Goal: Transaction & Acquisition: Purchase product/service

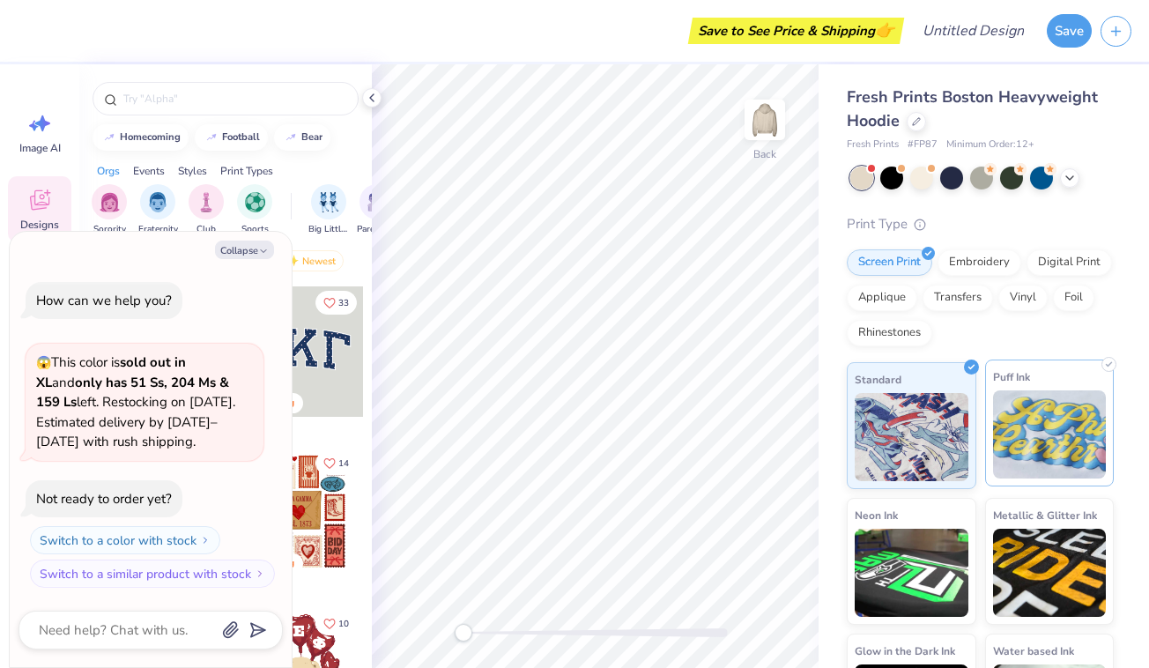
click at [1012, 404] on img at bounding box center [1050, 434] width 114 height 88
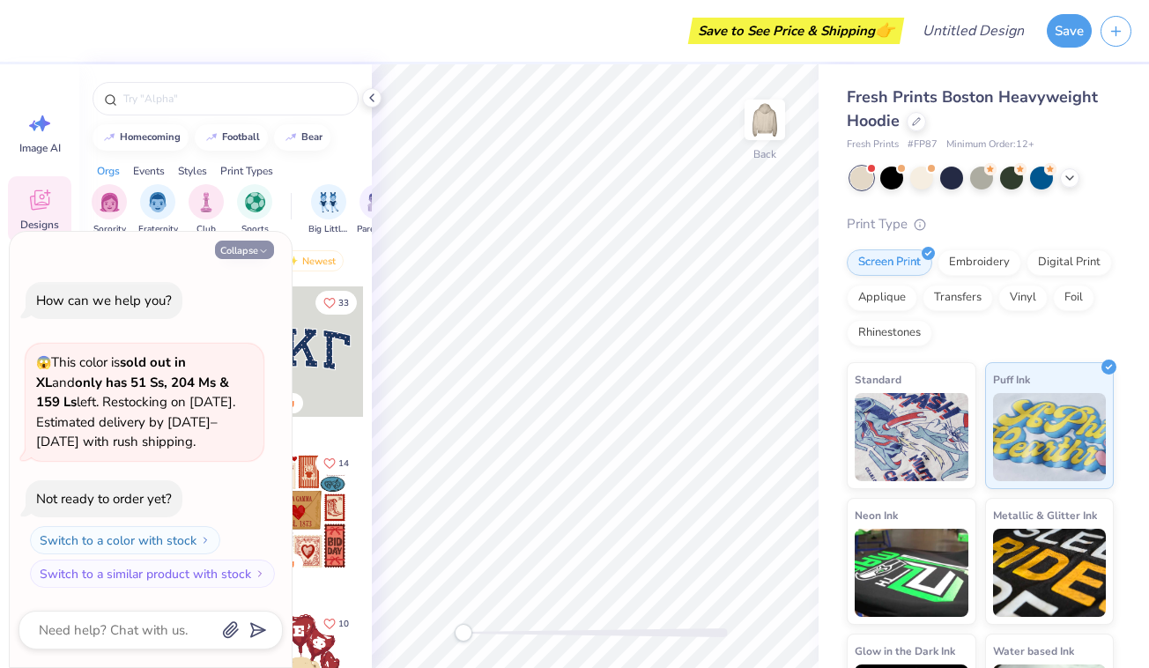
click at [248, 253] on button "Collapse" at bounding box center [244, 249] width 59 height 18
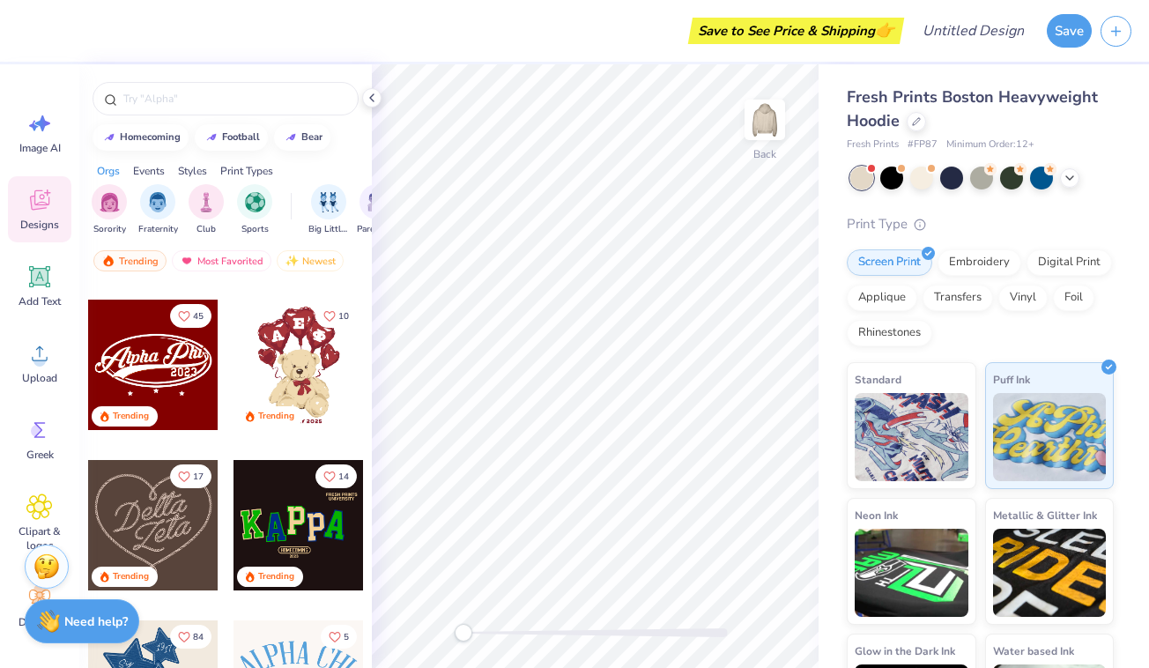
scroll to position [335, 0]
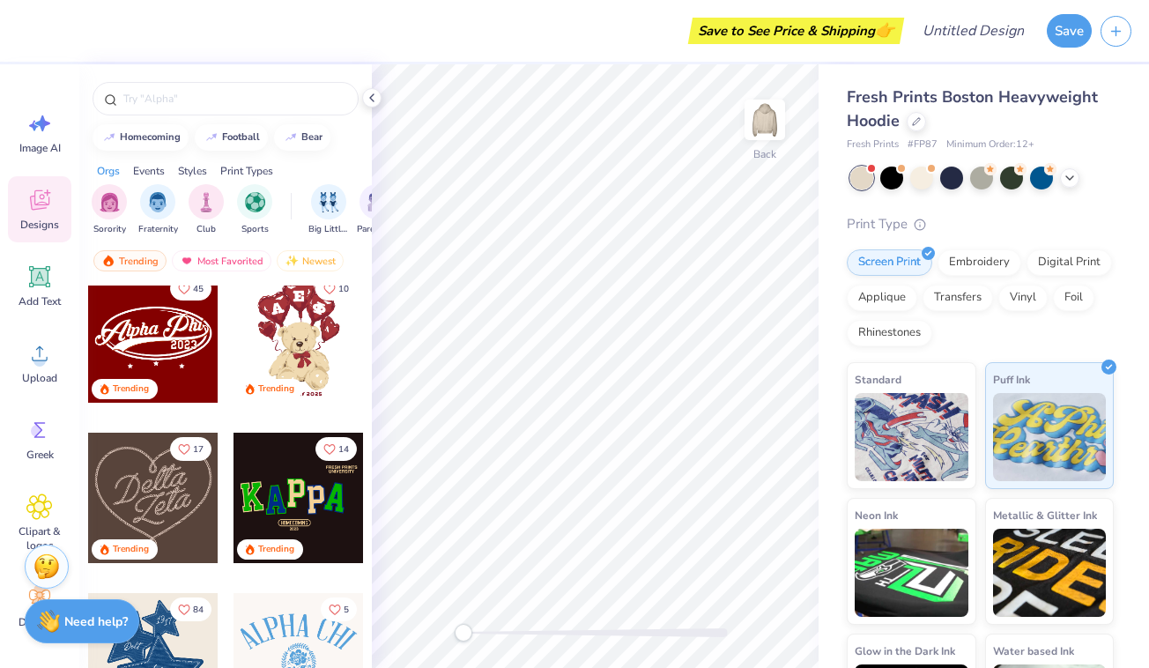
click at [146, 310] on div at bounding box center [153, 337] width 130 height 130
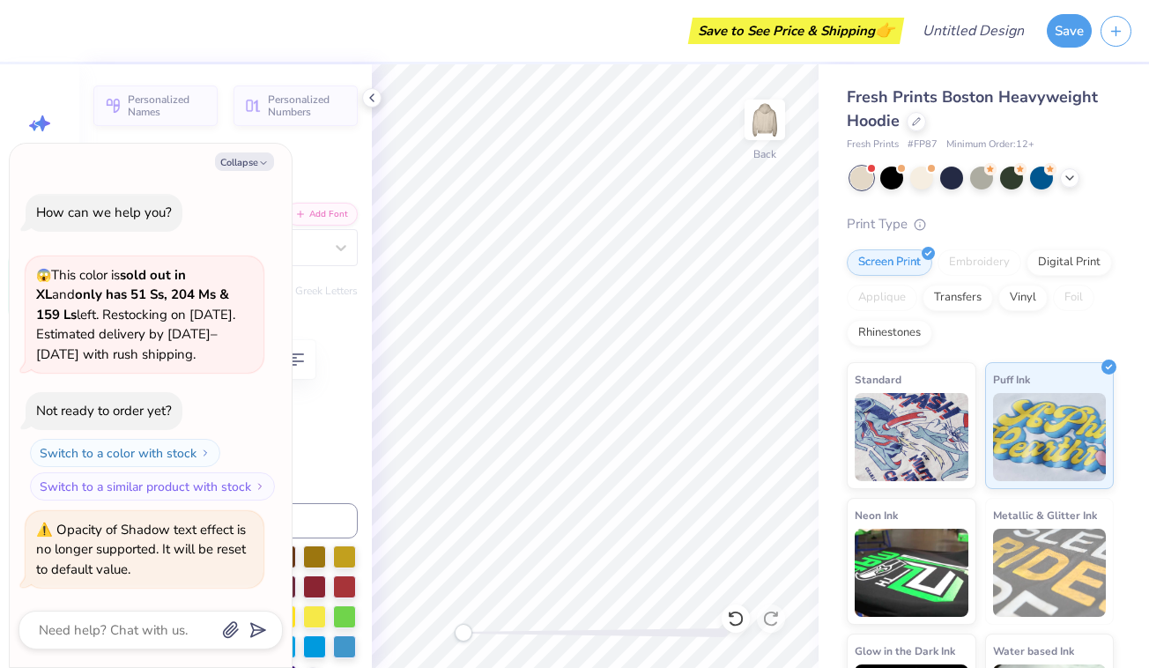
click at [250, 149] on div "Collapse How can we help you? 😱 This color is sold out in XL and only has 51 Ss…" at bounding box center [151, 405] width 282 height 523
click at [247, 163] on button "Collapse" at bounding box center [244, 161] width 59 height 18
type textarea "x"
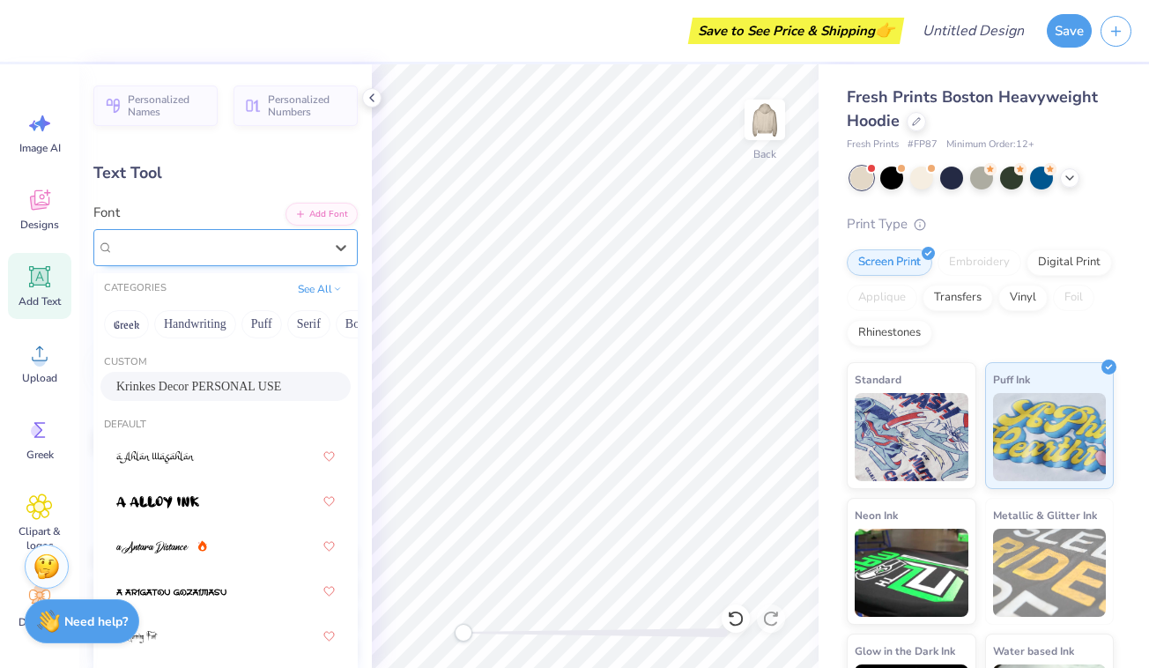
click at [212, 247] on span "Krinkes Decor PERSONAL USE" at bounding box center [202, 247] width 177 height 20
click at [205, 180] on div "Text Tool" at bounding box center [225, 173] width 264 height 24
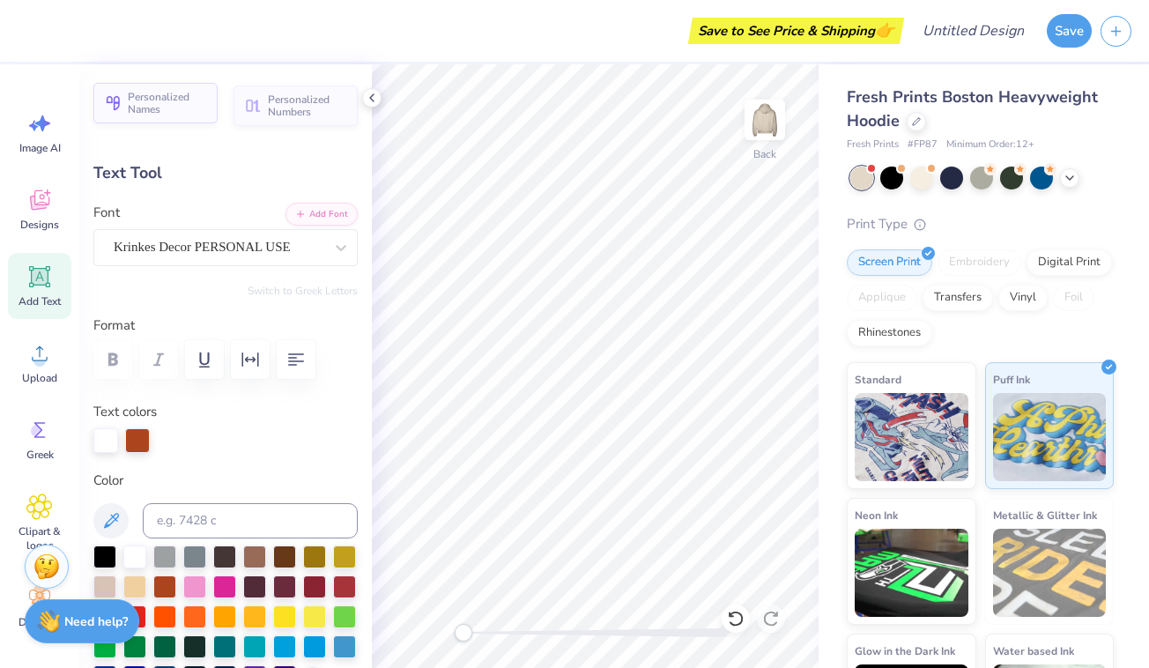
click at [145, 109] on span "Personalized Names" at bounding box center [167, 103] width 79 height 25
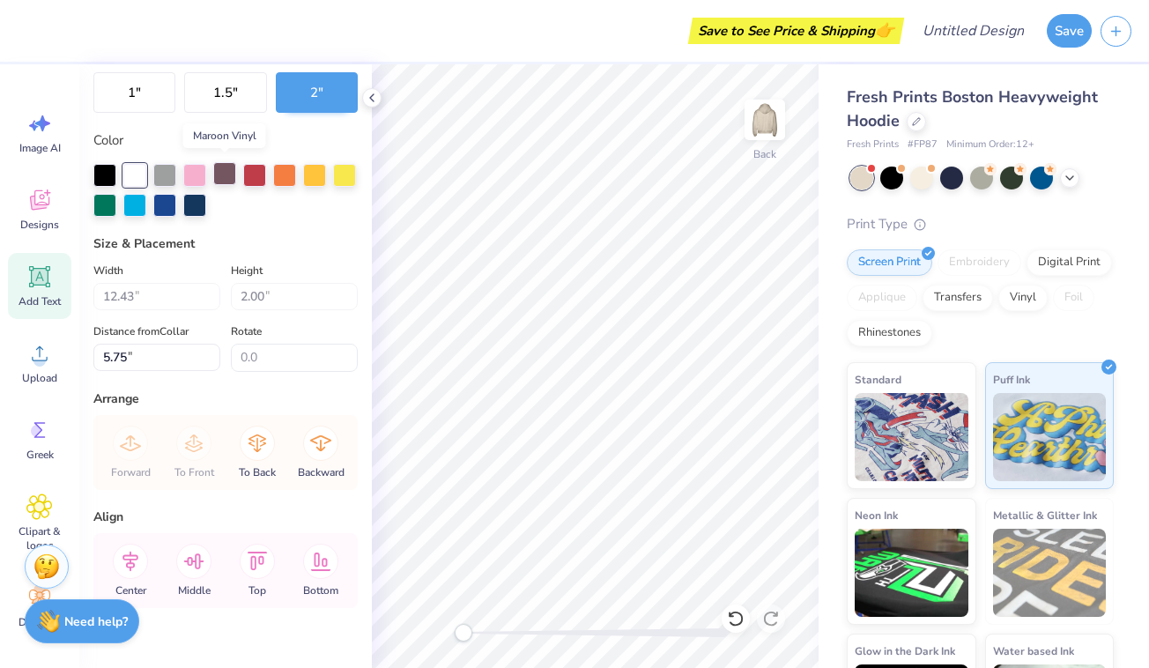
scroll to position [163, 0]
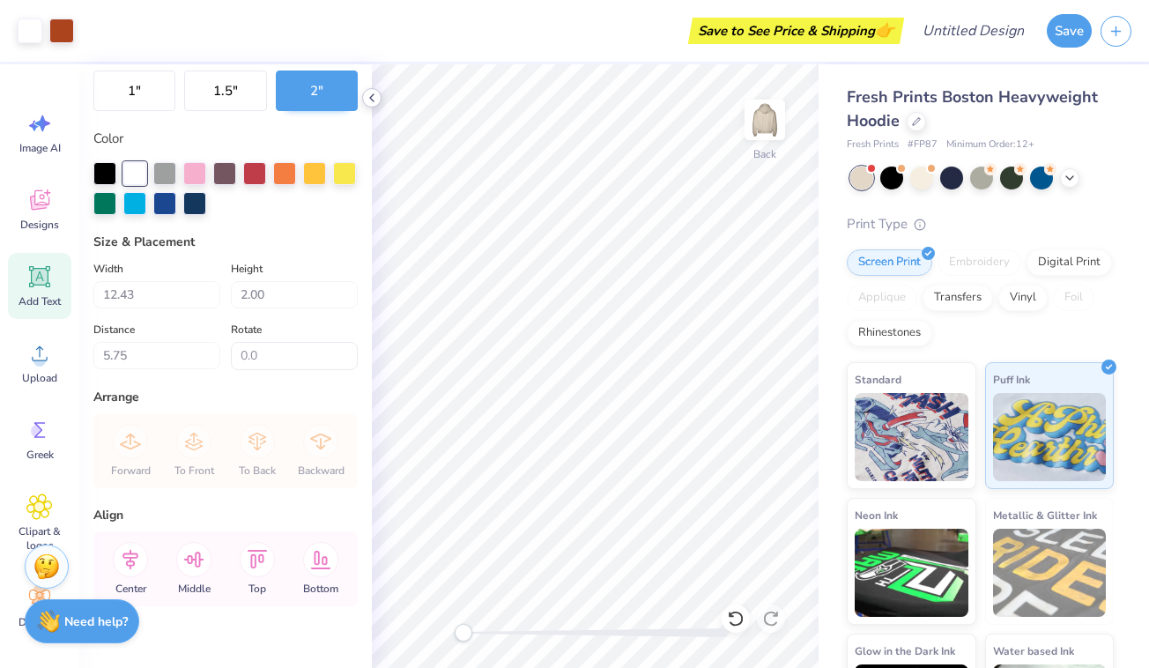
click at [368, 102] on icon at bounding box center [372, 98] width 14 height 14
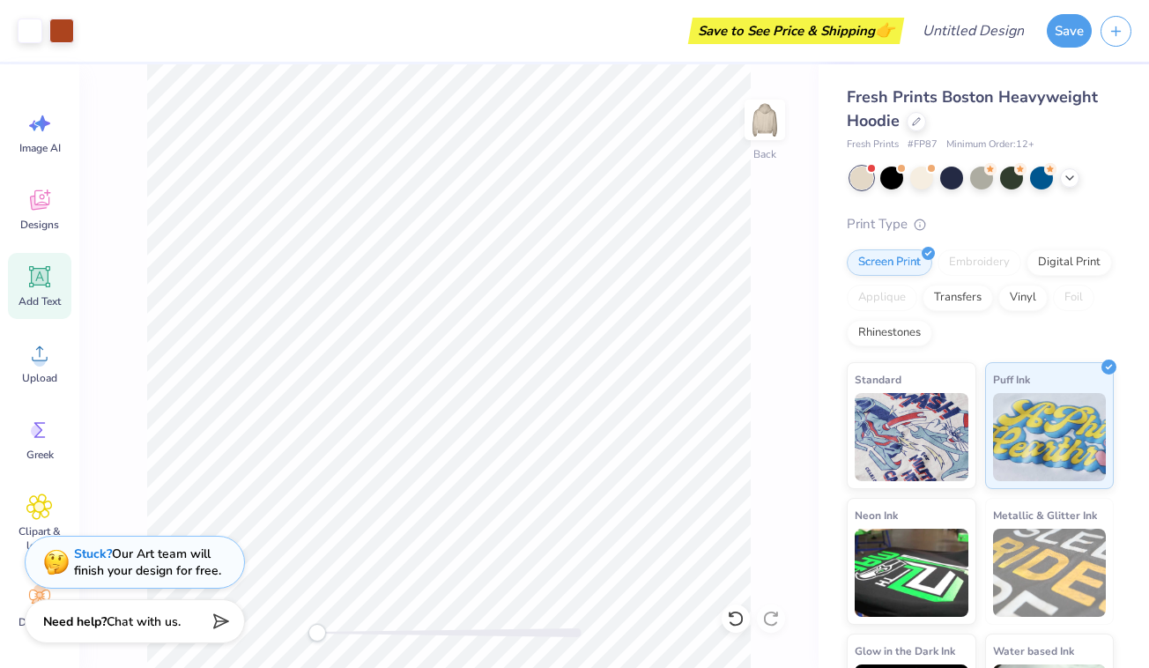
click at [41, 281] on icon at bounding box center [40, 277] width 17 height 17
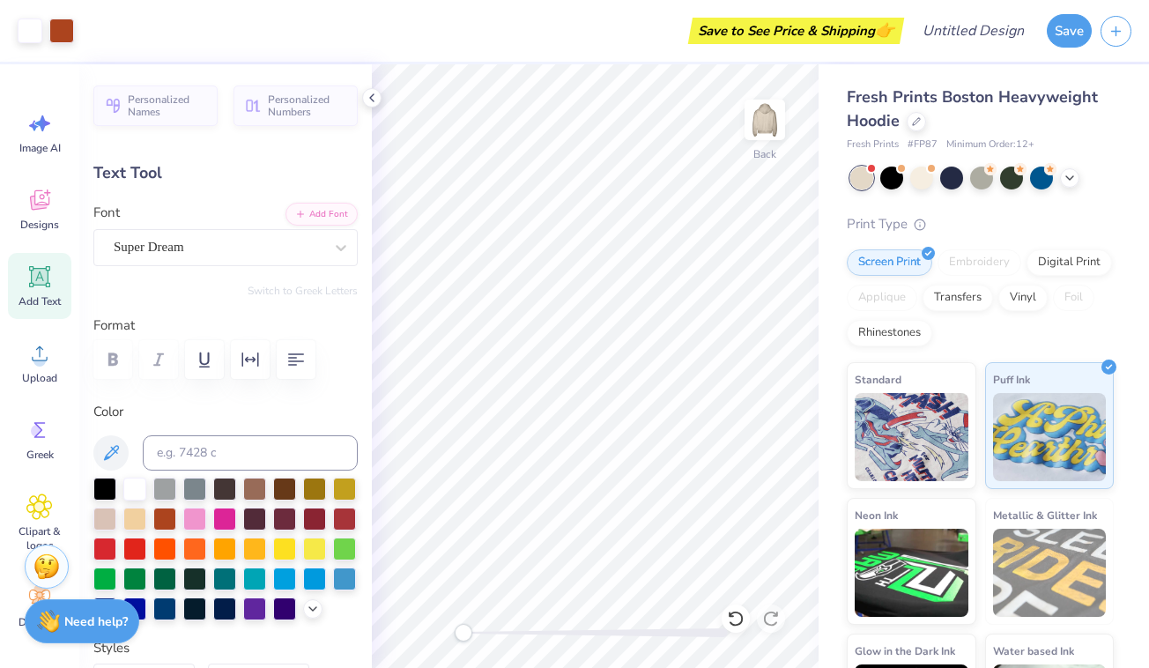
type input "14.80"
type input "4.07"
type input "3.81"
type input "-4.6"
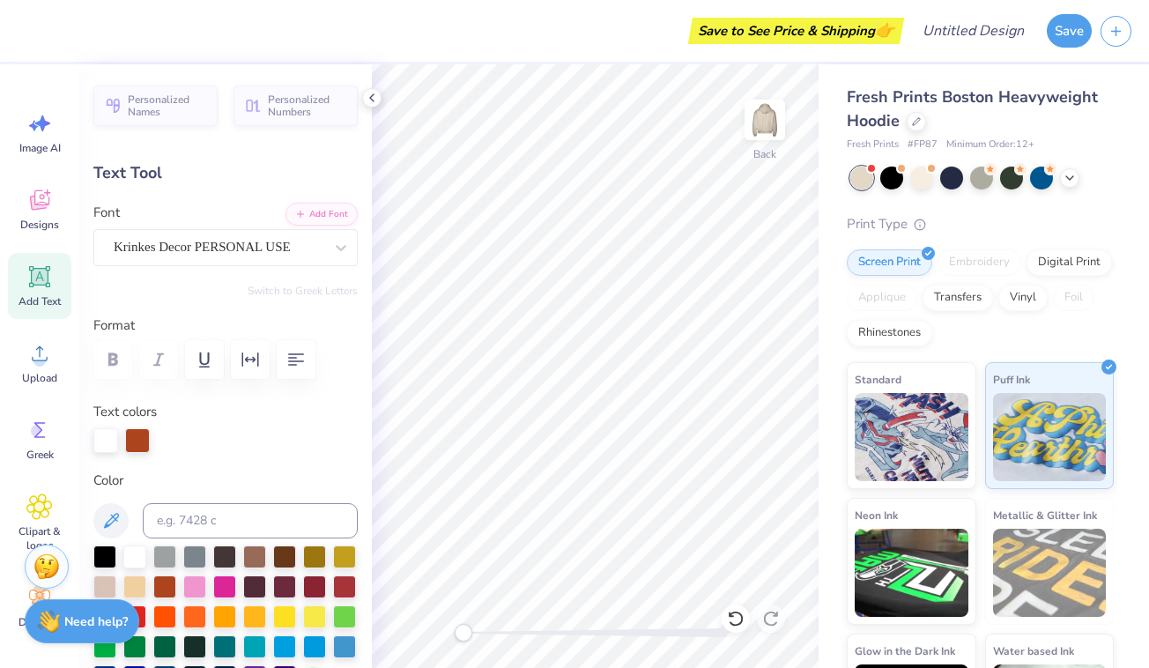
type textarea "Phi Gamma"
click at [610, 32] on div "Save to See Price & Shipping 👉" at bounding box center [462, 31] width 873 height 62
click at [605, 40] on div "Save to See Price & Shipping 👉" at bounding box center [462, 31] width 873 height 62
type input "0.0"
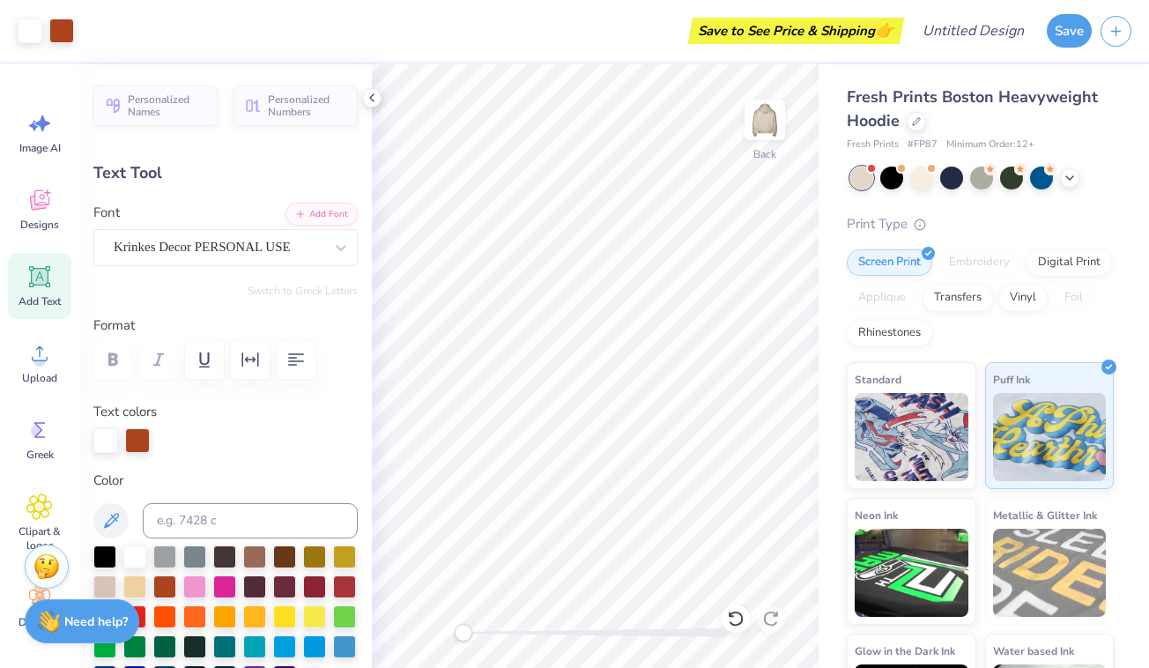
type input "14.72"
type input "3.53"
type input "4.12"
click at [558, 38] on div "Save to See Price & Shipping 👉" at bounding box center [462, 31] width 873 height 62
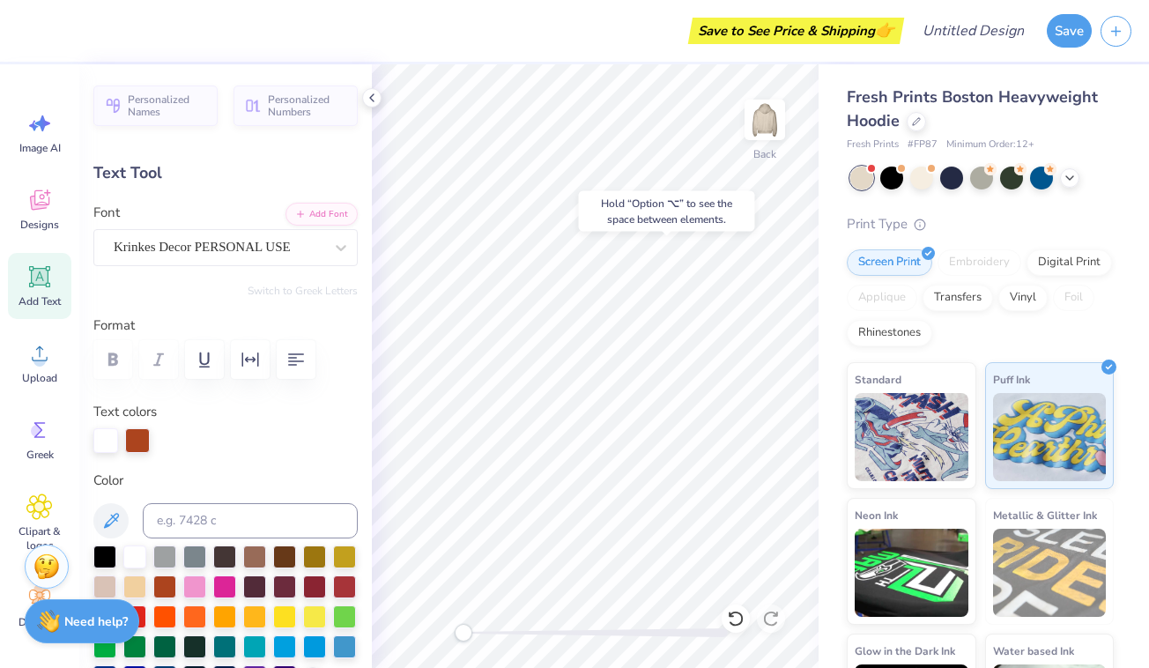
type input "0.0"
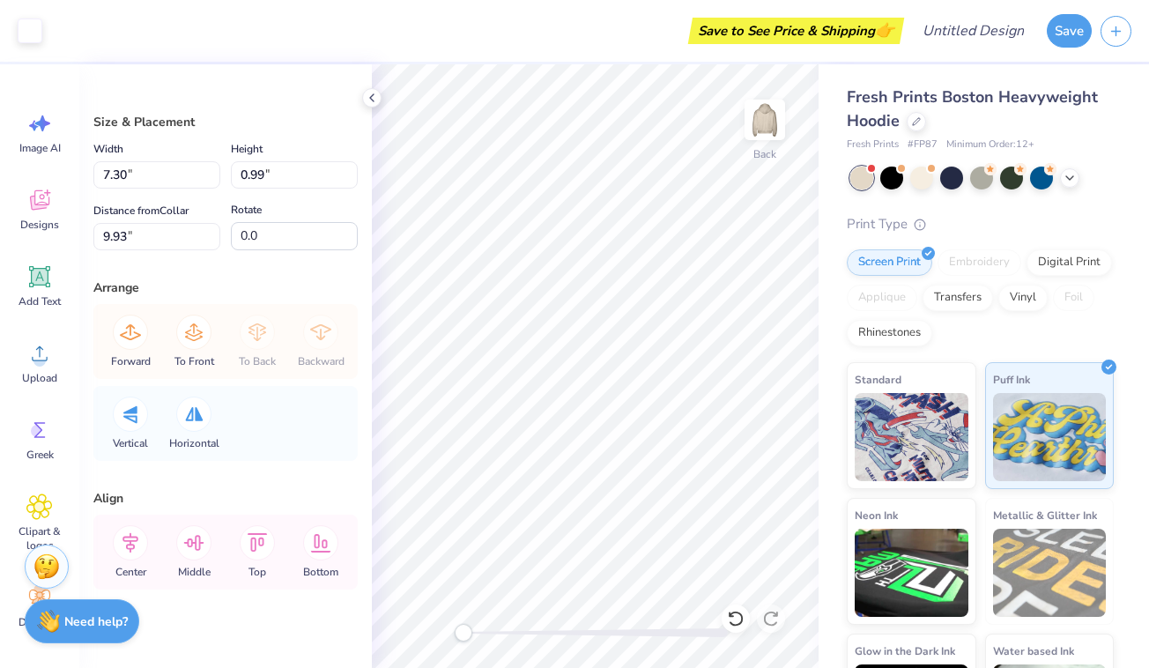
click at [503, 23] on div "Save to See Price & Shipping 👉" at bounding box center [475, 31] width 848 height 62
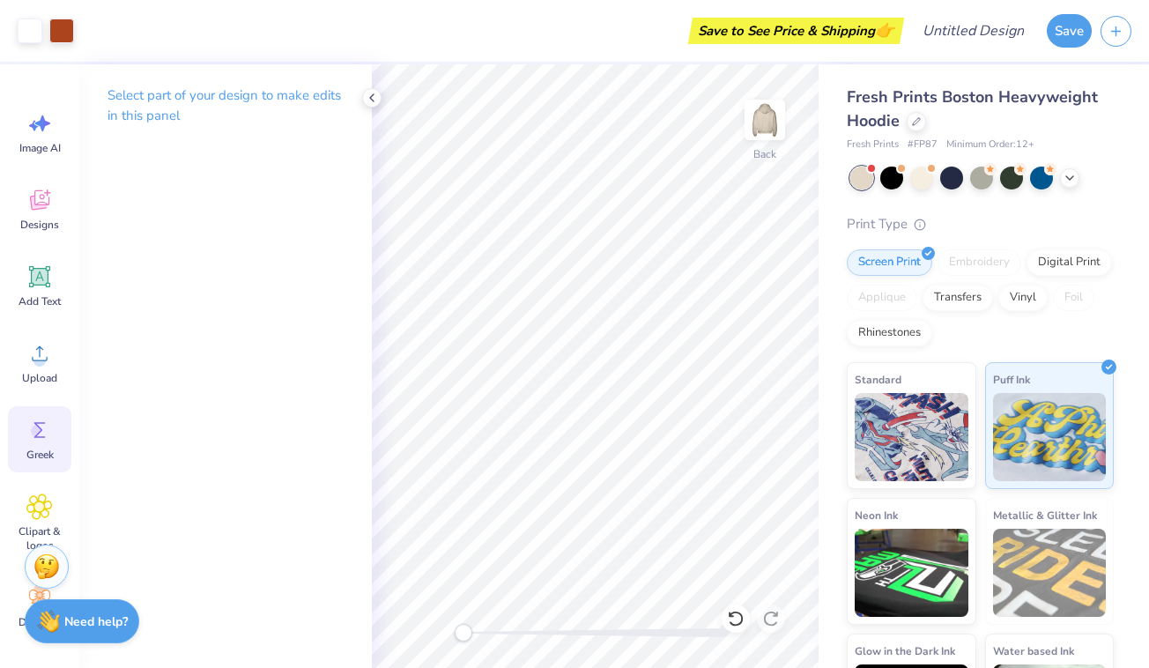
click at [42, 437] on icon at bounding box center [39, 430] width 11 height 16
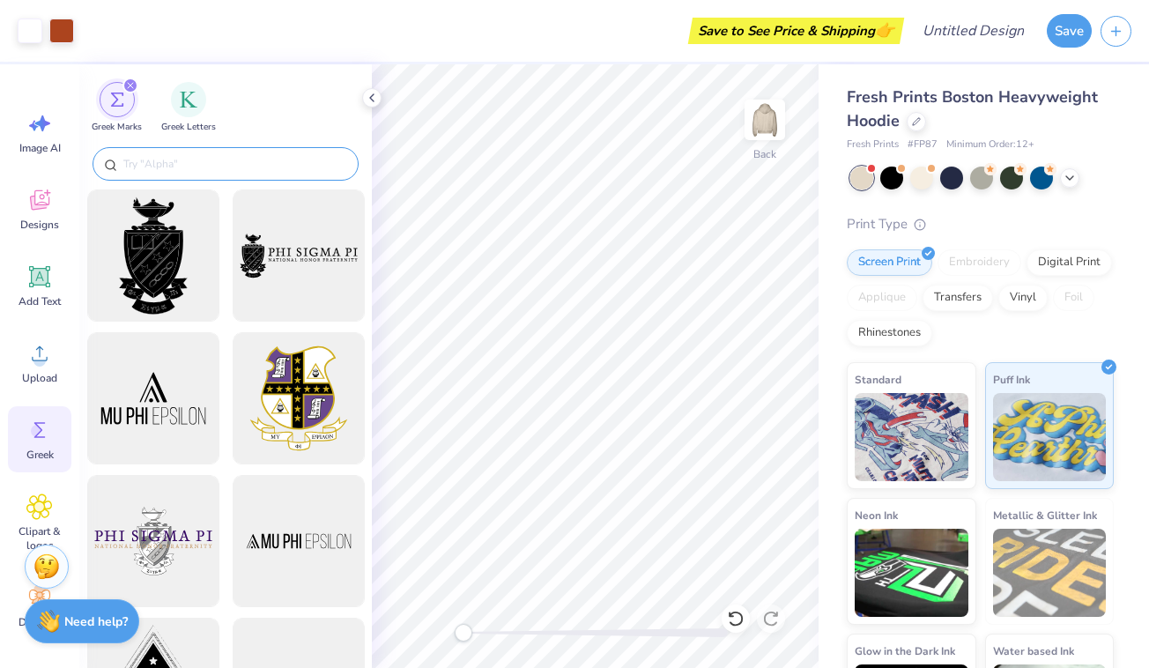
click at [207, 158] on input "text" at bounding box center [235, 164] width 226 height 18
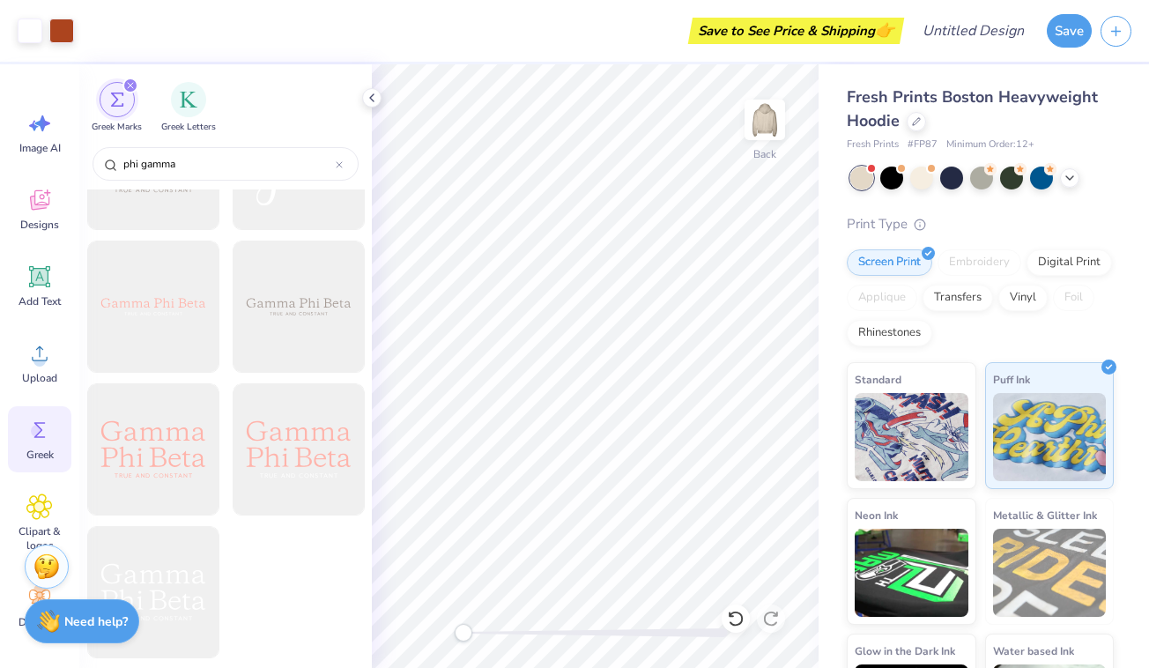
scroll to position [3374, 0]
click at [148, 165] on input "phi gamma" at bounding box center [229, 164] width 214 height 18
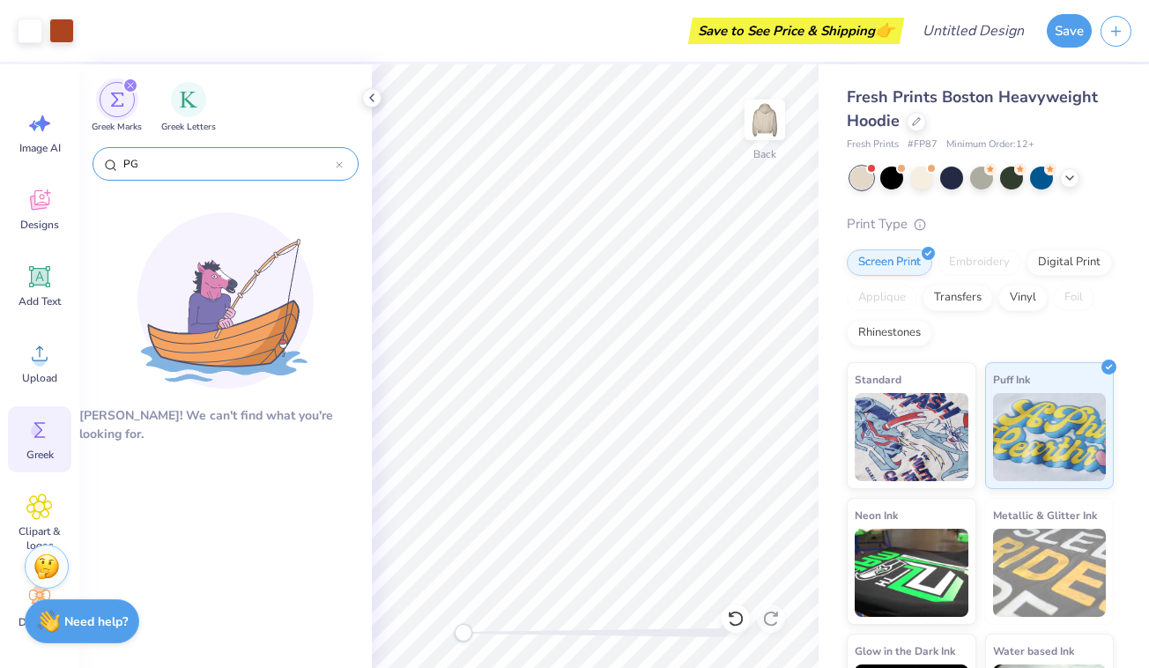
type input "P"
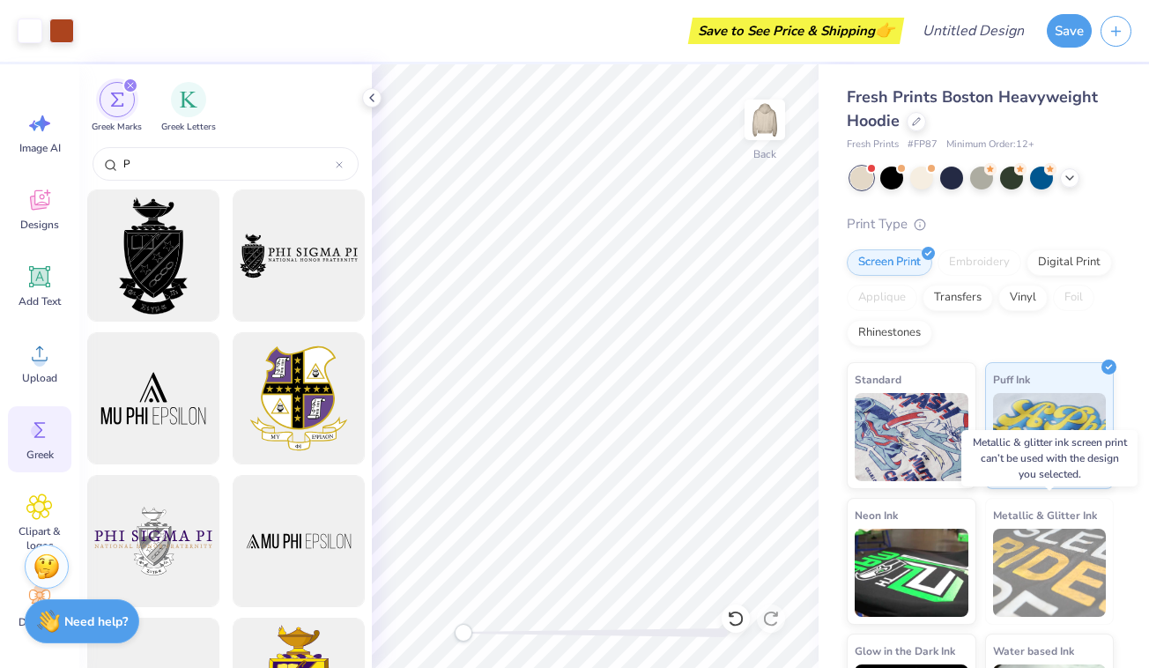
type input "P"
click at [1045, 590] on img at bounding box center [1050, 573] width 114 height 88
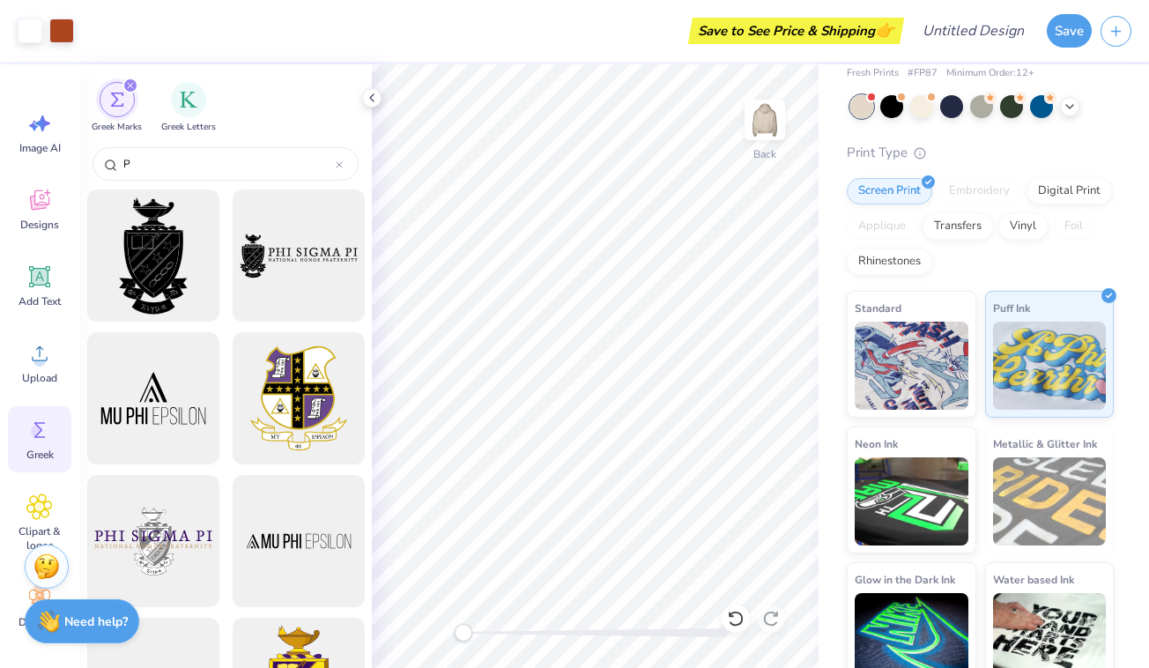
scroll to position [78, 0]
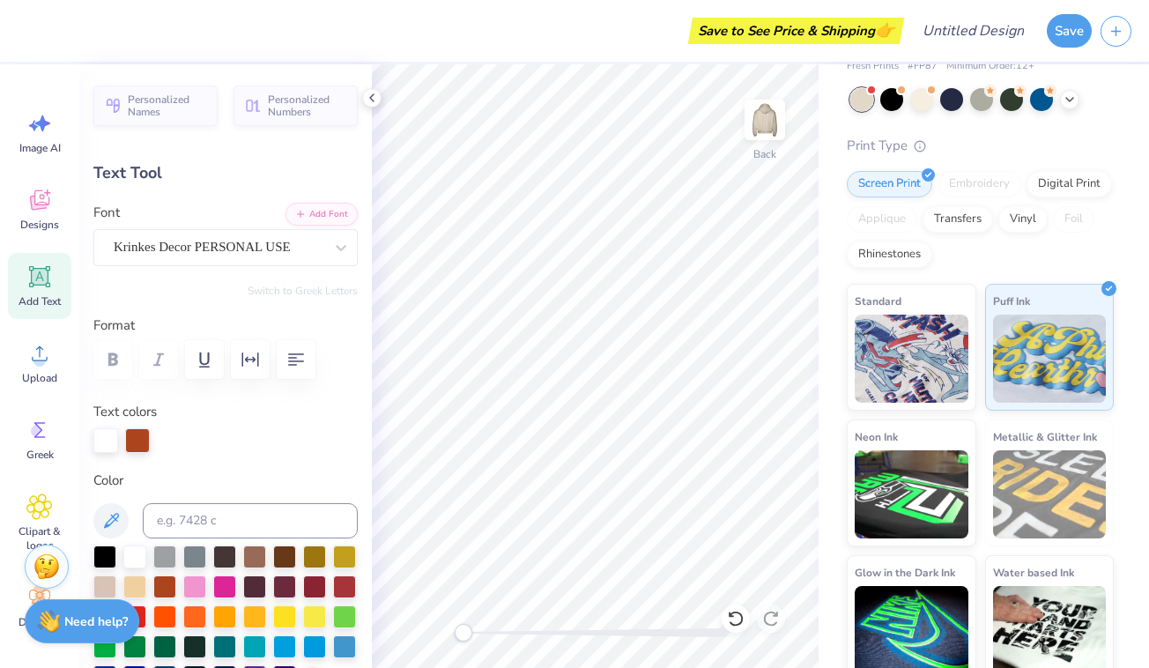
click at [1054, 461] on img at bounding box center [1050, 494] width 114 height 88
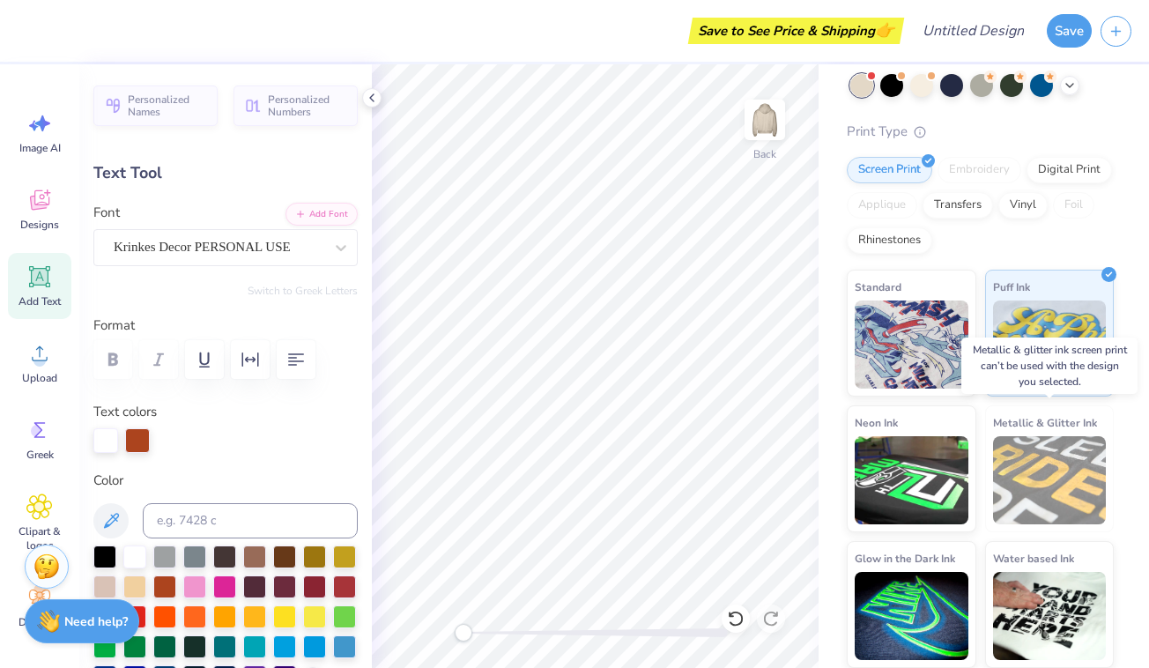
scroll to position [92, 0]
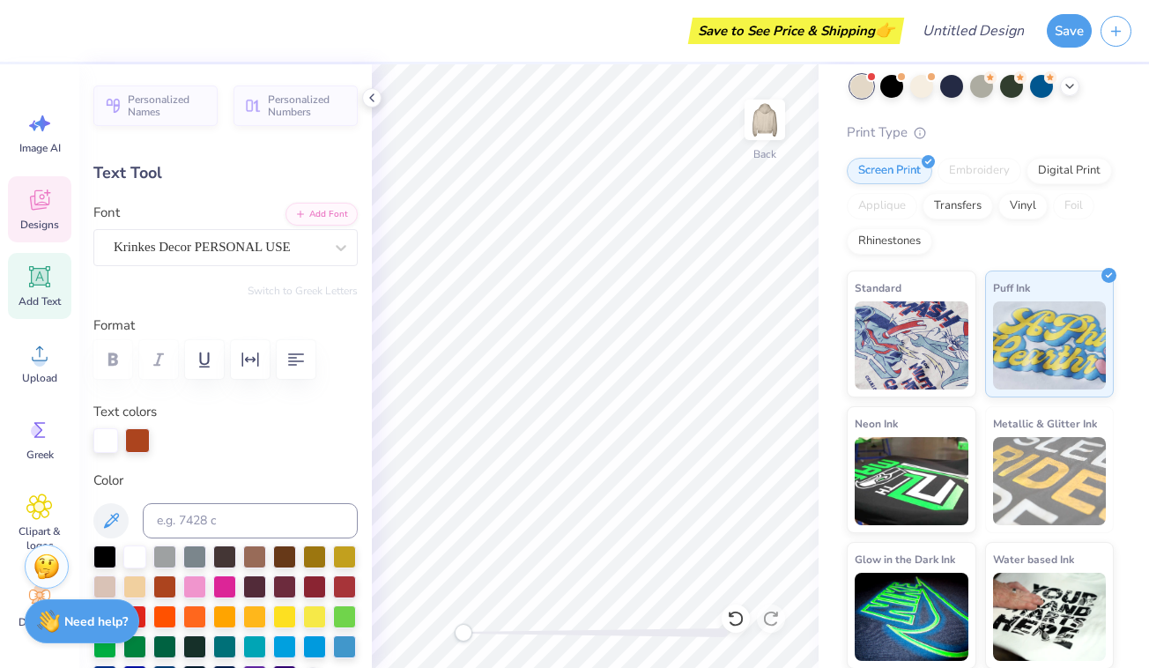
click at [30, 209] on icon at bounding box center [39, 200] width 26 height 26
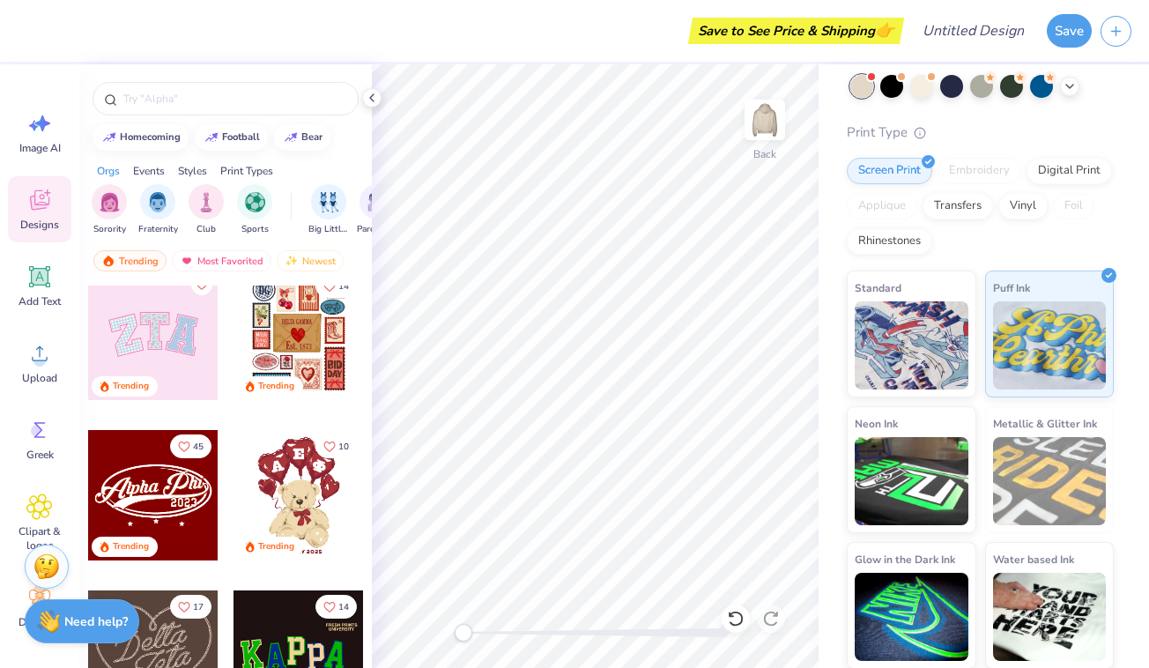
scroll to position [388, 0]
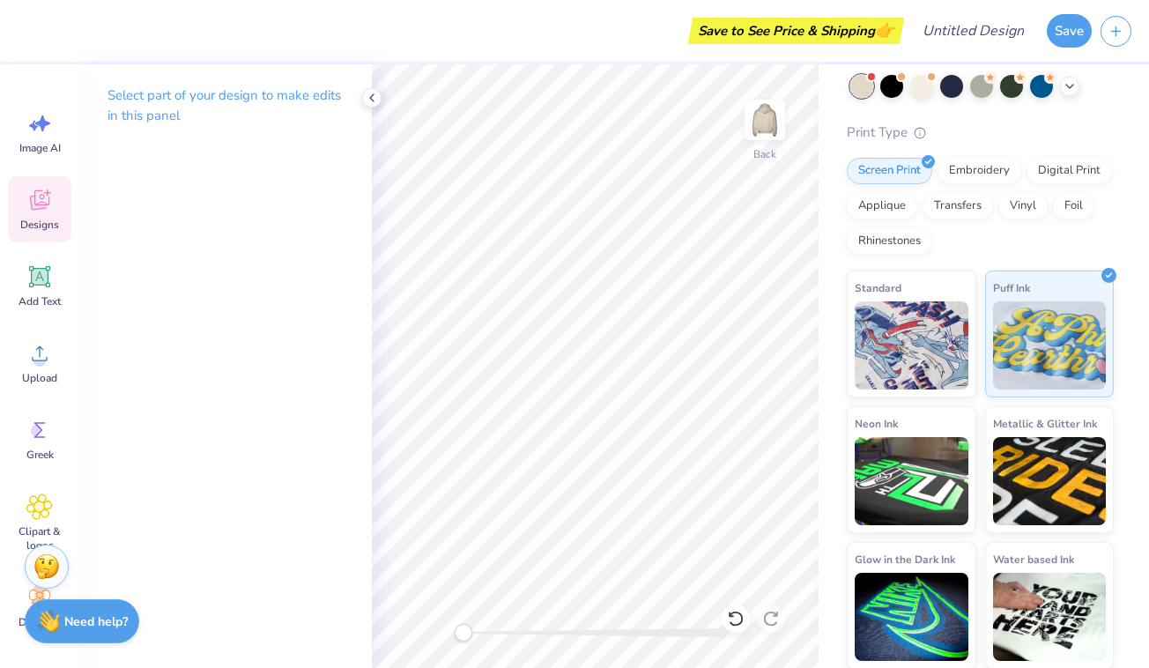
click at [31, 204] on icon at bounding box center [39, 200] width 19 height 20
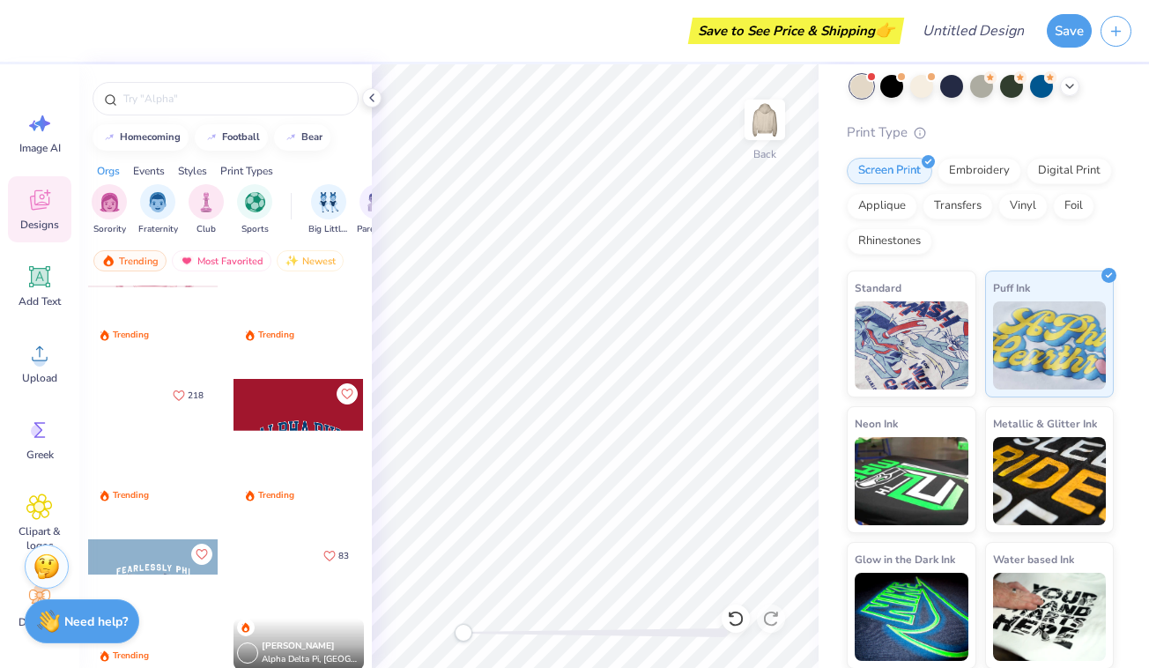
scroll to position [2664, 0]
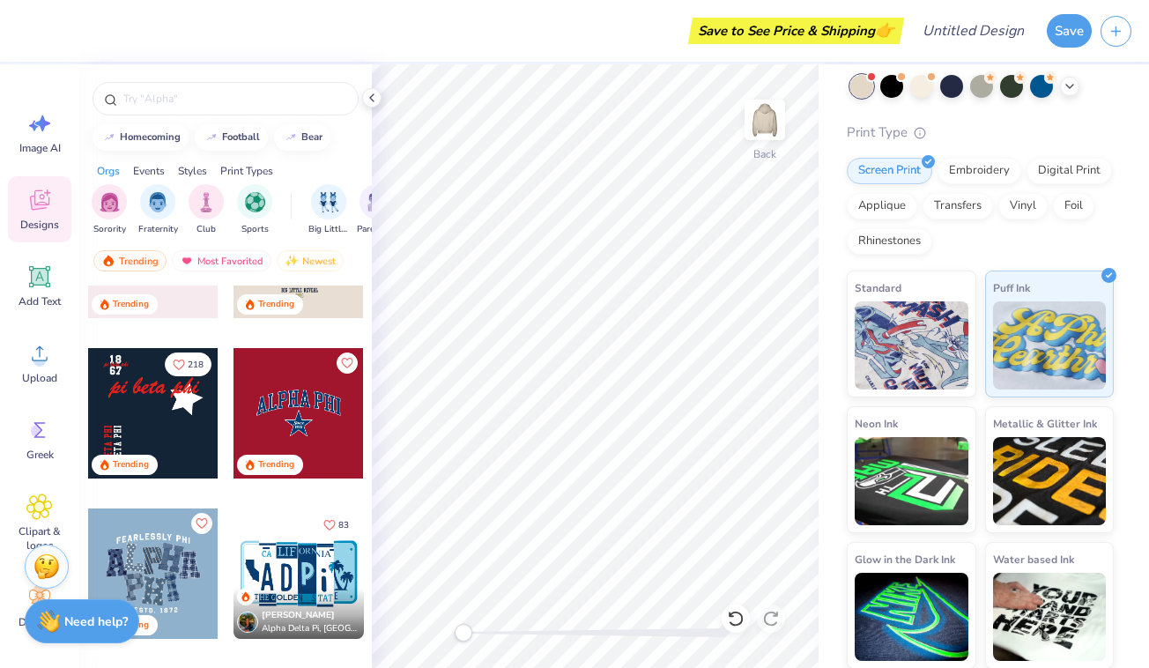
click at [145, 403] on div at bounding box center [153, 413] width 130 height 130
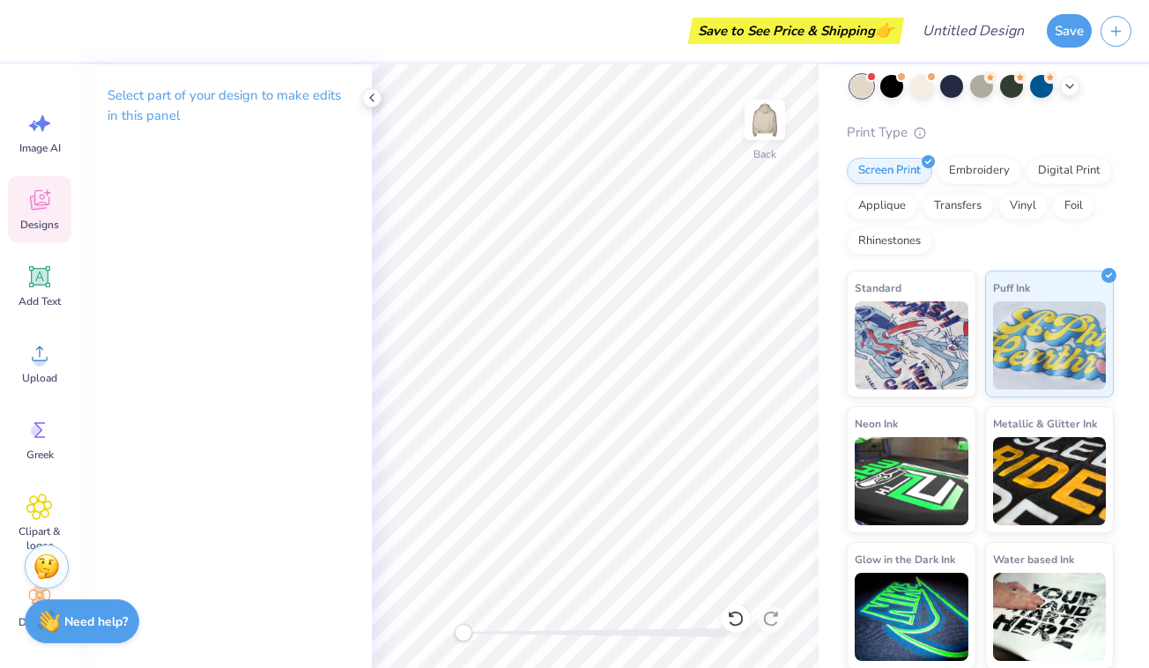
click at [41, 203] on icon at bounding box center [39, 200] width 26 height 26
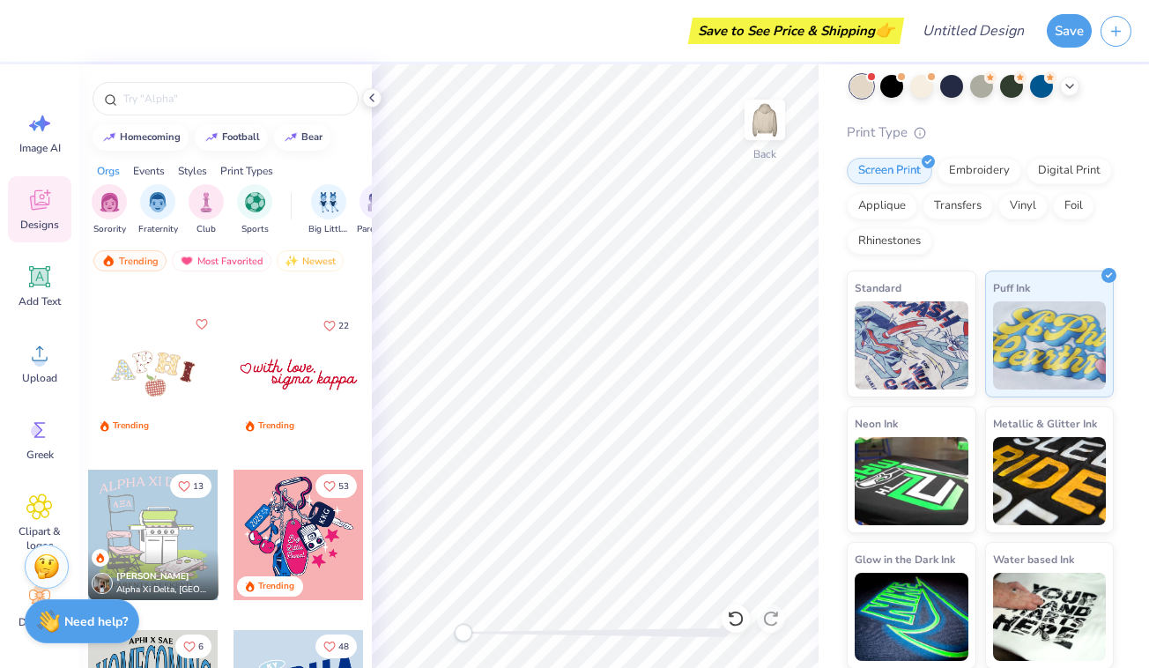
scroll to position [4951, 0]
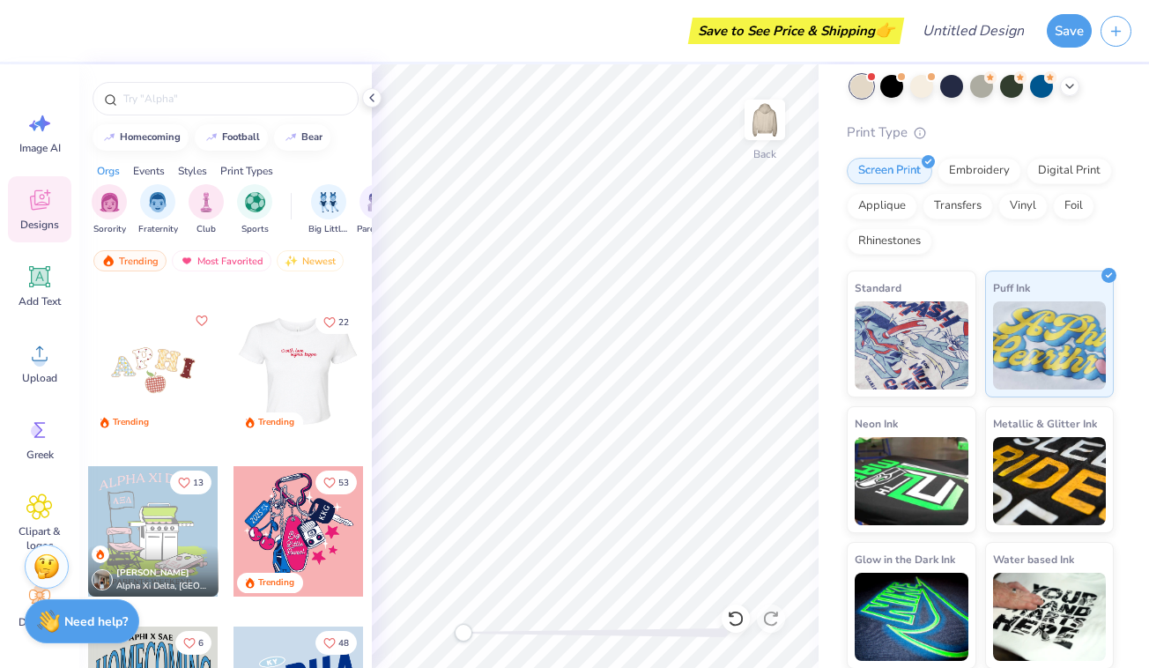
click at [276, 372] on div at bounding box center [298, 371] width 130 height 130
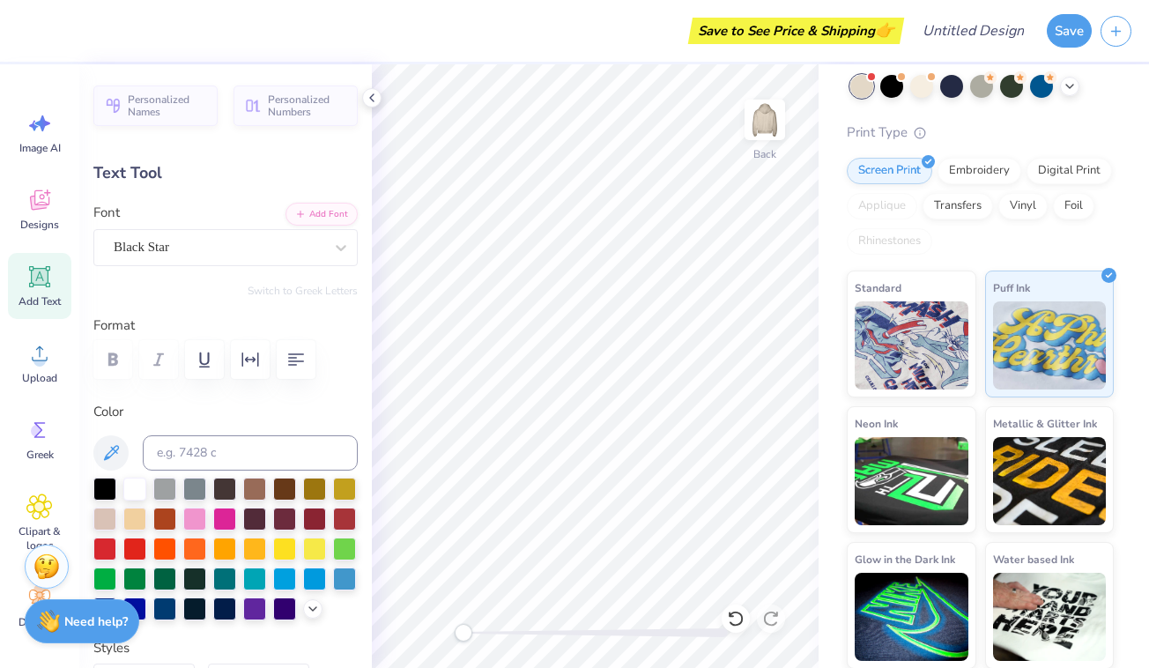
scroll to position [0, 2]
type textarea "phi gamma nu"
click at [40, 217] on div "Designs" at bounding box center [39, 209] width 63 height 66
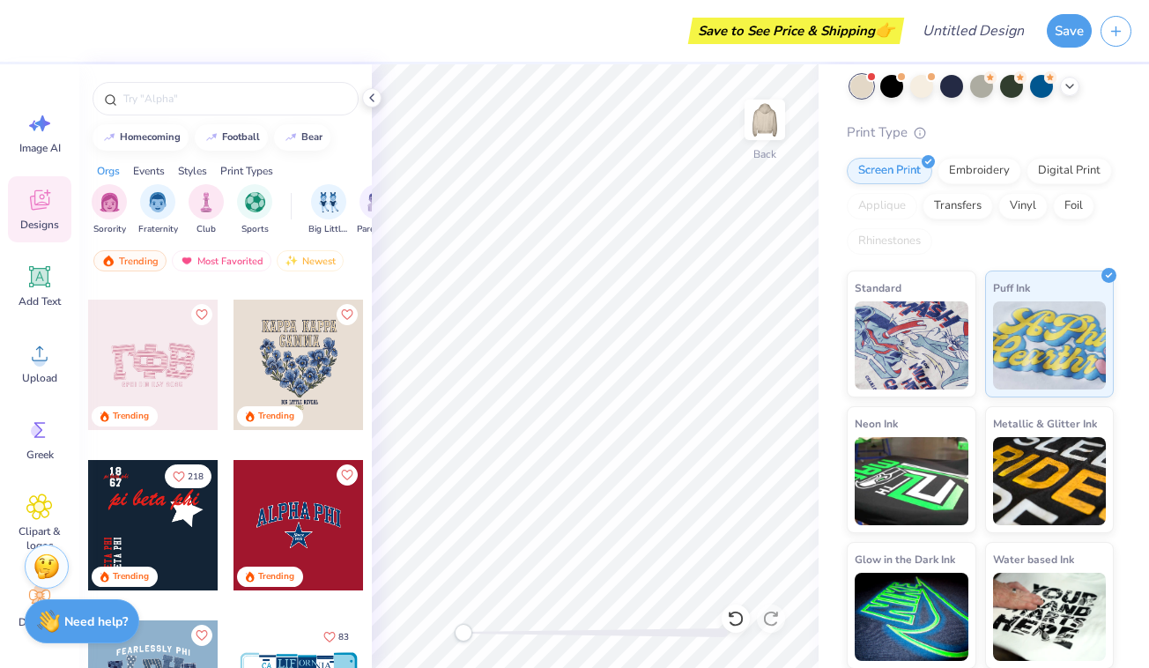
scroll to position [2725, 0]
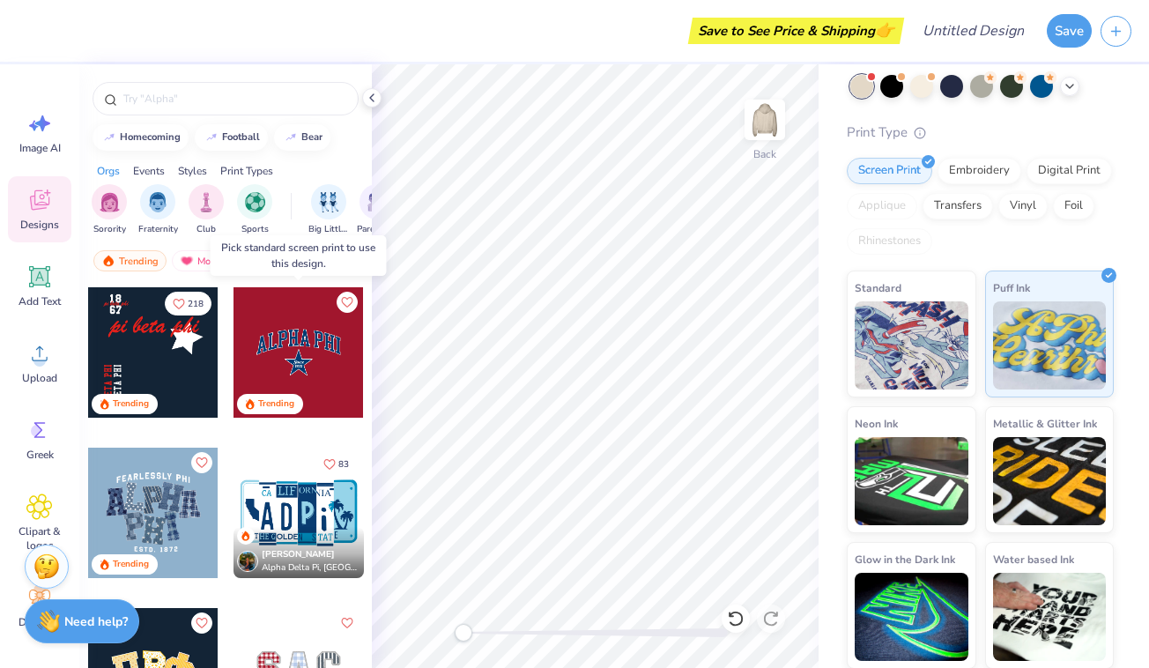
click at [286, 341] on div at bounding box center [298, 352] width 130 height 130
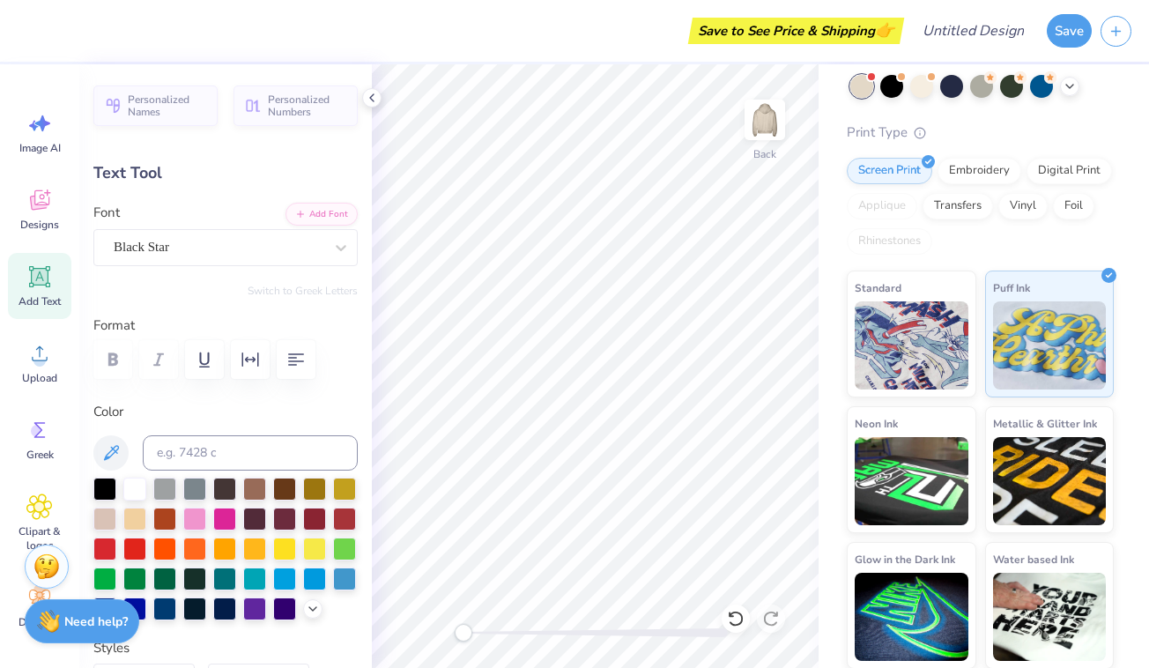
type input "5.55"
type input "1.28"
type input "3.82"
click at [492, 29] on div "Save to See Price & Shipping 👉" at bounding box center [462, 31] width 873 height 62
click at [480, 30] on div "Save to See Price & Shipping 👉" at bounding box center [462, 31] width 873 height 62
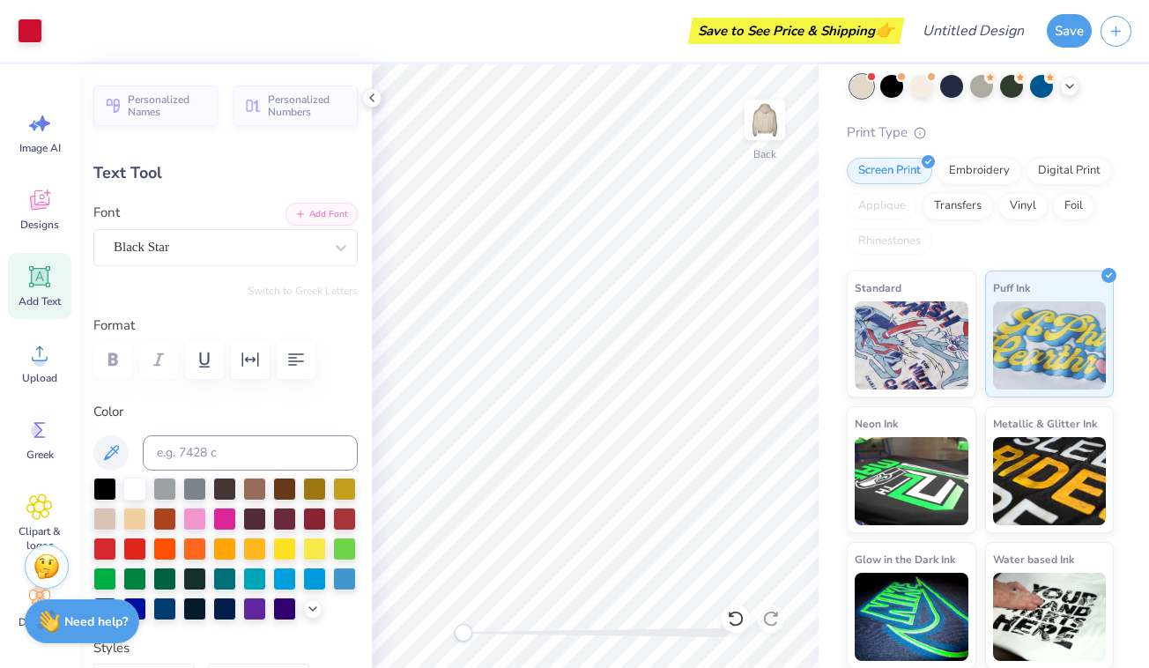
type input "8.92"
type input "1.74"
type input "5.01"
click at [556, 41] on div "Save to See Price & Shipping 👉" at bounding box center [462, 31] width 873 height 62
type input "5.55"
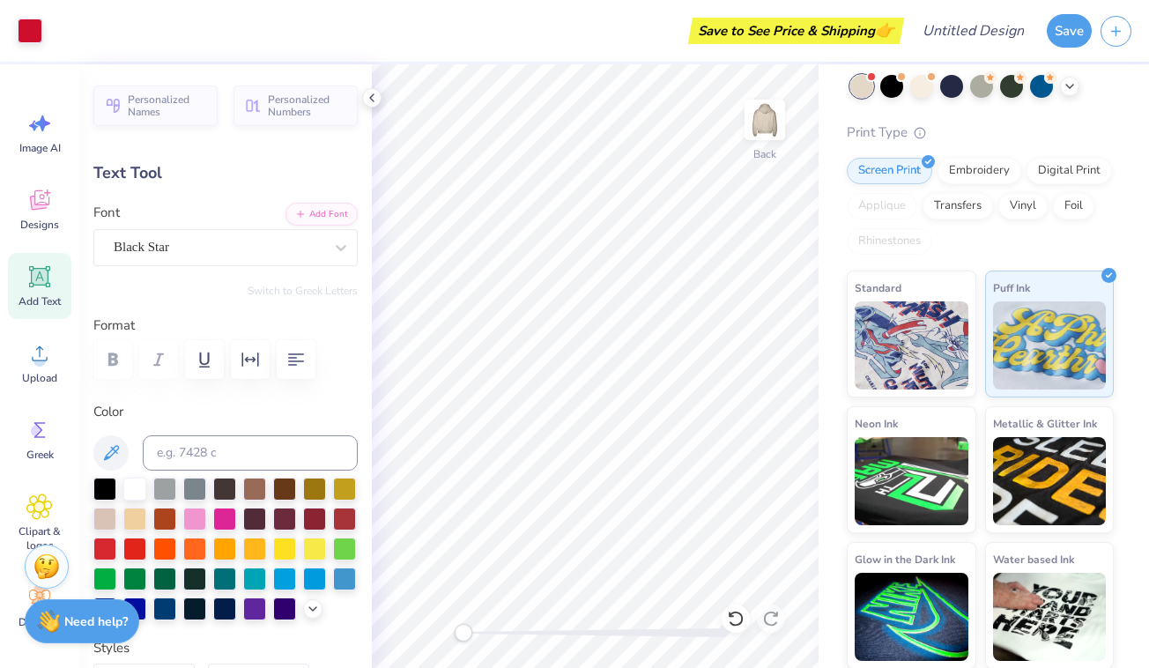
type input "1.28"
type input "3.90"
click at [550, 26] on div "Save to See Price & Shipping 👉" at bounding box center [462, 31] width 873 height 62
type input "8.92"
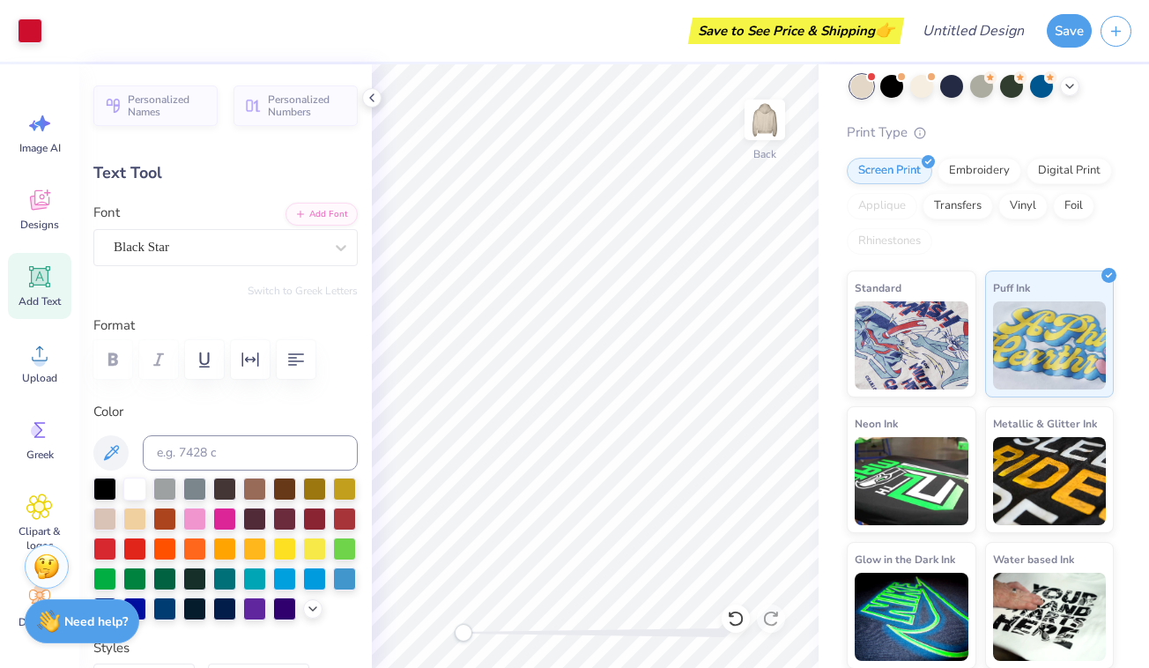
type input "1.74"
type input "5.01"
type input "5.55"
type input "1.28"
type input "3.90"
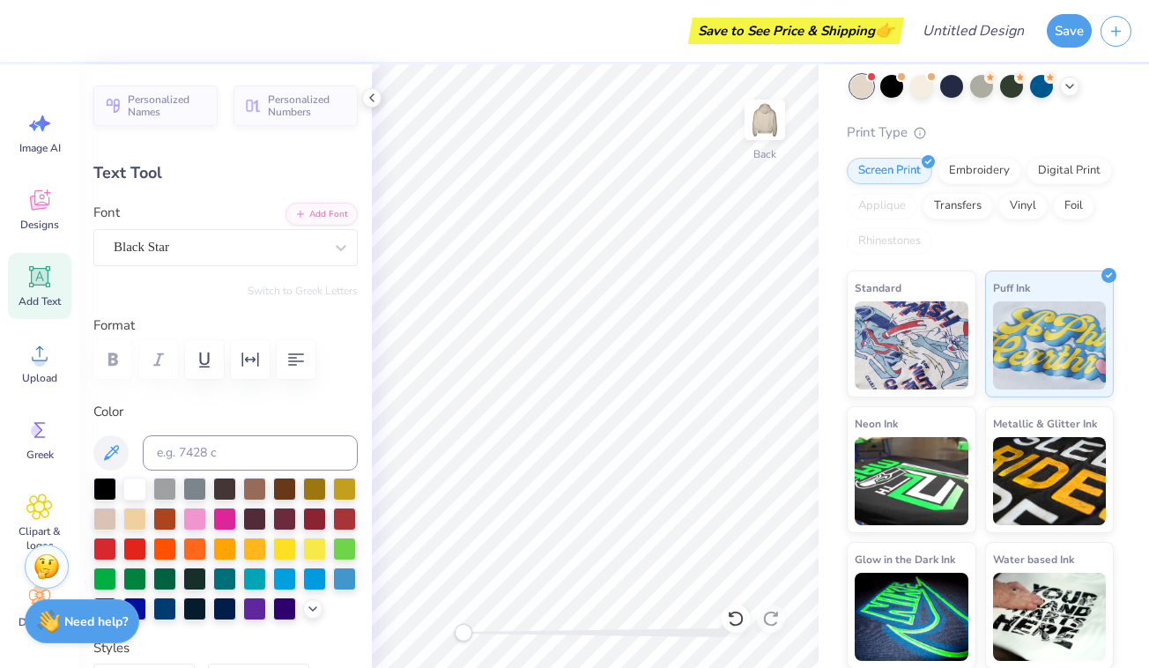
click at [529, 32] on div "Save to See Price & Shipping 👉" at bounding box center [462, 31] width 873 height 62
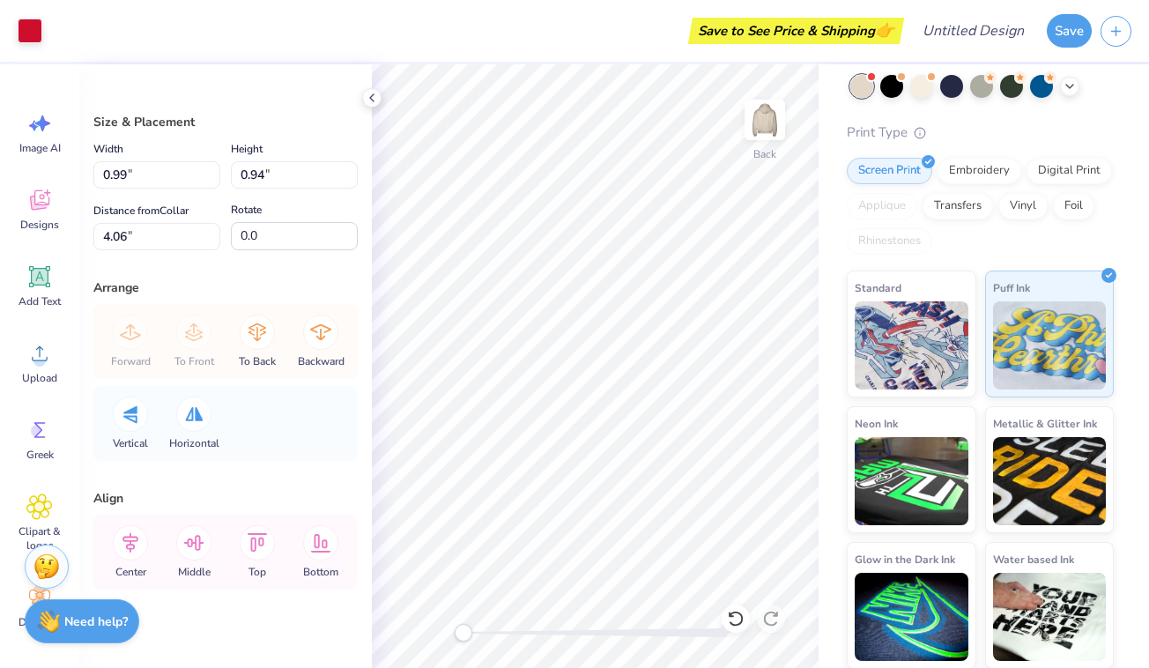
type input "1.33"
type input "1.27"
click at [589, 28] on div "Save to See Price & Shipping 👉" at bounding box center [475, 31] width 848 height 62
click at [573, 30] on div "Save to See Price & Shipping 👉" at bounding box center [475, 31] width 848 height 62
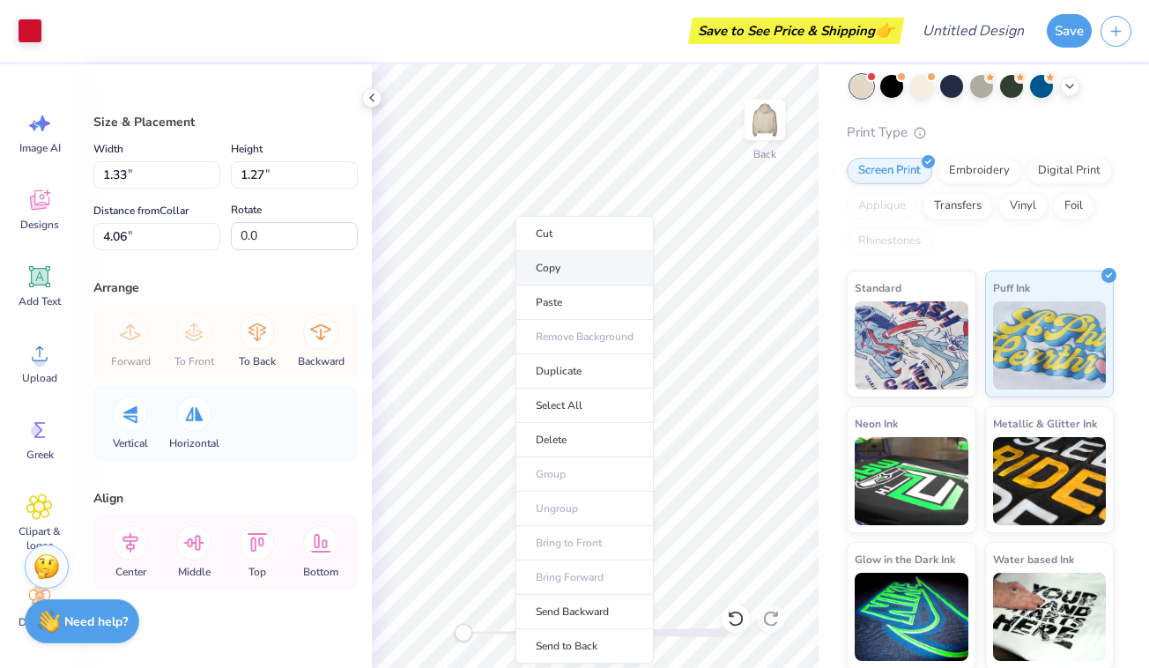
click at [547, 272] on li "Copy" at bounding box center [584, 268] width 138 height 34
click at [543, 300] on li "Paste" at bounding box center [579, 302] width 138 height 34
type input "3.88"
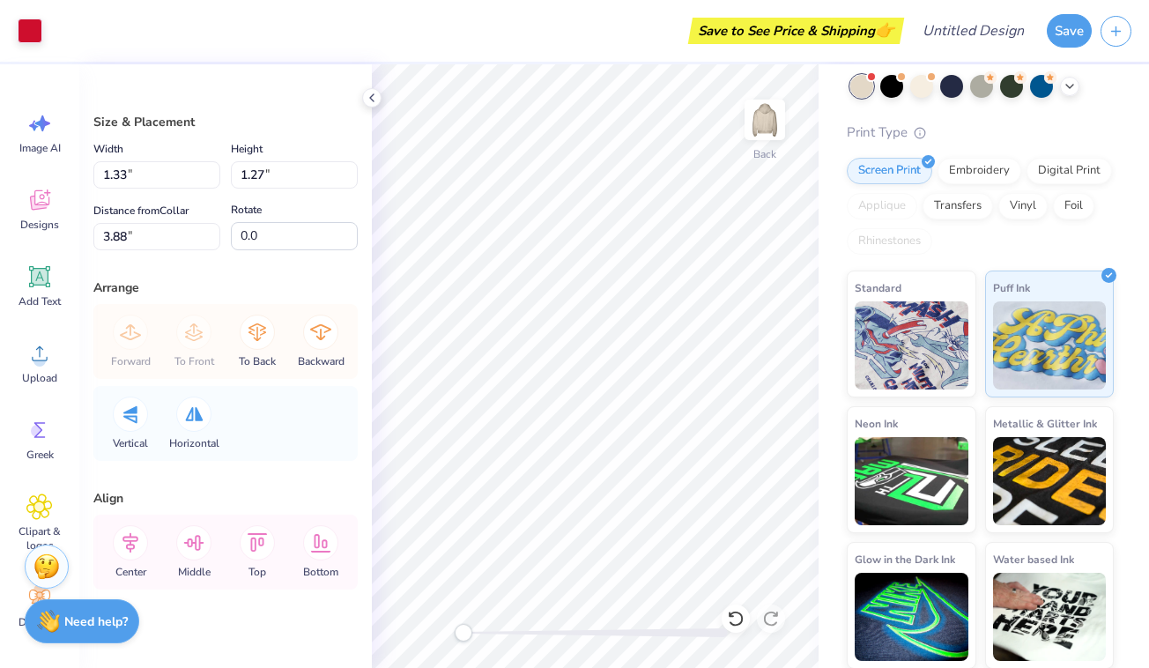
type input "0.75"
type input "0.71"
type input "8.19"
click at [187, 416] on icon at bounding box center [194, 414] width 18 height 14
type input "0.95"
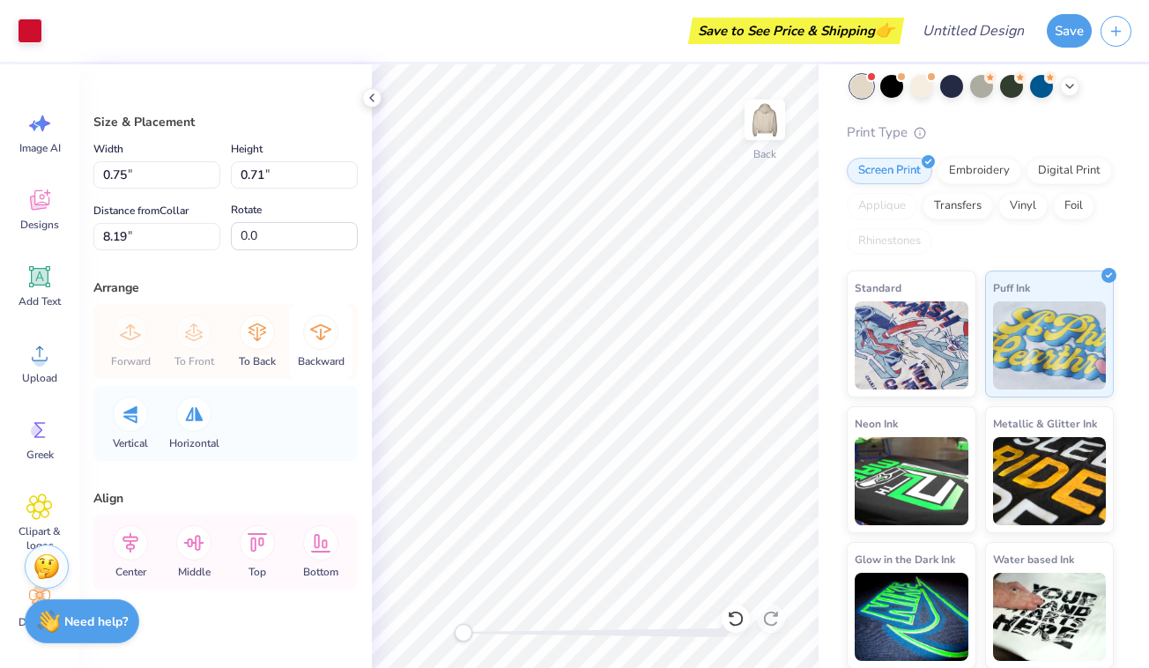
type input "0.90"
click at [616, 33] on div "Save to See Price & Shipping 👉" at bounding box center [475, 31] width 848 height 62
type input "1.33"
type input "1.27"
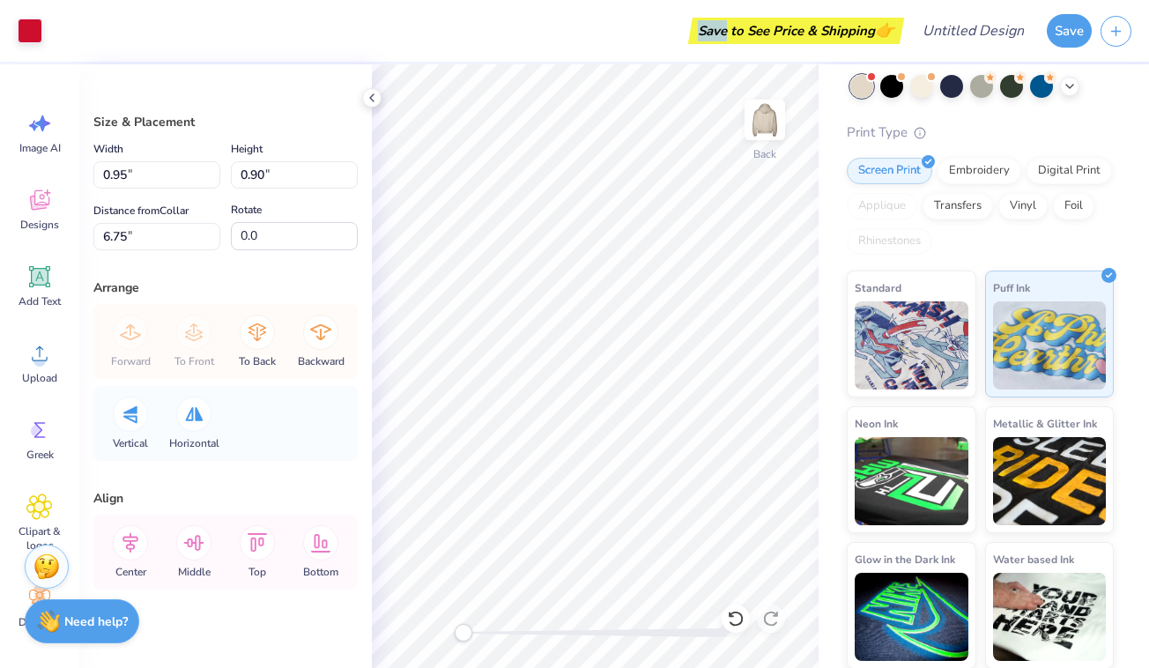
type input "4.06"
type input "1.05"
type input "0.99"
click at [519, 33] on div "Save to See Price & Shipping 👉" at bounding box center [475, 31] width 848 height 62
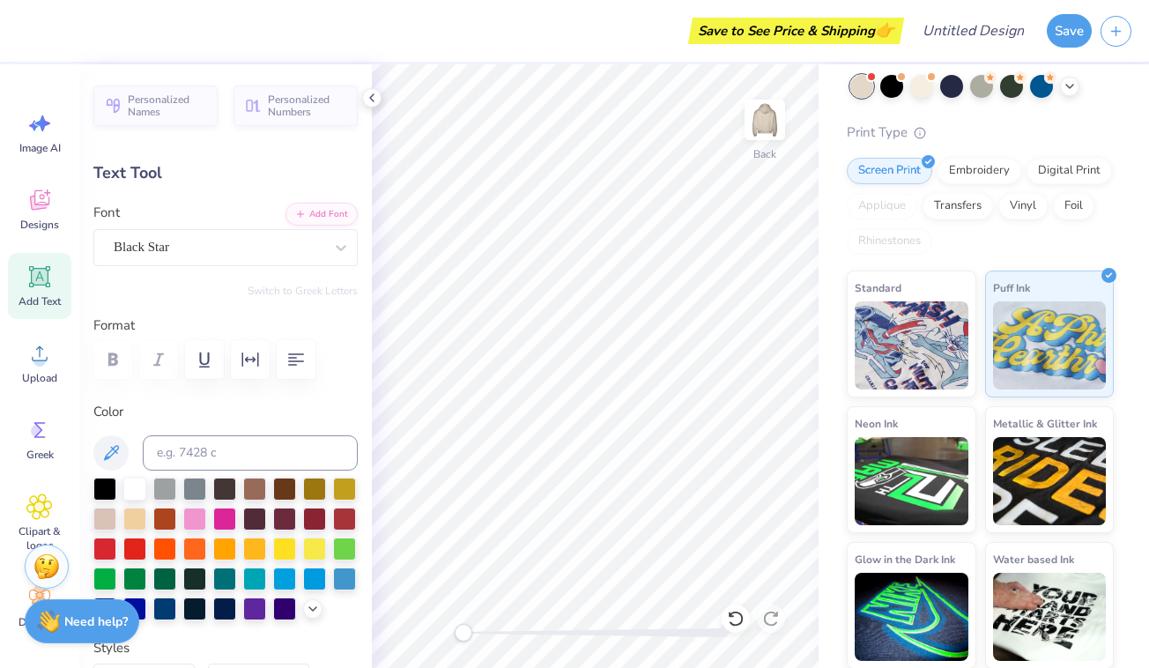
click at [615, 29] on div "Save to See Price & Shipping 👉" at bounding box center [462, 31] width 873 height 62
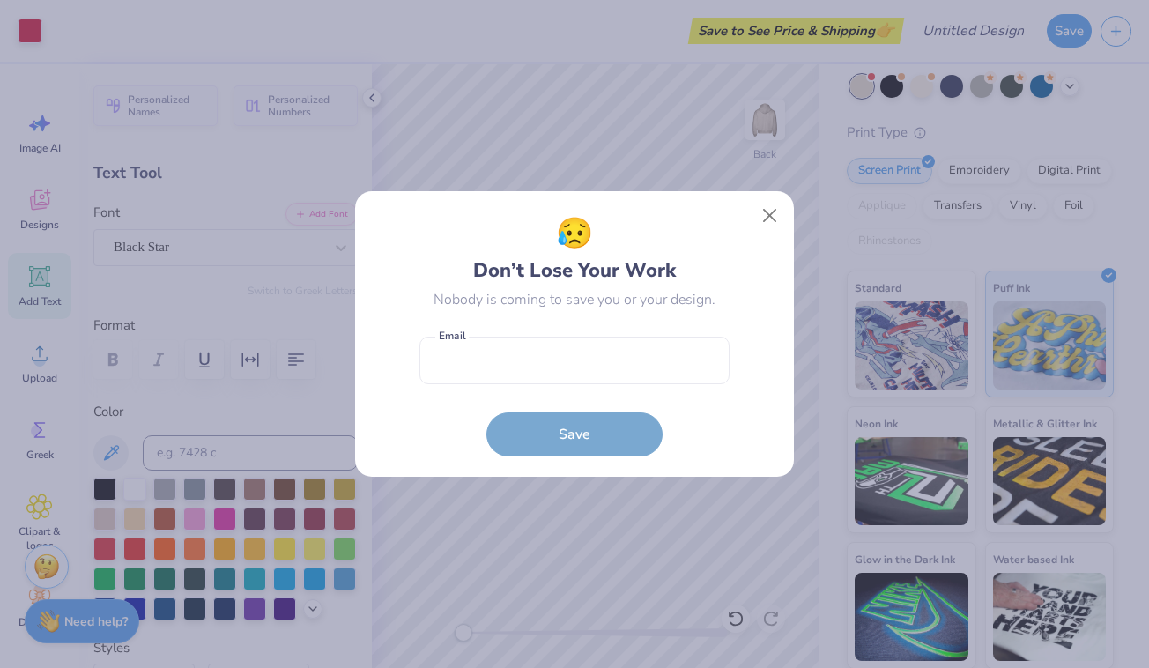
click at [690, 300] on div "😥 Don’t Lose Your Work Nobody is coming to save you or your design. Email is a …" at bounding box center [574, 334] width 310 height 246
click at [775, 211] on button "Close" at bounding box center [769, 215] width 33 height 33
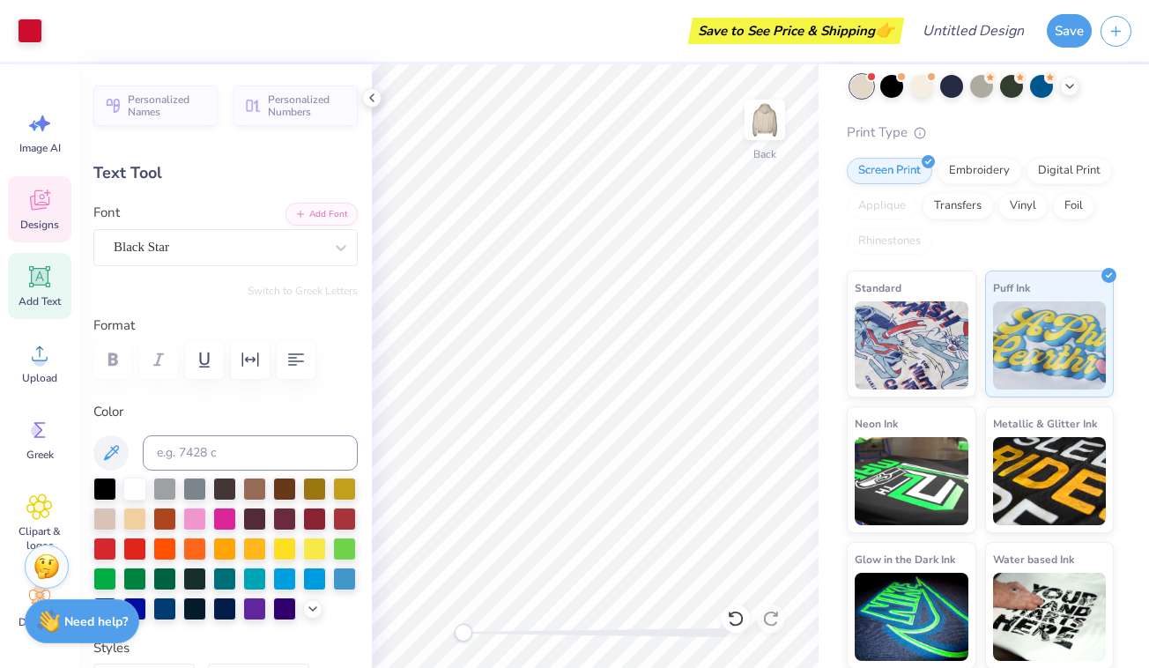
click at [48, 203] on icon at bounding box center [39, 200] width 26 height 26
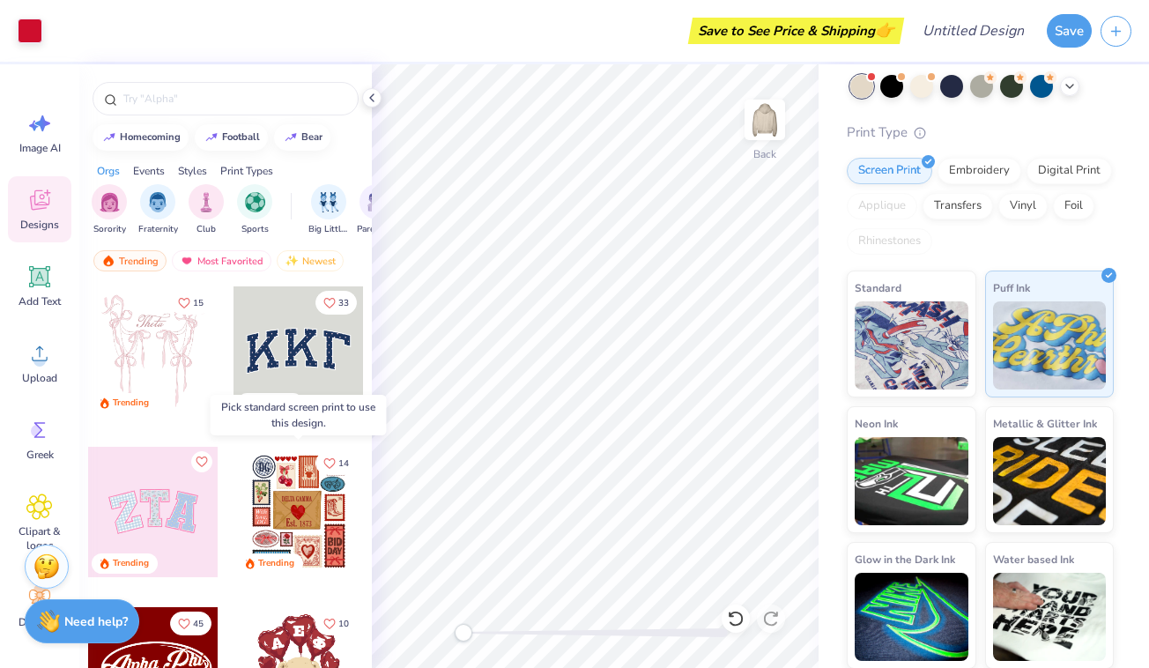
scroll to position [1, 0]
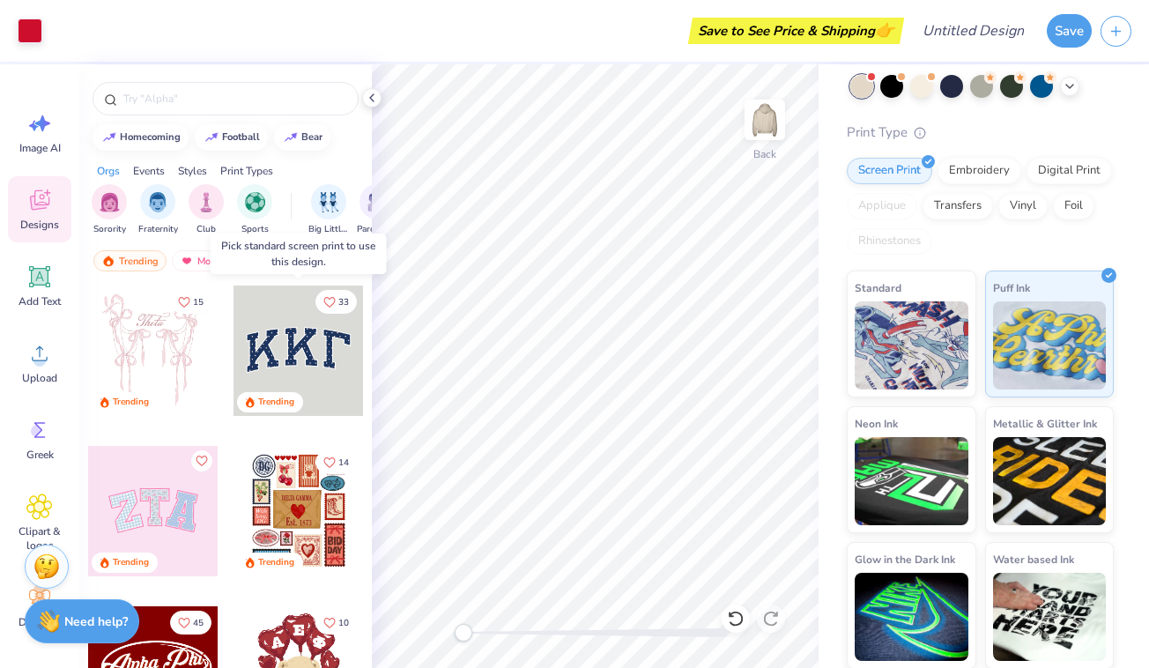
click at [268, 354] on div at bounding box center [298, 350] width 130 height 130
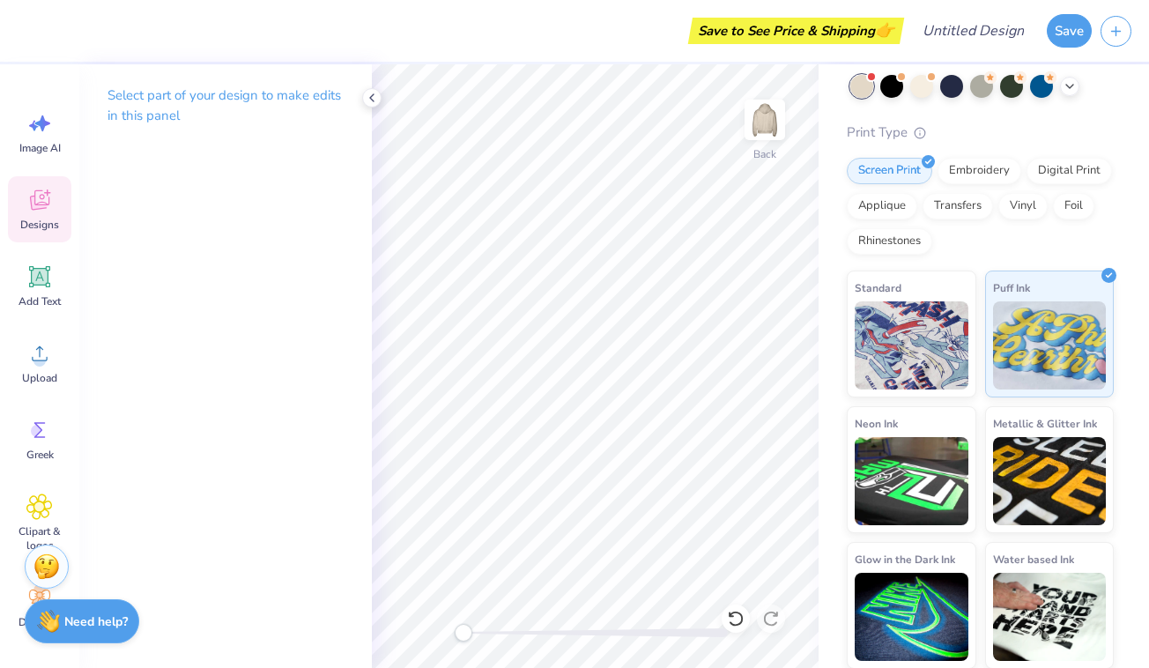
click at [24, 201] on div "Designs" at bounding box center [39, 209] width 63 height 66
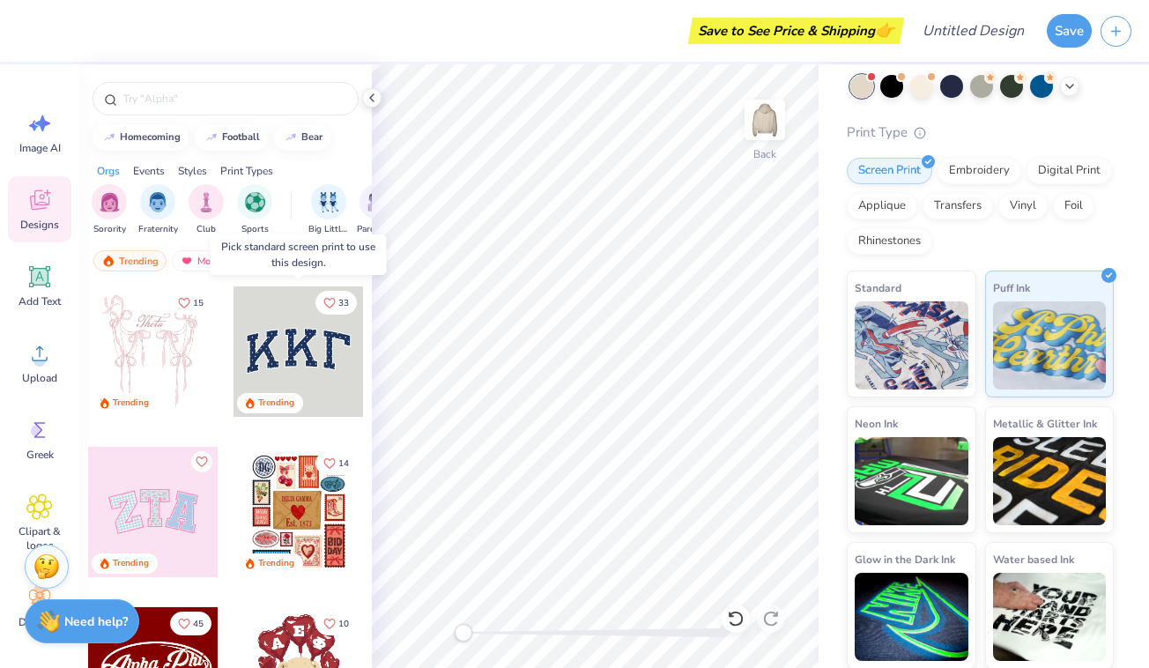
click at [297, 357] on div at bounding box center [298, 351] width 130 height 130
click at [314, 350] on div at bounding box center [298, 351] width 130 height 130
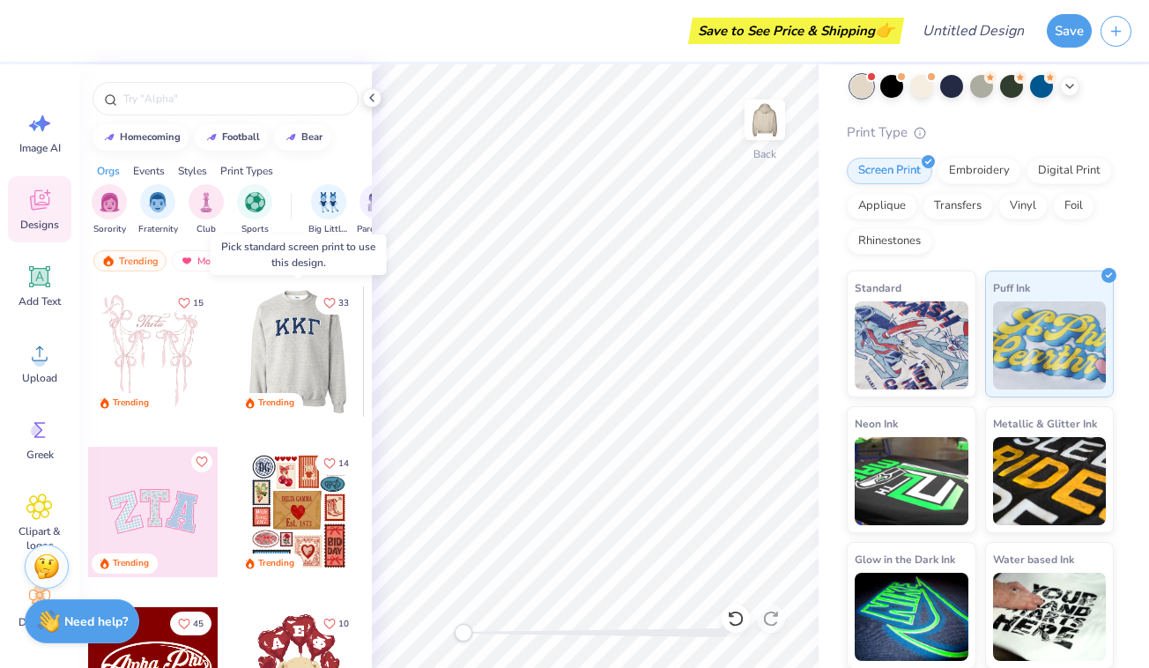
click at [233, 350] on div at bounding box center [168, 351] width 130 height 130
click at [280, 347] on div at bounding box center [298, 351] width 130 height 130
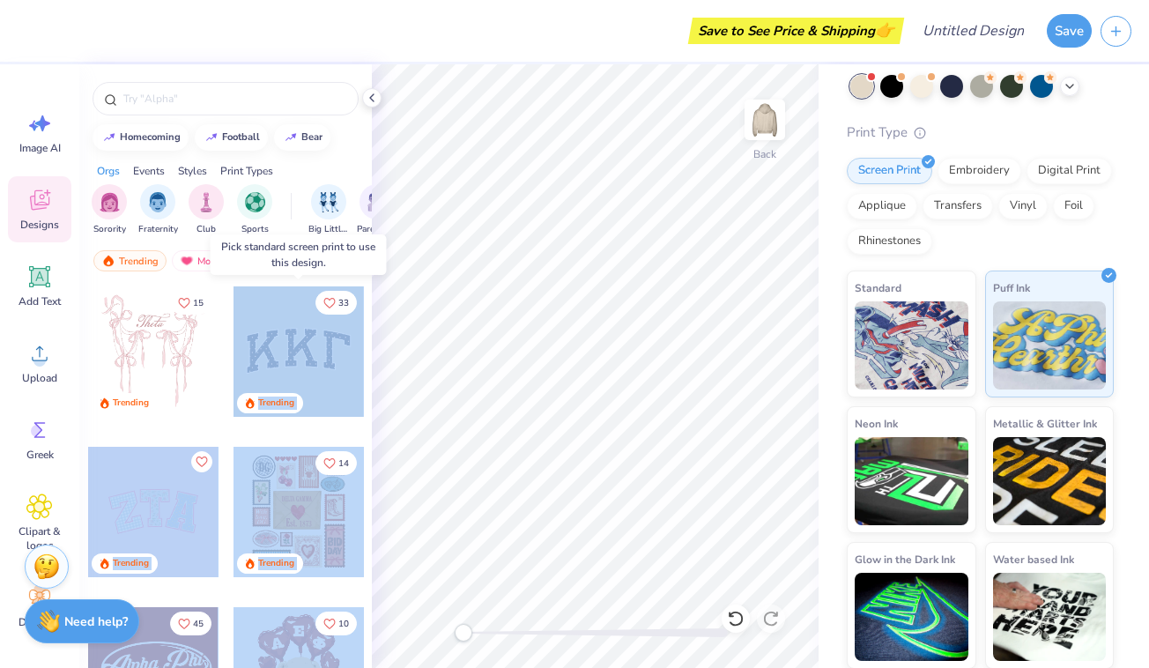
click at [531, 335] on div "Save to See Price & Shipping 👉 Design Title Save Image AI Designs Add Text Uplo…" at bounding box center [574, 334] width 1149 height 668
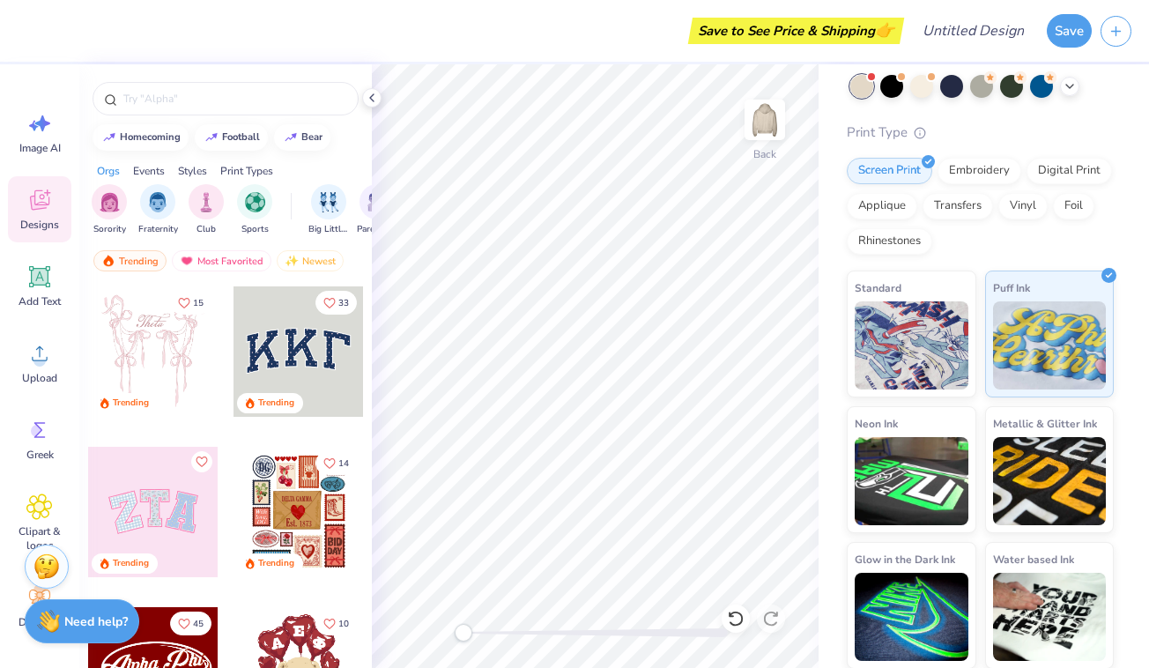
click at [401, 49] on div "Save to See Price & Shipping 👉" at bounding box center [462, 31] width 873 height 62
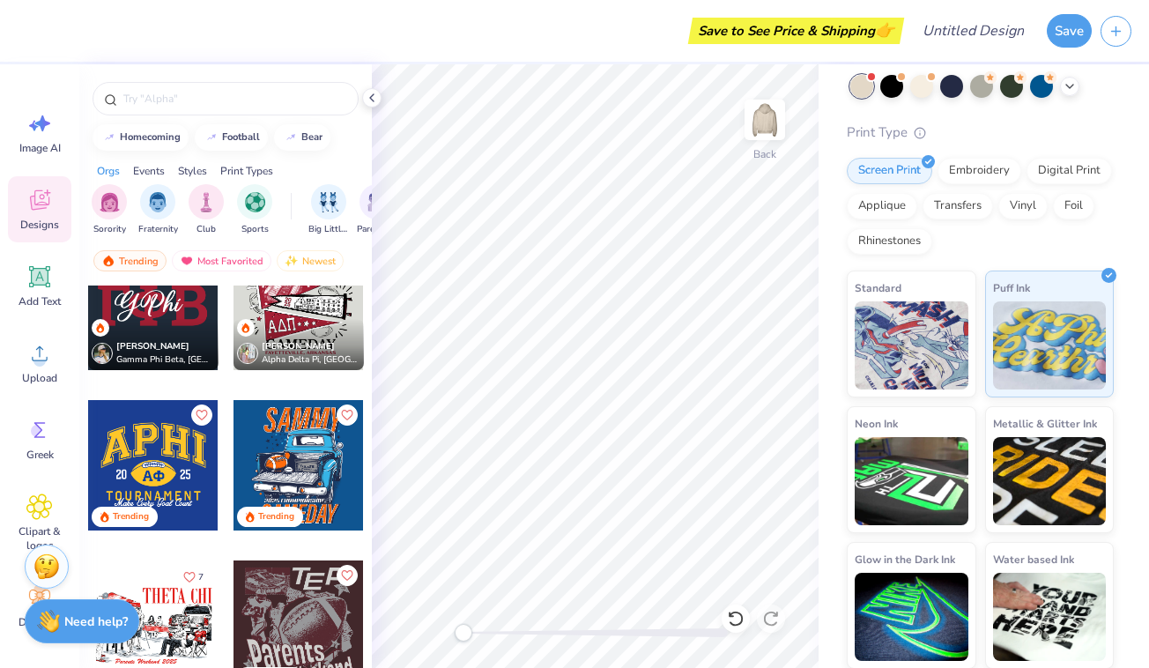
scroll to position [5759, 0]
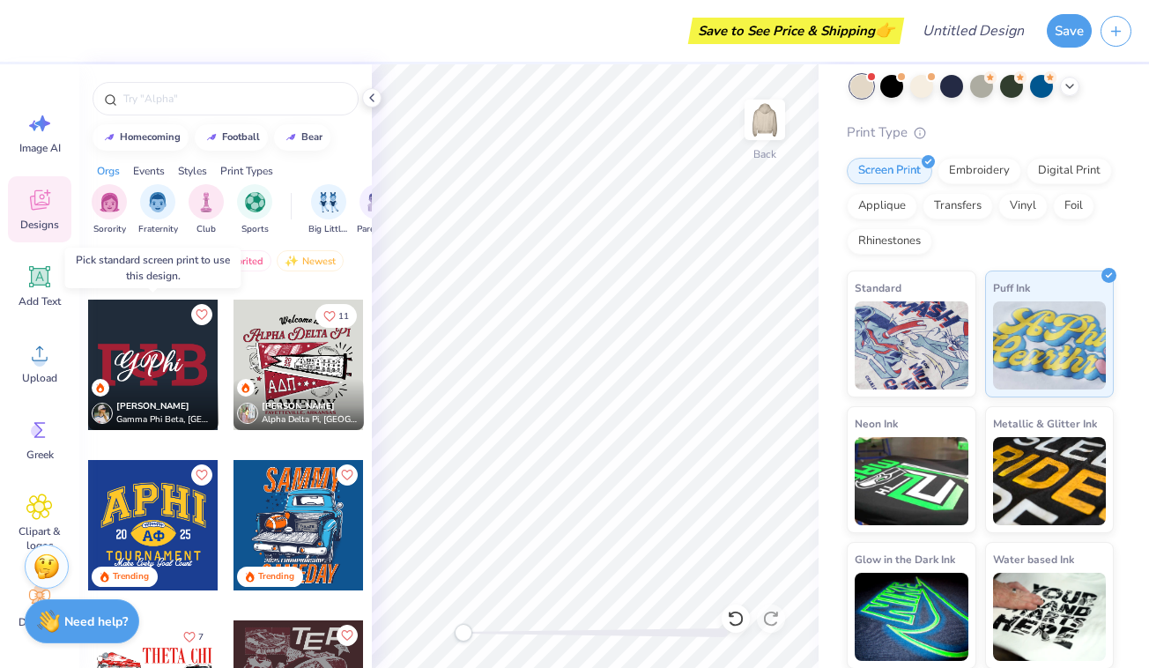
click at [147, 376] on div at bounding box center [153, 365] width 130 height 130
click at [146, 357] on div at bounding box center [153, 365] width 130 height 130
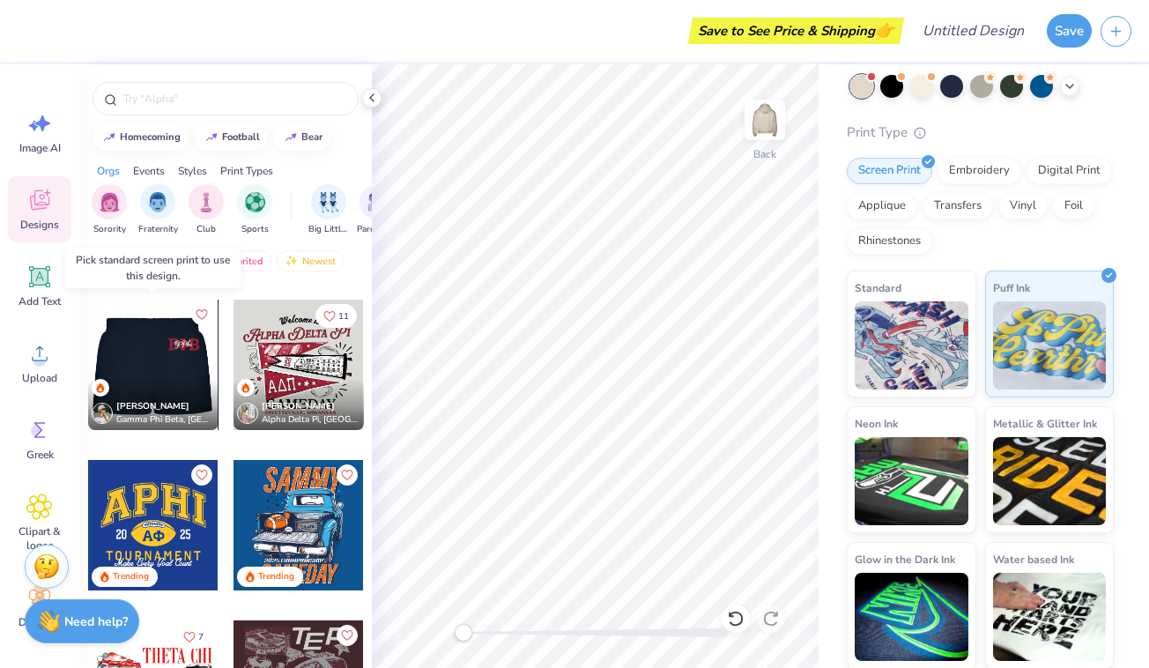
click at [183, 366] on div at bounding box center [153, 365] width 391 height 130
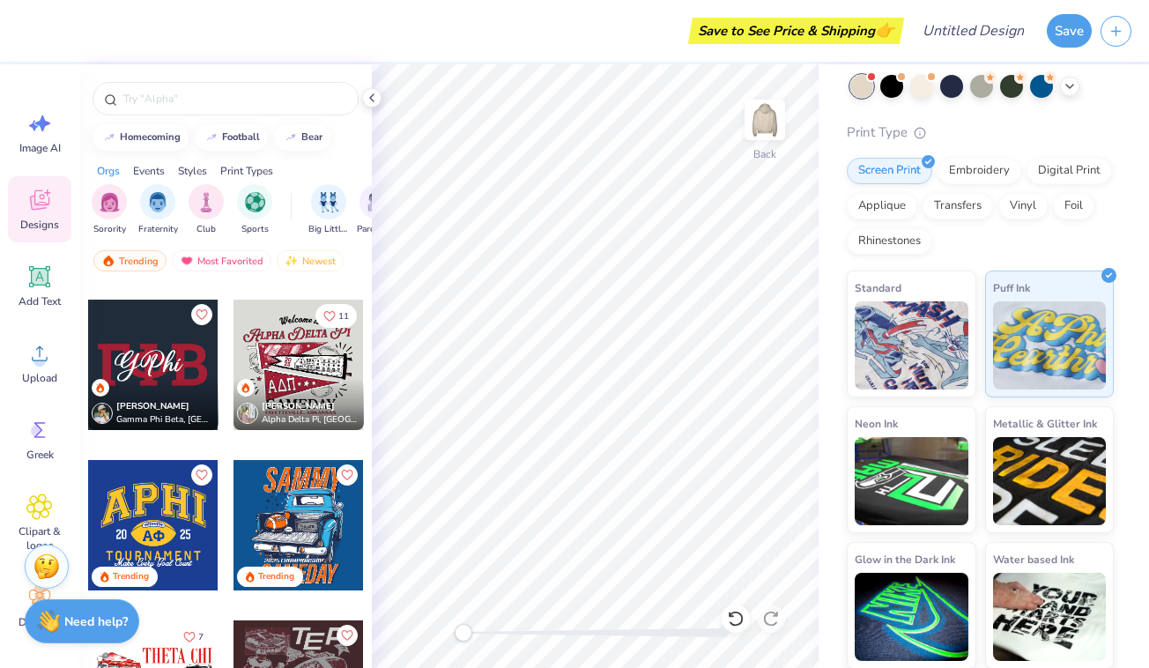
click at [190, 379] on div "[PERSON_NAME] Gamma Phi Beta, [GEOGRAPHIC_DATA][US_STATE]" at bounding box center [153, 404] width 130 height 51
click at [943, 338] on img at bounding box center [912, 343] width 114 height 88
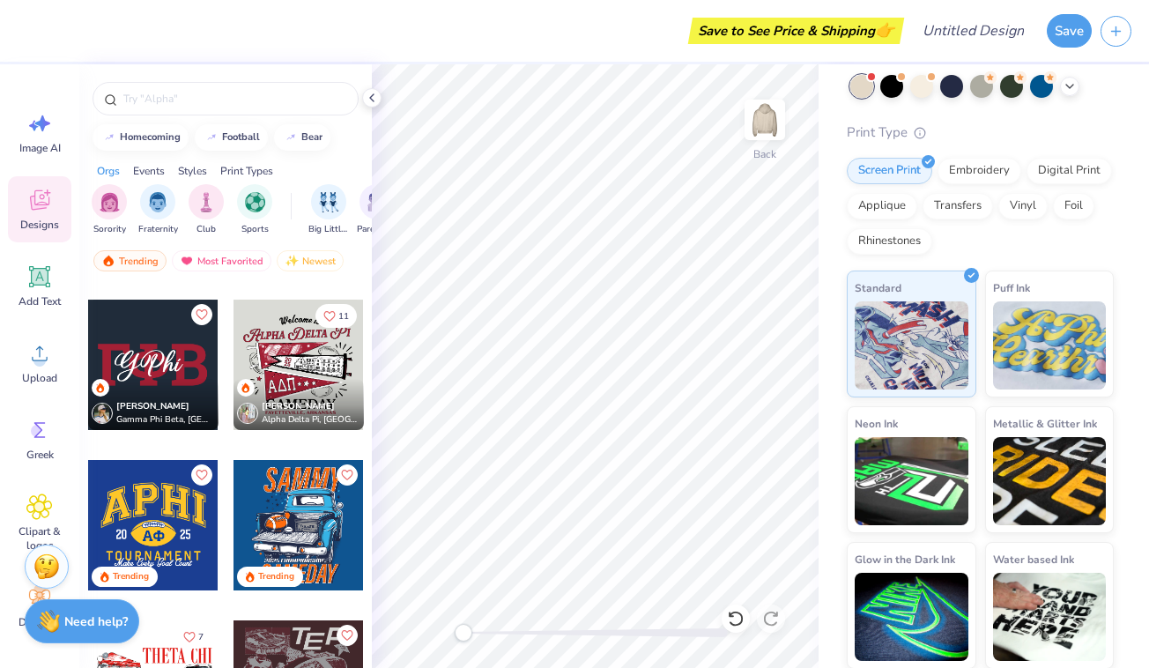
click at [159, 367] on div at bounding box center [153, 365] width 130 height 130
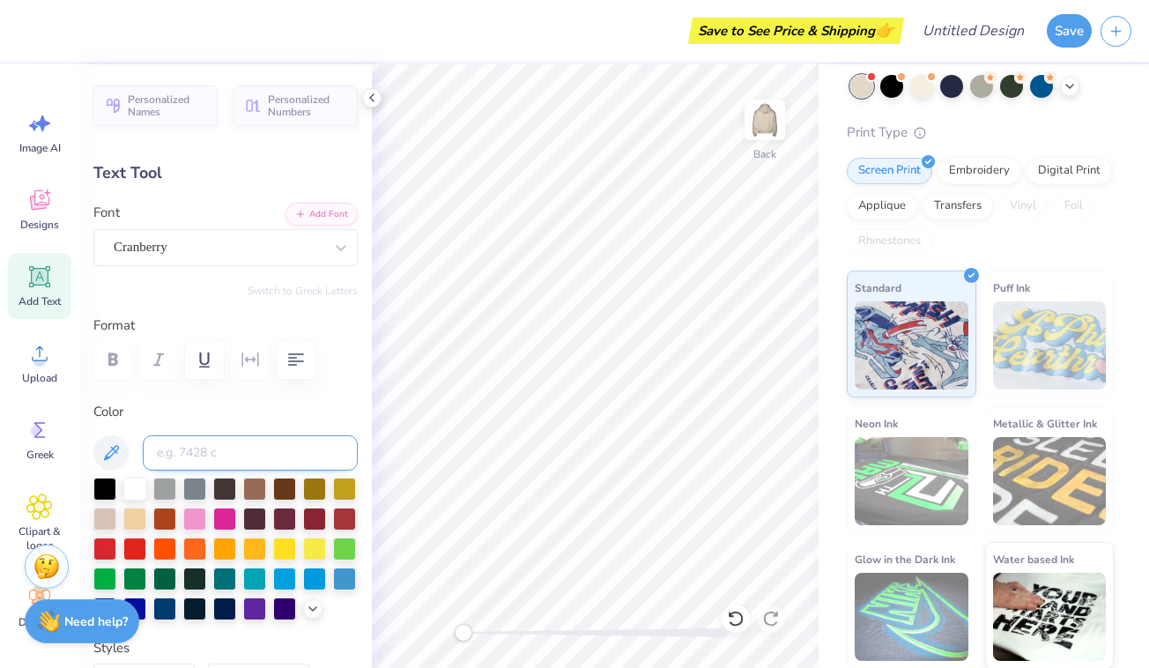
click at [227, 454] on input at bounding box center [250, 452] width 215 height 35
type textarea "G"
type textarea "PhiGamma"
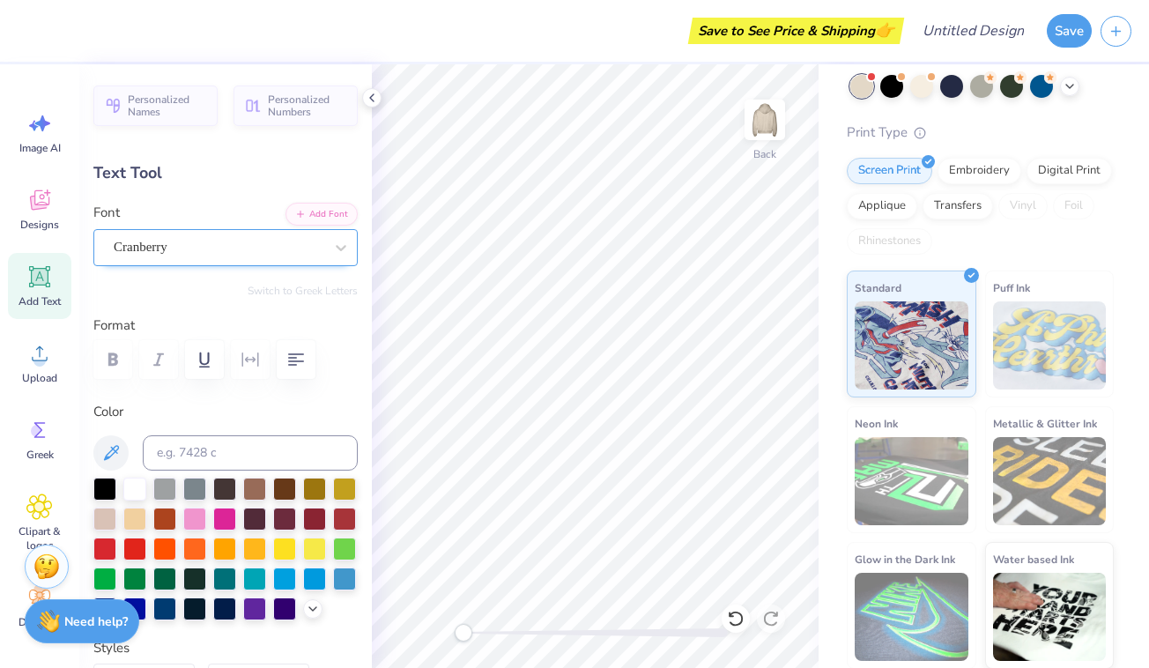
scroll to position [0, 3]
type input "9.10"
type input "3.50"
type input "5.41"
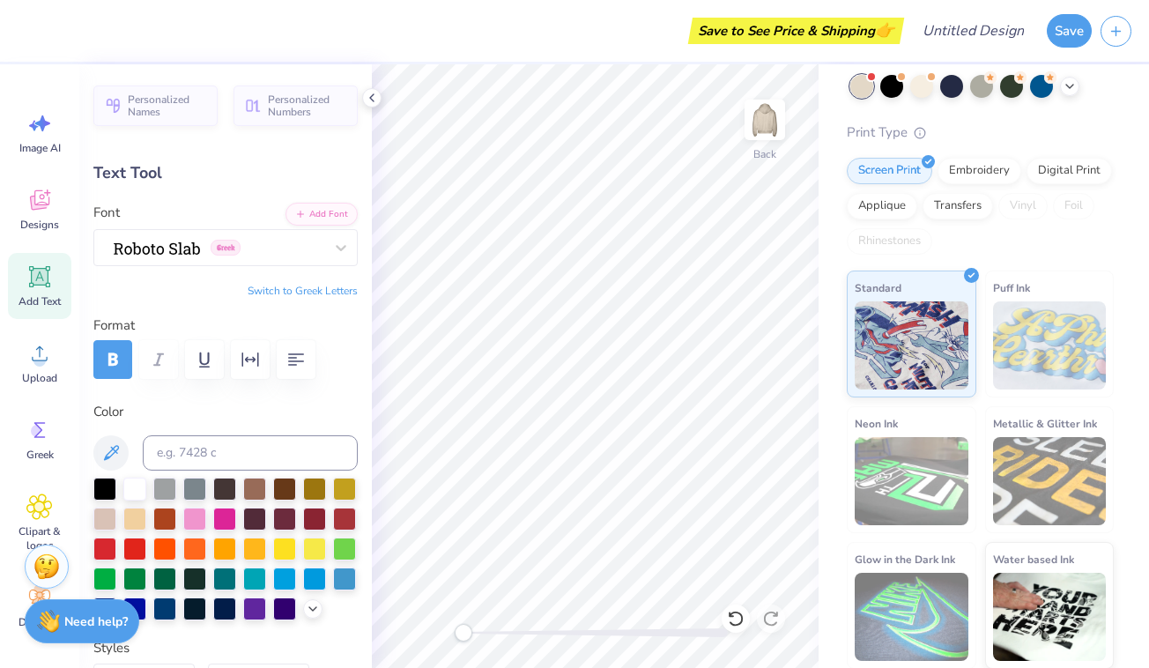
click at [496, 30] on div "Save to See Price & Shipping 👉" at bounding box center [462, 31] width 873 height 62
click at [176, 100] on span "Personalized Names" at bounding box center [167, 103] width 79 height 25
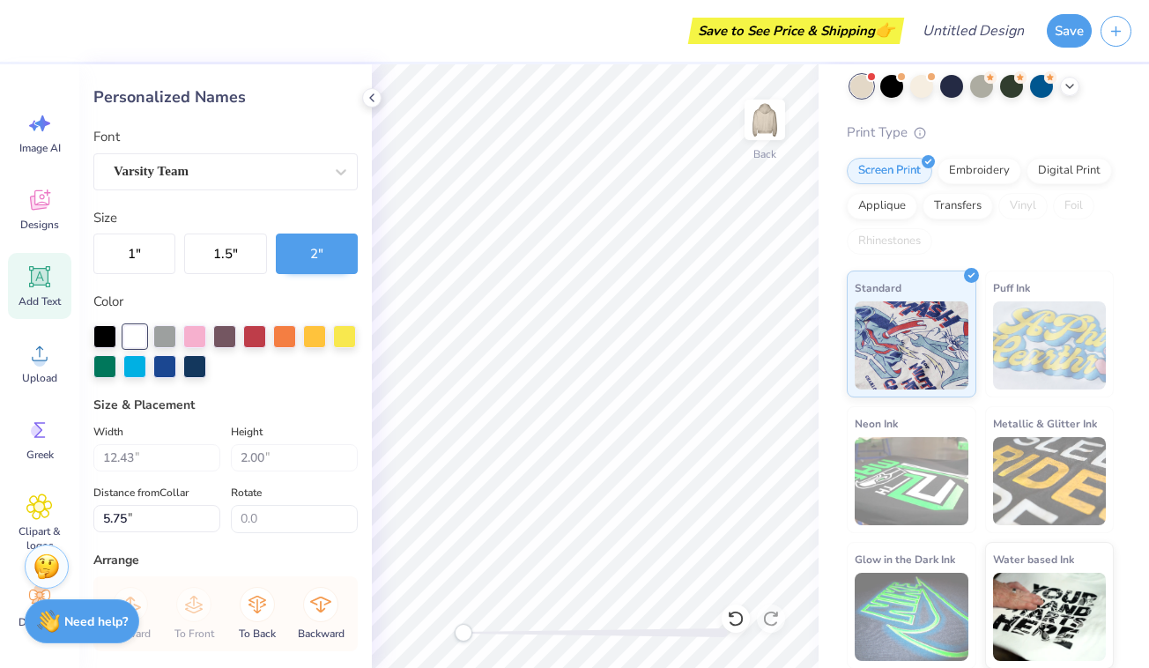
click at [476, 45] on div "Save to See Price & Shipping 👉" at bounding box center [462, 31] width 873 height 62
click at [375, 100] on icon at bounding box center [372, 98] width 14 height 14
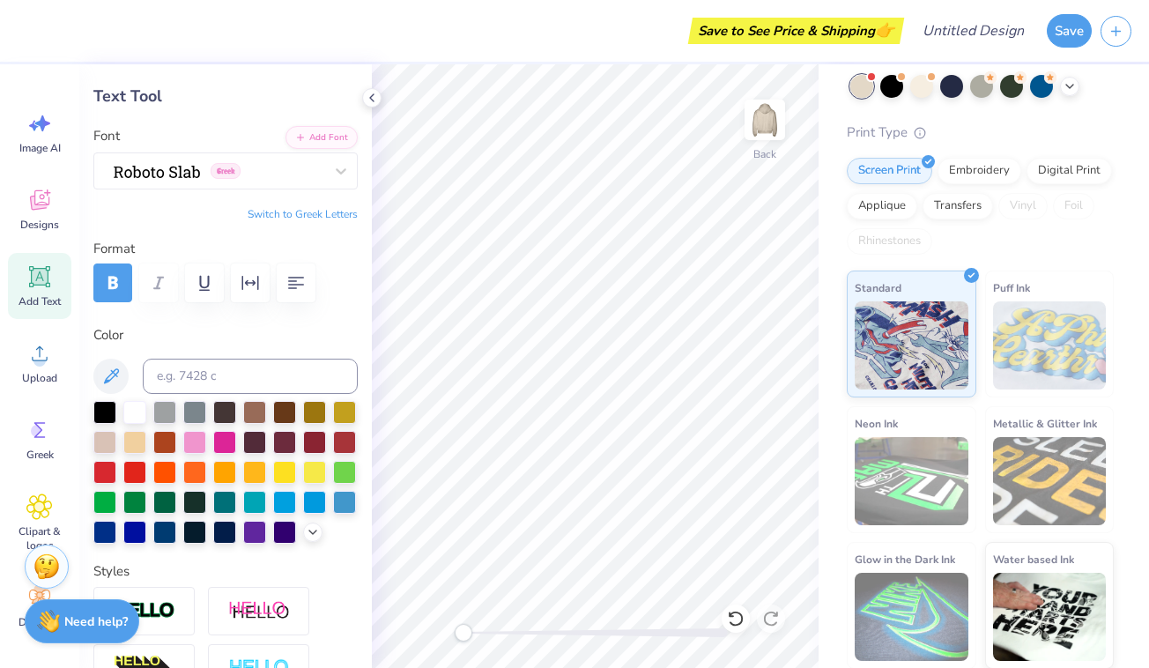
scroll to position [119, 0]
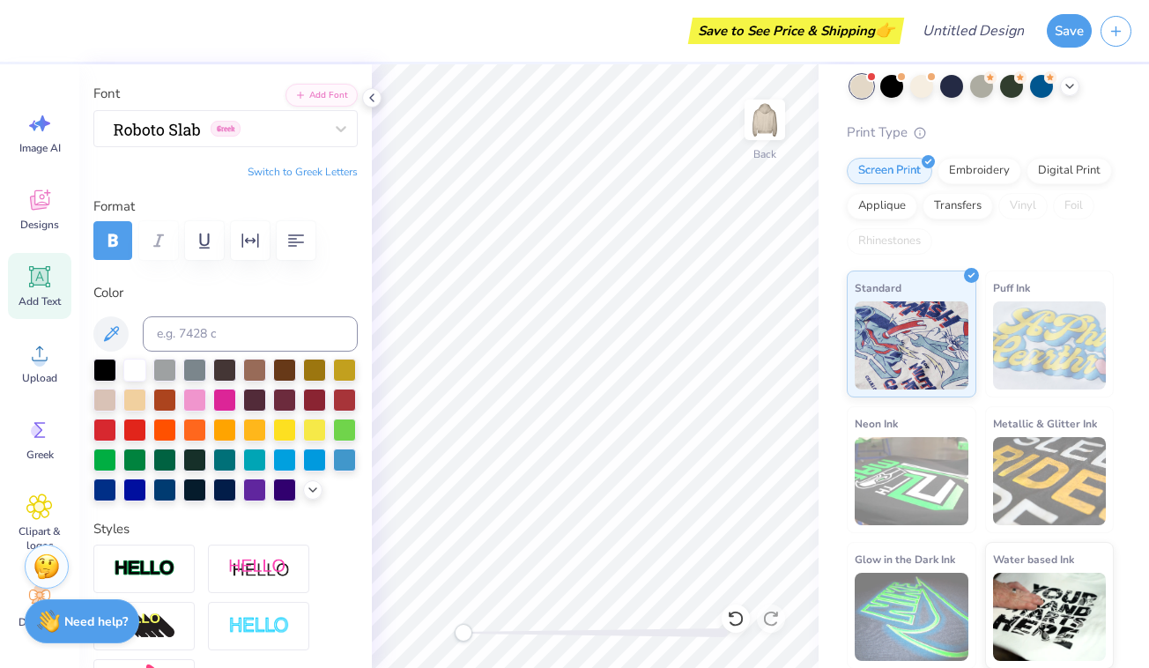
click at [264, 176] on button "Switch to Greek Letters" at bounding box center [303, 172] width 110 height 14
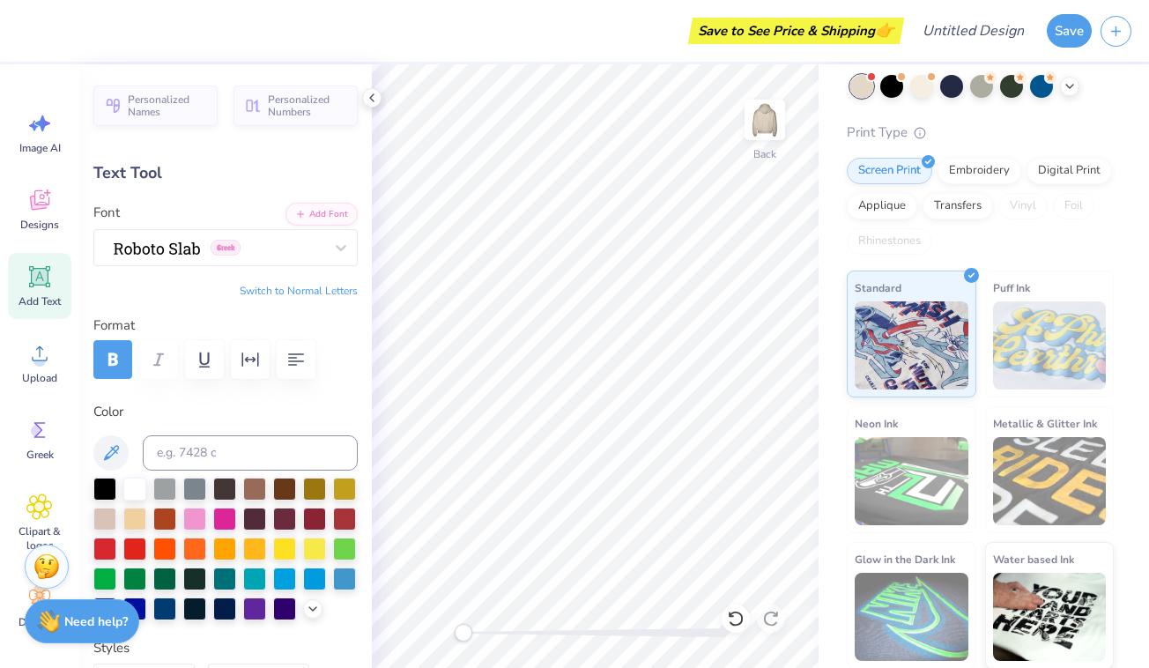
scroll to position [0, 0]
type input "5.61"
type input "2.57"
type input "5.96"
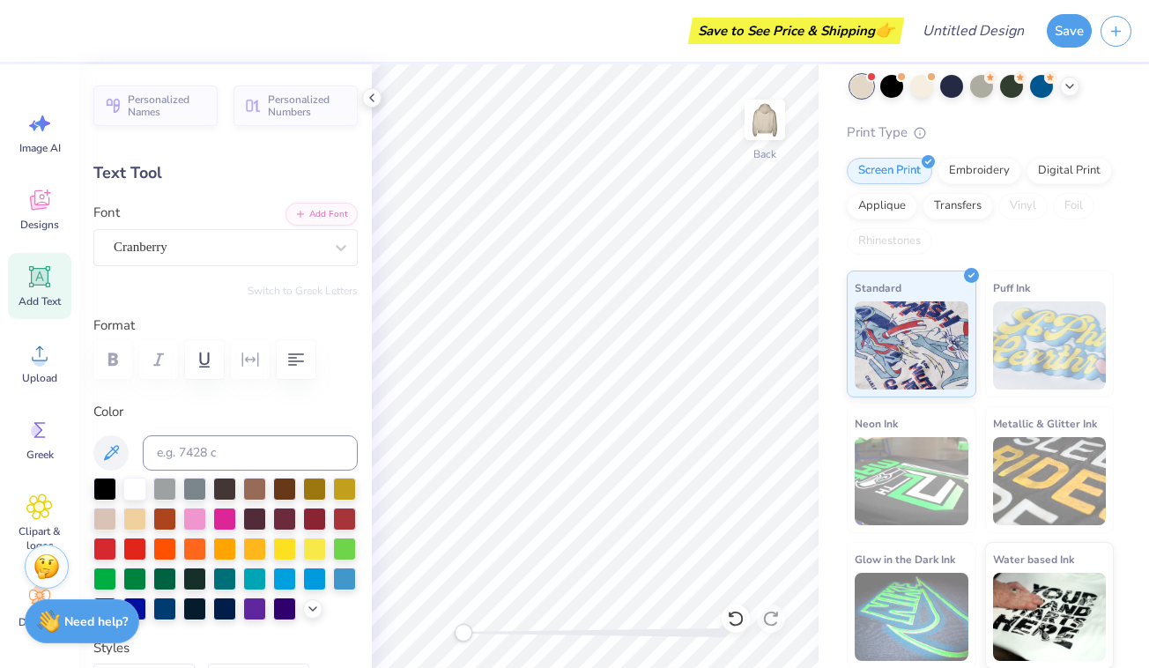
type input "8.94"
type input "3.41"
type input "5.54"
paste textarea
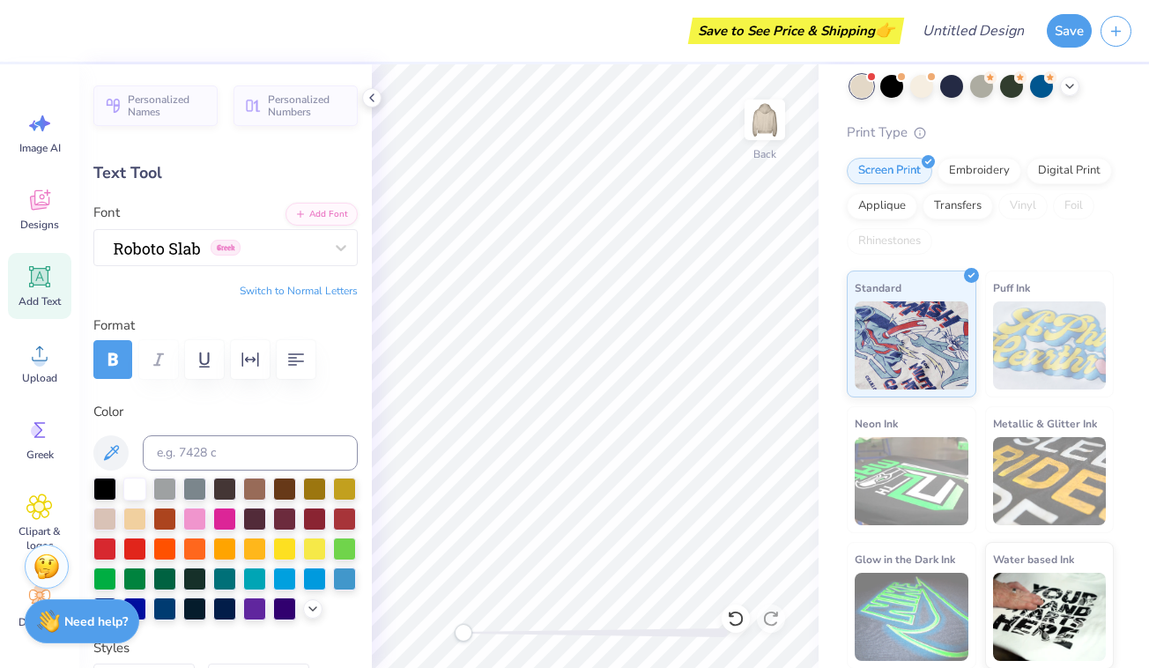
paste textarea "Ν"
type textarea "ΦΓΝ"
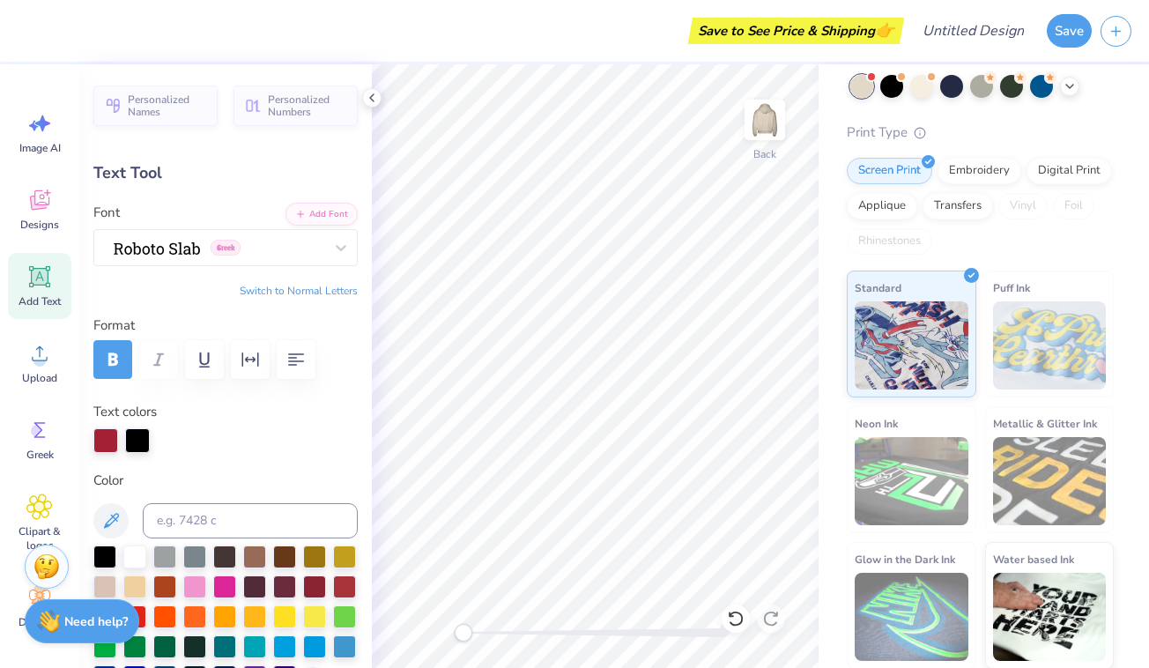
click at [605, 33] on div "Save to See Price & Shipping 👉" at bounding box center [462, 31] width 873 height 62
type input "5.61"
type input "2.57"
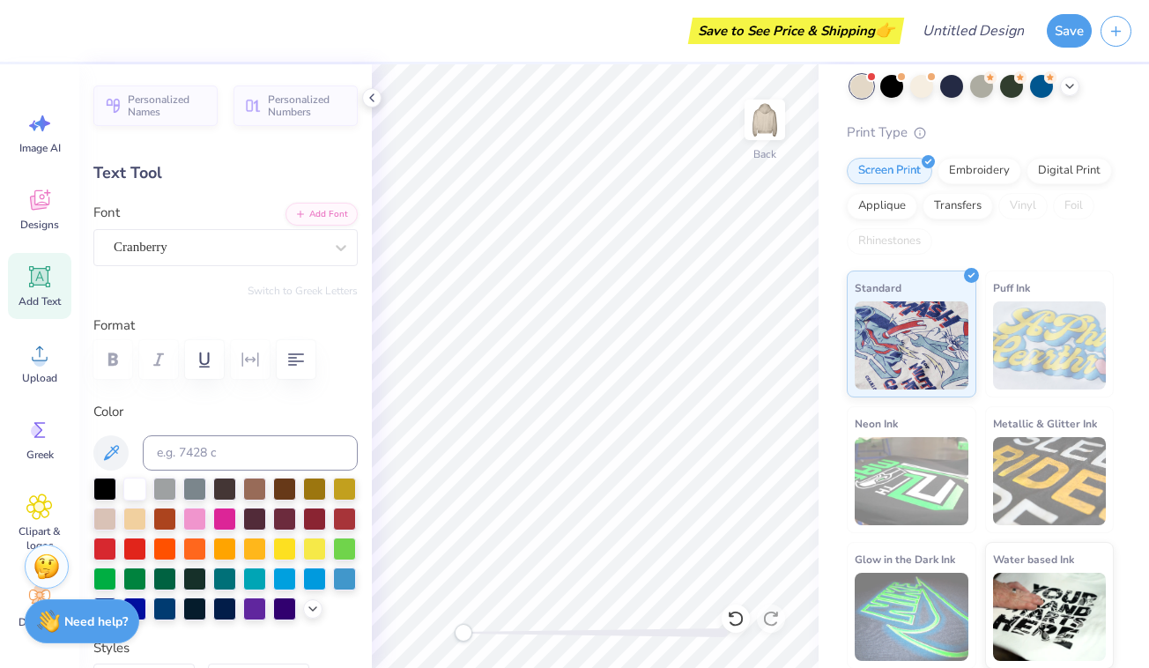
click at [486, 18] on div "Save to See Price & Shipping 👉" at bounding box center [462, 31] width 873 height 62
click at [565, 58] on div "Save to See Price & Shipping 👉" at bounding box center [462, 31] width 873 height 62
type input "5.88"
type input "6.13"
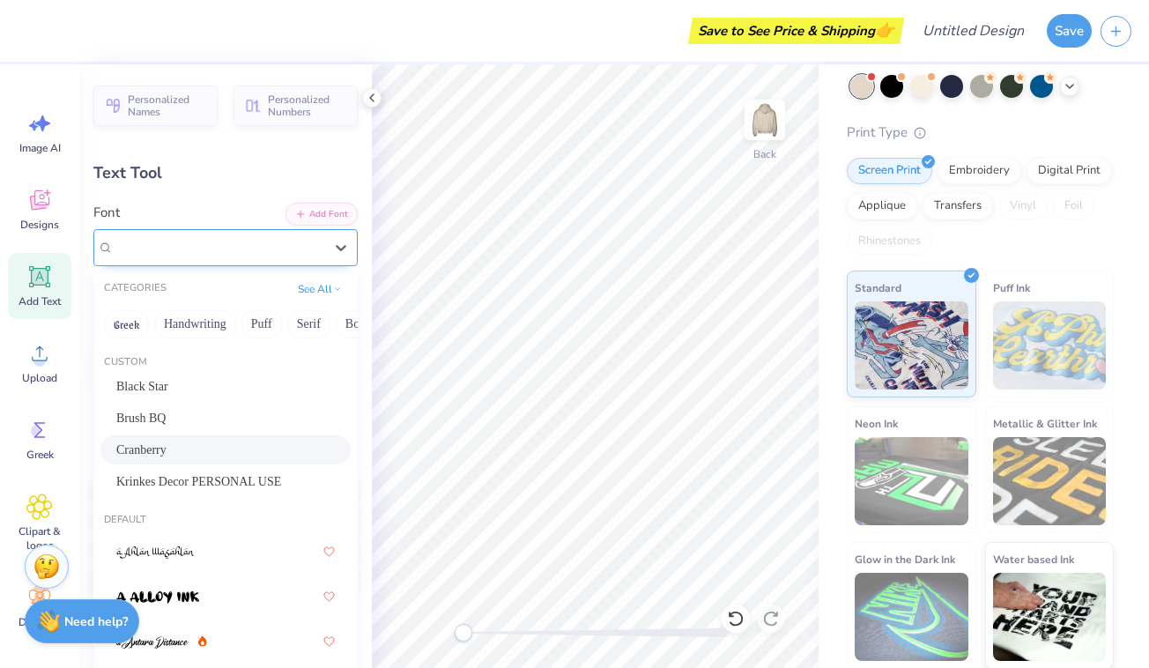
click at [246, 238] on div "Cranberry" at bounding box center [218, 246] width 213 height 27
click at [192, 390] on div "Black Star" at bounding box center [225, 386] width 218 height 18
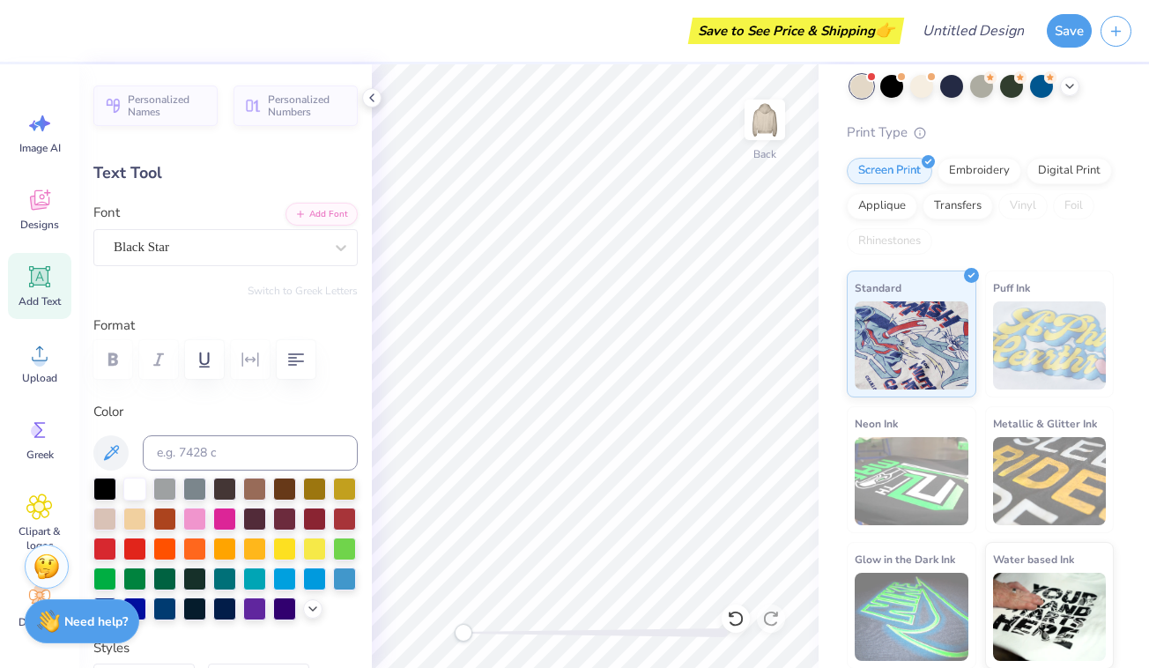
click at [557, 45] on div "Save to See Price & Shipping 👉" at bounding box center [462, 31] width 873 height 62
type input "2.80"
click at [598, 47] on div "Save to See Price & Shipping 👉" at bounding box center [462, 31] width 873 height 62
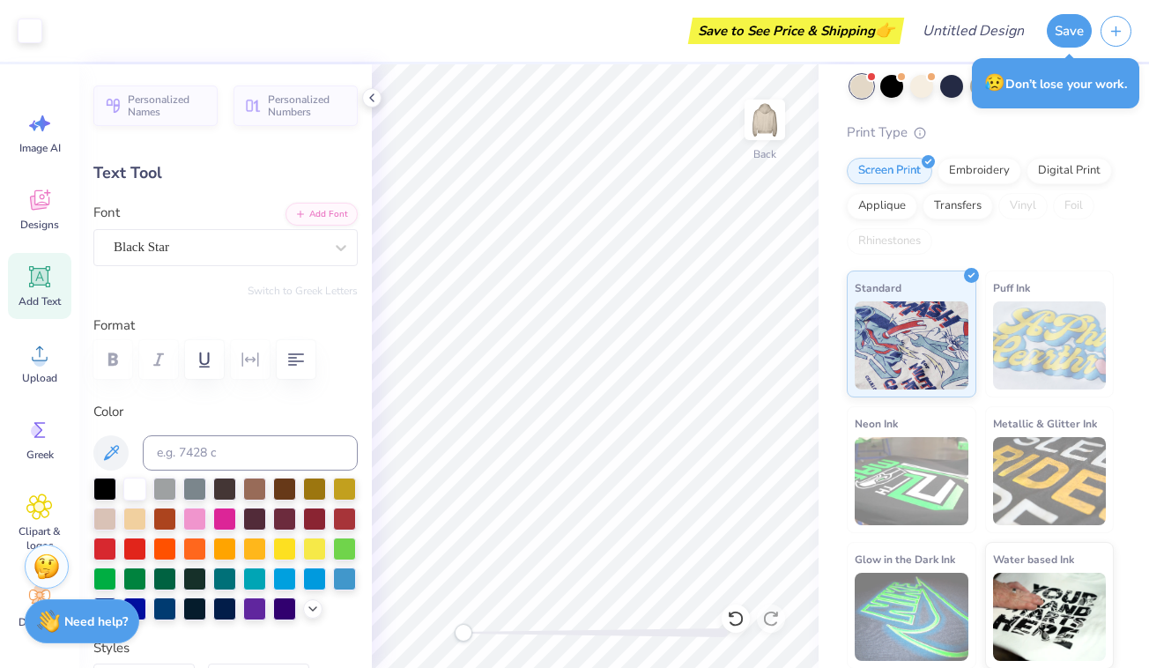
type input "7.61"
click at [485, 31] on div "Save to See Price & Shipping 👉" at bounding box center [462, 31] width 873 height 62
click at [480, 26] on div "Save to See Price & Shipping 👉" at bounding box center [507, 31] width 785 height 62
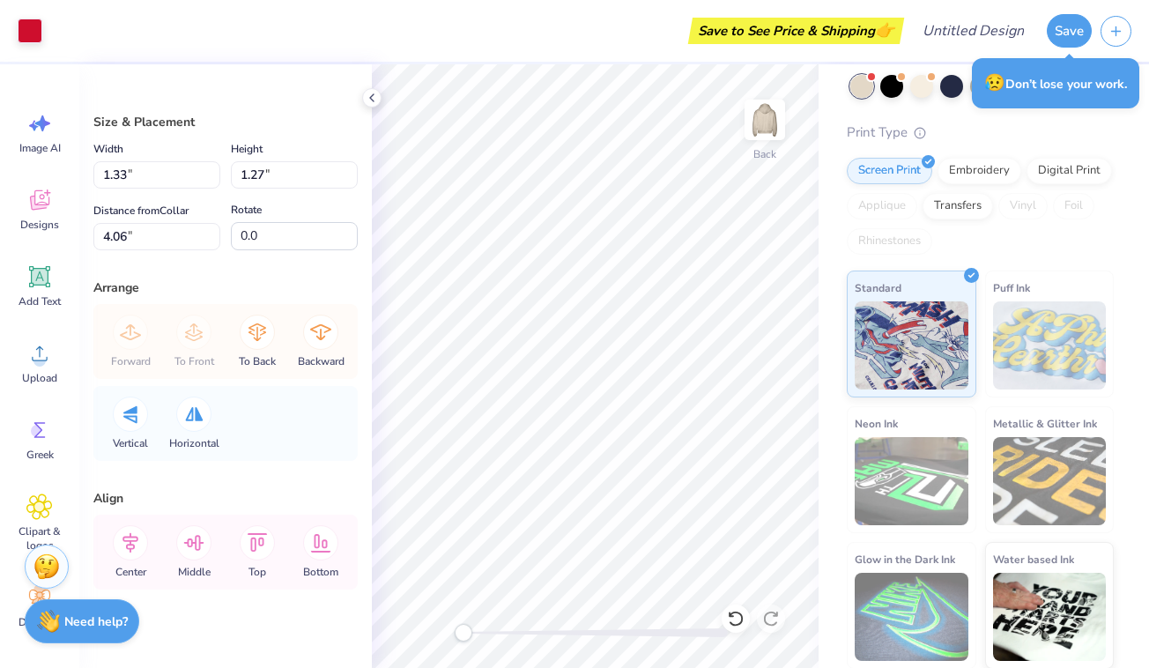
click at [493, 28] on div "Save to See Price & Shipping 👉" at bounding box center [475, 31] width 848 height 62
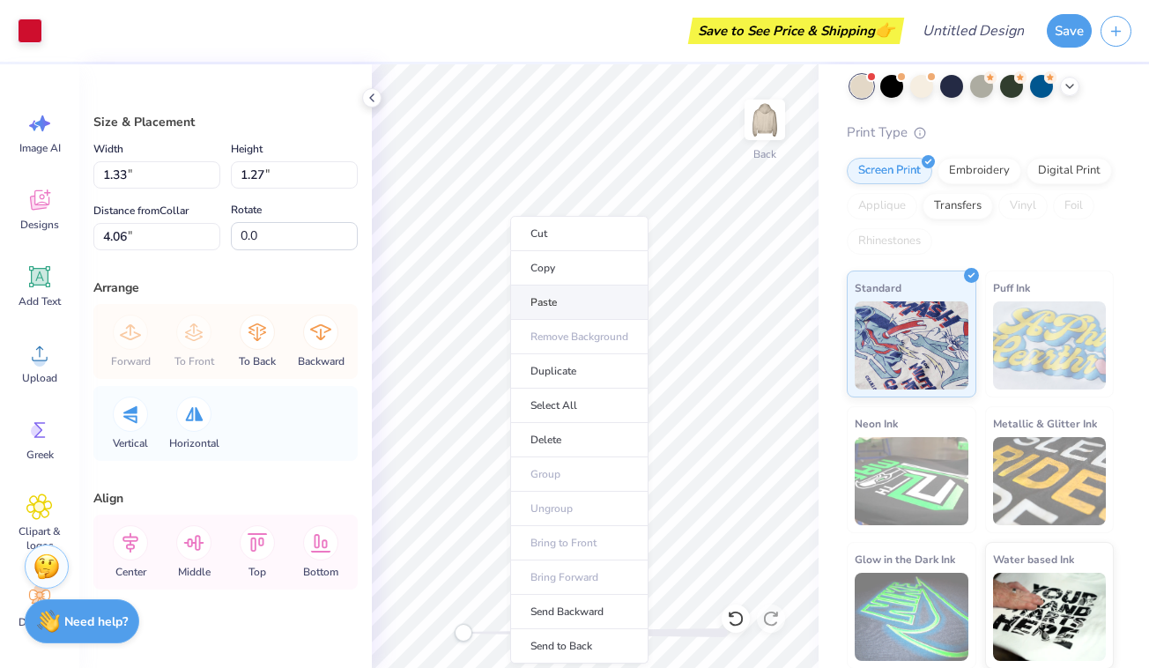
click at [558, 303] on li "Paste" at bounding box center [579, 302] width 138 height 34
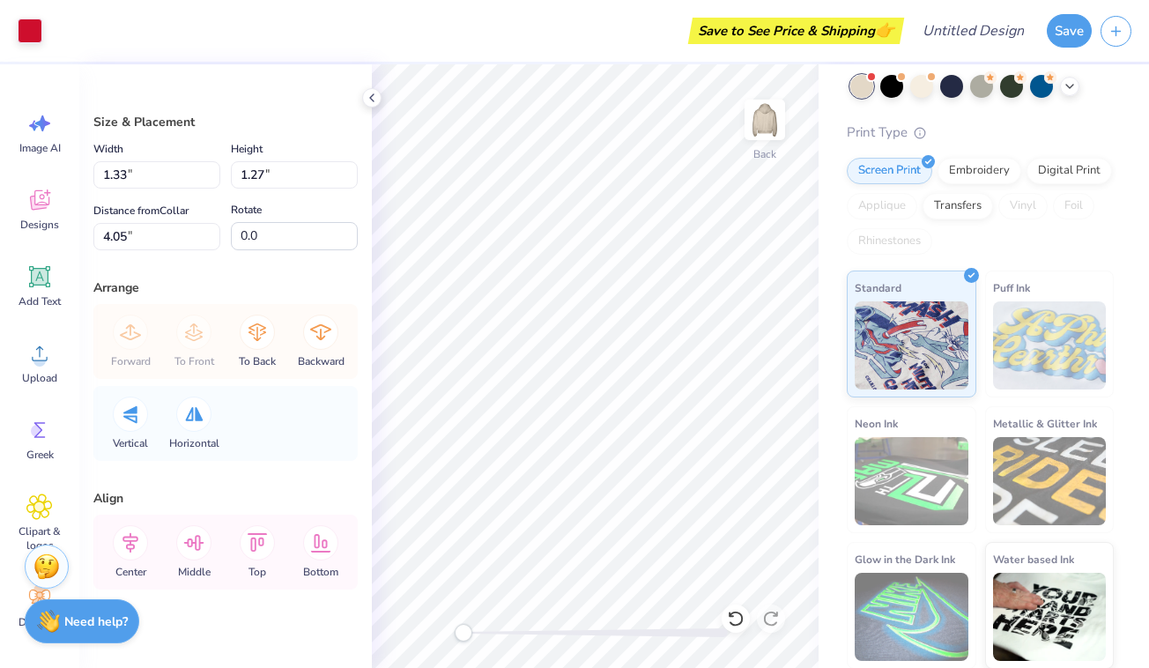
type input "4.06"
click at [136, 417] on icon at bounding box center [130, 414] width 14 height 18
click at [186, 418] on icon at bounding box center [194, 414] width 18 height 14
click at [638, 30] on div "Save to See Price & Shipping 👉" at bounding box center [475, 31] width 848 height 62
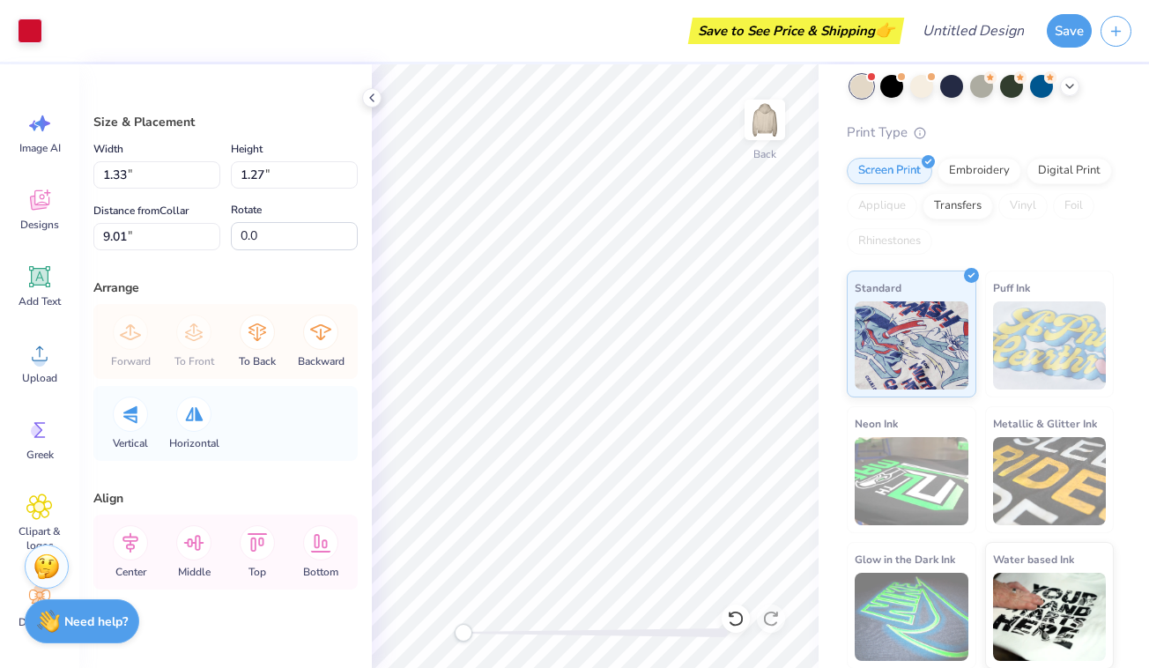
click at [619, 23] on div "Save to See Price & Shipping 👉" at bounding box center [475, 31] width 848 height 62
click at [611, 41] on div "Save to See Price & Shipping 👉" at bounding box center [475, 31] width 848 height 62
click at [651, 35] on div "Save to See Price & Shipping 👉" at bounding box center [475, 31] width 848 height 62
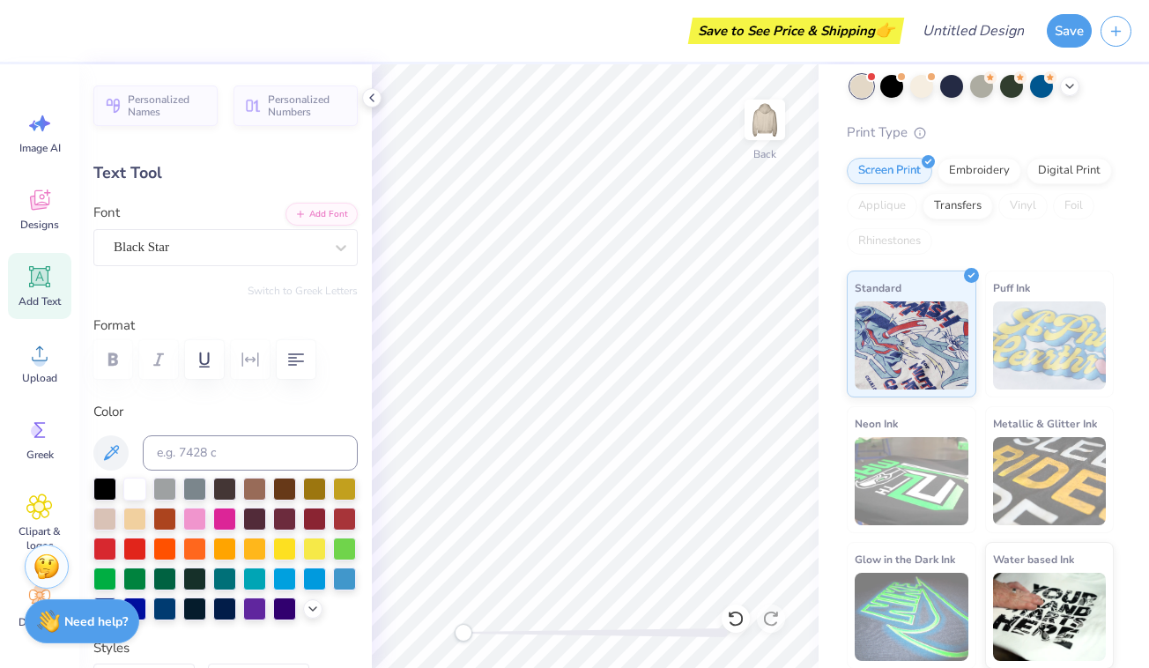
click at [625, 36] on div "Save to See Price & Shipping 👉" at bounding box center [462, 31] width 873 height 62
type input "9.91"
type input "3.41"
type input "5.05"
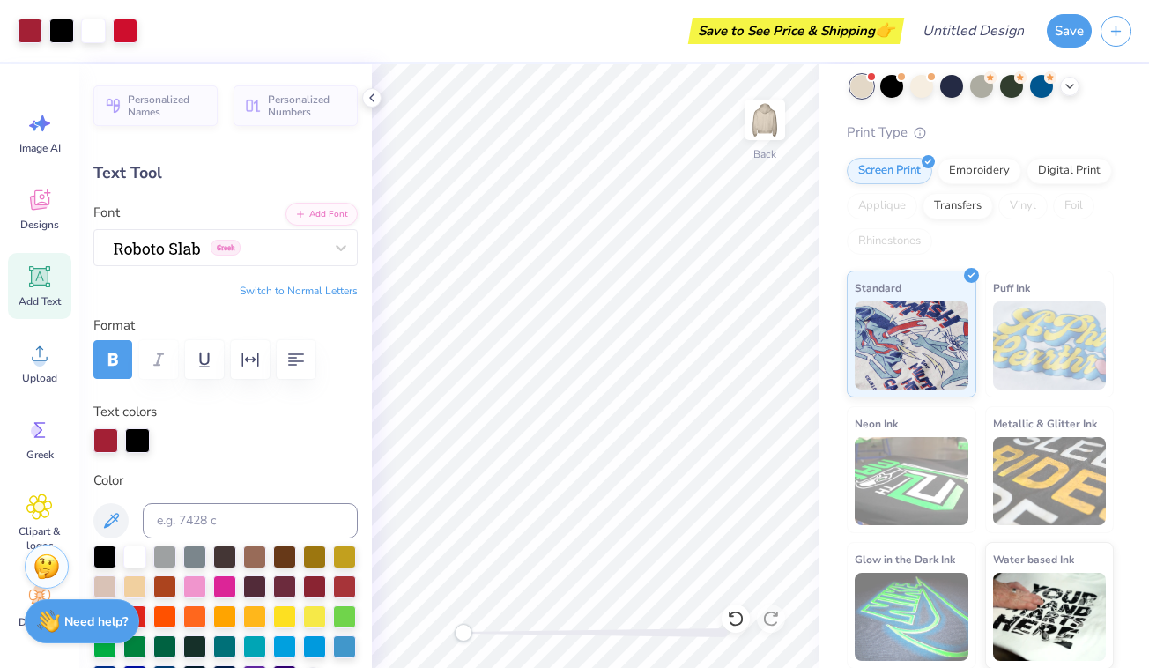
type input "6.13"
type input "2.80"
type input "7.61"
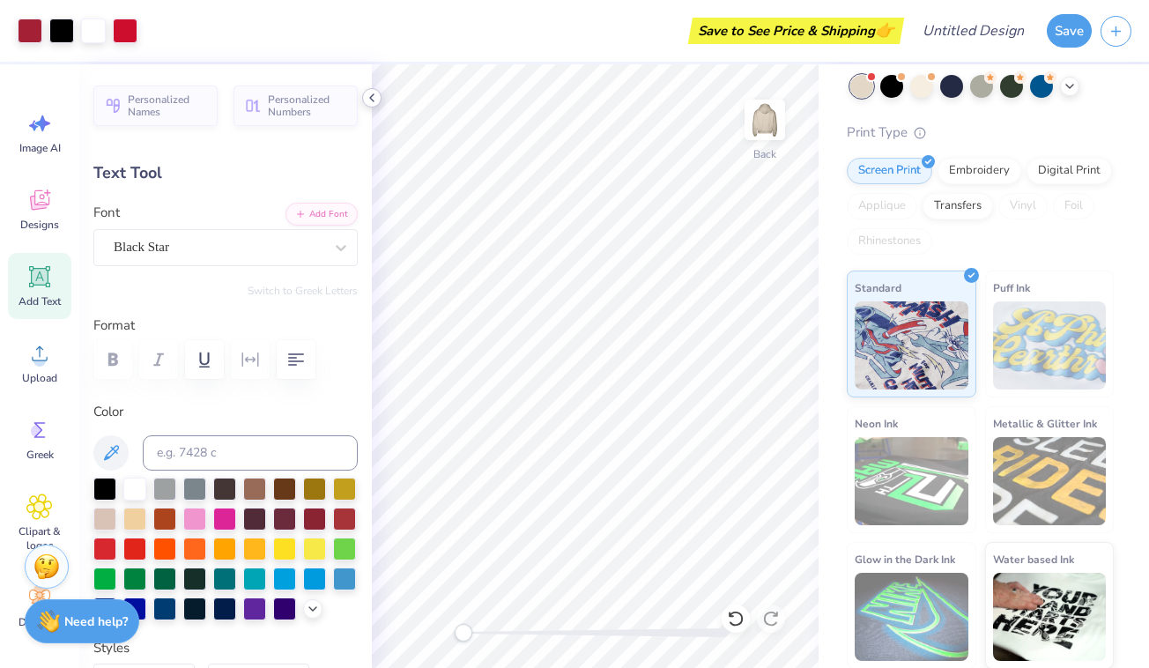
click at [371, 97] on polyline at bounding box center [372, 97] width 4 height 7
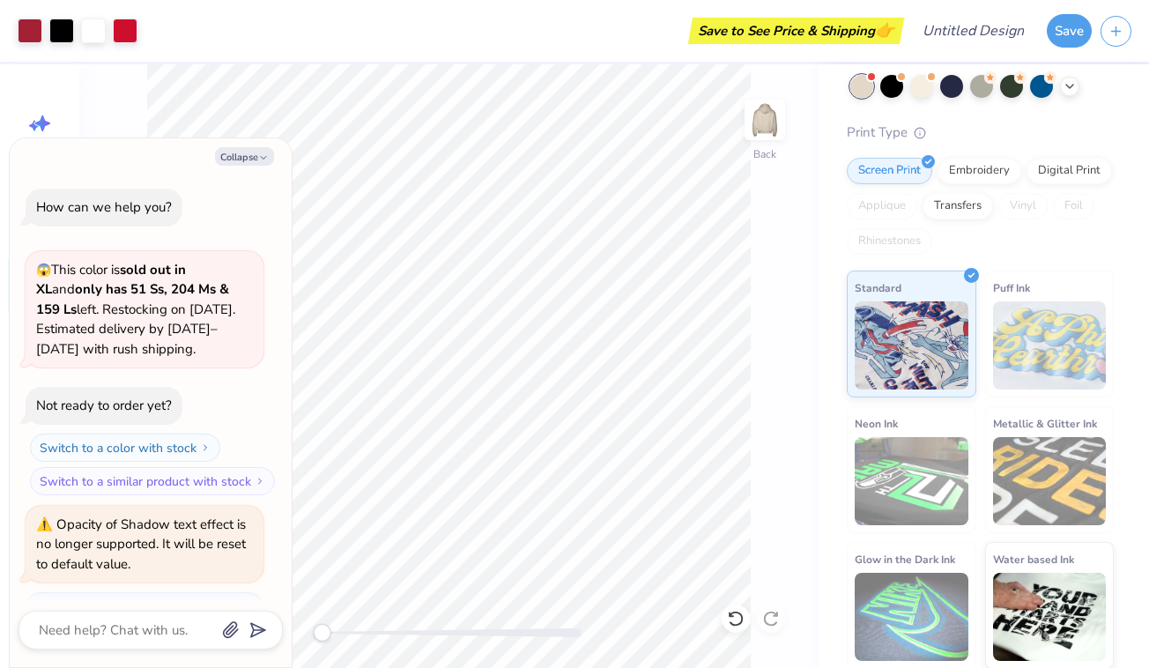
scroll to position [96, 0]
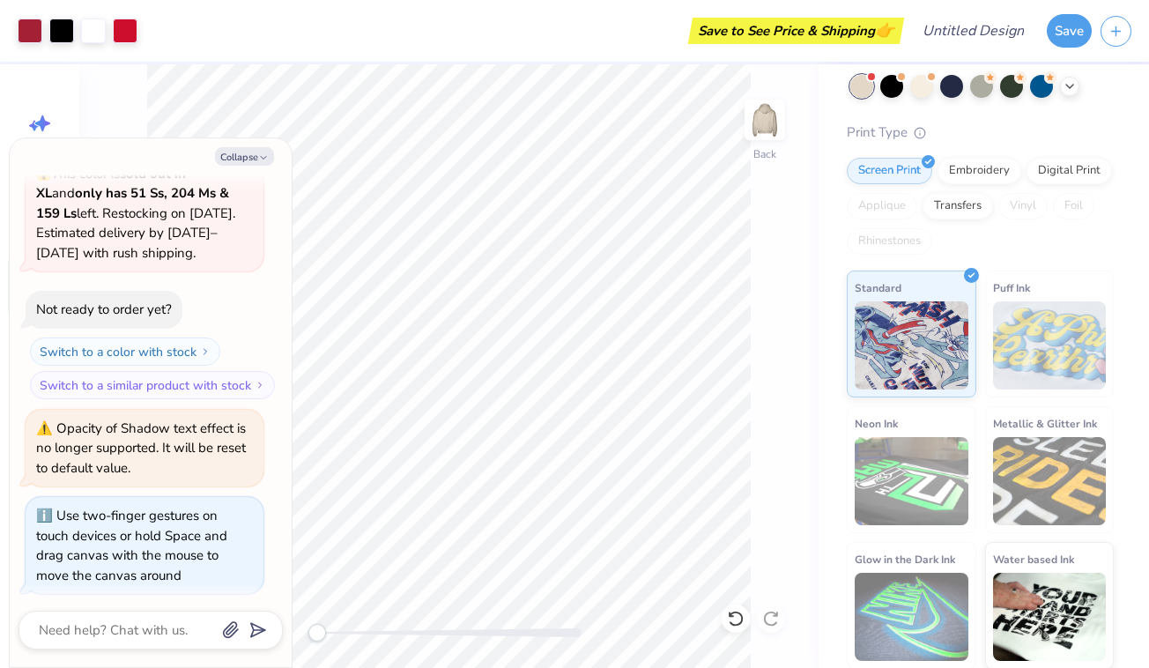
click at [308, 623] on div "Back" at bounding box center [448, 365] width 739 height 603
click at [234, 152] on button "Collapse" at bounding box center [244, 156] width 59 height 18
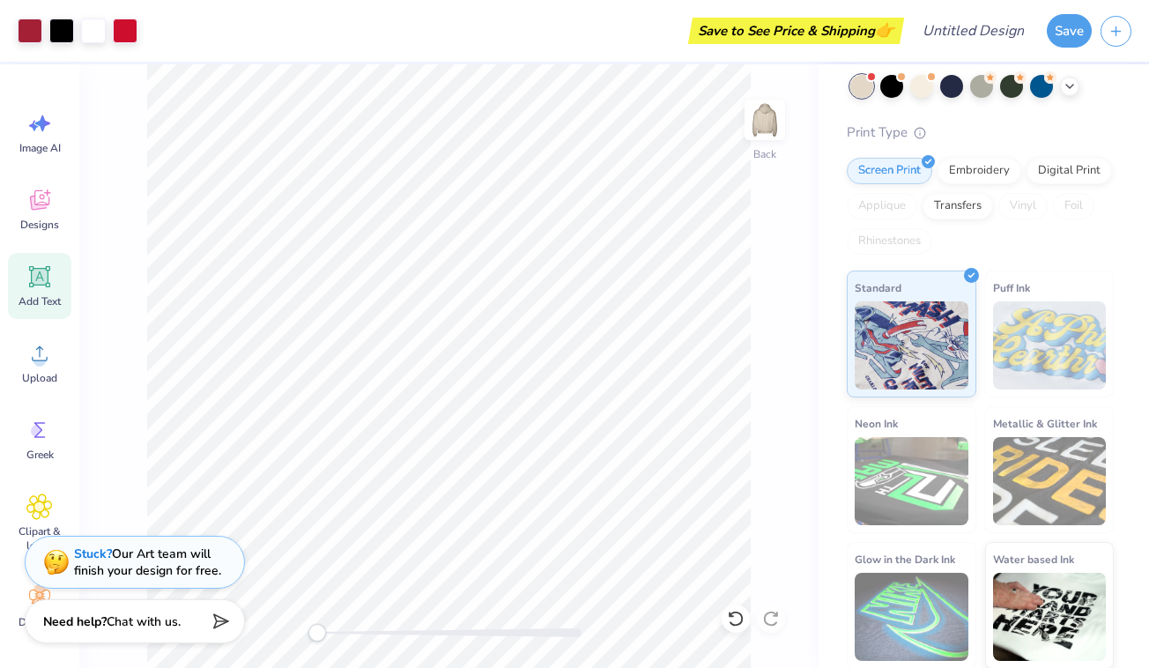
type textarea "x"
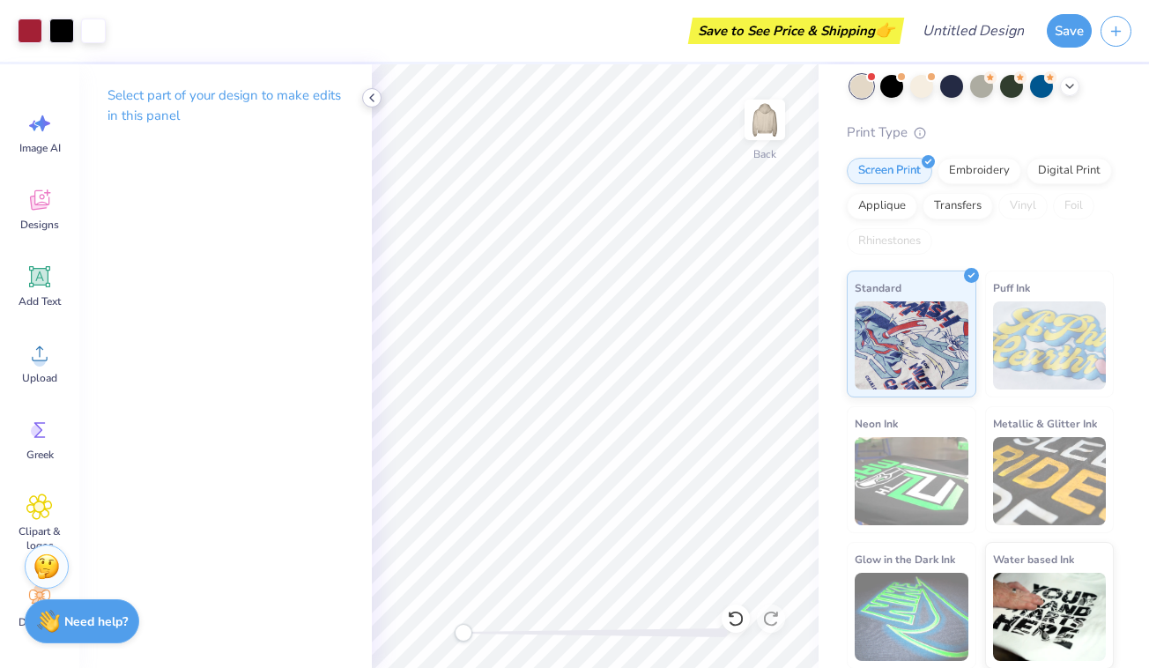
click at [370, 99] on icon at bounding box center [372, 98] width 14 height 14
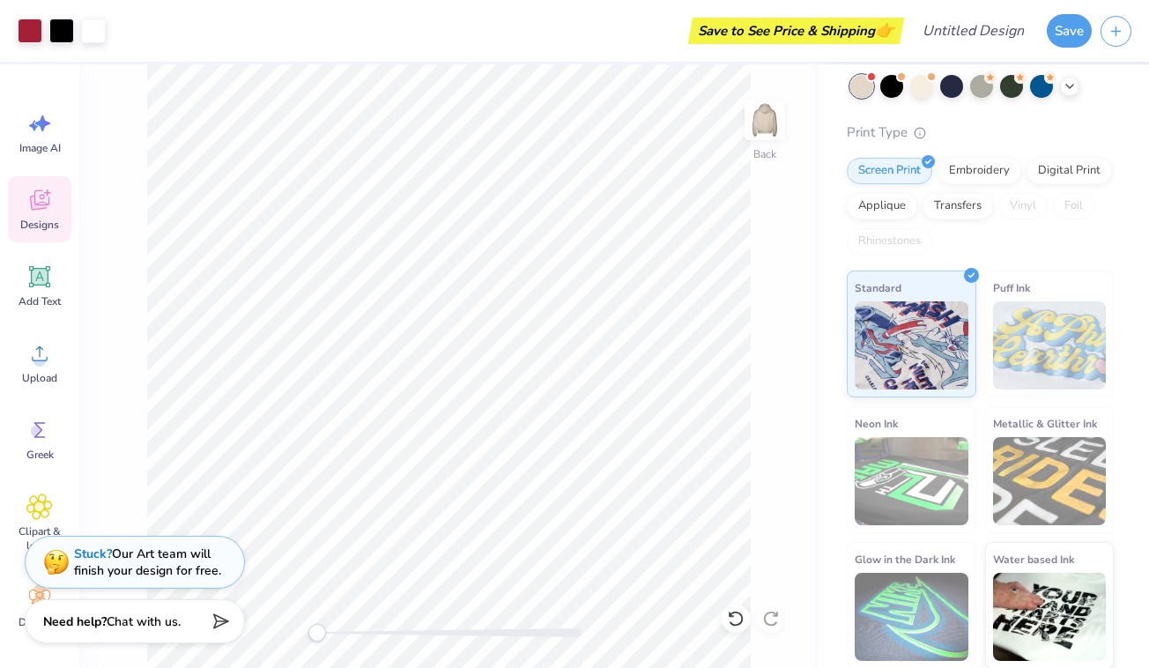
click at [41, 196] on icon at bounding box center [39, 200] width 26 height 26
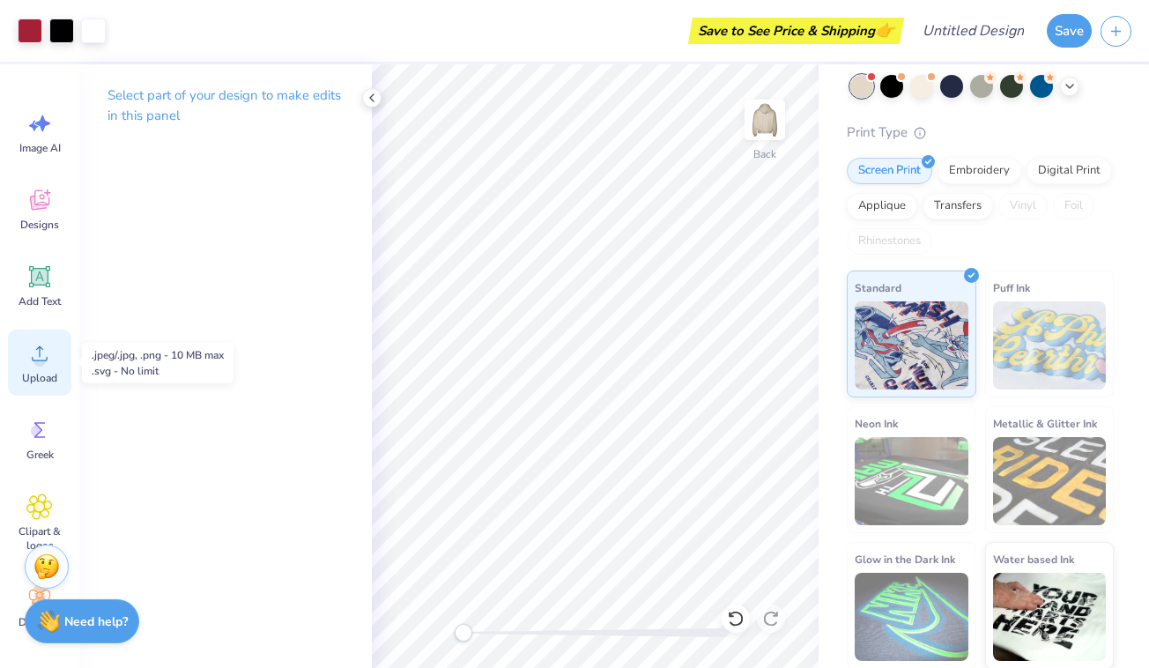
click at [36, 359] on circle at bounding box center [39, 360] width 12 height 12
click at [150, 291] on div "Select part of your design to make edits in this panel" at bounding box center [225, 365] width 292 height 603
click at [371, 94] on icon at bounding box center [372, 98] width 14 height 14
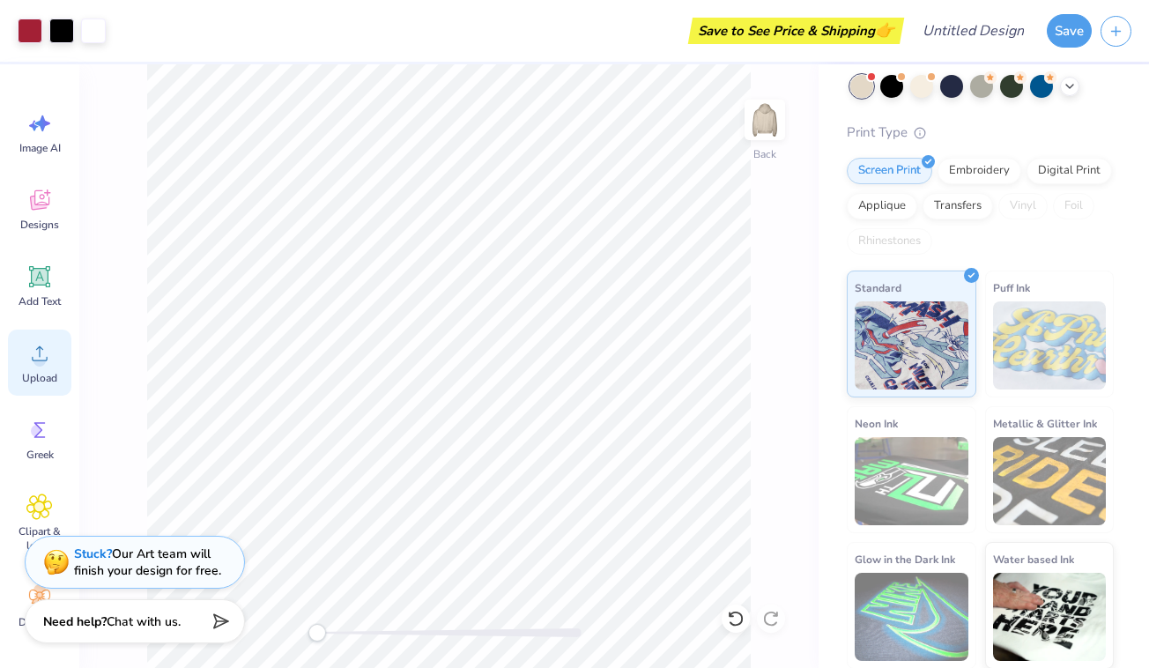
click at [42, 358] on circle at bounding box center [39, 360] width 12 height 12
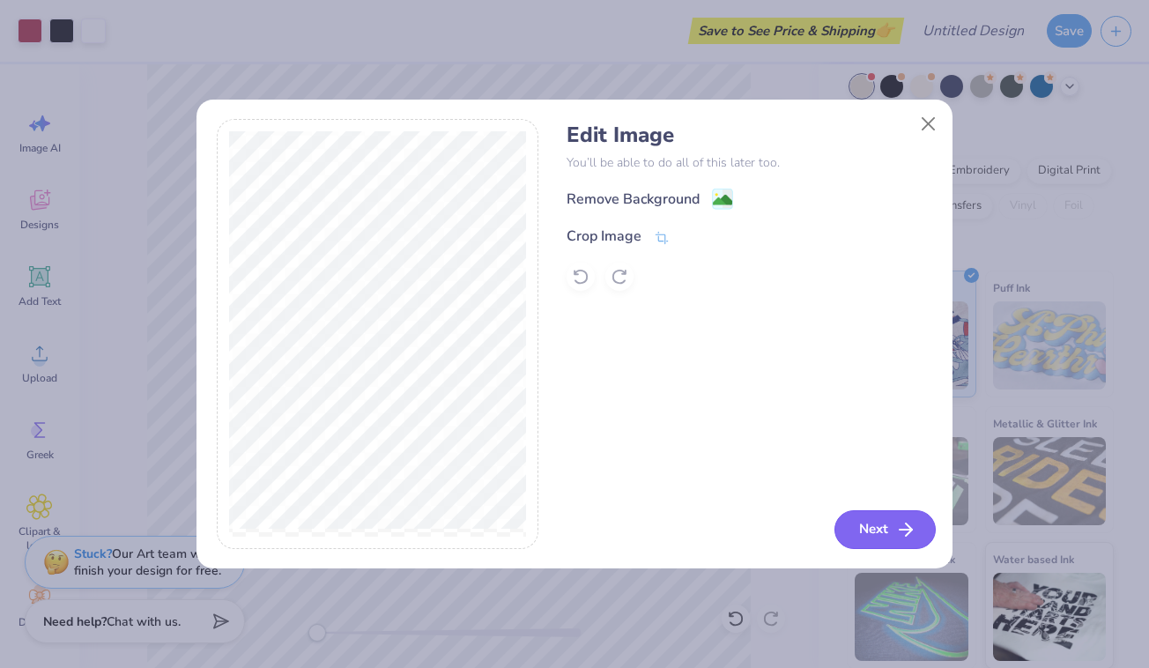
click at [893, 526] on button "Next" at bounding box center [884, 529] width 101 height 39
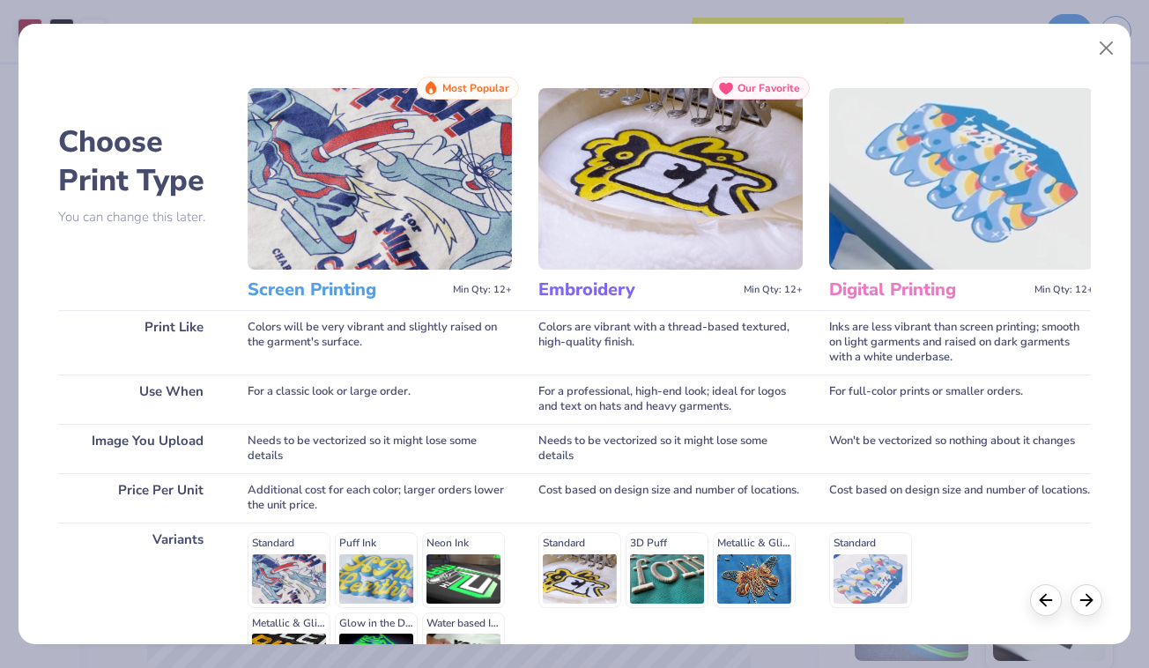
click at [655, 251] on img at bounding box center [670, 178] width 264 height 181
click at [582, 292] on h3 "Embroidery" at bounding box center [637, 289] width 198 height 23
click at [607, 487] on div "Cost based on design size and number of locations." at bounding box center [670, 497] width 264 height 49
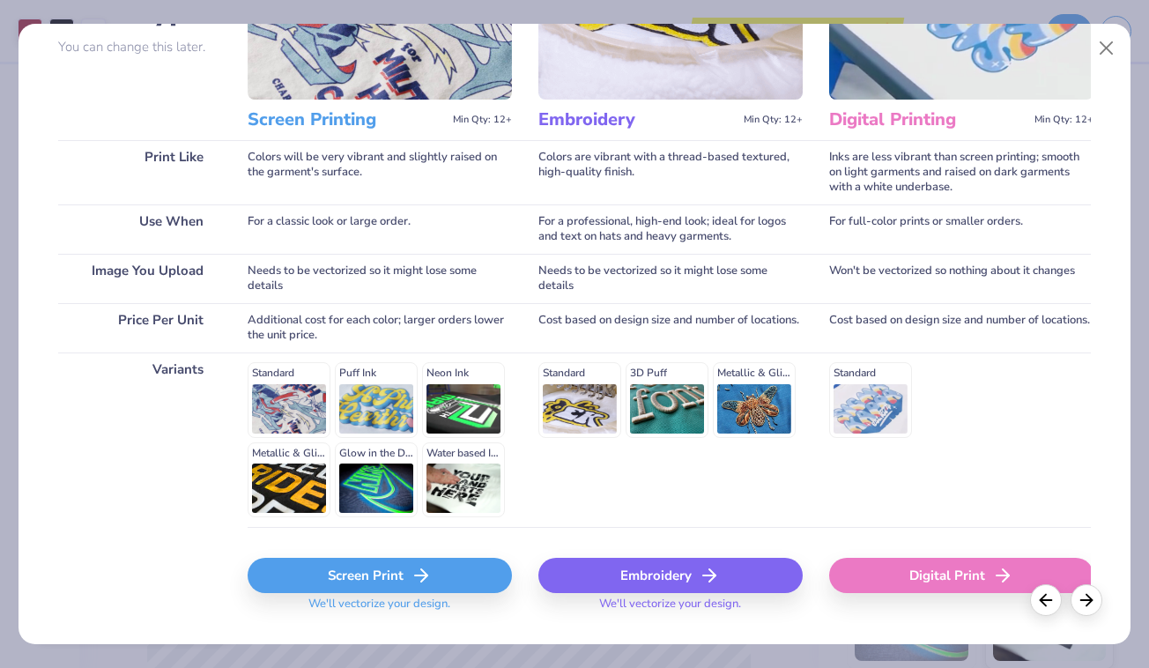
scroll to position [170, 0]
click at [670, 579] on div "Embroidery" at bounding box center [670, 575] width 264 height 35
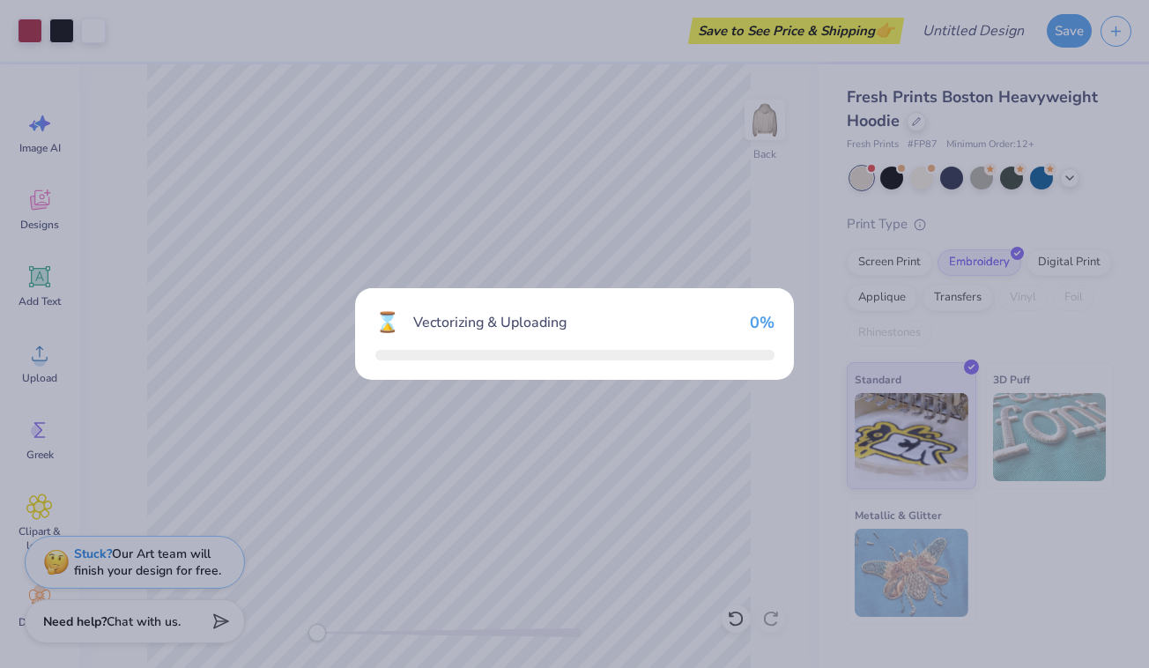
scroll to position [0, 0]
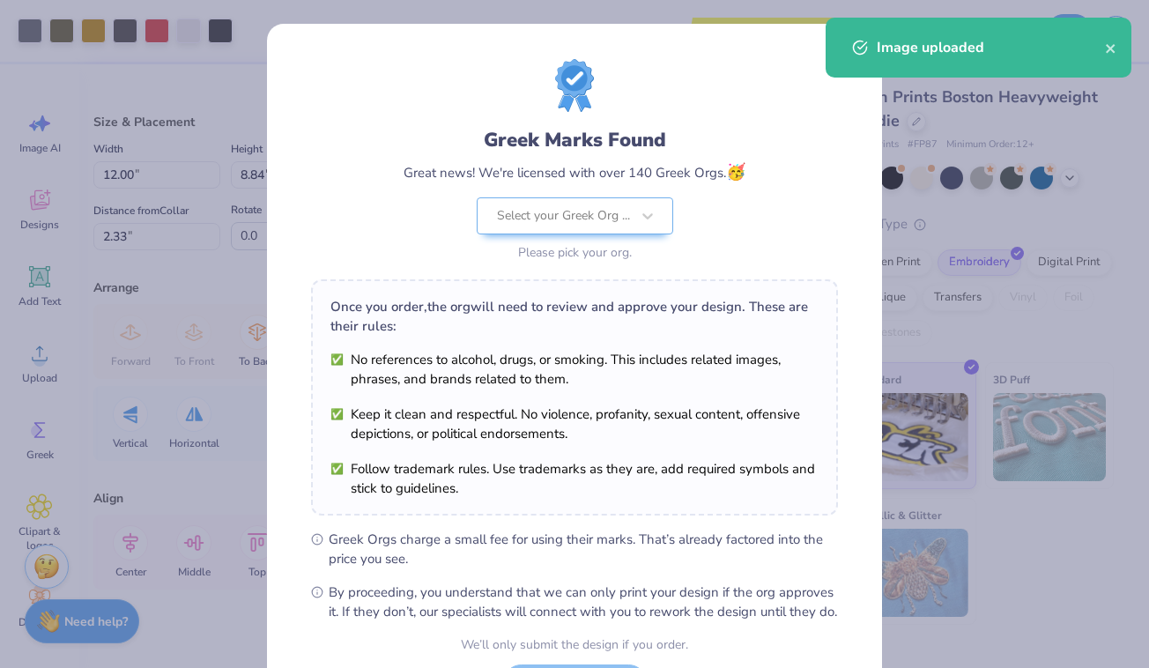
click at [608, 462] on body "Art colors Save to See Price & Shipping 👉 Design Title Save Image AI Designs Ad…" at bounding box center [574, 334] width 1149 height 668
click at [1113, 45] on icon "close" at bounding box center [1110, 48] width 9 height 9
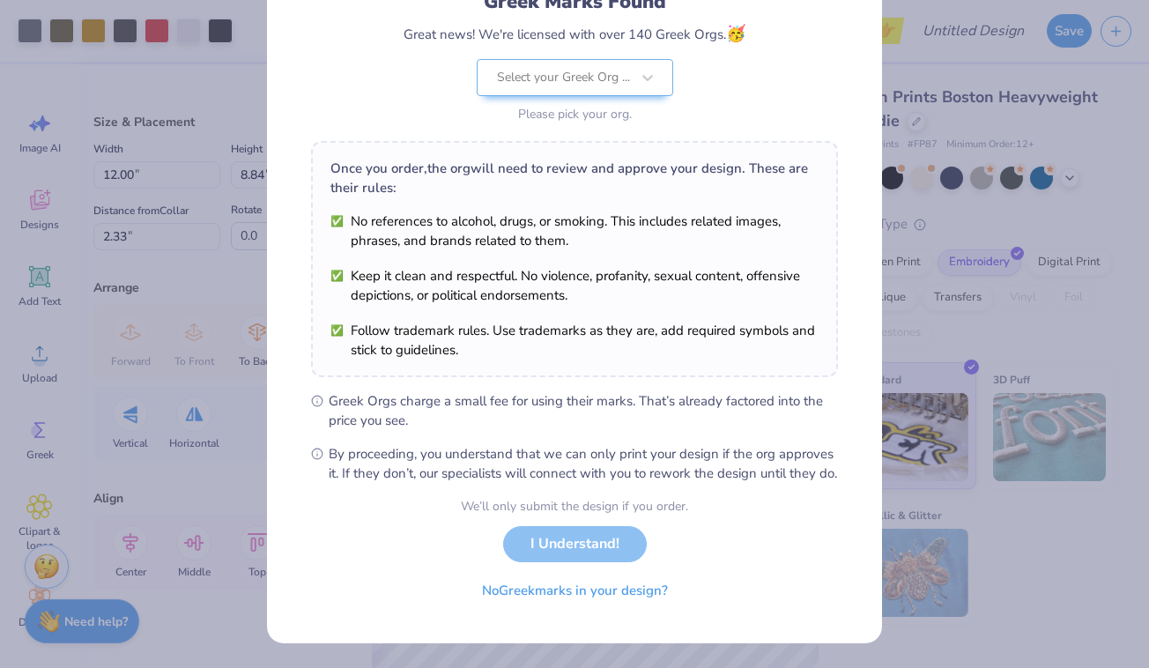
scroll to position [157, 0]
click at [580, 535] on div "We’ll only submit the design if you order. I Understand! No Greek marks in your…" at bounding box center [574, 552] width 227 height 111
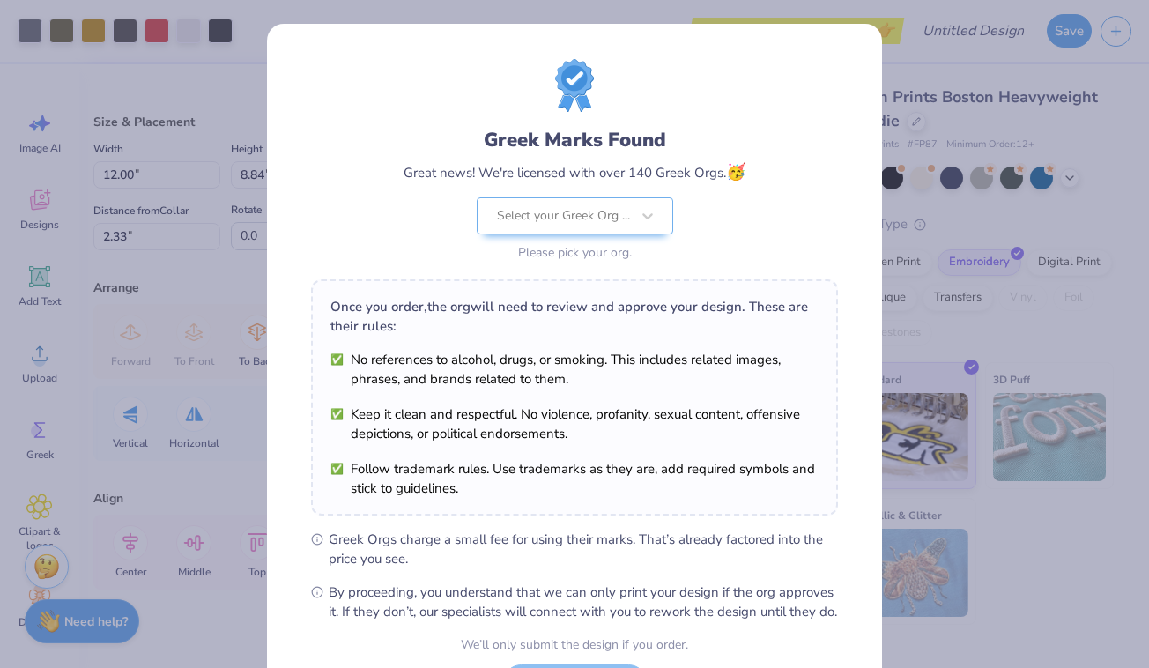
scroll to position [0, 0]
click at [525, 213] on div "Select your Greek Org ..." at bounding box center [563, 215] width 133 height 19
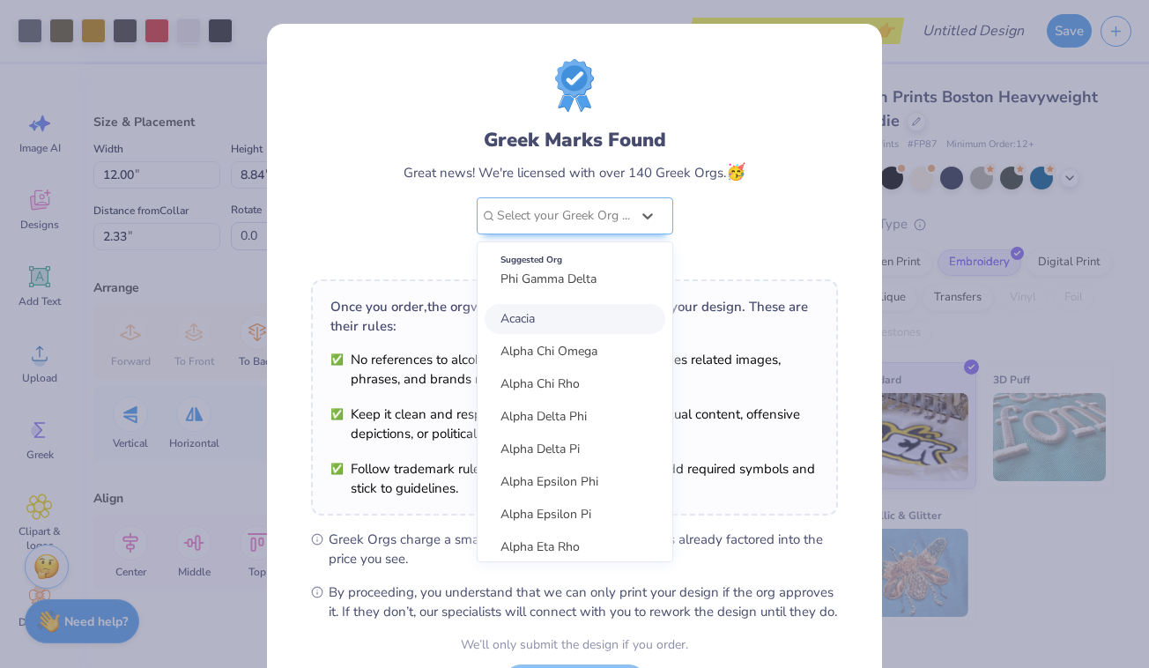
click at [526, 319] on span "Acacia" at bounding box center [517, 318] width 34 height 17
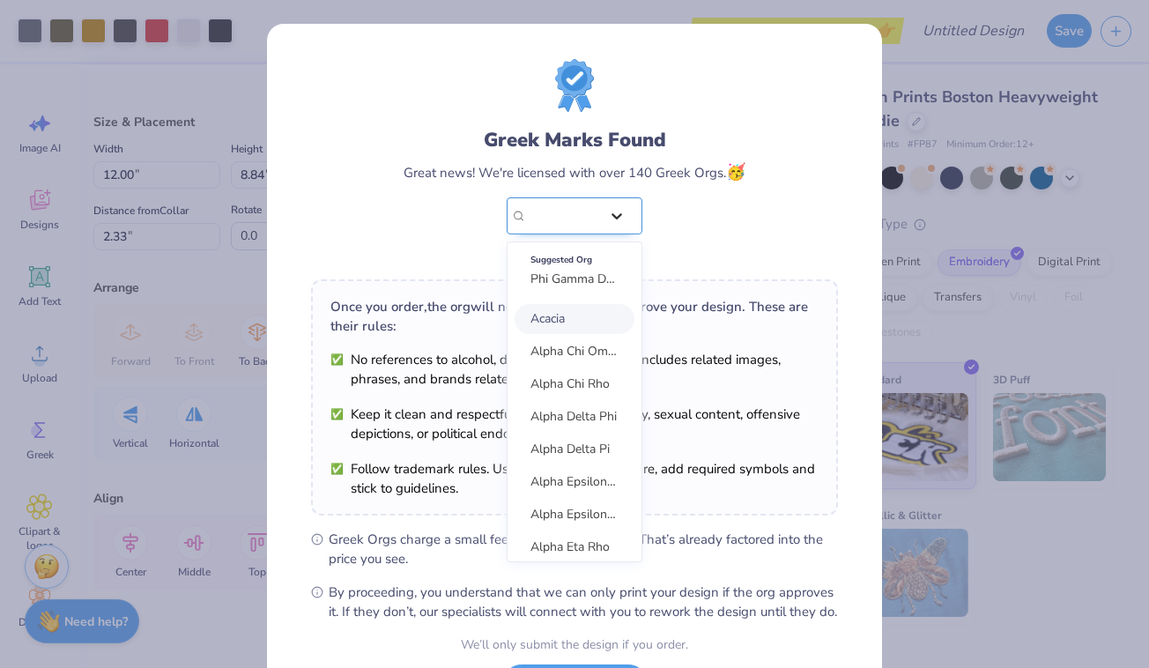
click at [618, 211] on icon at bounding box center [617, 216] width 18 height 18
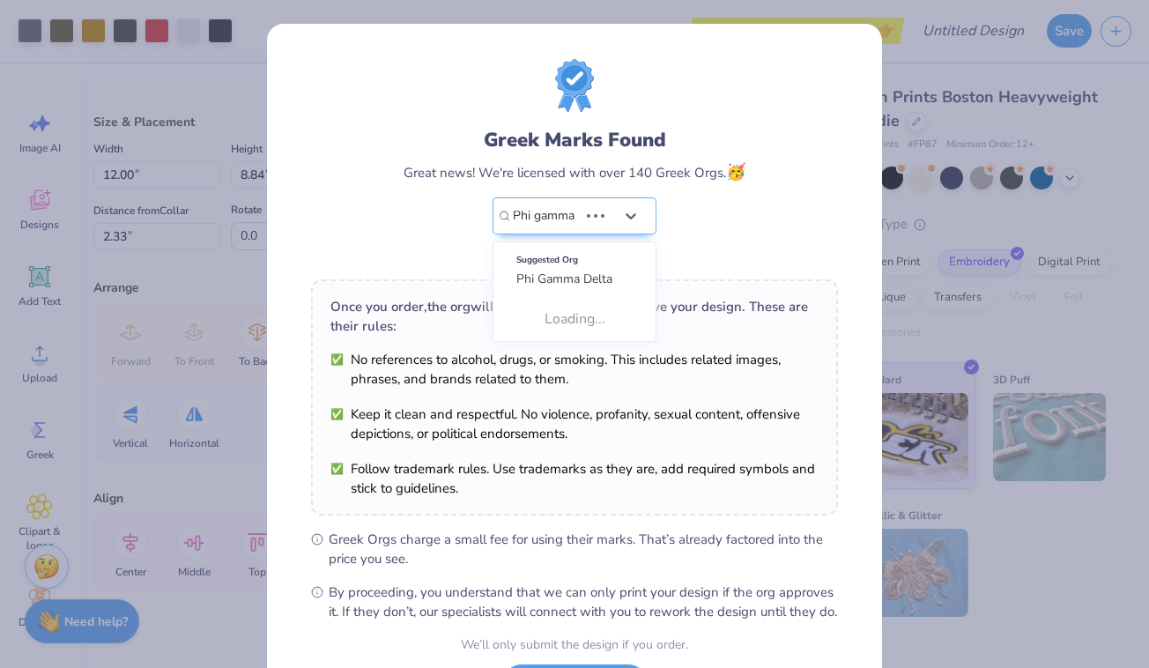
type input "Phi gamma"
click at [716, 239] on div "Greek Marks Found Great news! We're licensed with over 140 Greek Orgs. 🥳 Acacia…" at bounding box center [574, 195] width 342 height 139
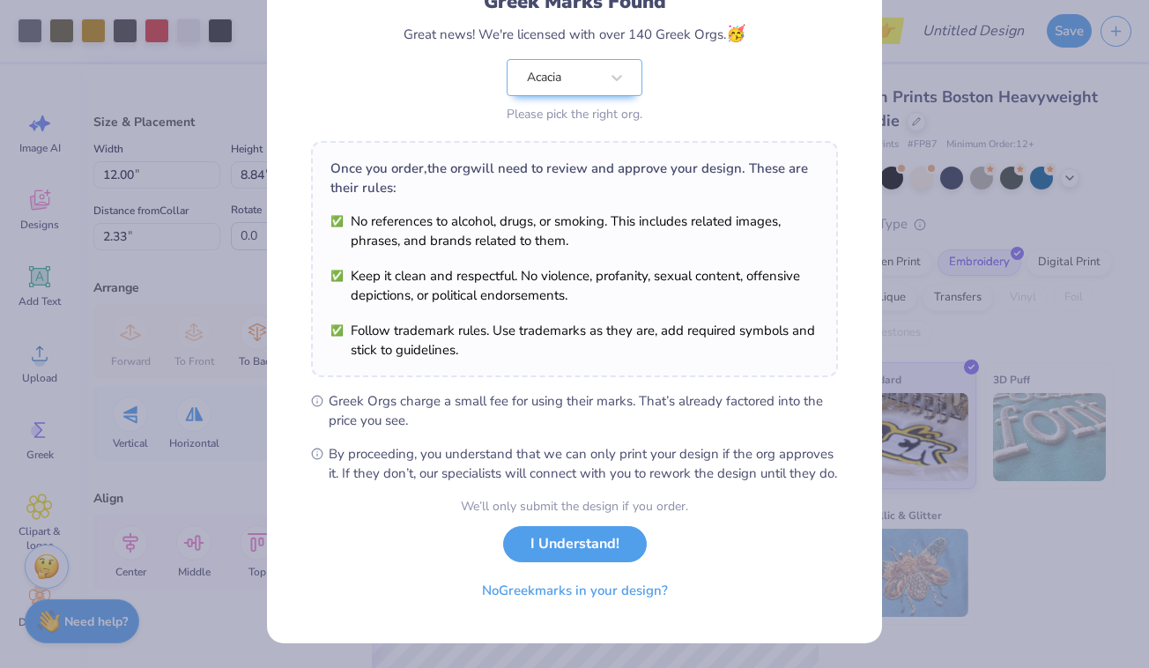
scroll to position [157, 0]
click at [588, 596] on button "No Greek marks in your design?" at bounding box center [575, 586] width 216 height 36
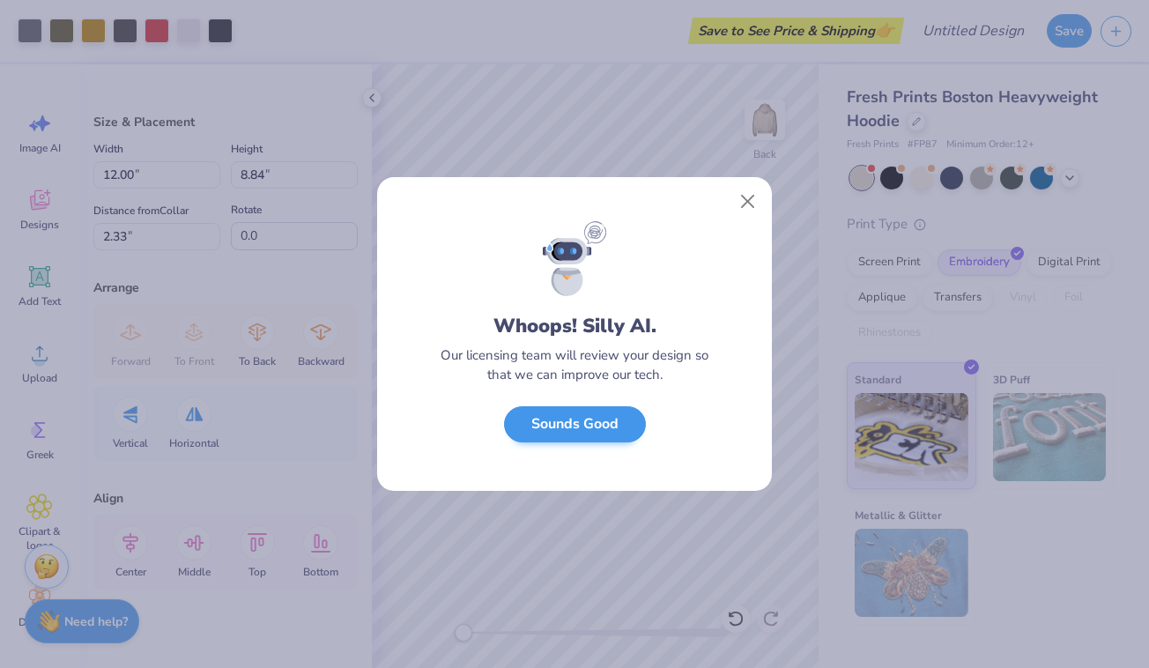
click at [606, 435] on button "Sounds Good" at bounding box center [575, 424] width 142 height 36
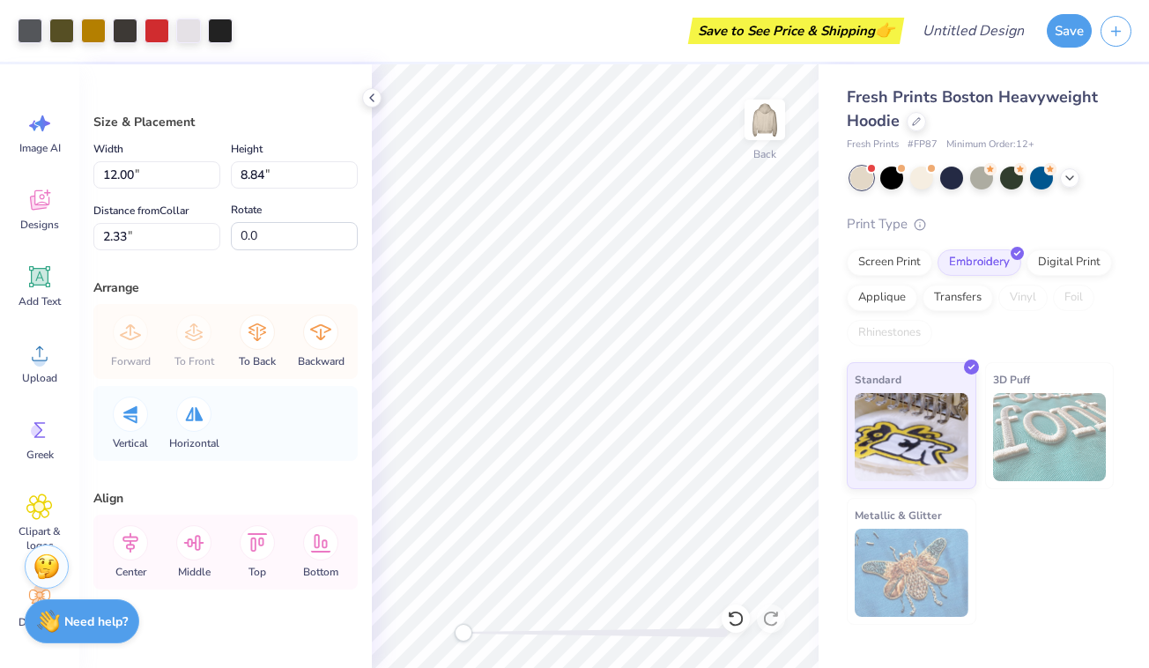
type input "5.97"
type input "4.40"
type input "6.77"
type input "0.45"
type input "1.07"
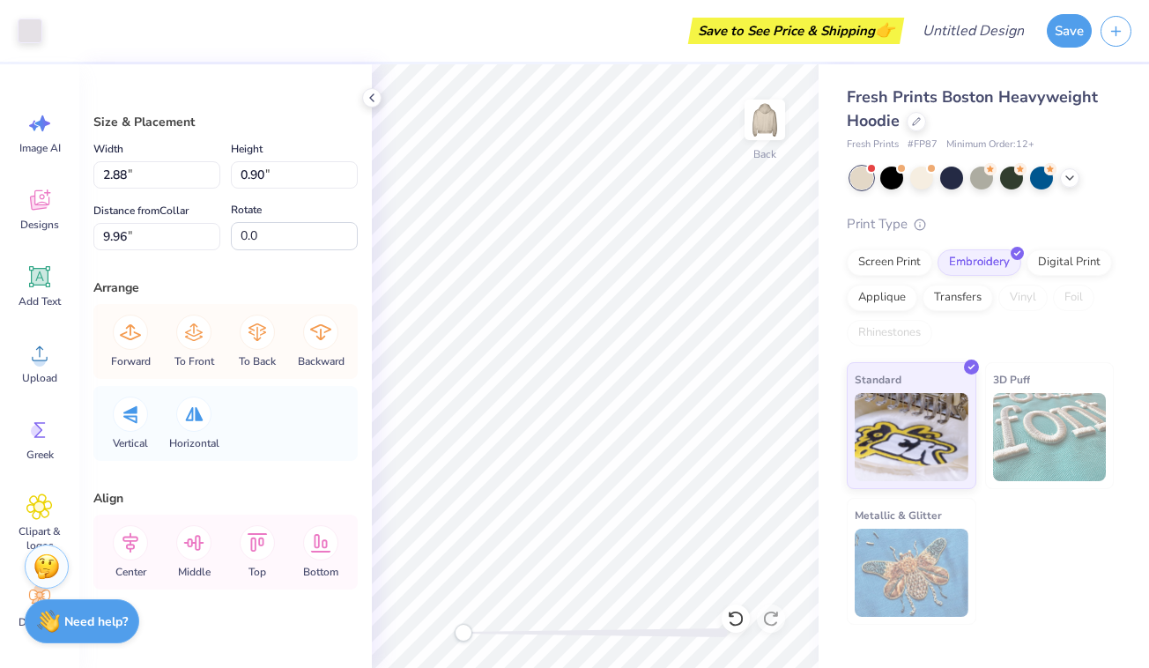
type input "9.74"
type input "0.56"
type input "0.59"
type input "10.09"
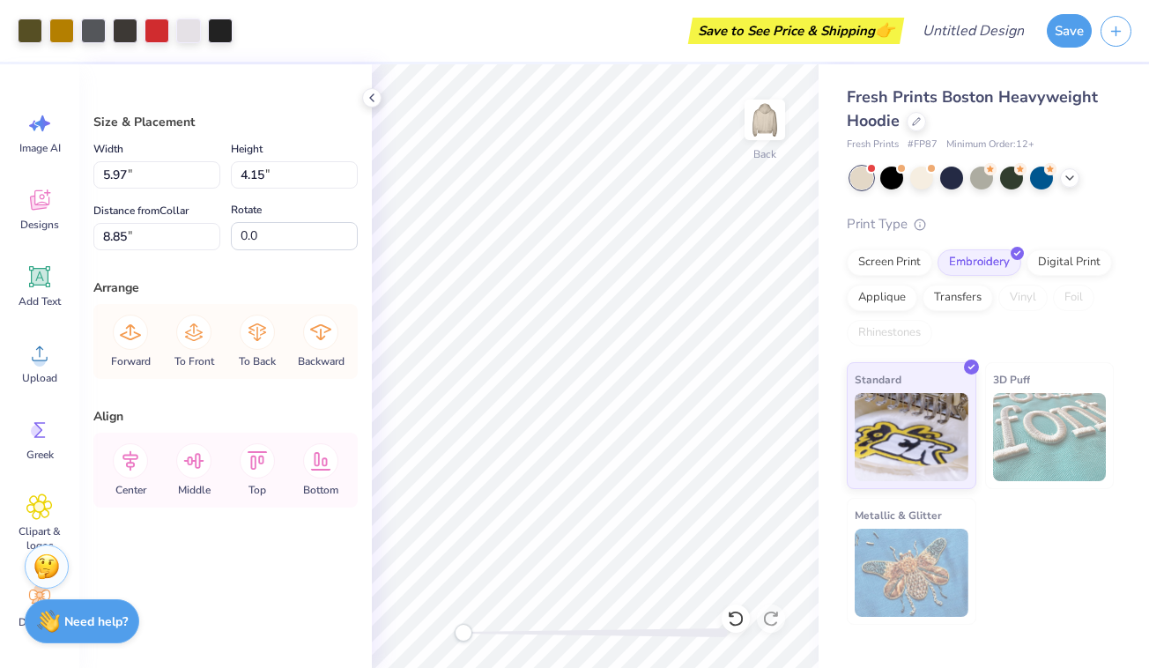
type input "4.67"
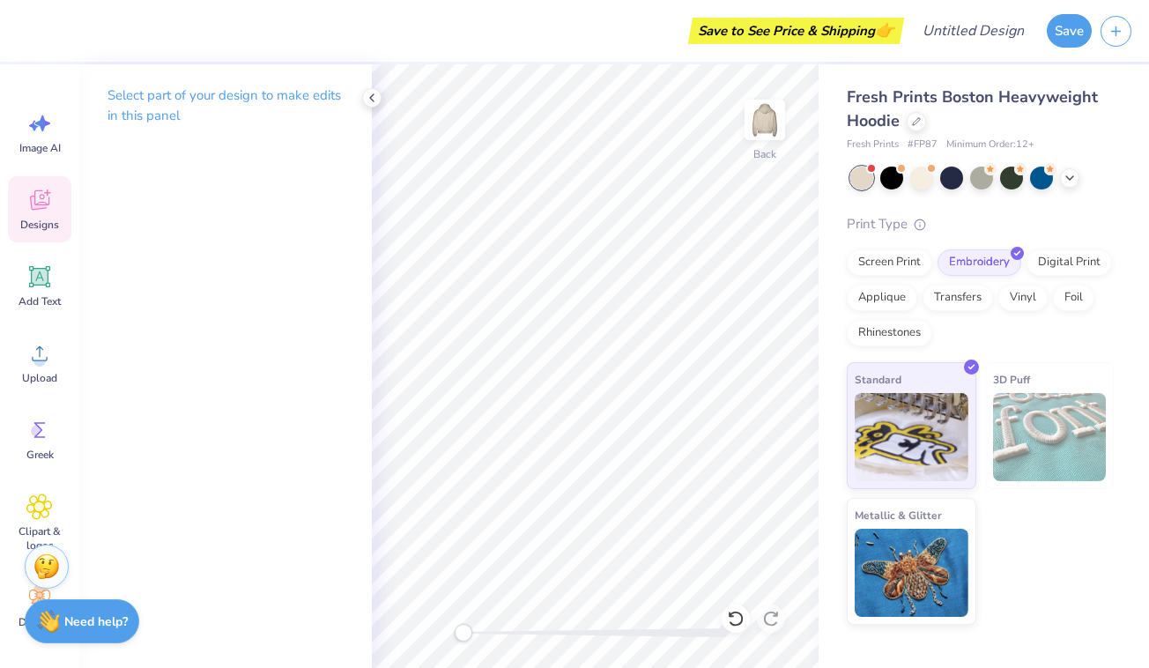
click at [48, 223] on span "Designs" at bounding box center [39, 225] width 39 height 14
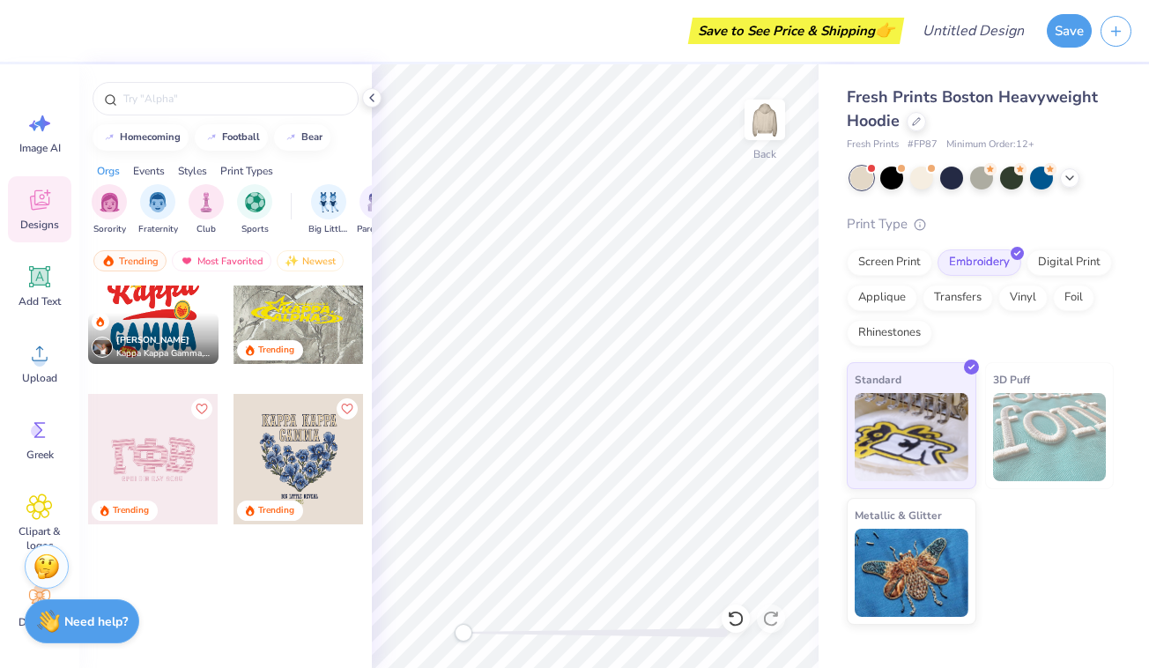
scroll to position [2458, 0]
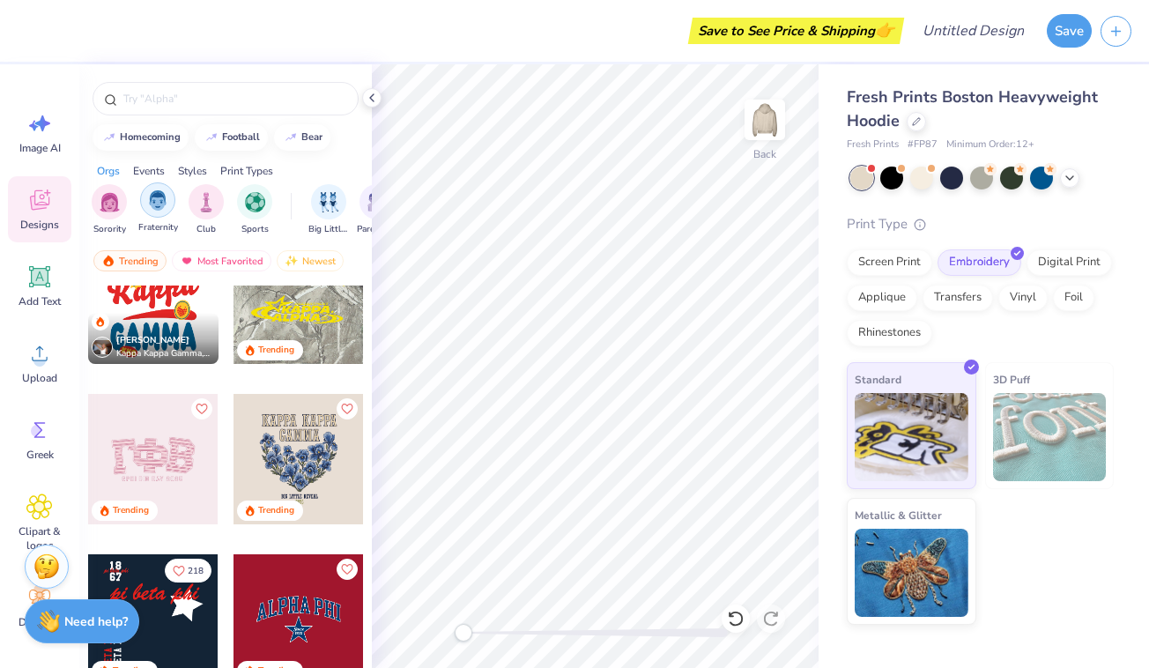
click at [157, 203] on img "filter for Fraternity" at bounding box center [157, 200] width 19 height 20
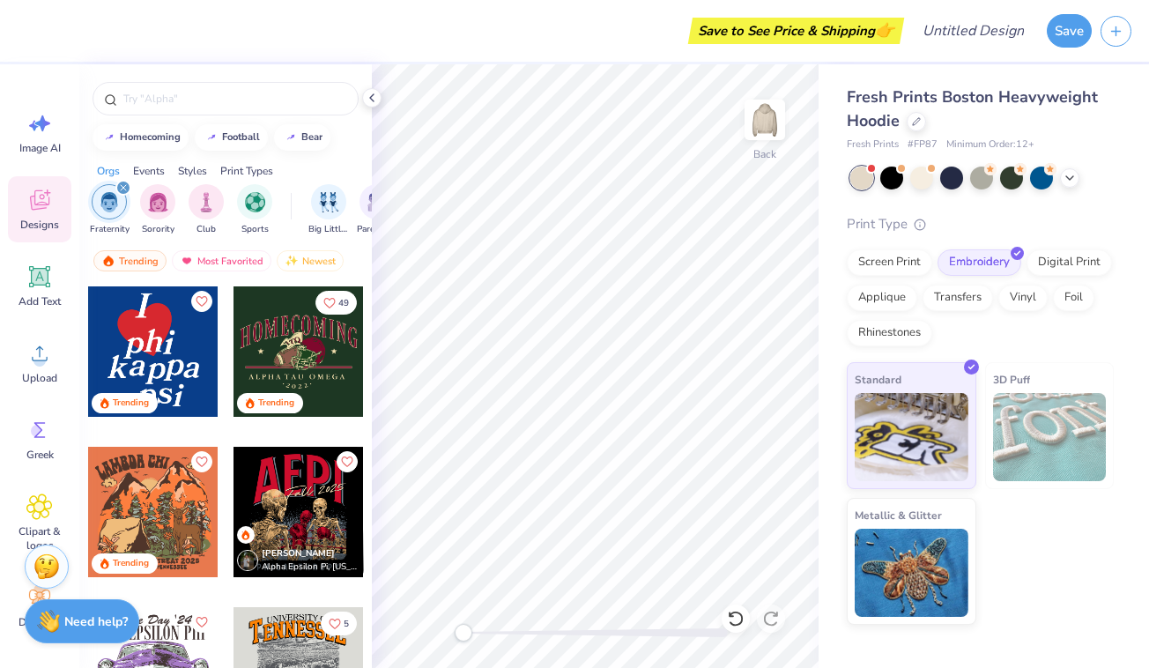
scroll to position [501, 0]
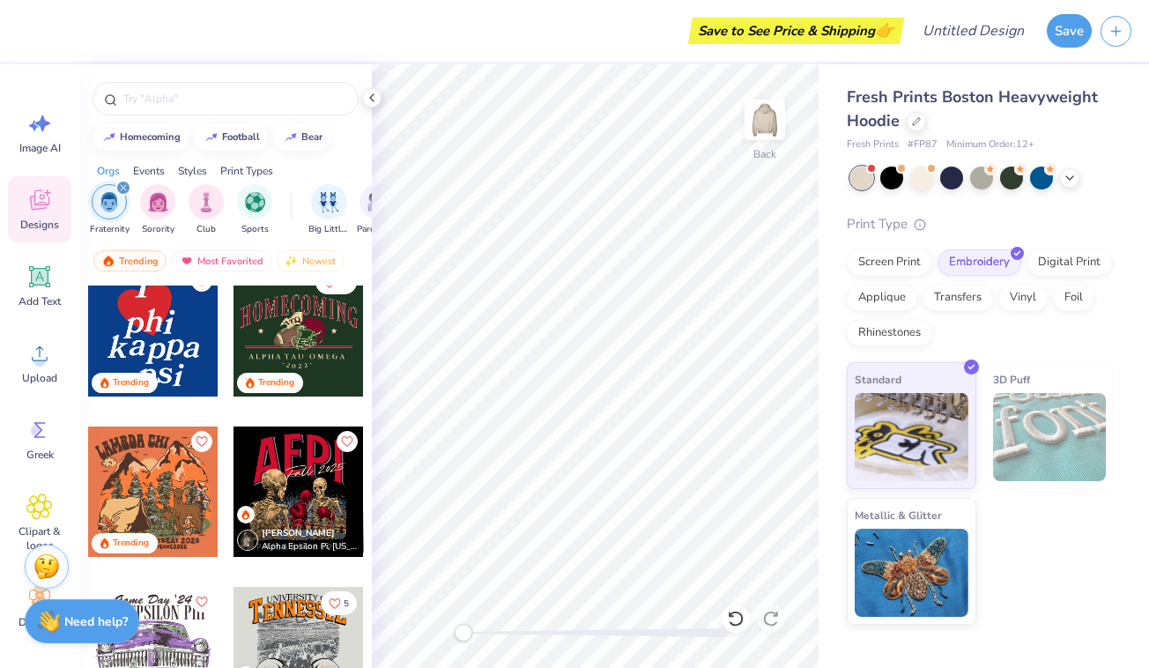
click at [159, 329] on div at bounding box center [153, 331] width 130 height 130
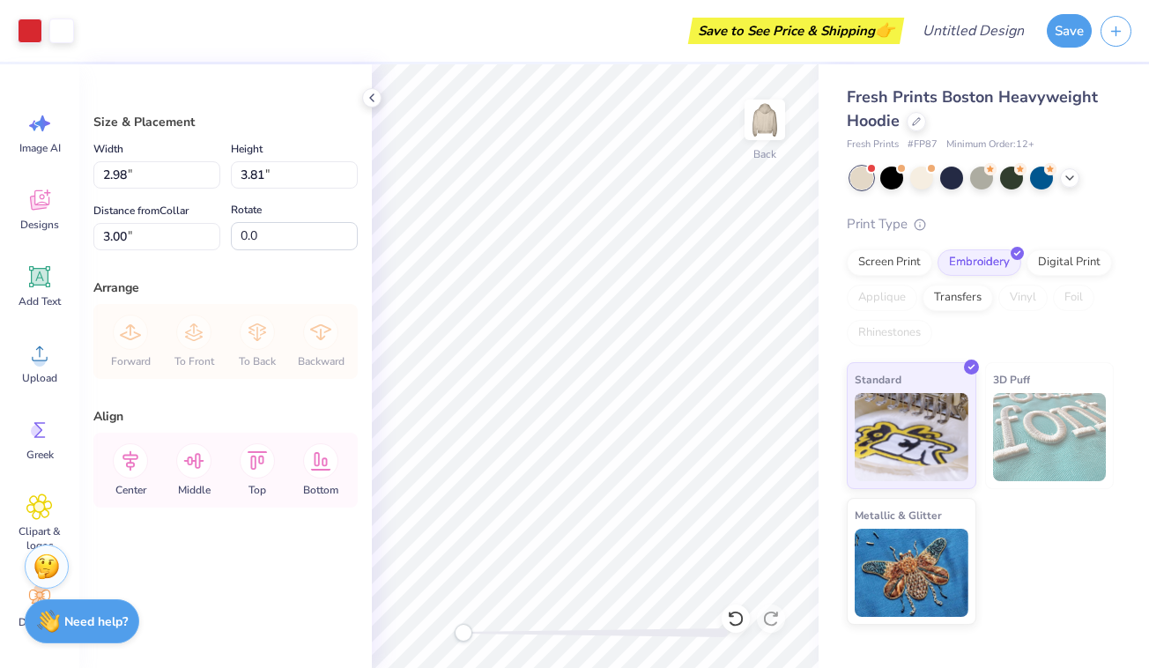
type input "5.18"
type input "6.62"
type input "3.53"
type input "4.52"
type input "3.48"
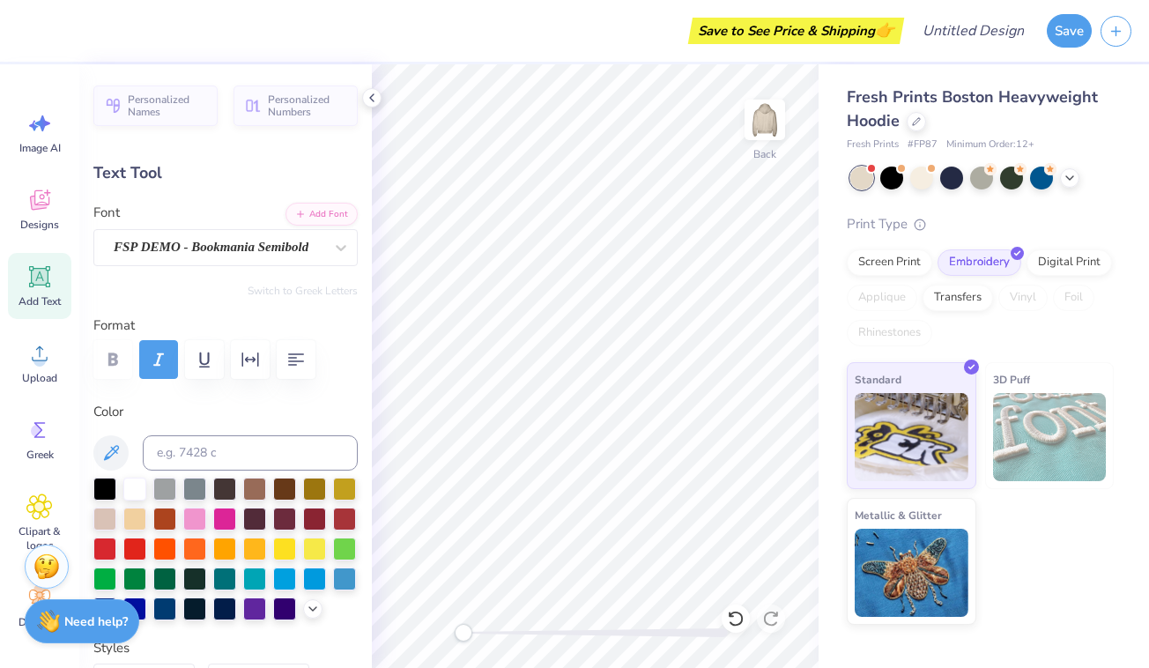
type input "3.95"
type input "0.71"
type input "0.89"
type input "3.61"
type input "0.78"
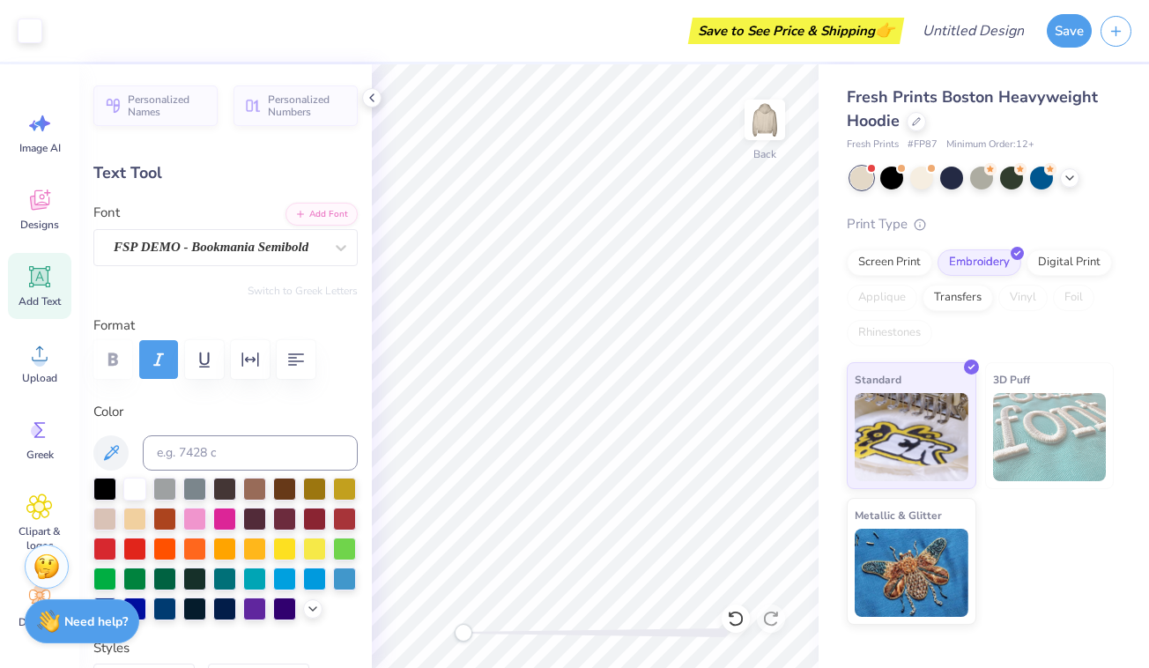
type input "0.81"
type input "3.95"
type textarea "G"
type textarea "Phi"
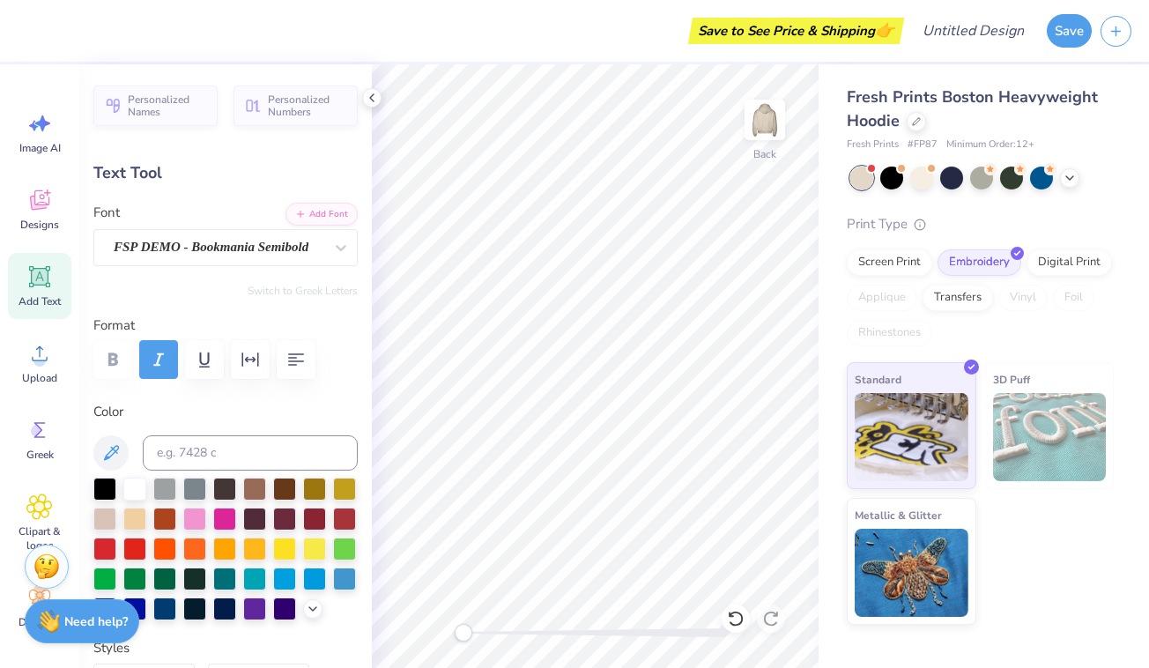
type input "0.47"
type input "0.92"
type input "3.66"
type input "2.04"
type input "0.89"
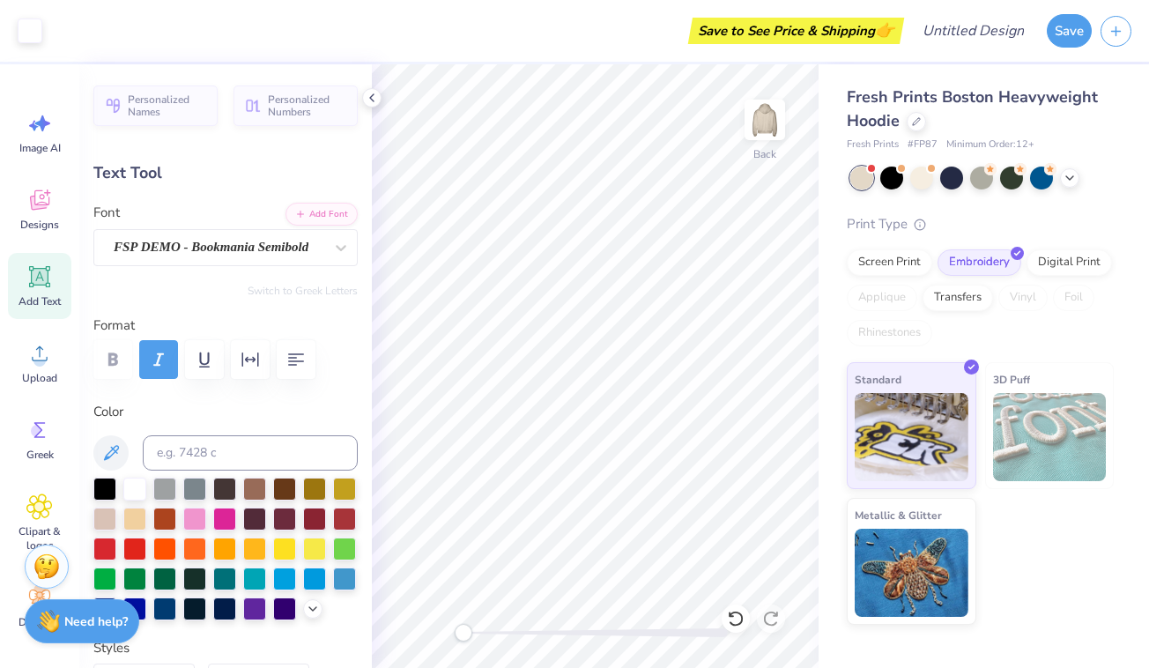
type input "3.91"
type input "0.78"
type input "0.81"
type input "4.80"
type input "0.77"
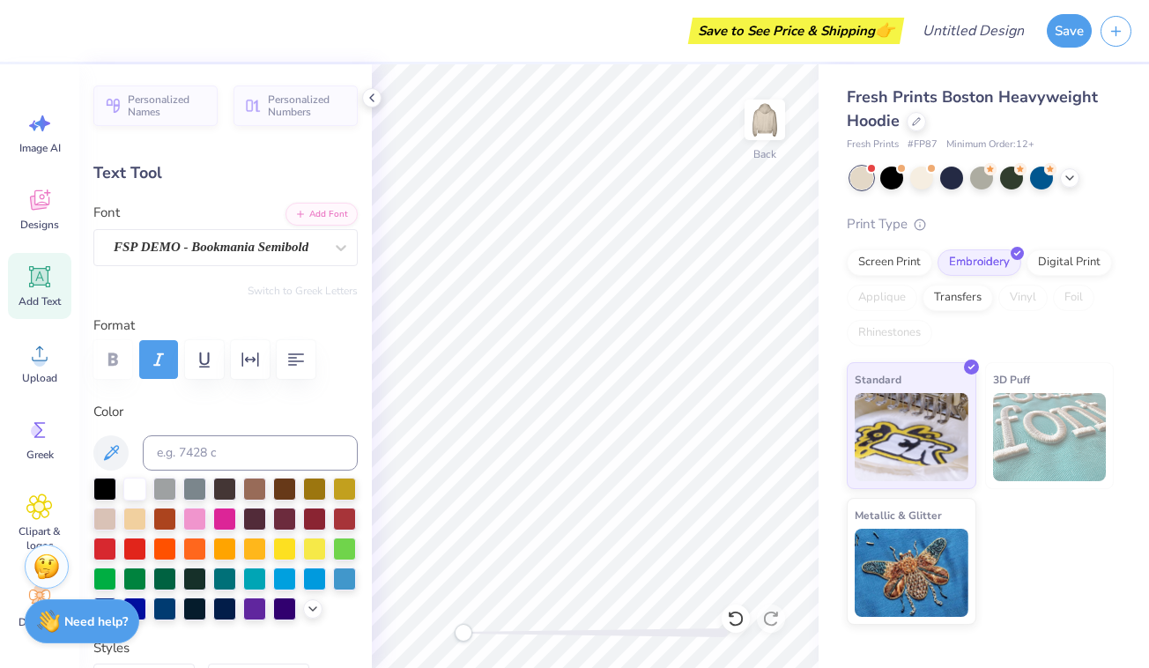
type input "0.89"
type input "4.62"
type textarea "g"
type input "0.60"
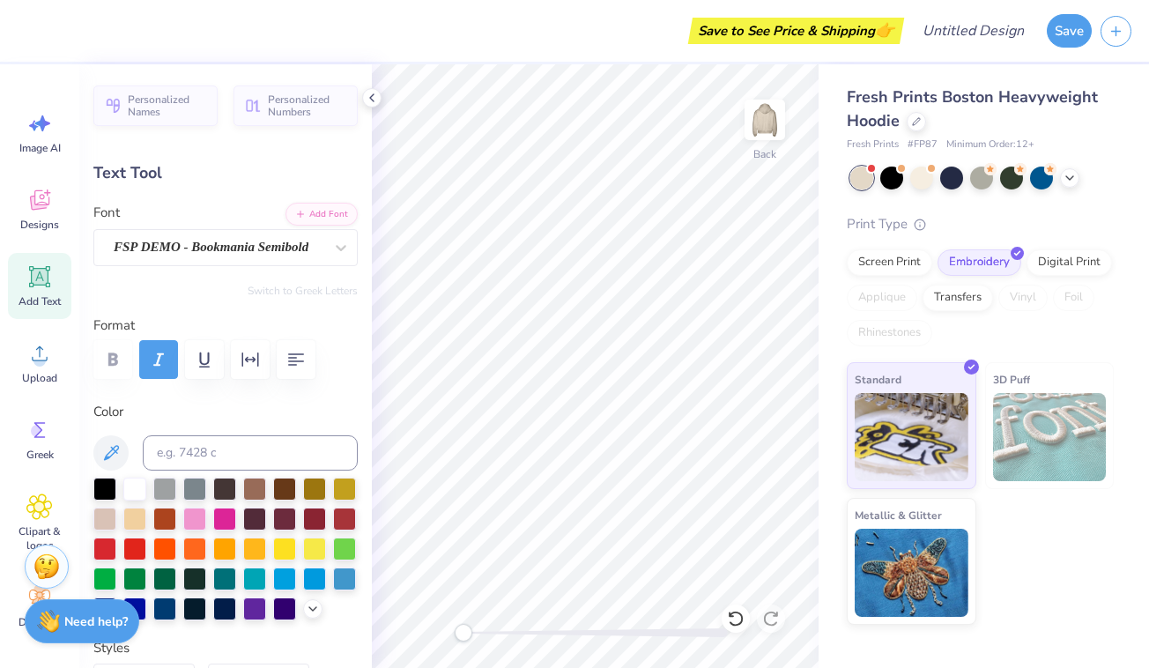
type input "4.83"
type input "0.78"
type input "0.81"
type input "4.93"
type textarea "m"
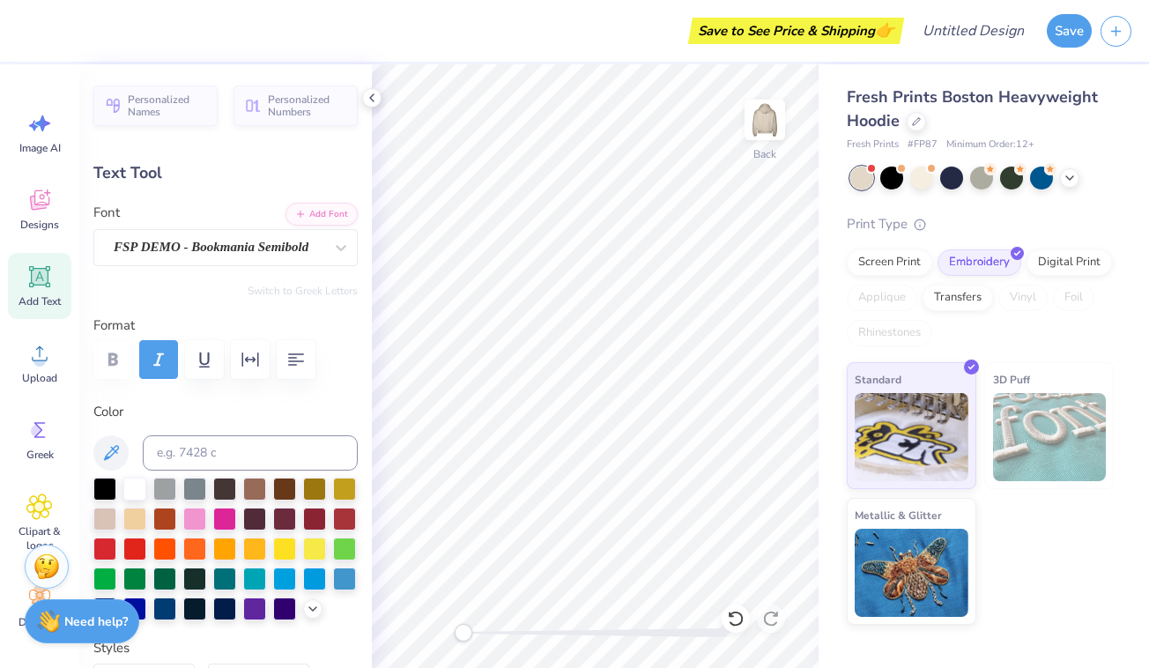
type input "0.60"
type input "4.90"
type input "0.48"
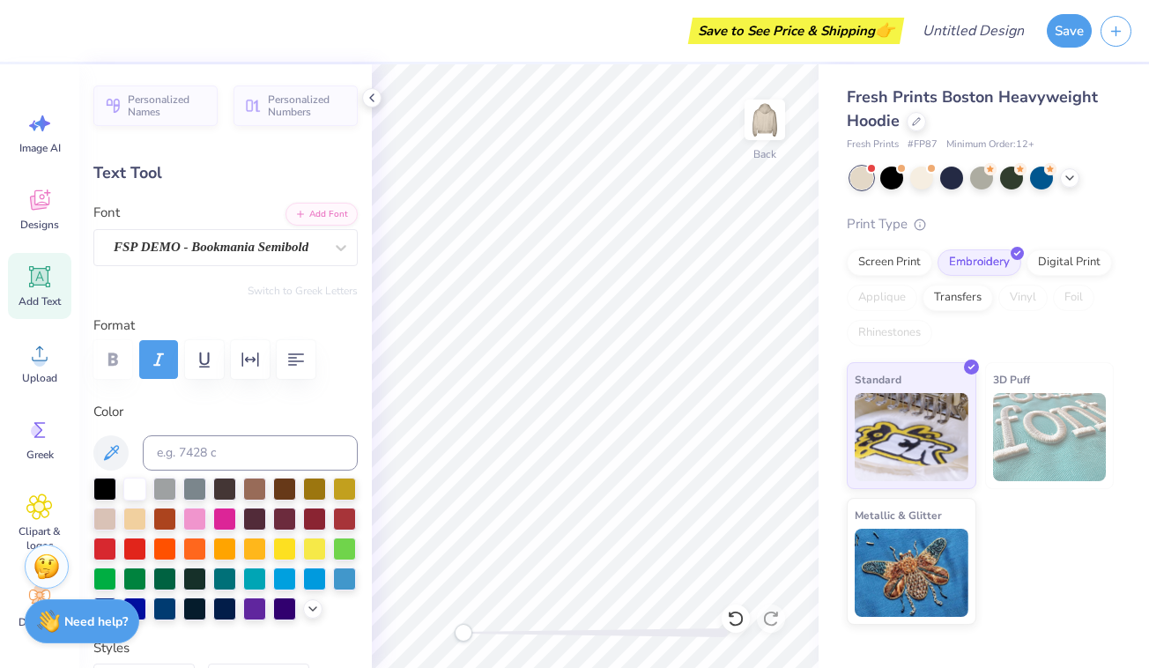
type input "0.78"
type input "0.81"
type input "4.80"
type textarea "m"
type input "1.08"
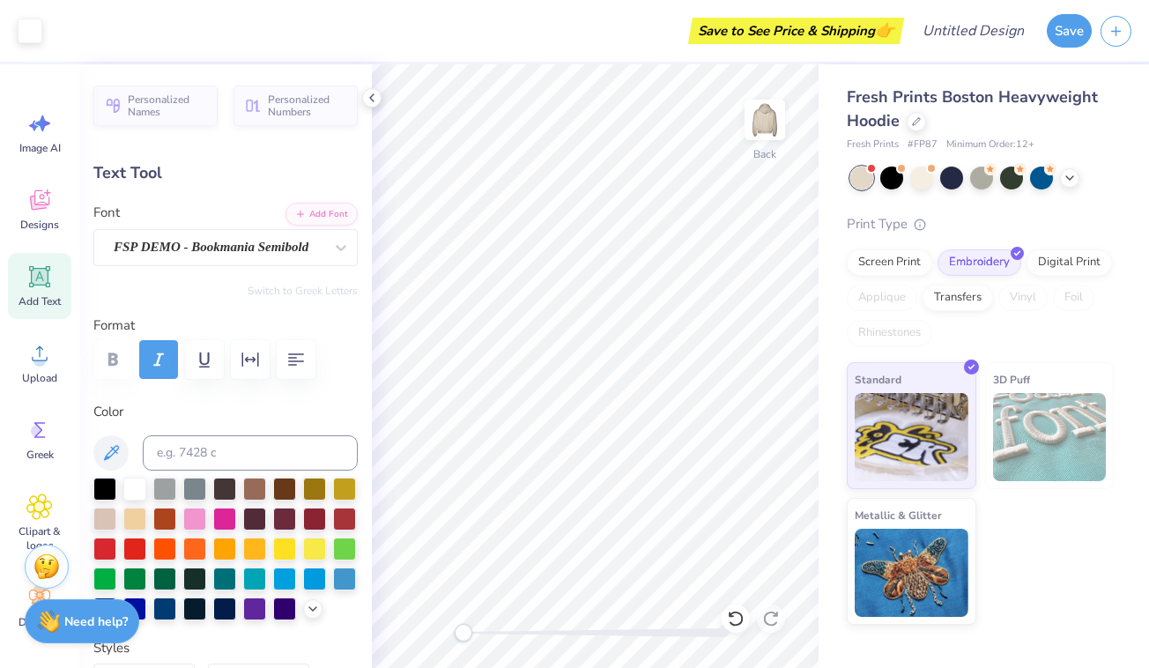
type input "0.58"
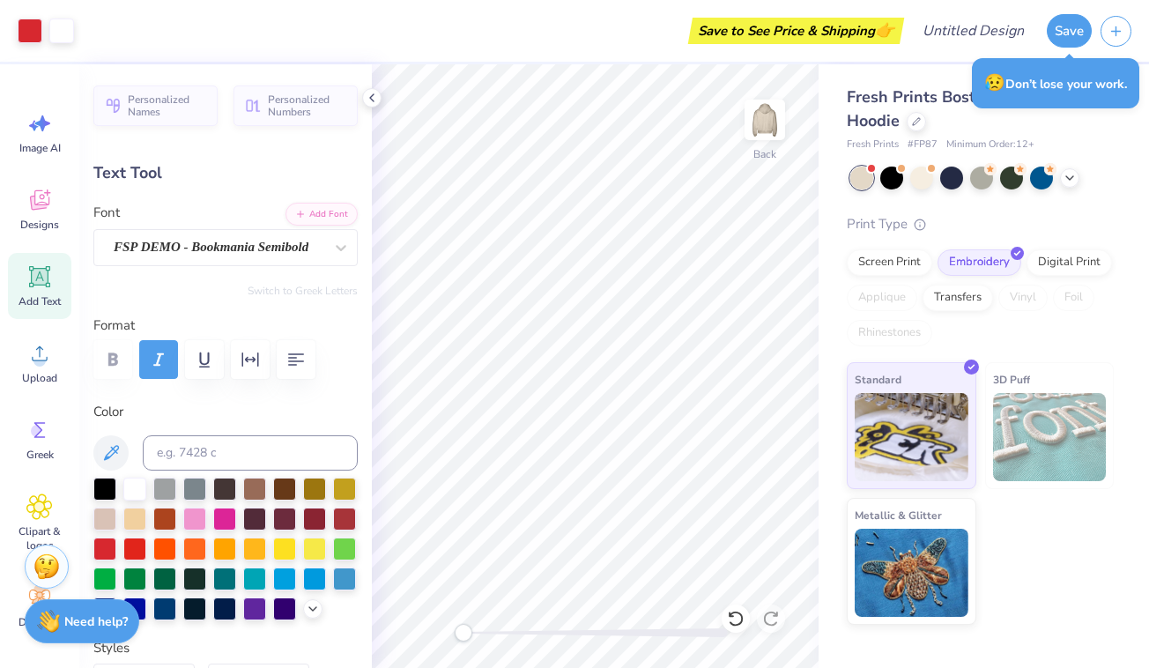
type input "4.62"
type input "0.48"
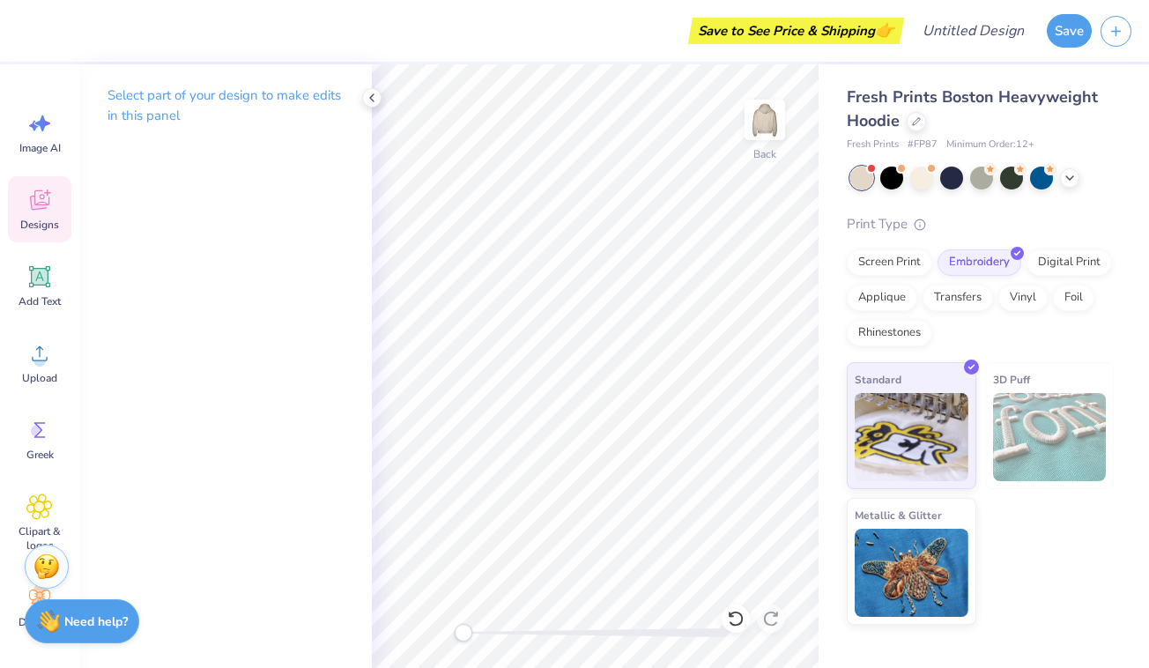
click at [40, 199] on icon at bounding box center [39, 200] width 26 height 26
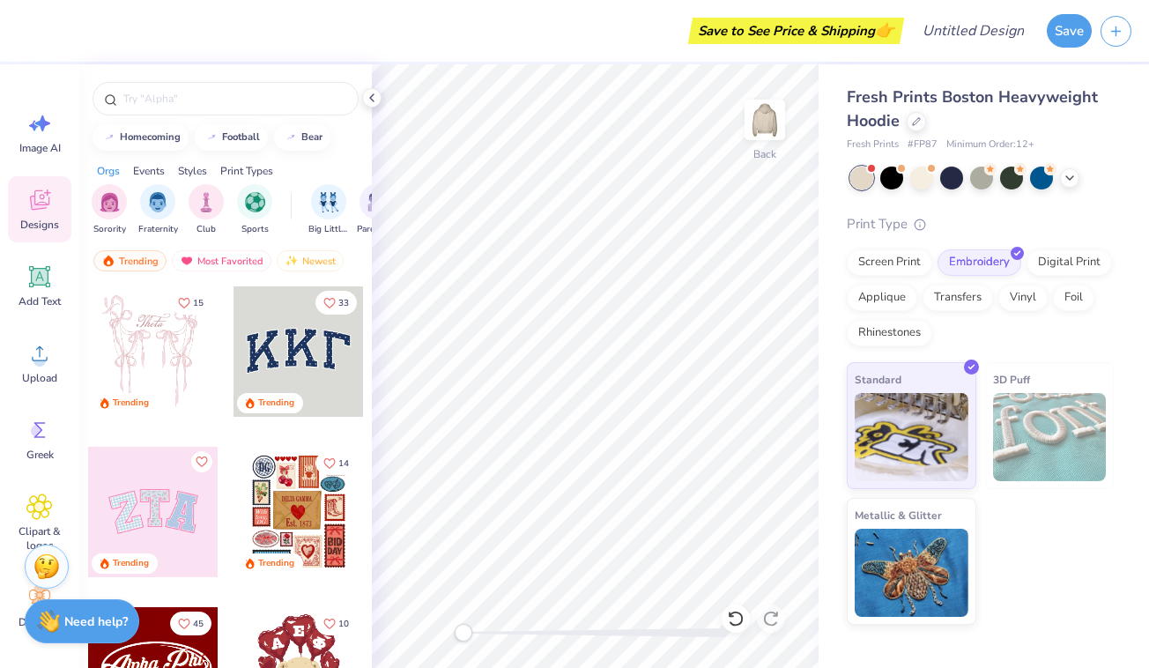
scroll to position [666, 0]
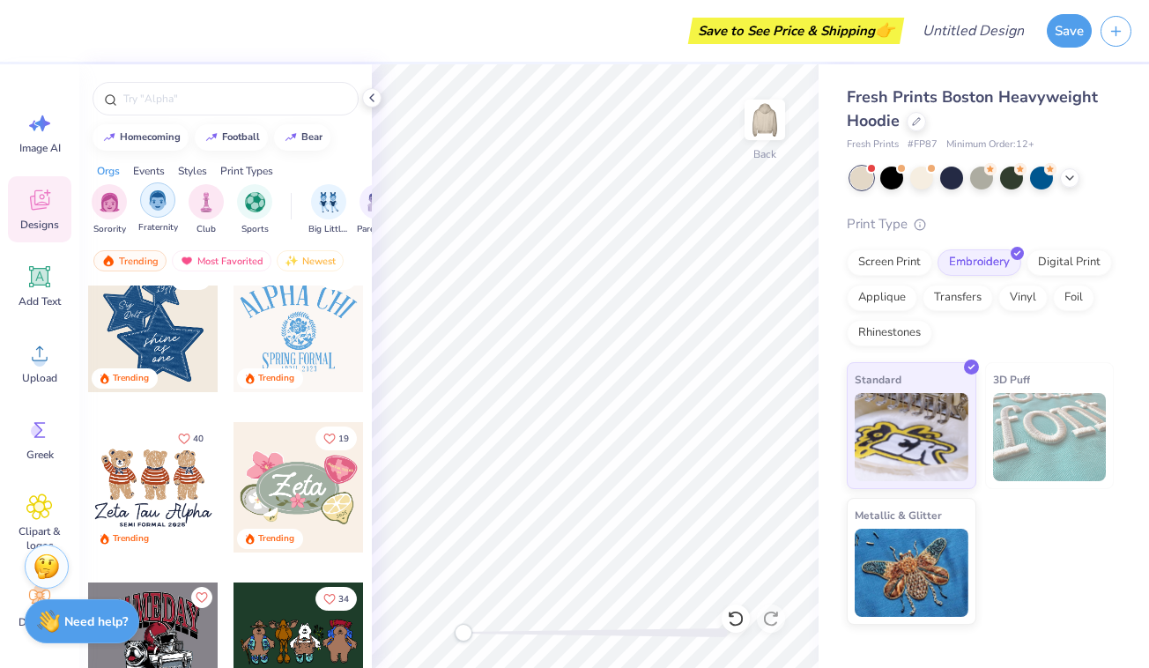
click at [156, 191] on img "filter for Fraternity" at bounding box center [157, 200] width 19 height 20
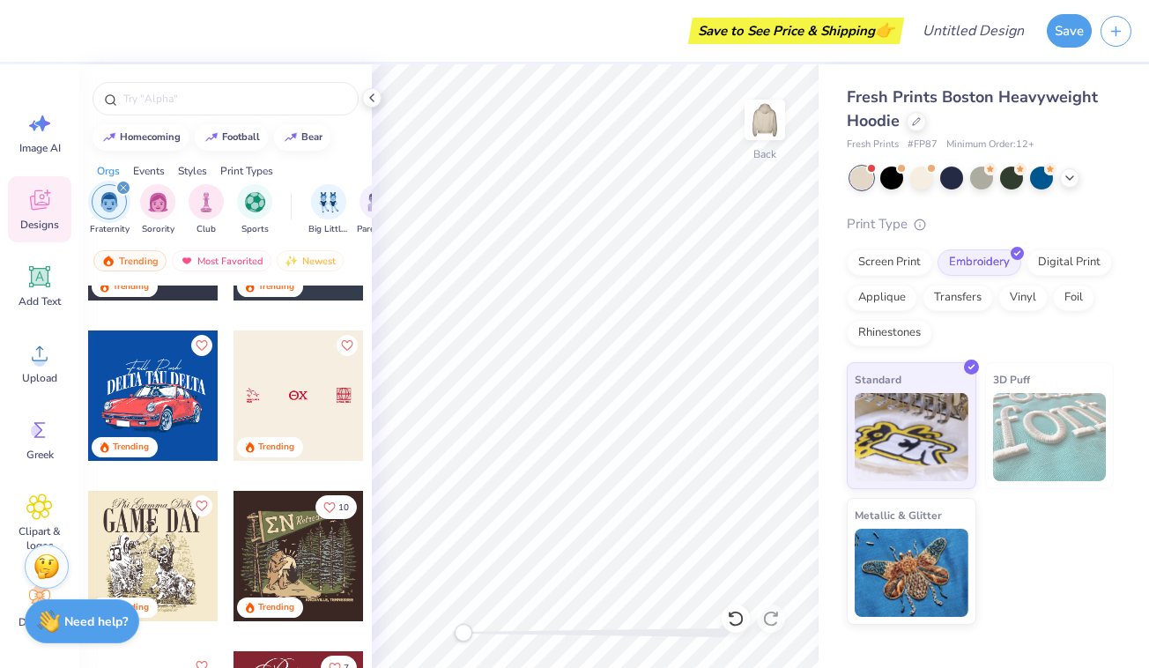
scroll to position [1873, 0]
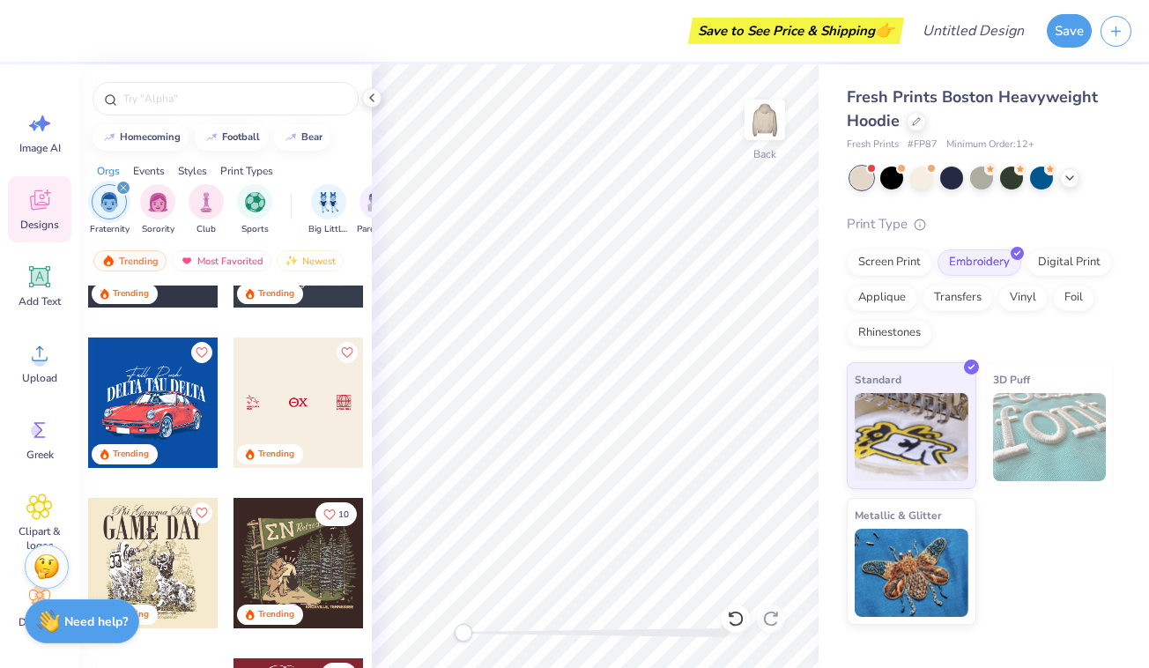
click at [277, 393] on div at bounding box center [298, 402] width 130 height 130
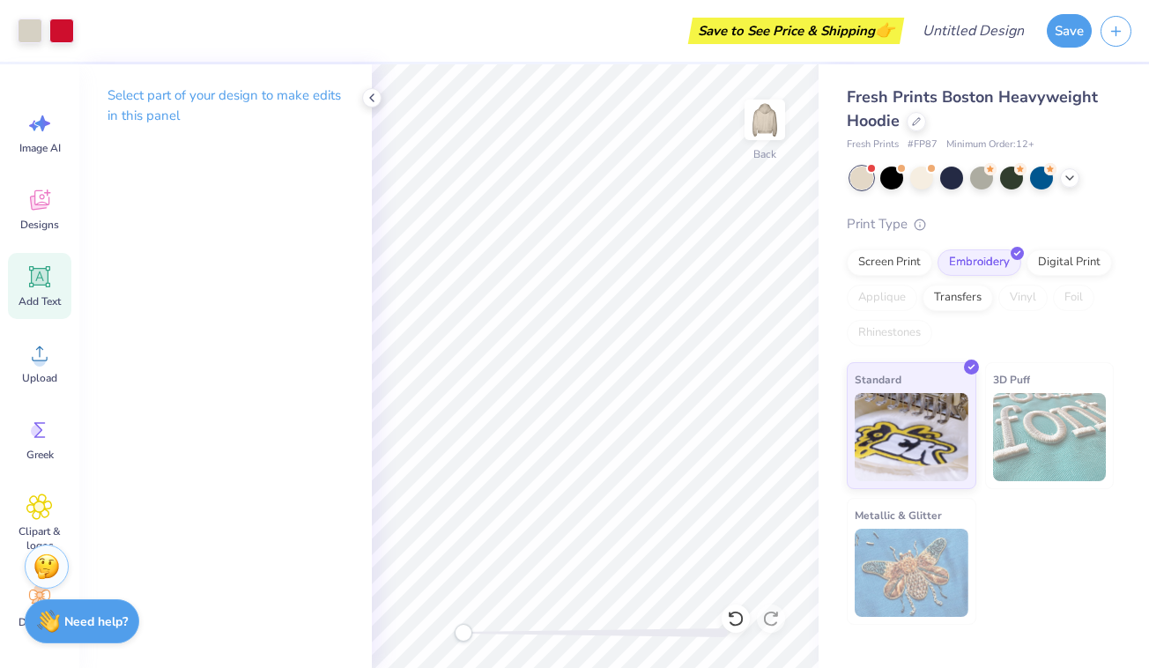
click at [41, 270] on icon at bounding box center [40, 277] width 17 height 17
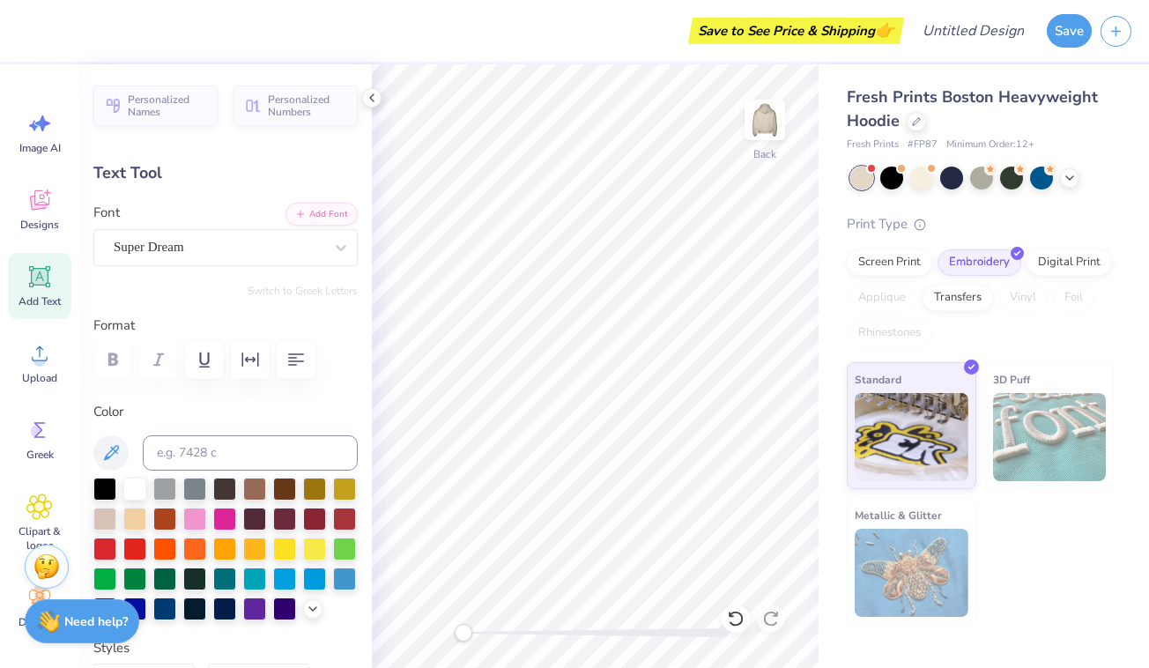
paste textarea
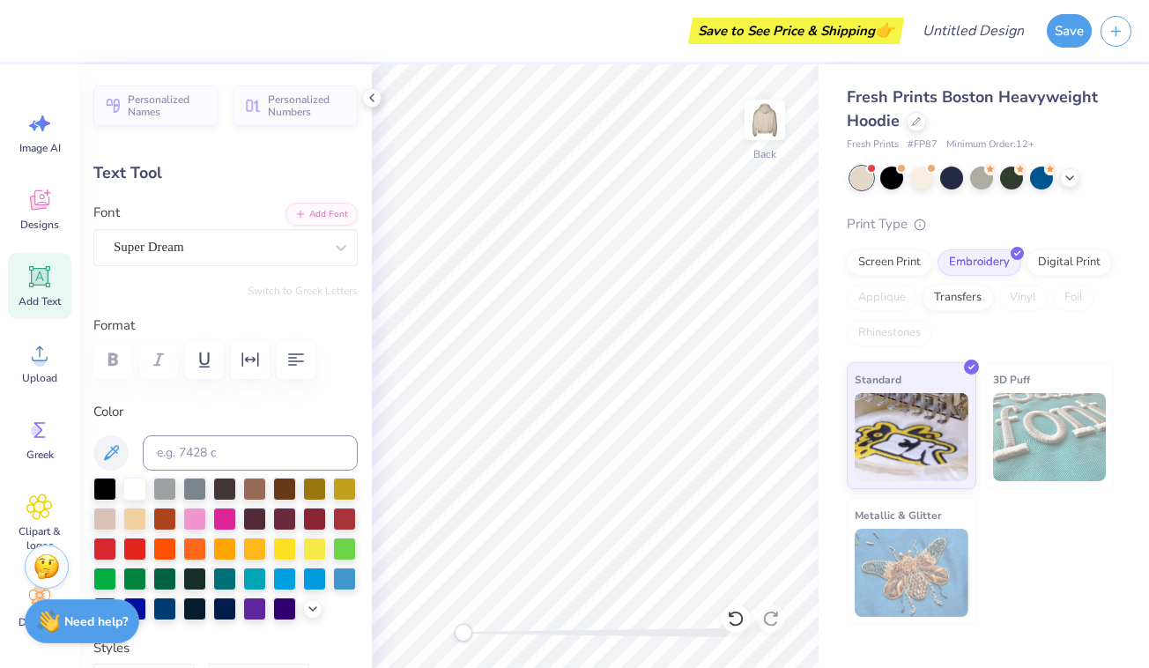
drag, startPoint x: 40, startPoint y: 421, endPoint x: 78, endPoint y: 425, distance: 38.1
click at [40, 422] on icon at bounding box center [39, 430] width 26 height 26
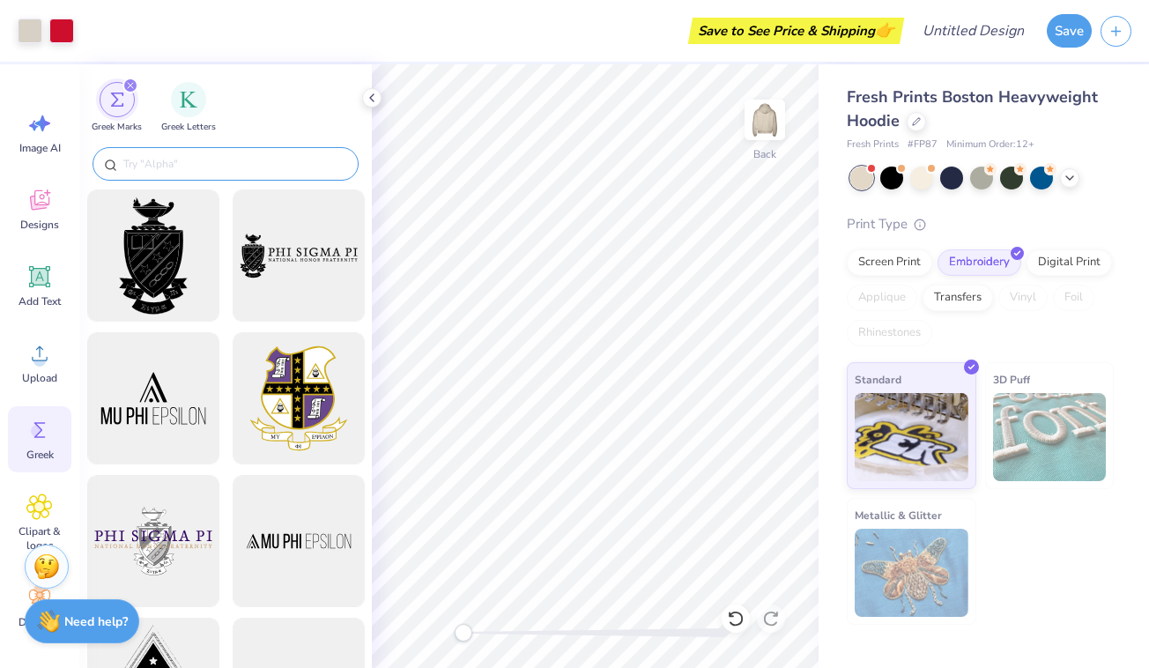
click at [177, 168] on input "text" at bounding box center [235, 164] width 226 height 18
type input "Phi"
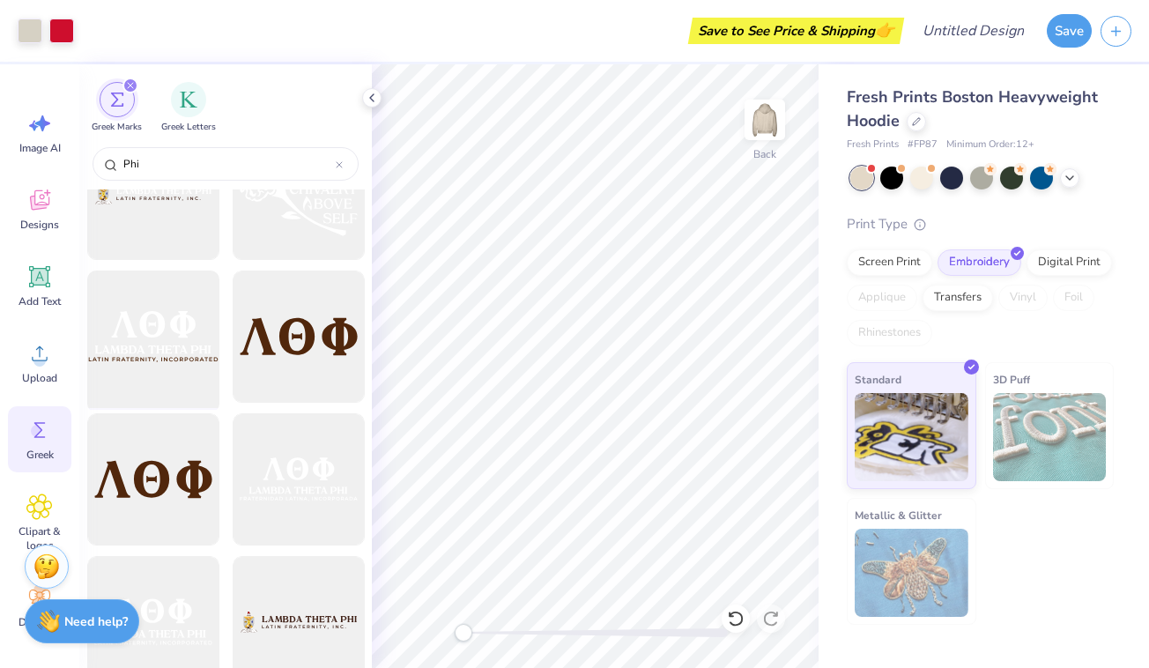
scroll to position [6985, 0]
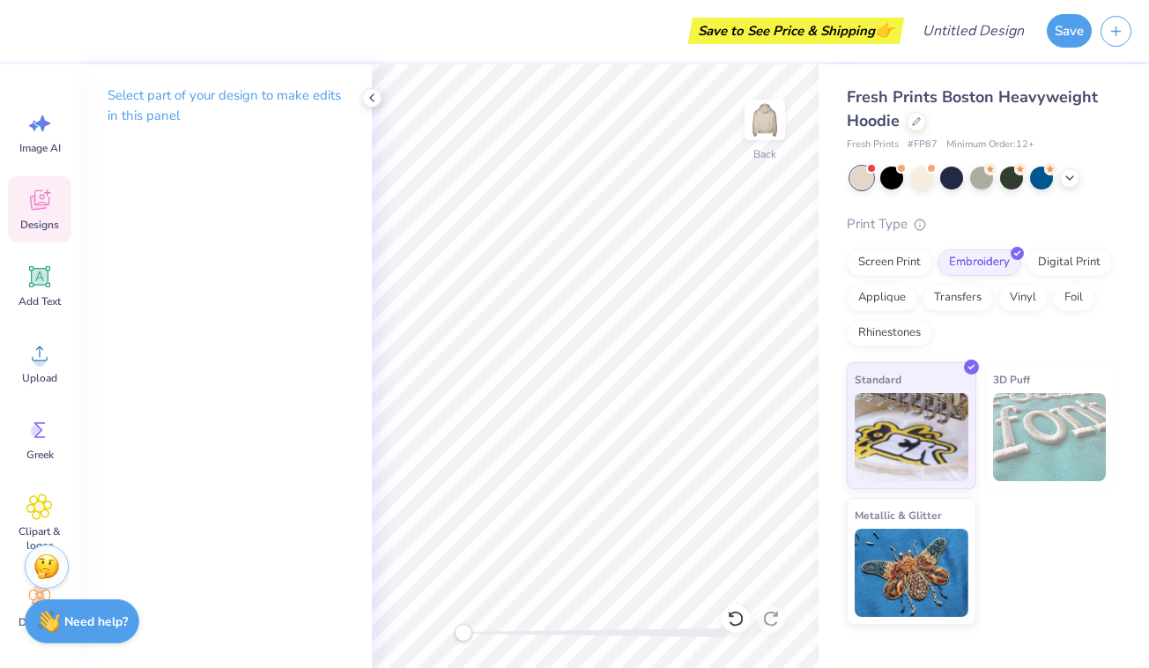
click at [28, 204] on icon at bounding box center [39, 200] width 26 height 26
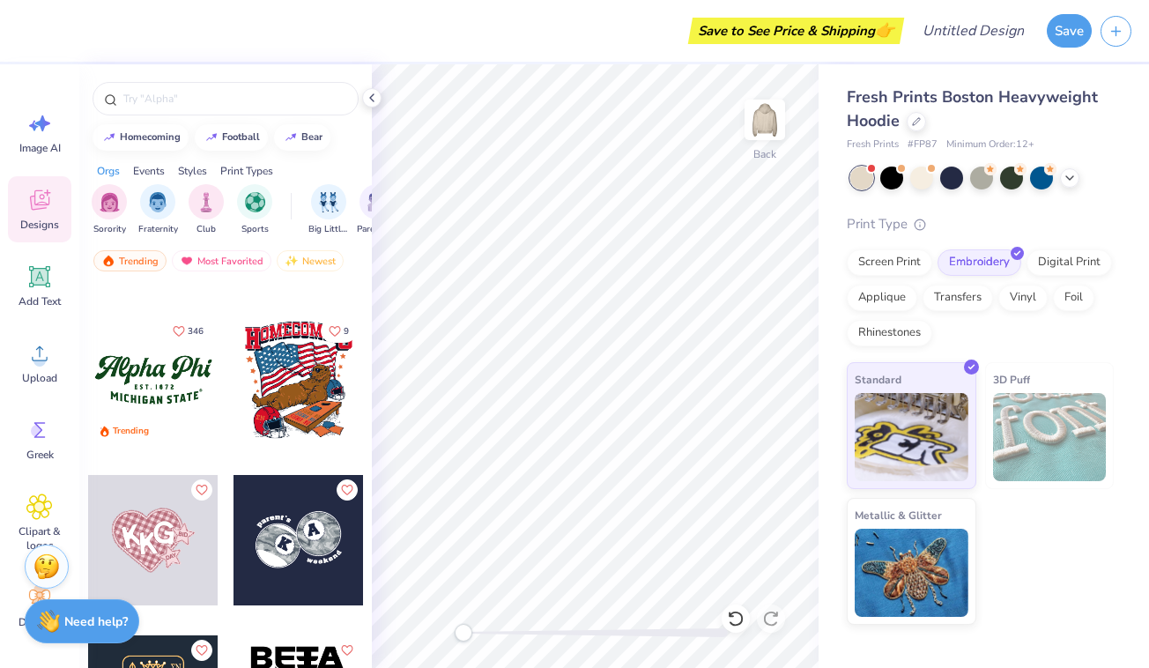
scroll to position [11353, 0]
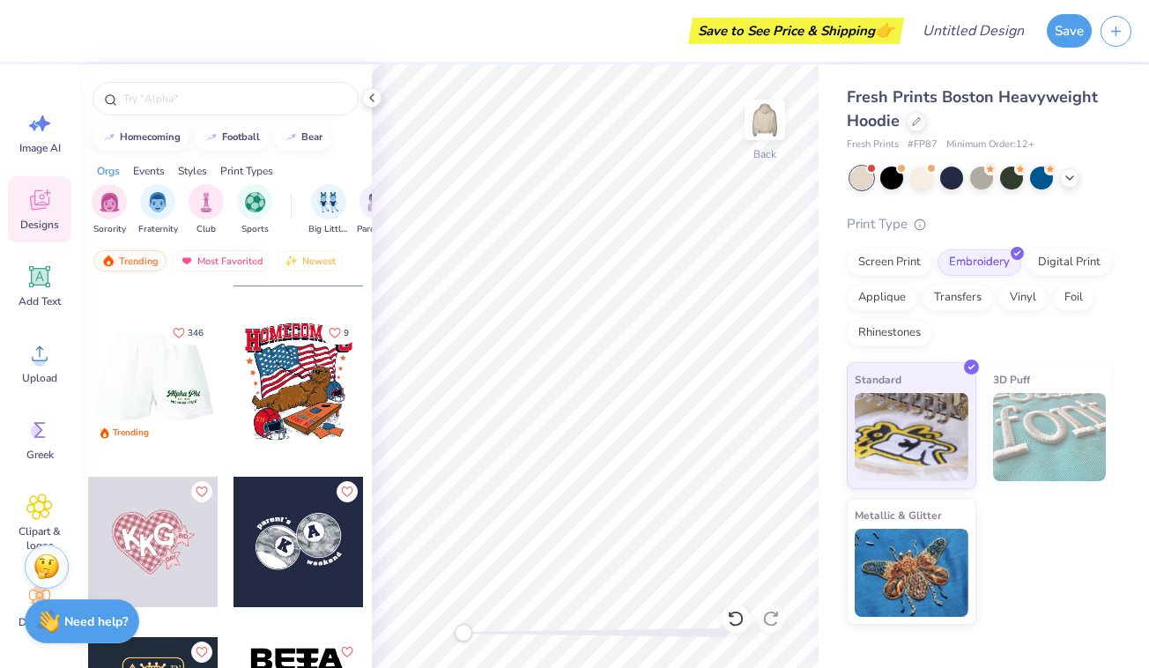
click at [186, 394] on div at bounding box center [153, 381] width 391 height 130
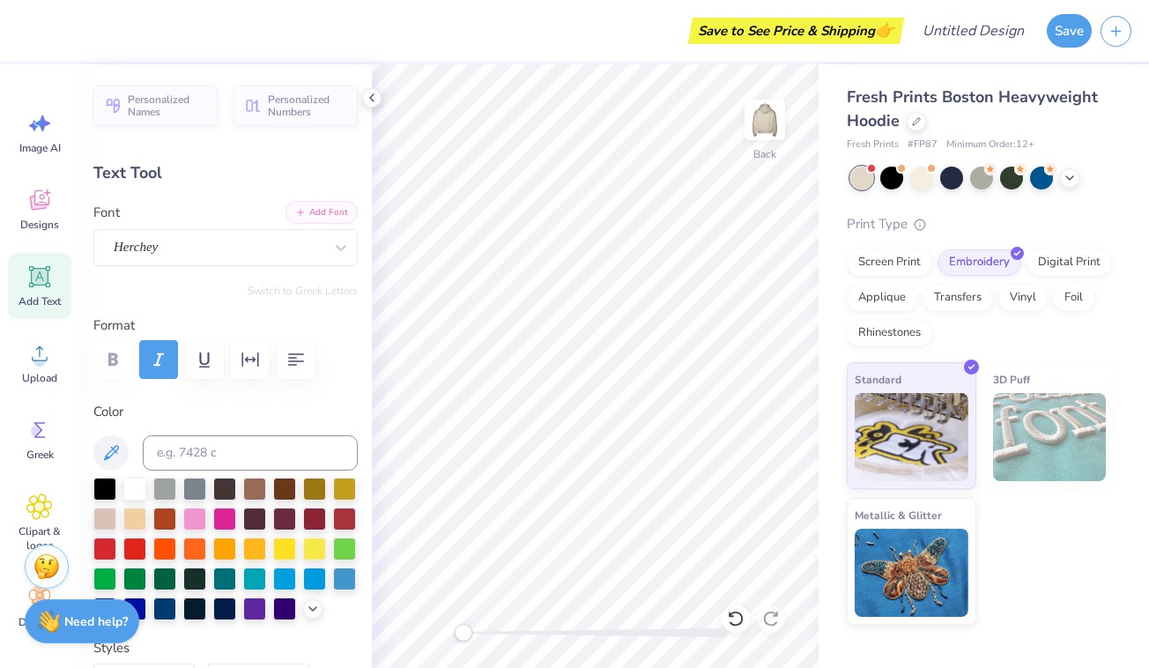
type textarea "Phi Gamma"
type input "7.37"
type input "1.10"
type input "6.01"
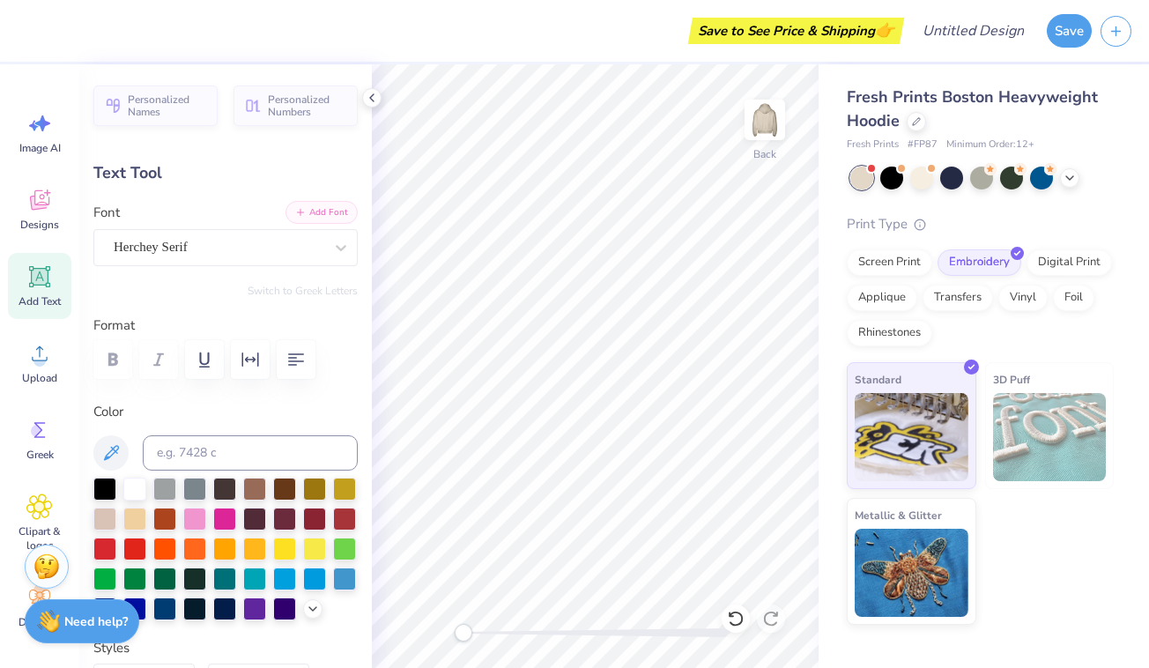
scroll to position [0, 0]
type textarea "[GEOGRAPHIC_DATA]"
click at [1106, 337] on div "Screen Print Embroidery Digital Print Applique Transfers Vinyl Foil Rhinestones" at bounding box center [980, 297] width 267 height 97
type input "0.25"
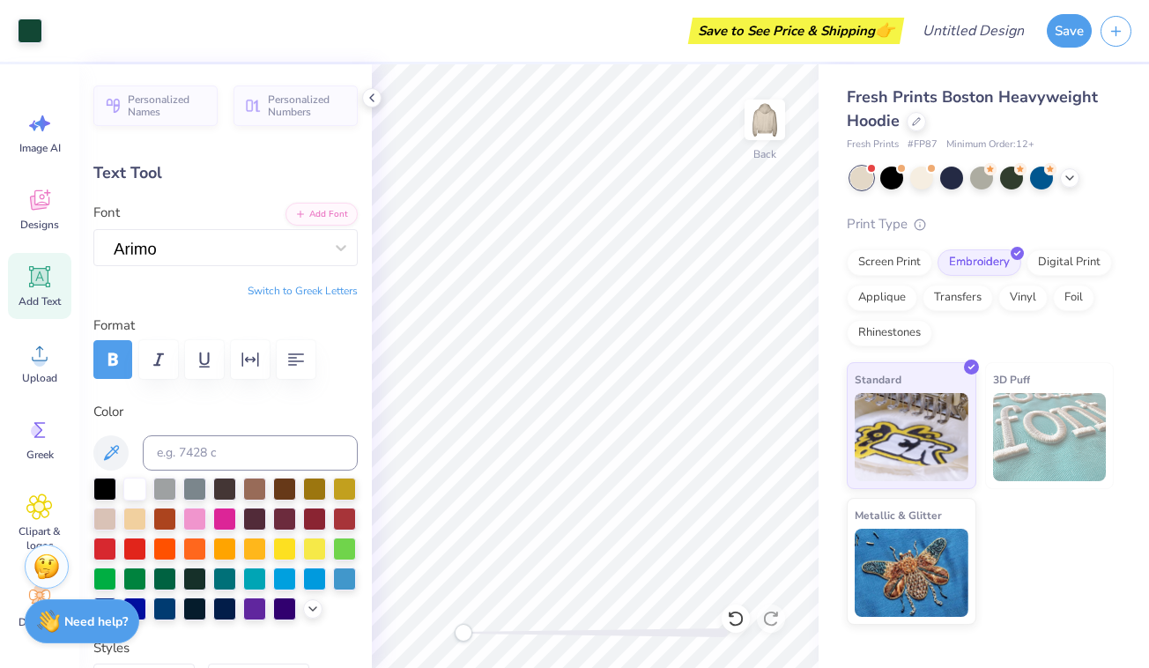
type input "0.25"
type input "5.83"
type input "0.0"
type input "5.72"
type input "0.0"
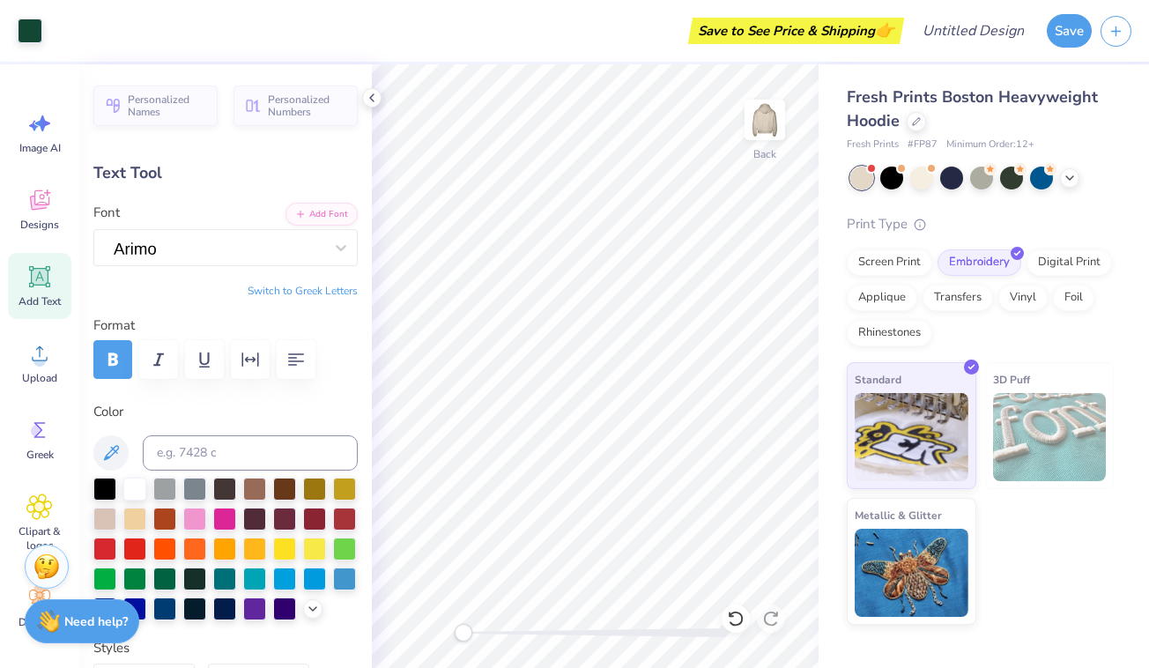
type input "9.06"
type input "1.18"
type input "5.97"
type input "10.85"
type input "2.47"
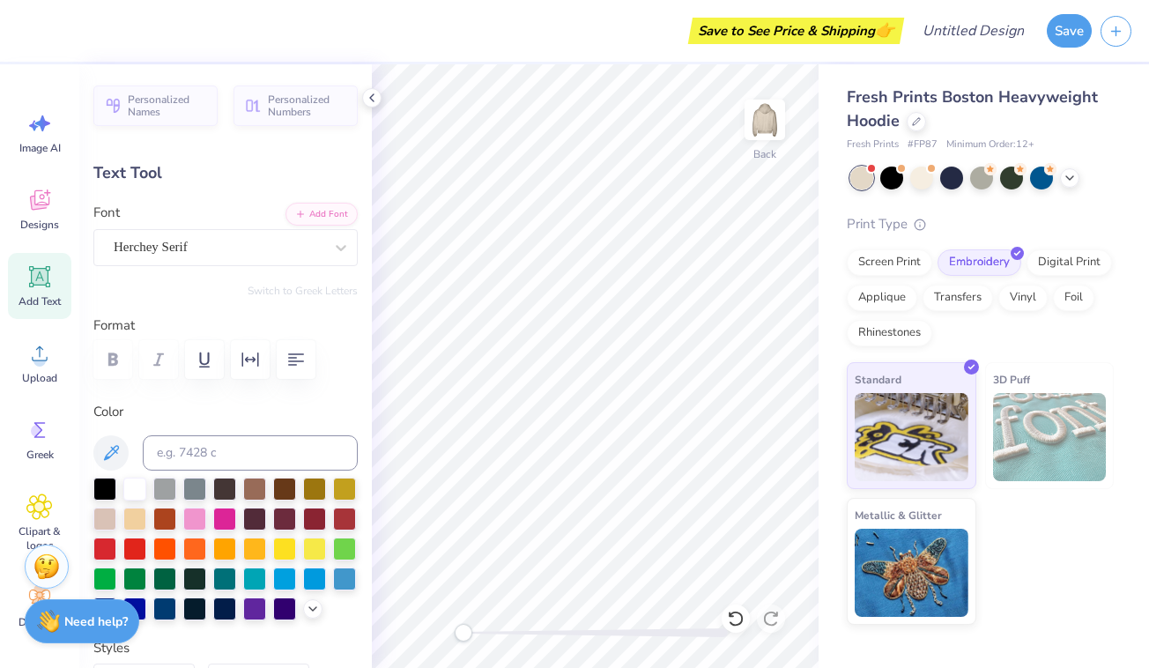
type input "2.79"
type input "3.29"
type input "0.41"
type input "5.46"
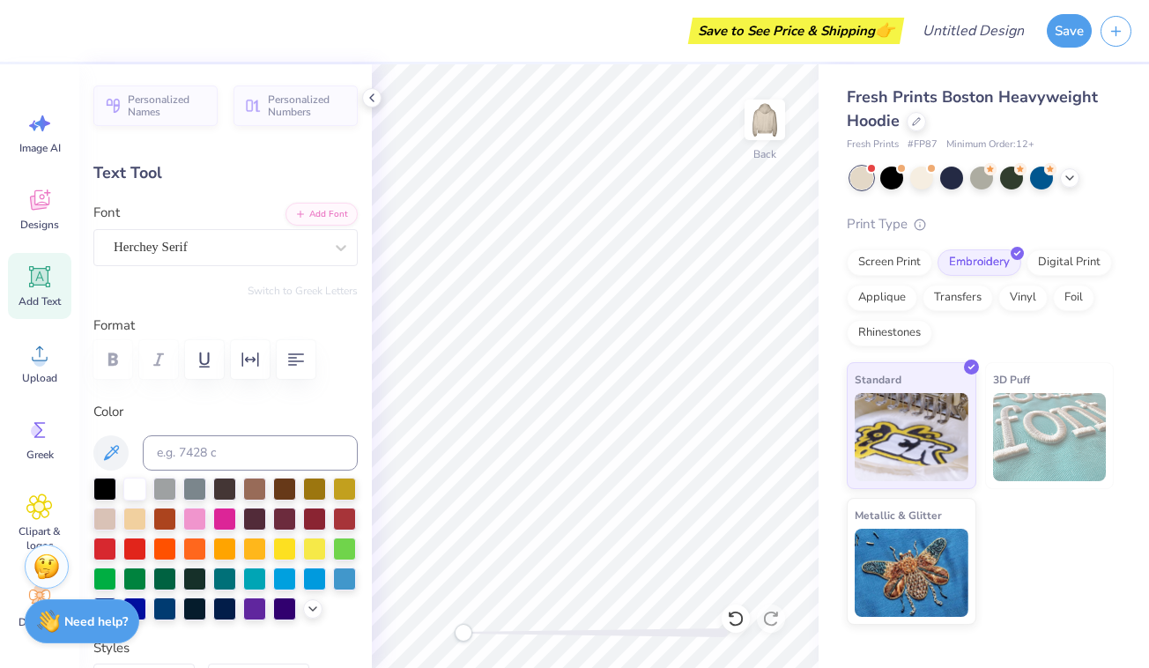
type textarea "E S T . 1 9 2 4"
click at [575, 21] on div "Save to See Price & Shipping 👉" at bounding box center [462, 31] width 873 height 62
type input "10.85"
type input "2.47"
type input "2.79"
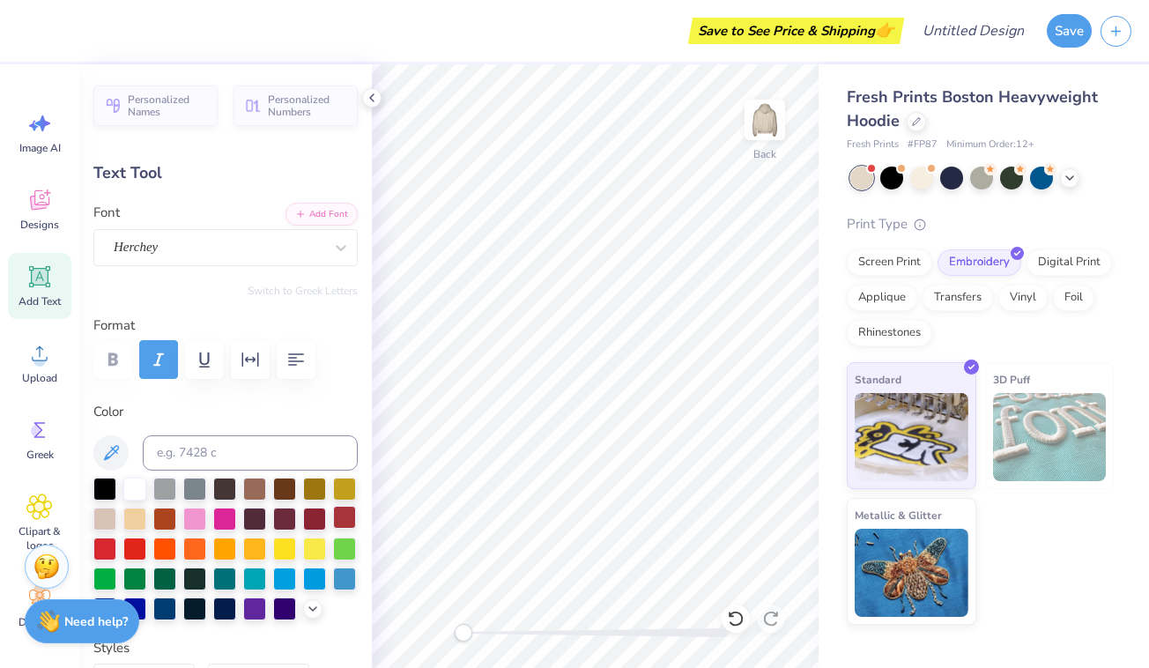
click at [341, 522] on div at bounding box center [344, 517] width 23 height 23
click at [326, 522] on div at bounding box center [314, 517] width 23 height 23
click at [278, 521] on div at bounding box center [284, 517] width 23 height 23
type input "9.06"
type input "1.18"
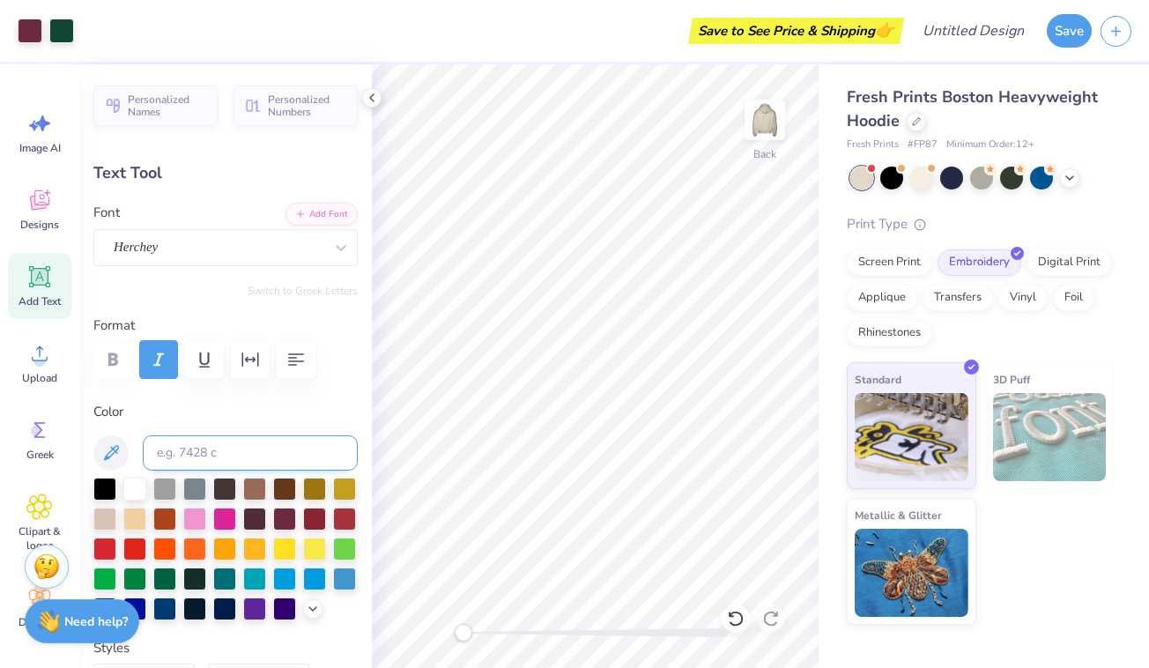
type input "5.97"
click at [314, 520] on div at bounding box center [314, 517] width 23 height 23
type input "3.30"
type input "0.39"
type input "5.51"
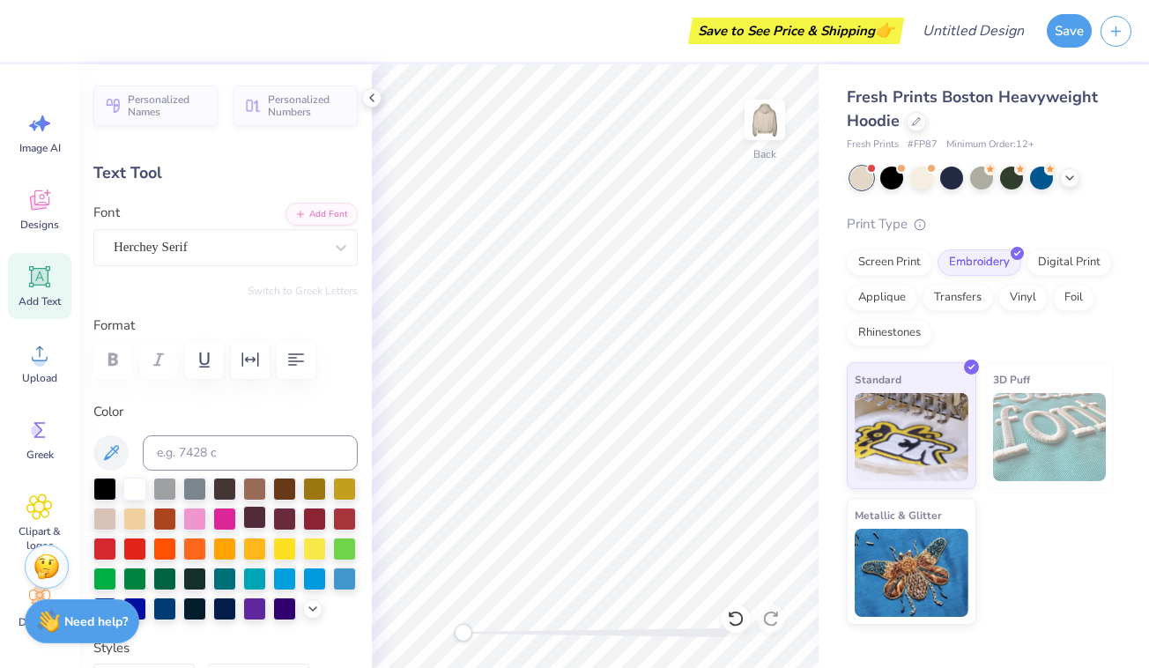
click at [262, 512] on div at bounding box center [254, 517] width 23 height 23
click at [279, 515] on div at bounding box center [284, 517] width 23 height 23
type input "10.85"
type input "2.47"
type input "2.79"
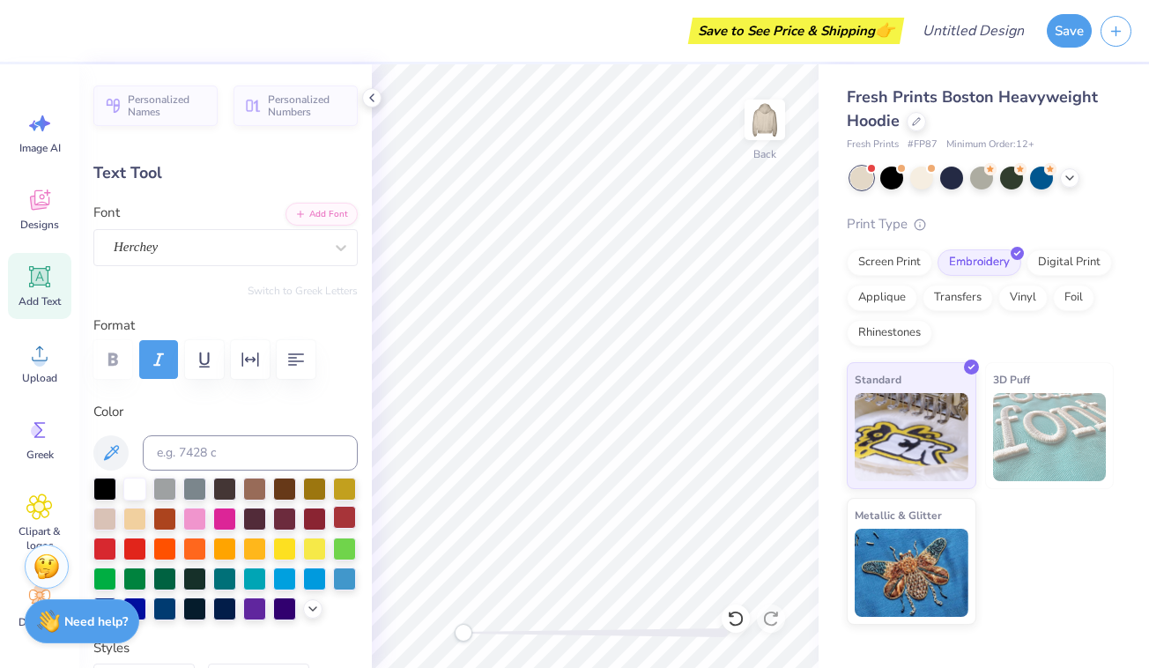
click at [350, 517] on div at bounding box center [344, 517] width 23 height 23
click at [310, 517] on div at bounding box center [314, 517] width 23 height 23
type input "9.06"
type input "1.18"
type input "5.97"
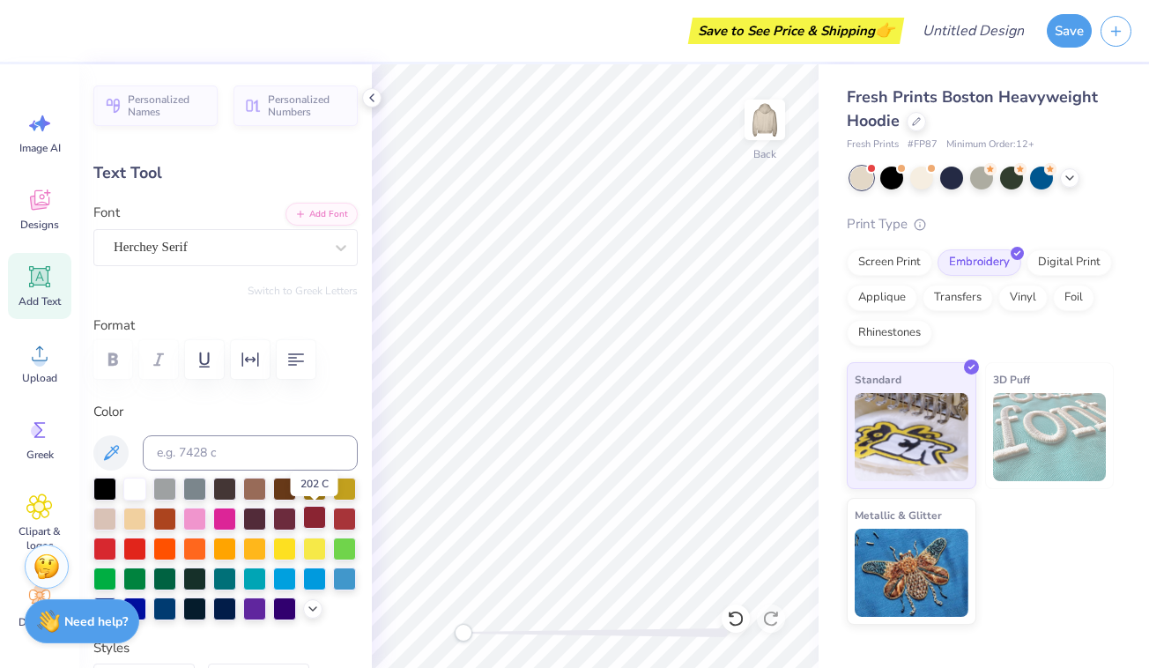
click at [316, 515] on div at bounding box center [314, 517] width 23 height 23
type input "3.30"
type input "0.39"
type input "5.51"
click at [335, 520] on div at bounding box center [344, 517] width 23 height 23
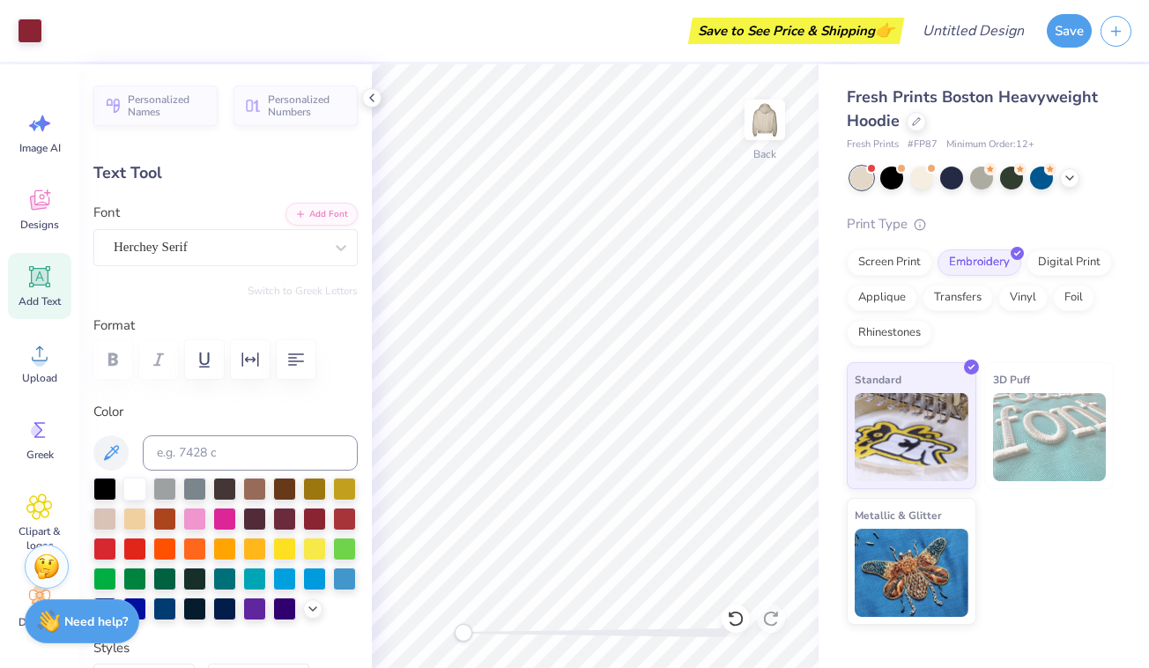
type input "10.85"
type input "2.47"
type input "2.79"
type input "9.06"
type input "1.18"
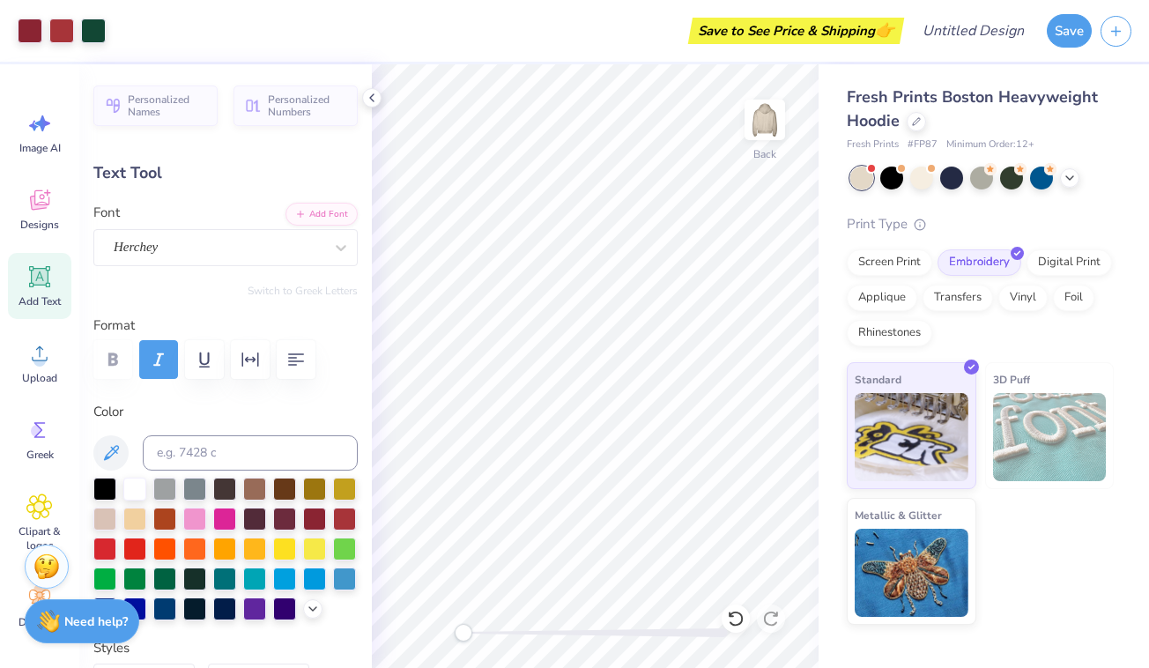
type input "5.97"
type input "10.85"
type input "2.47"
type input "3.00"
click at [765, 115] on img at bounding box center [764, 120] width 70 height 70
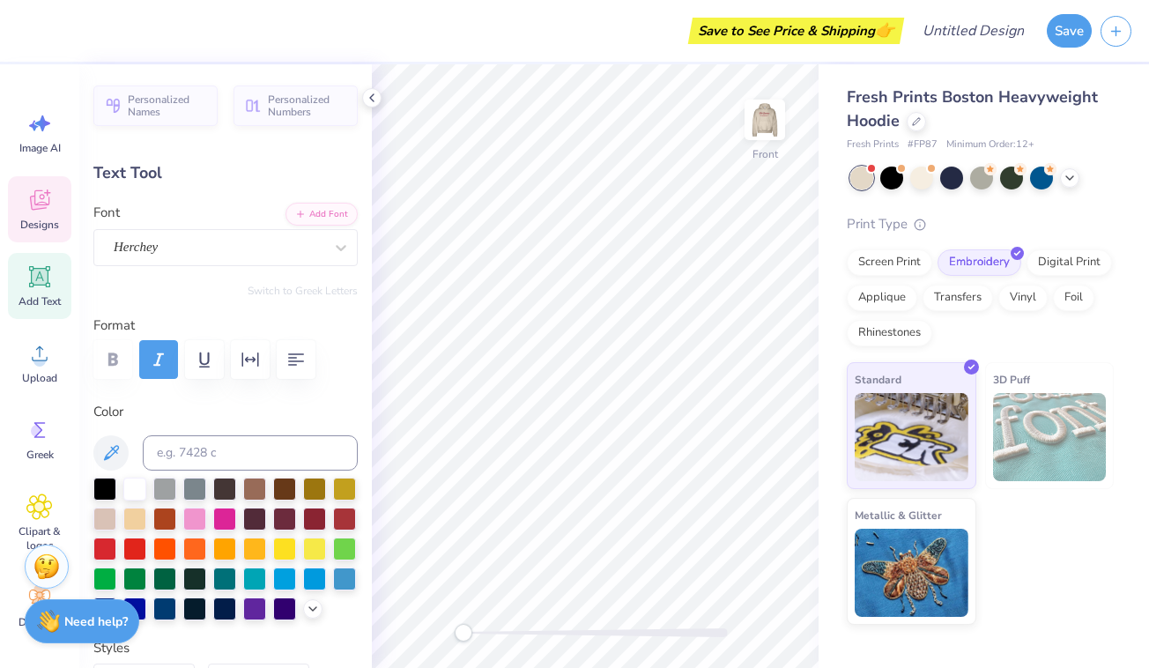
click at [43, 204] on icon at bounding box center [39, 200] width 26 height 26
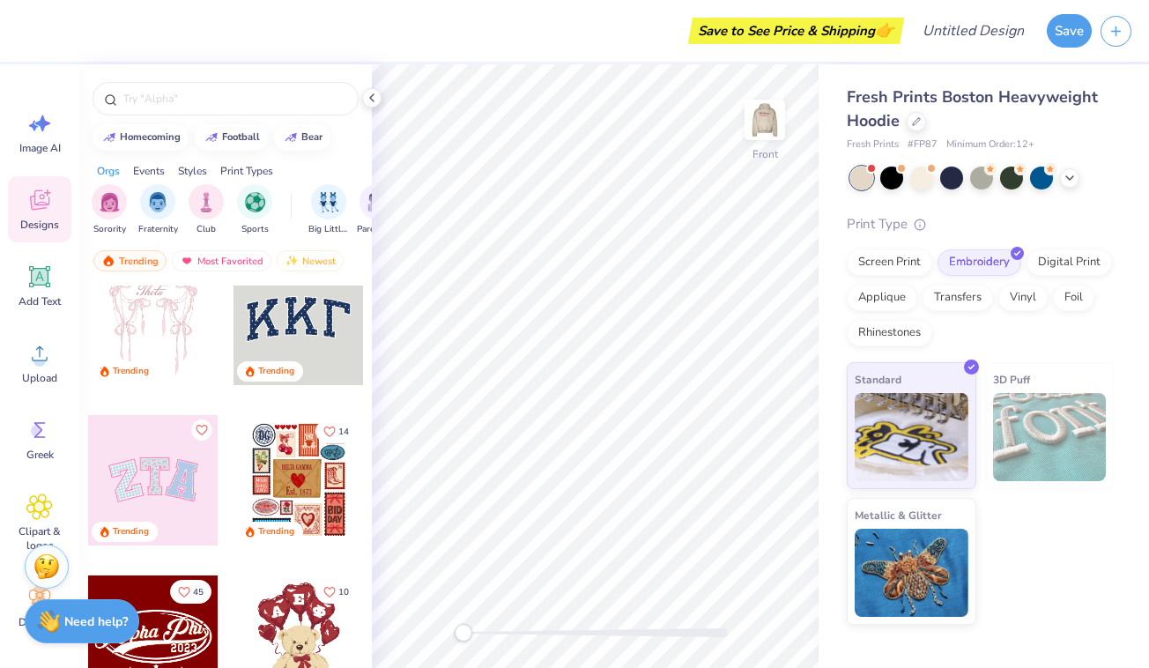
scroll to position [34, 0]
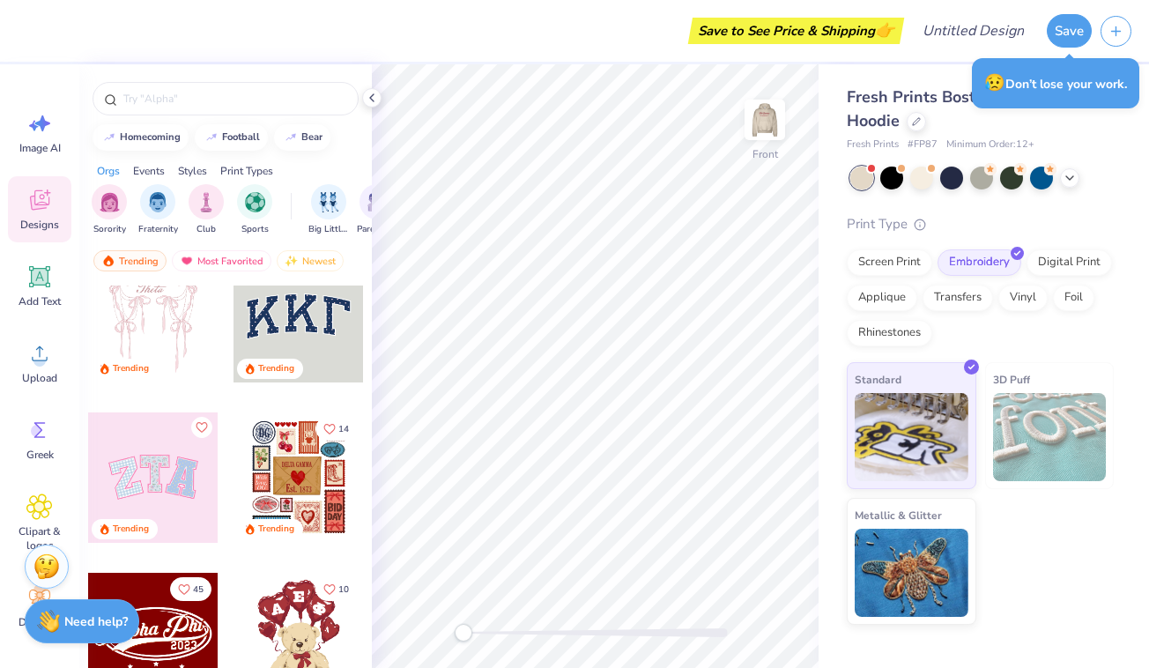
click at [270, 315] on div at bounding box center [298, 317] width 130 height 130
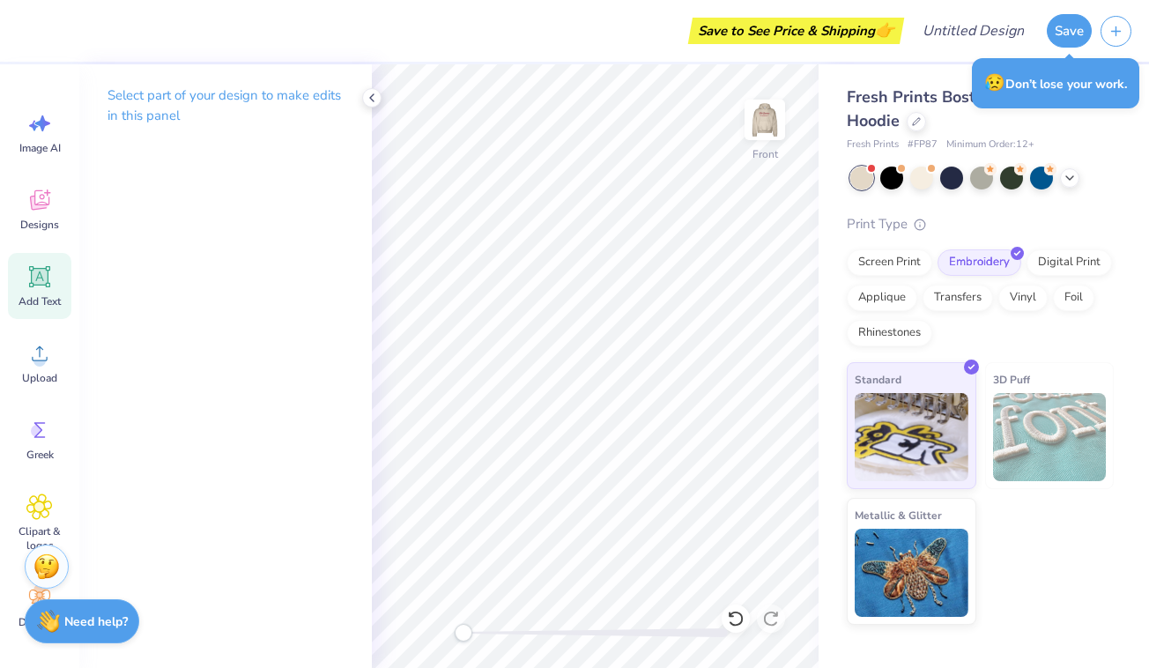
click at [35, 275] on icon at bounding box center [40, 277] width 17 height 17
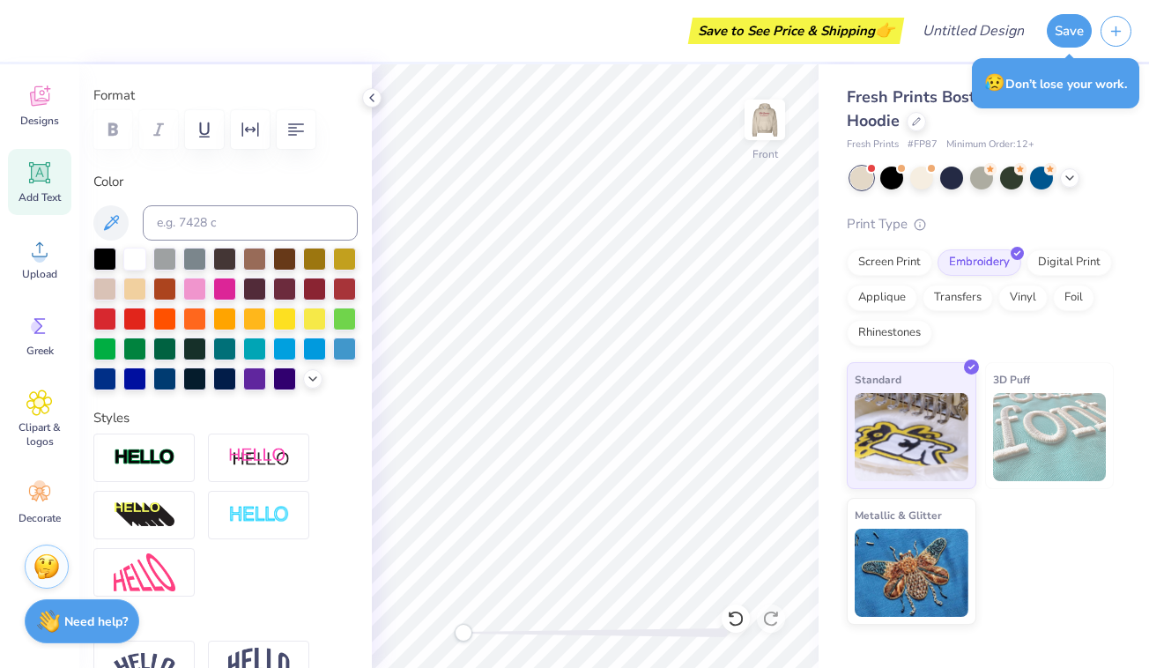
scroll to position [104, 0]
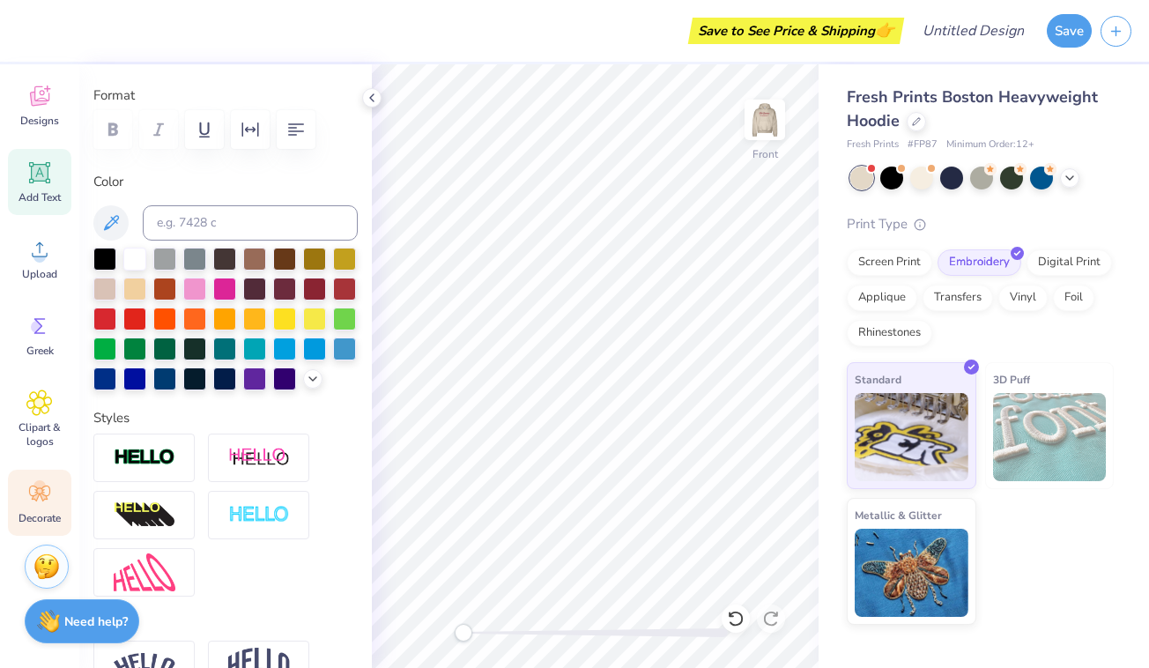
click at [35, 477] on div "Decorate" at bounding box center [39, 503] width 63 height 66
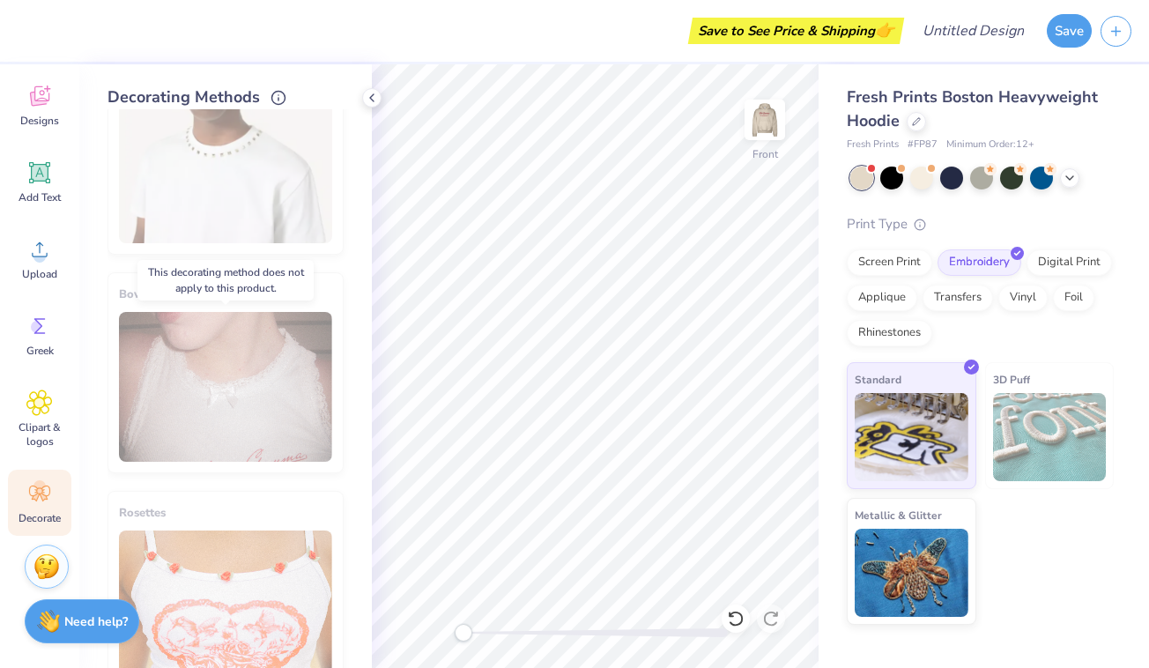
scroll to position [985, 0]
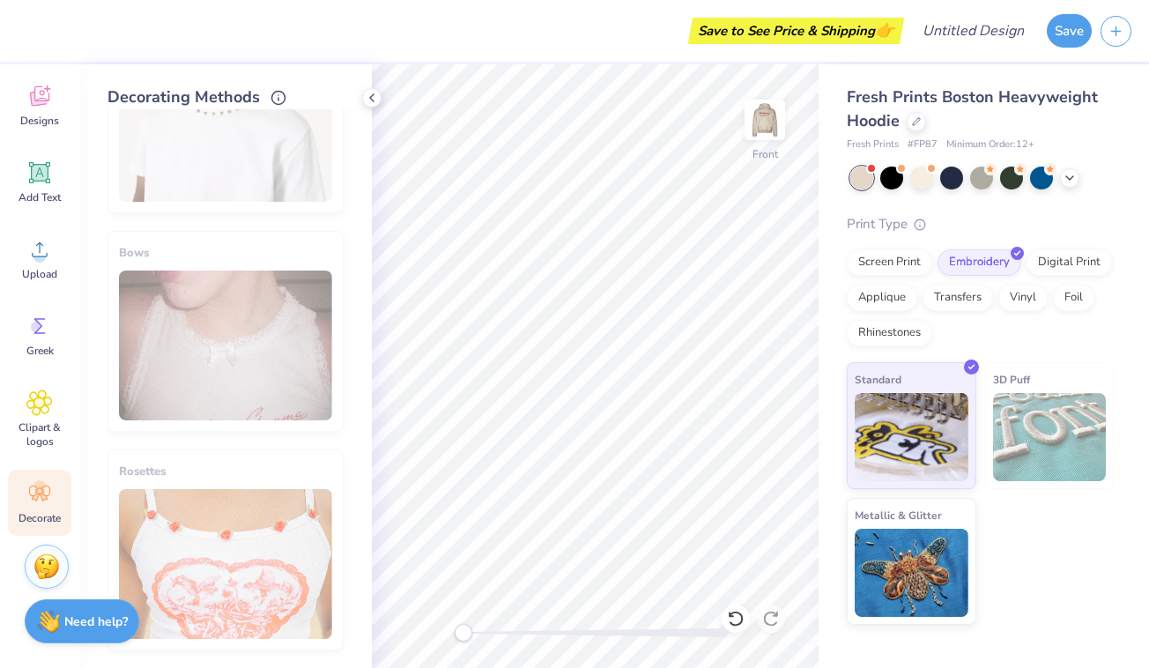
type textarea "TXT"
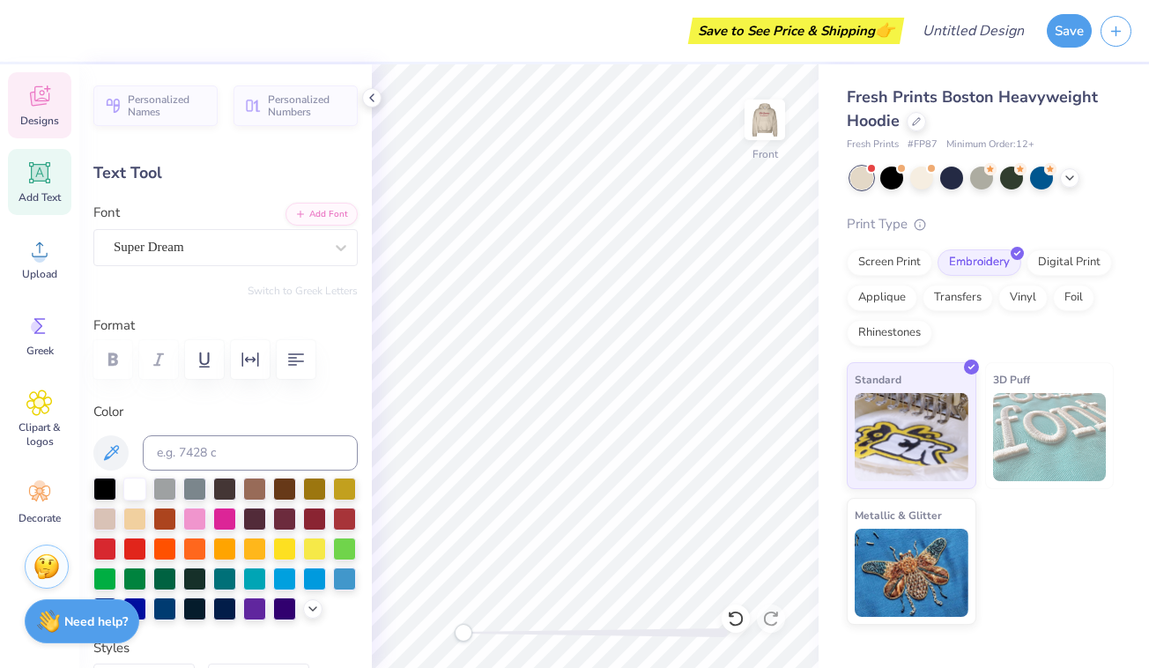
click at [45, 96] on icon at bounding box center [39, 96] width 26 height 26
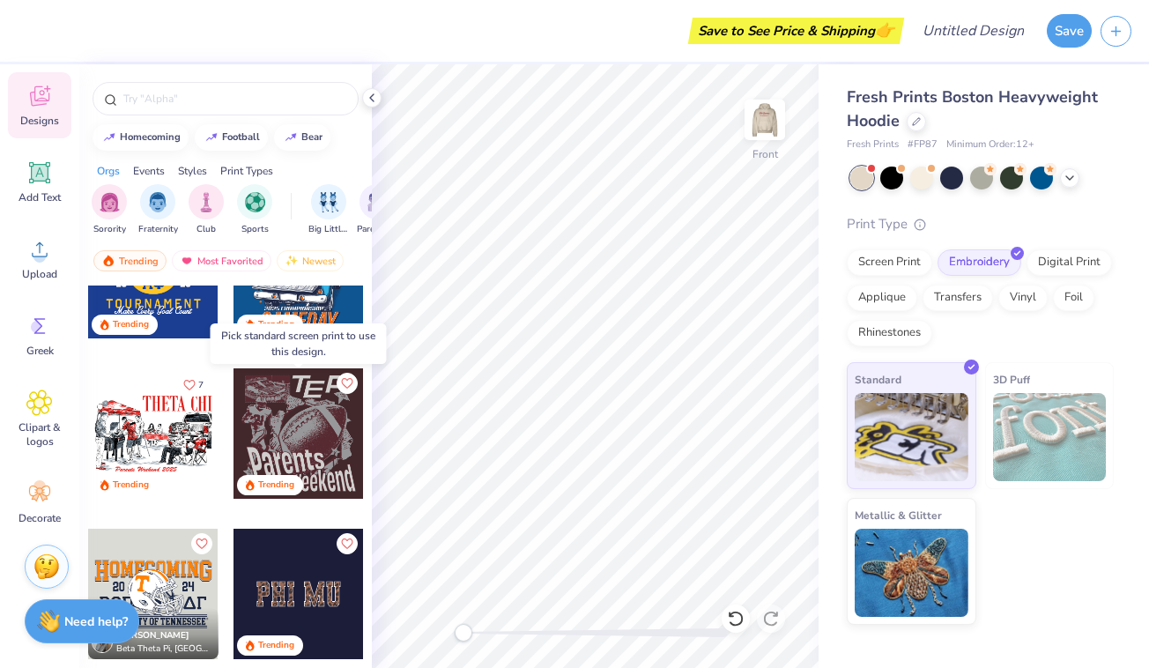
scroll to position [6012, 0]
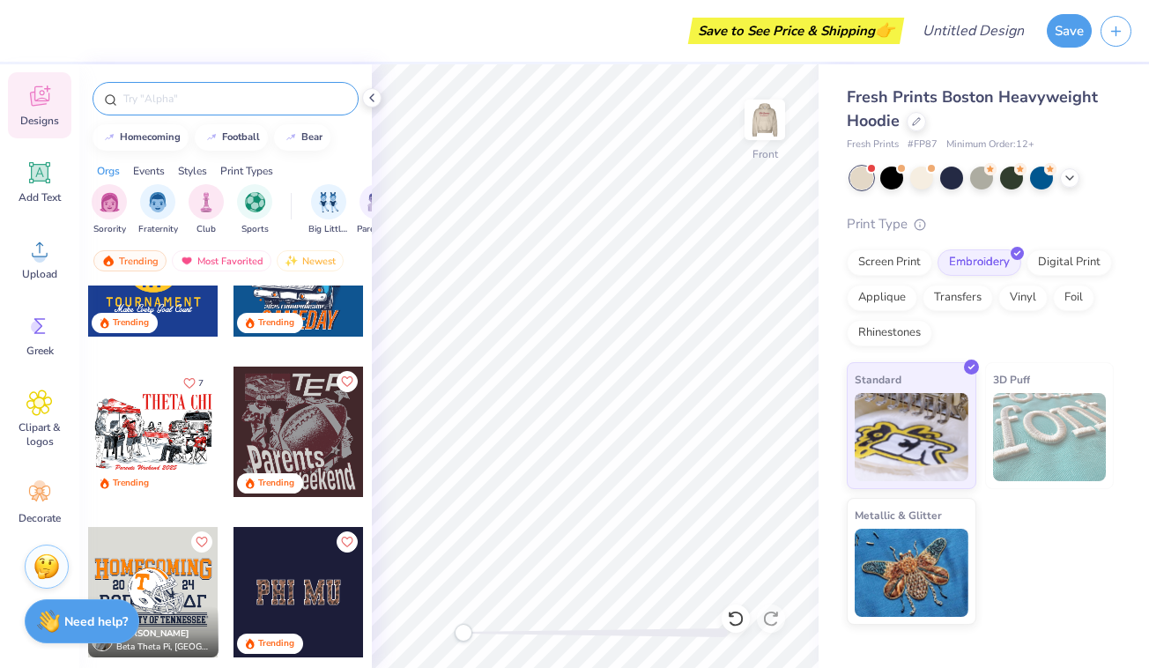
click at [177, 92] on input "text" at bounding box center [235, 99] width 226 height 18
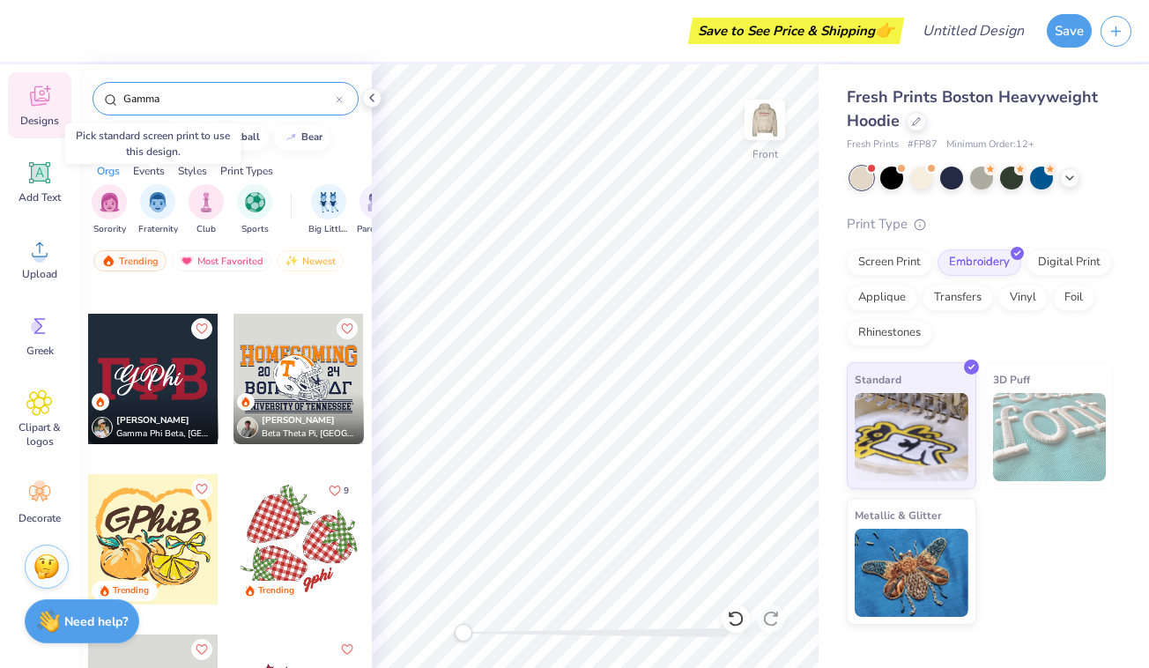
scroll to position [616, 0]
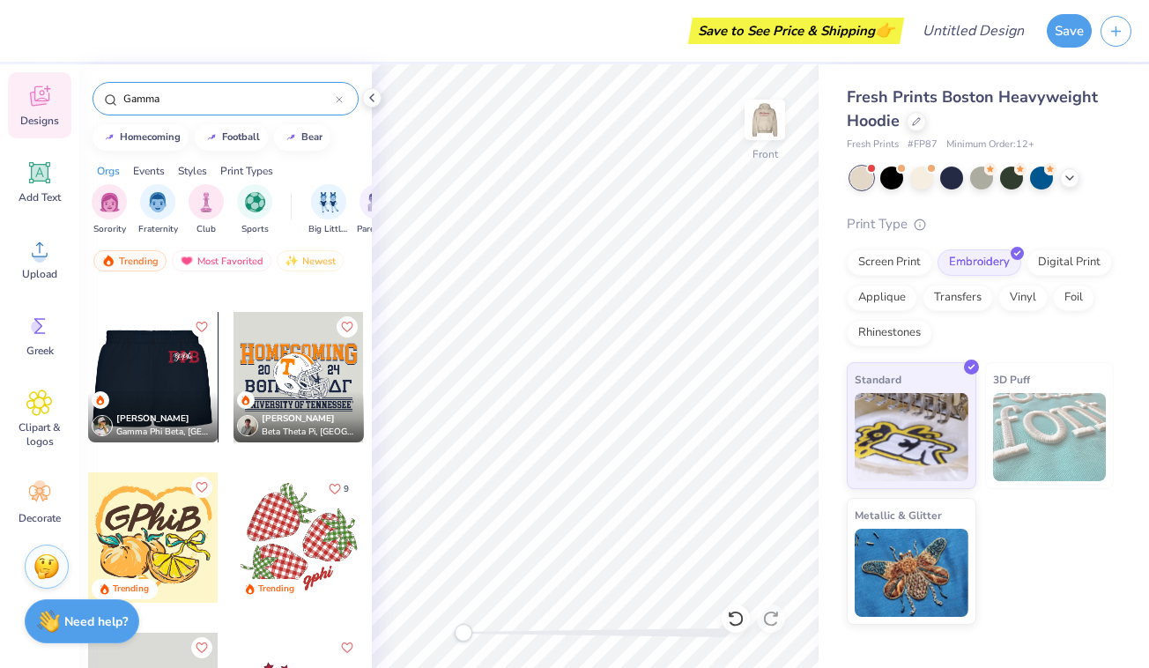
type input "Gamma"
click at [88, 374] on div at bounding box center [23, 377] width 130 height 130
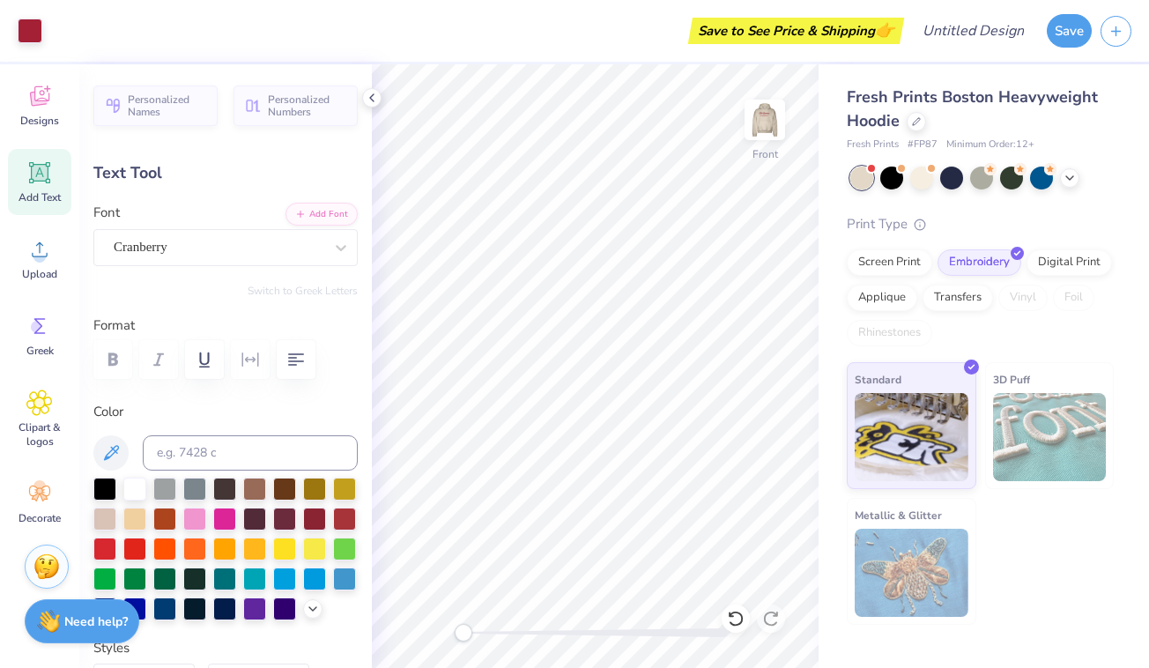
type input "9.32"
type input "3.59"
type input "12.96"
click at [309, 284] on button "Switch to Greek Letters" at bounding box center [303, 291] width 110 height 14
paste textarea
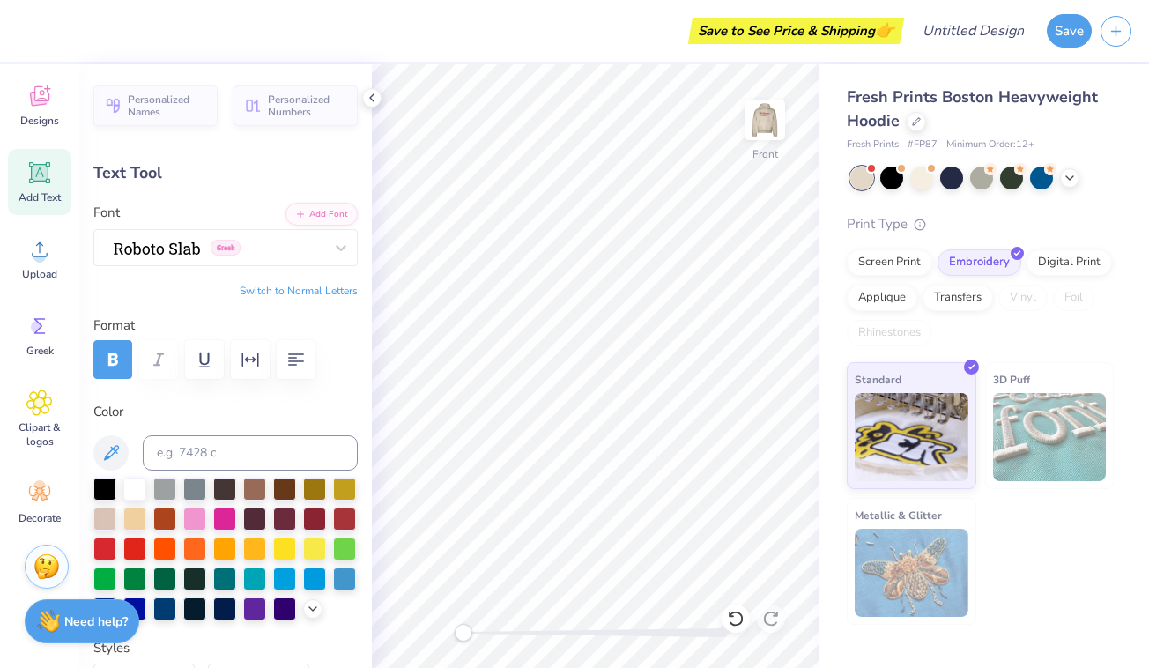
type textarea "ΦΓΝ"
type input "10.15"
type input "3.48"
type input "13.01"
drag, startPoint x: 758, startPoint y: 129, endPoint x: 836, endPoint y: 496, distance: 375.4
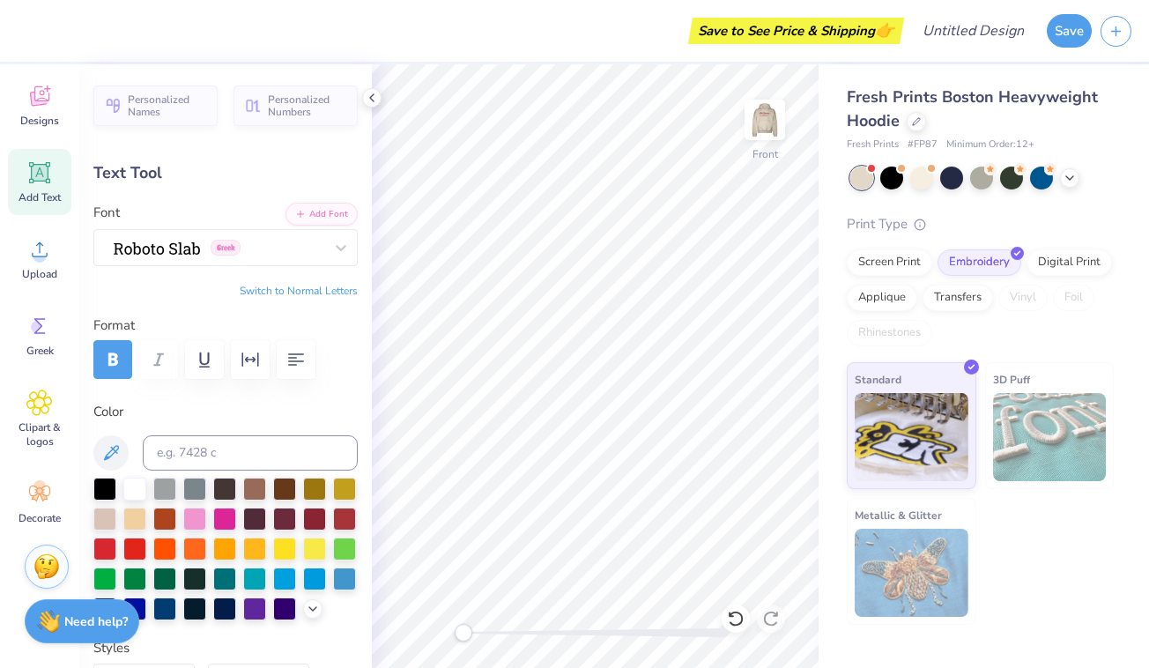
click at [758, 129] on img at bounding box center [764, 119] width 35 height 35
type input "9.91"
type input "3.41"
type input "7.38"
click at [560, 20] on div "Save to See Price & Shipping 👉" at bounding box center [462, 31] width 873 height 62
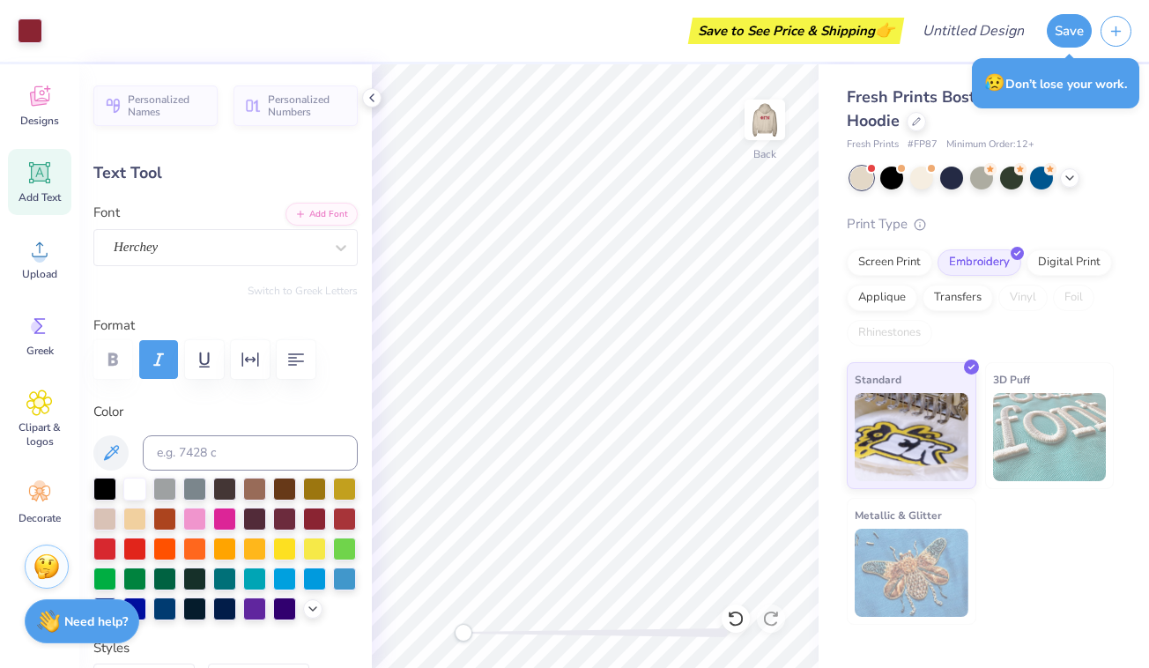
type input "10.85"
type input "2.47"
type input "3.00"
type input "9.06"
type input "1.18"
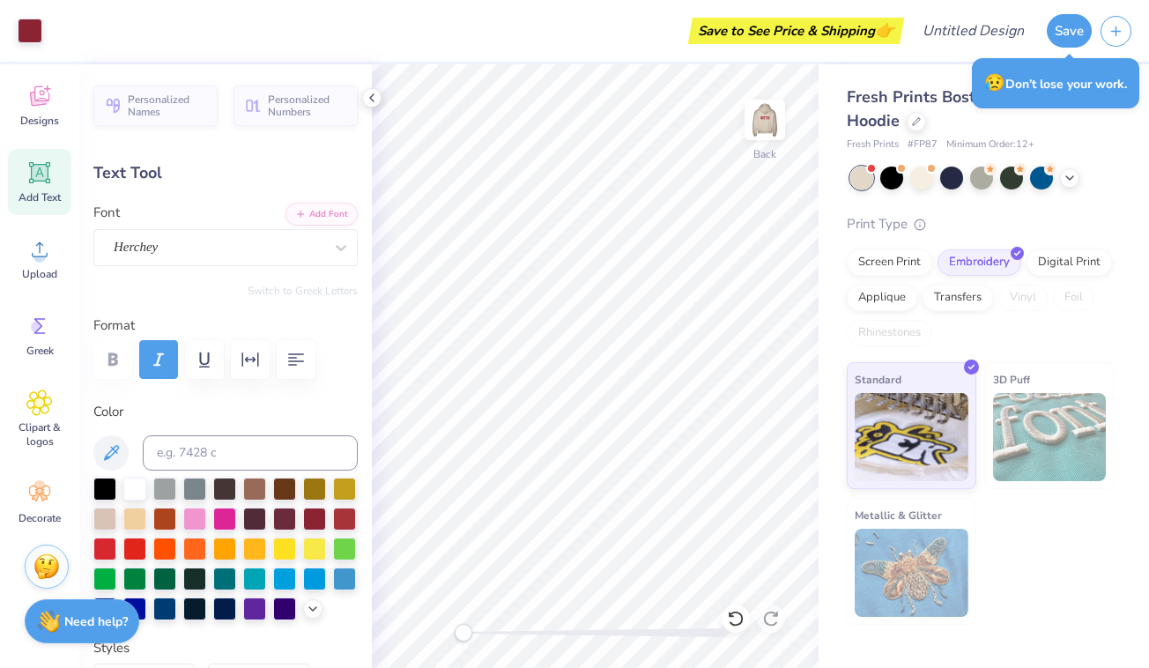
type input "6.16"
type input "3.30"
type input "0.39"
type input "5.51"
type input "0.25"
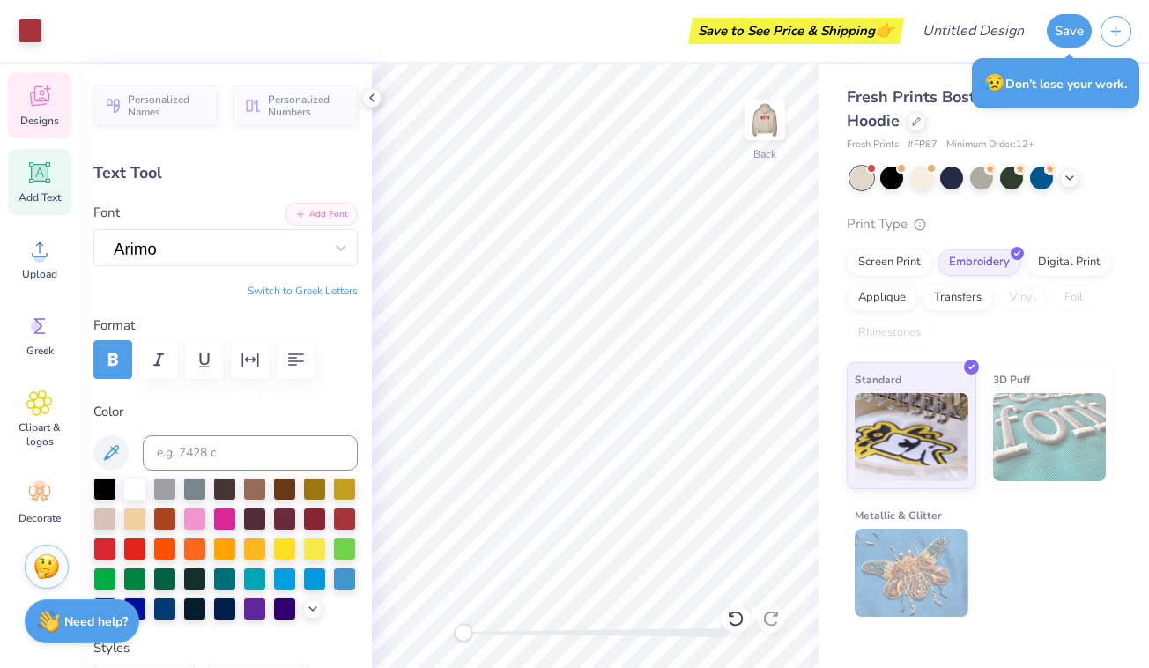
click at [41, 99] on icon at bounding box center [39, 96] width 26 height 26
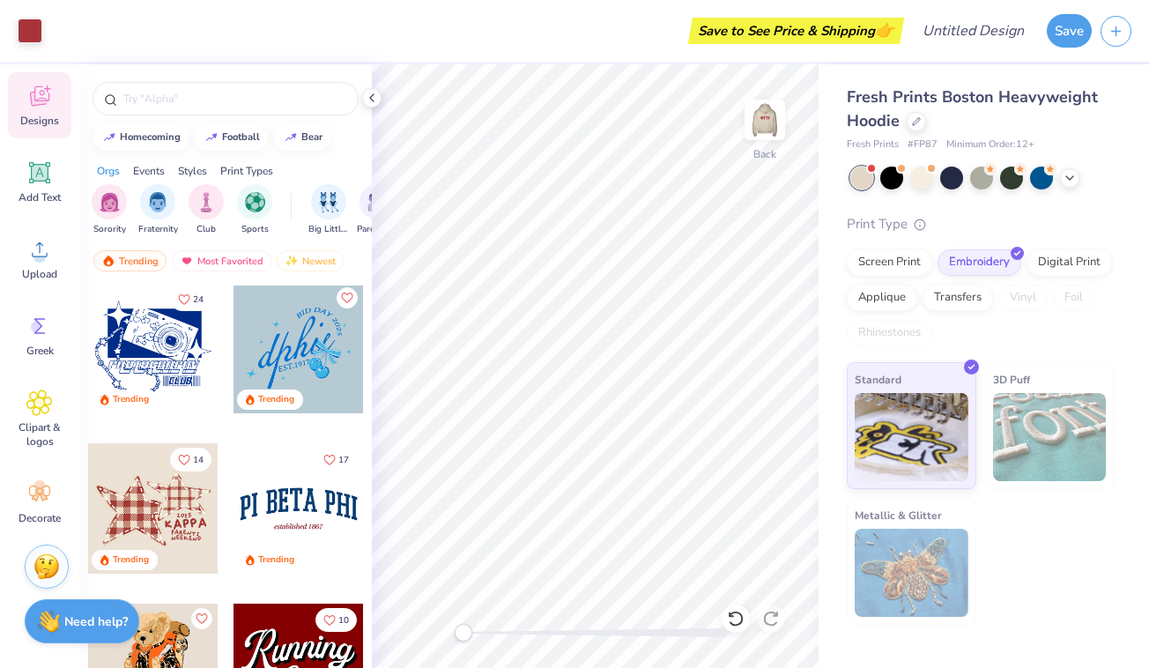
scroll to position [1777, 0]
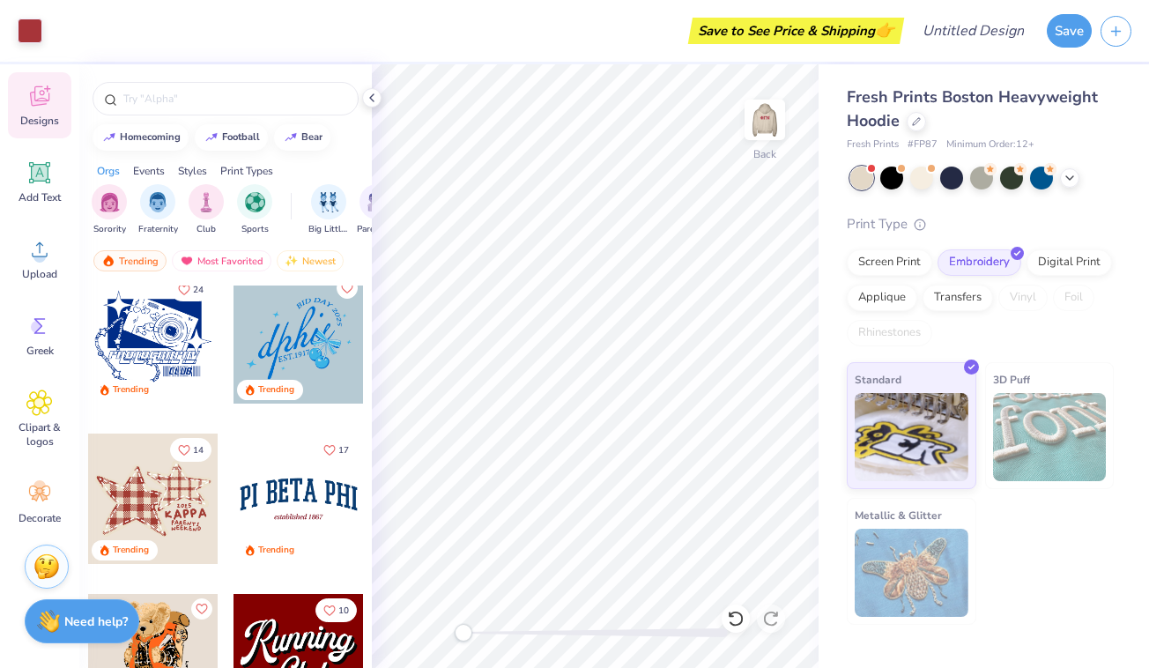
click at [265, 487] on div at bounding box center [298, 498] width 130 height 130
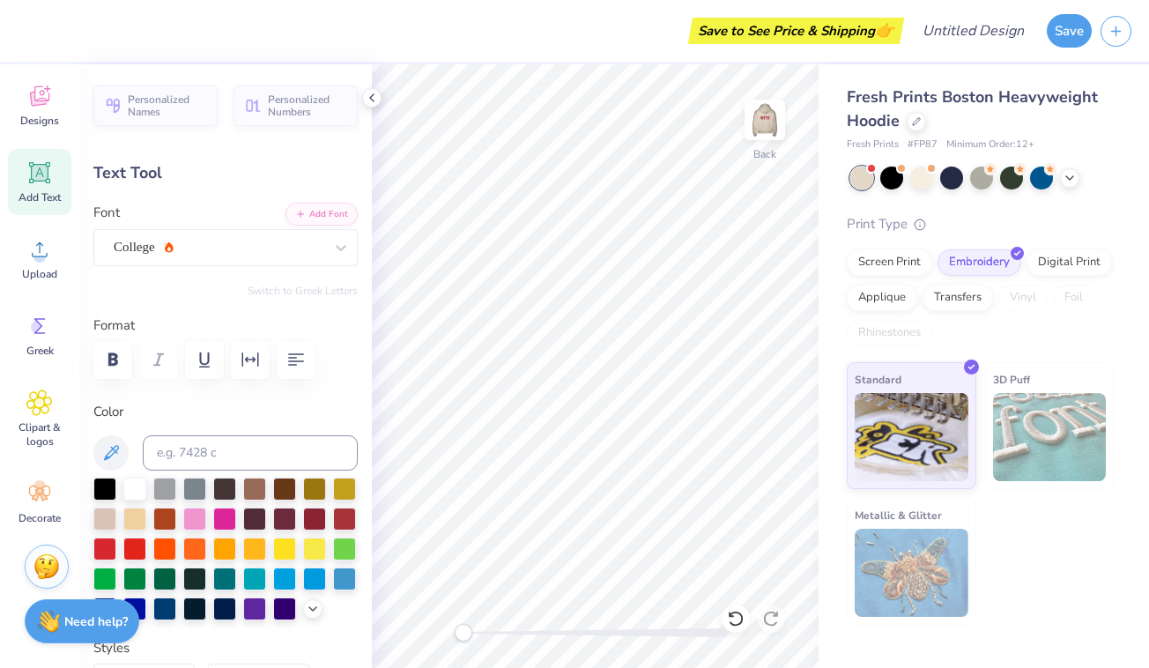
scroll to position [0, 4]
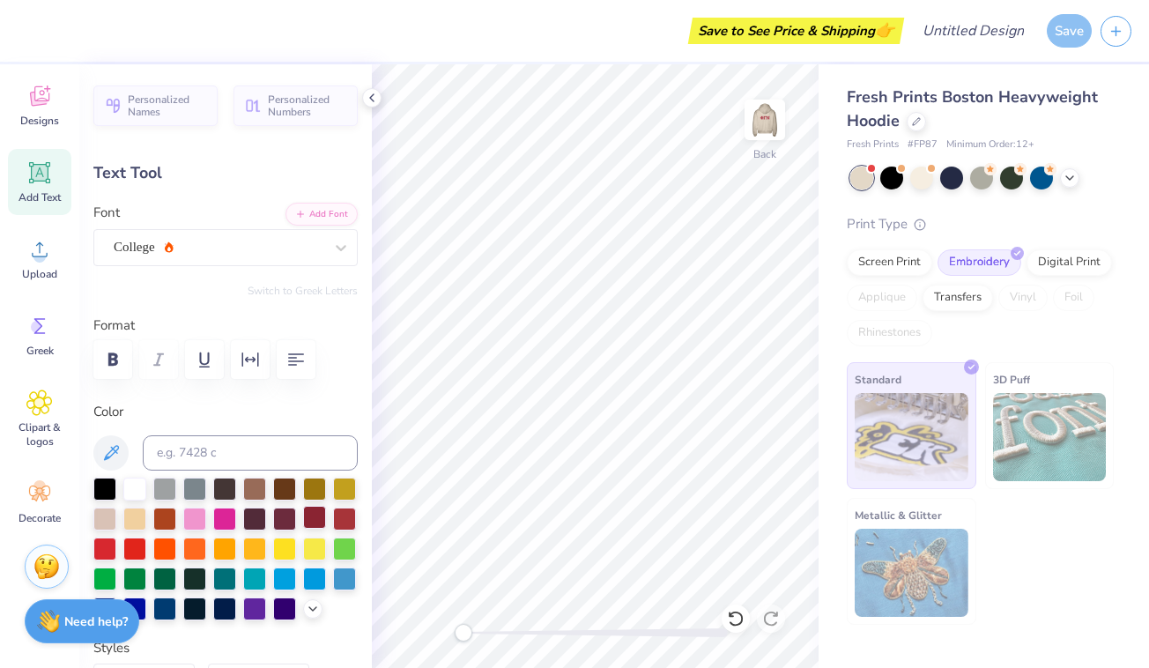
click at [310, 514] on div at bounding box center [314, 517] width 23 height 23
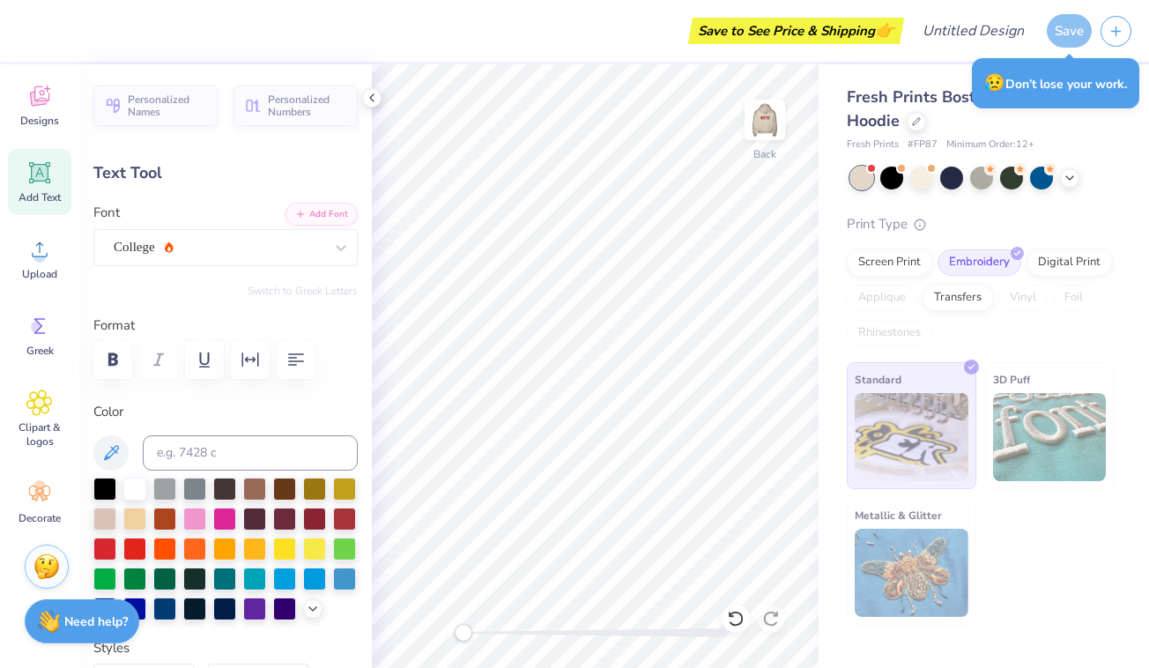
click at [580, 37] on div "Save to See Price & Shipping 👉" at bounding box center [462, 31] width 873 height 62
click at [955, 33] on input "Design Title" at bounding box center [994, 30] width 86 height 35
click at [1069, 31] on div "Save" at bounding box center [1069, 30] width 45 height 33
click at [1052, 82] on div "😥 Don’t lose your work." at bounding box center [1055, 83] width 167 height 50
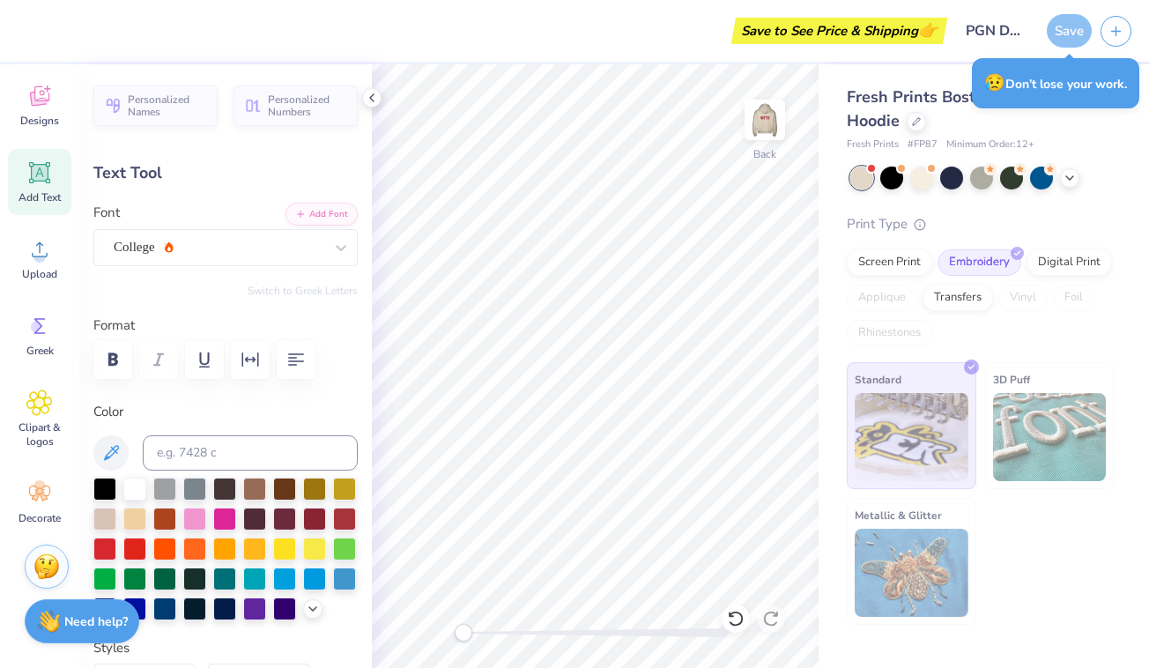
click at [1062, 49] on div "Save" at bounding box center [1098, 31] width 102 height 62
click at [667, 25] on div "Save to See Price & Shipping 👉" at bounding box center [484, 31] width 916 height 62
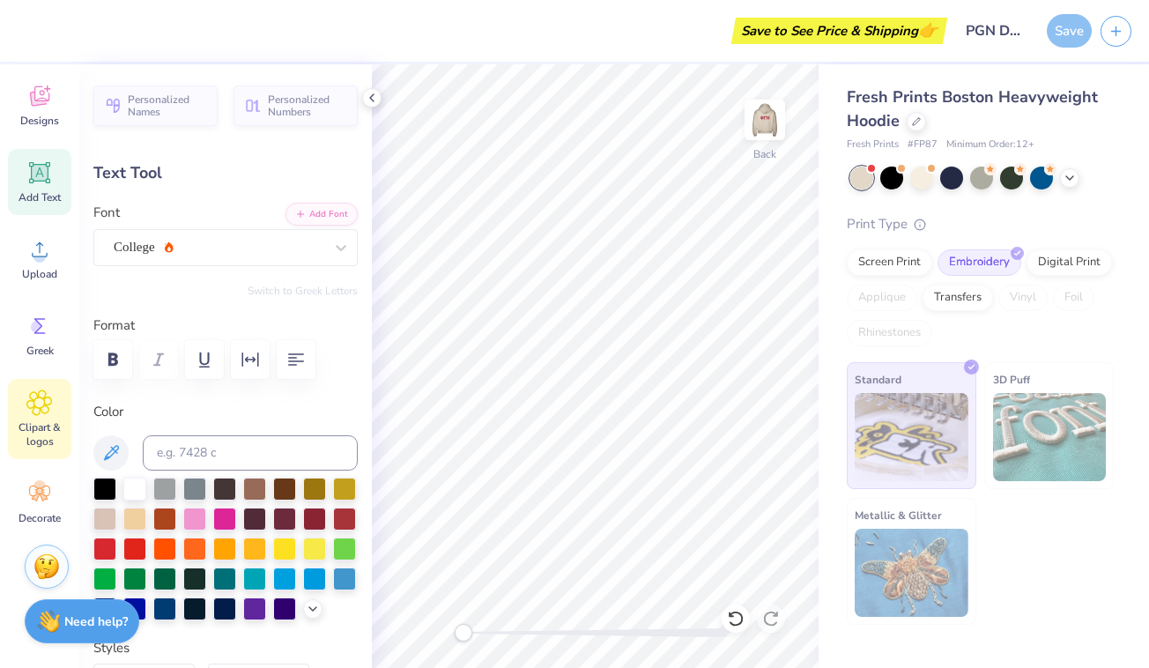
click at [64, 403] on div "Clipart & logos" at bounding box center [39, 419] width 63 height 80
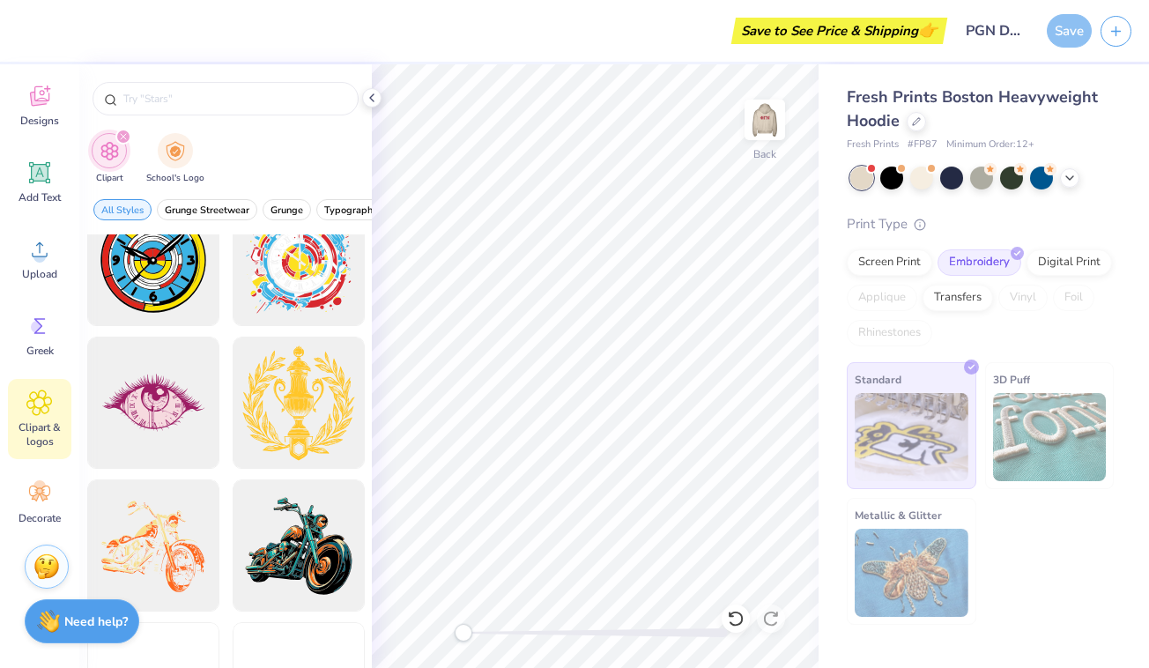
scroll to position [1350, 0]
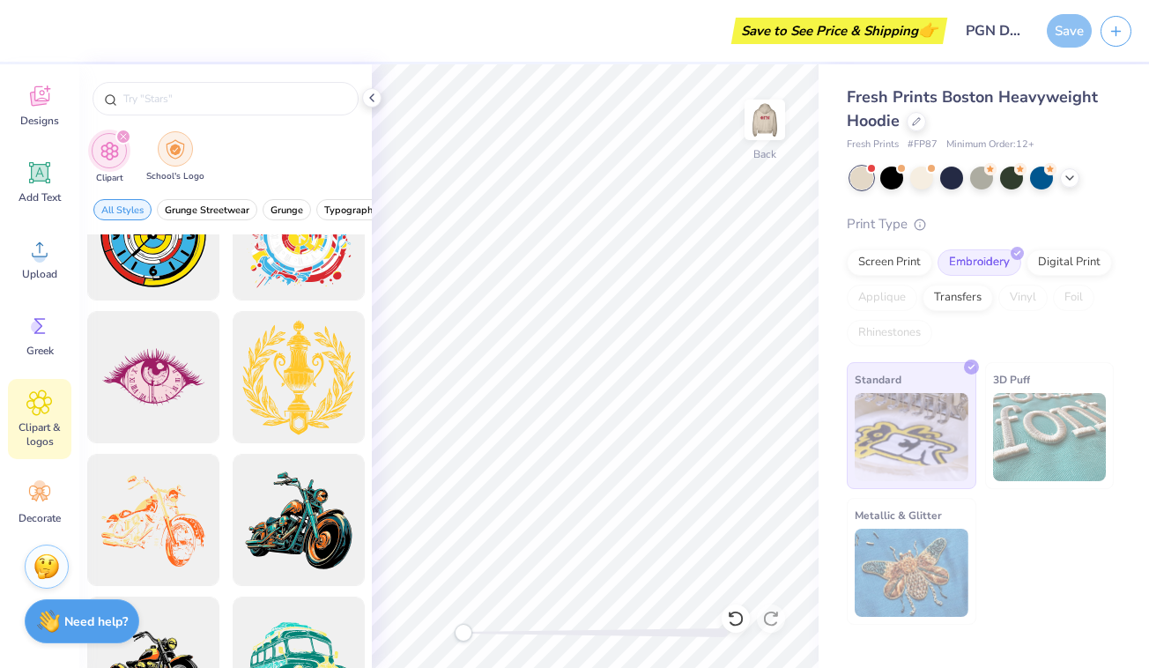
click at [172, 159] on div "filter for School's Logo" at bounding box center [175, 148] width 35 height 35
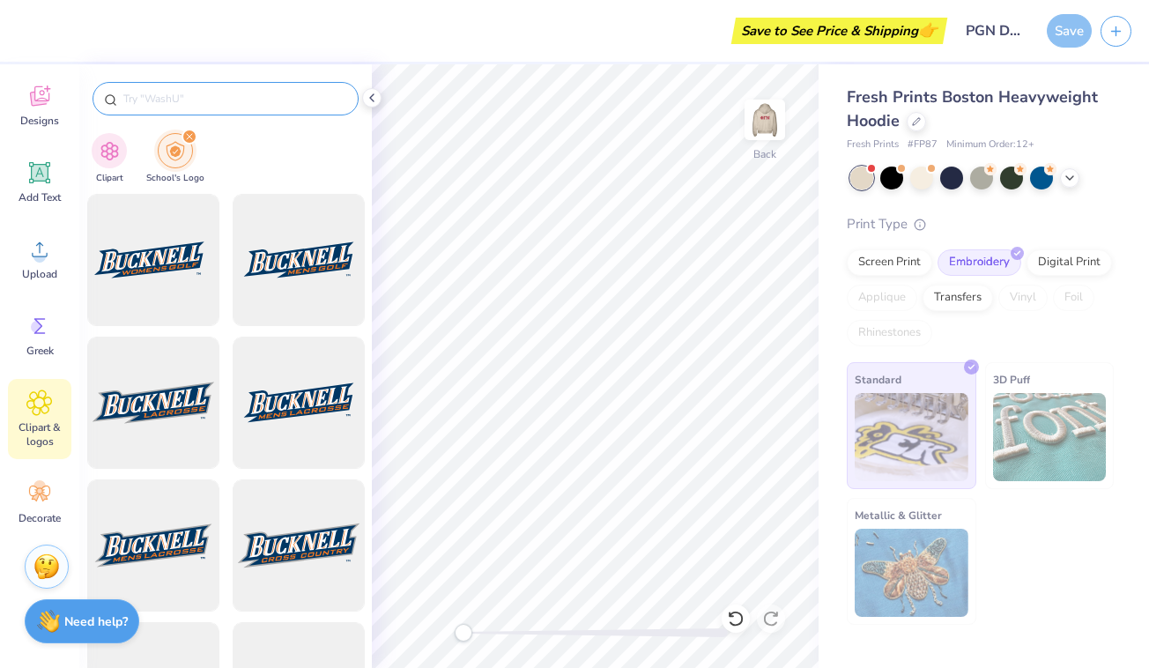
click at [156, 93] on input "text" at bounding box center [235, 99] width 226 height 18
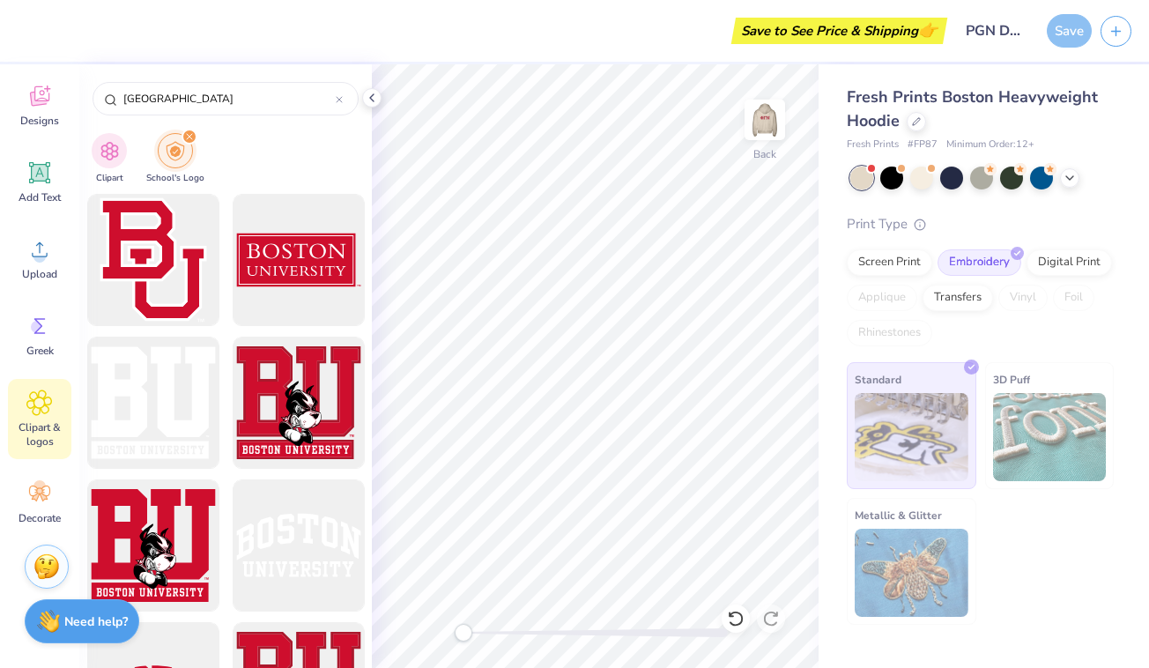
scroll to position [0, 0]
click at [307, 240] on div at bounding box center [298, 260] width 145 height 145
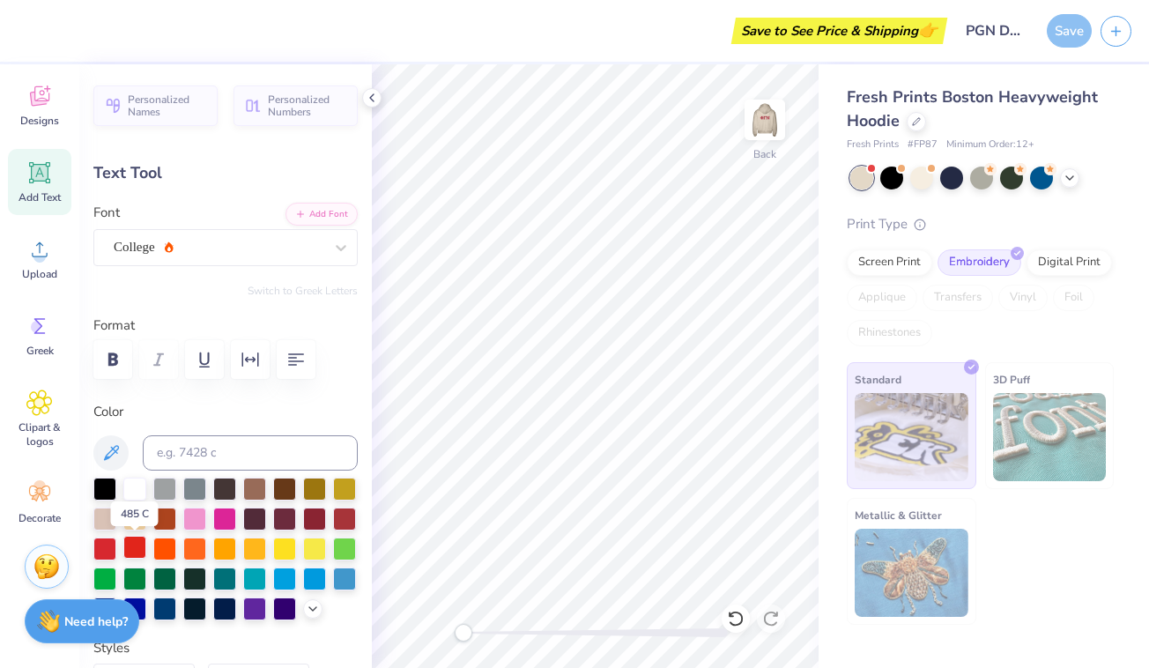
click at [137, 548] on div at bounding box center [134, 547] width 23 height 23
click at [102, 549] on div at bounding box center [104, 547] width 23 height 23
click at [98, 549] on div at bounding box center [104, 547] width 23 height 23
click at [340, 520] on div at bounding box center [344, 517] width 23 height 23
click at [126, 546] on div at bounding box center [134, 547] width 23 height 23
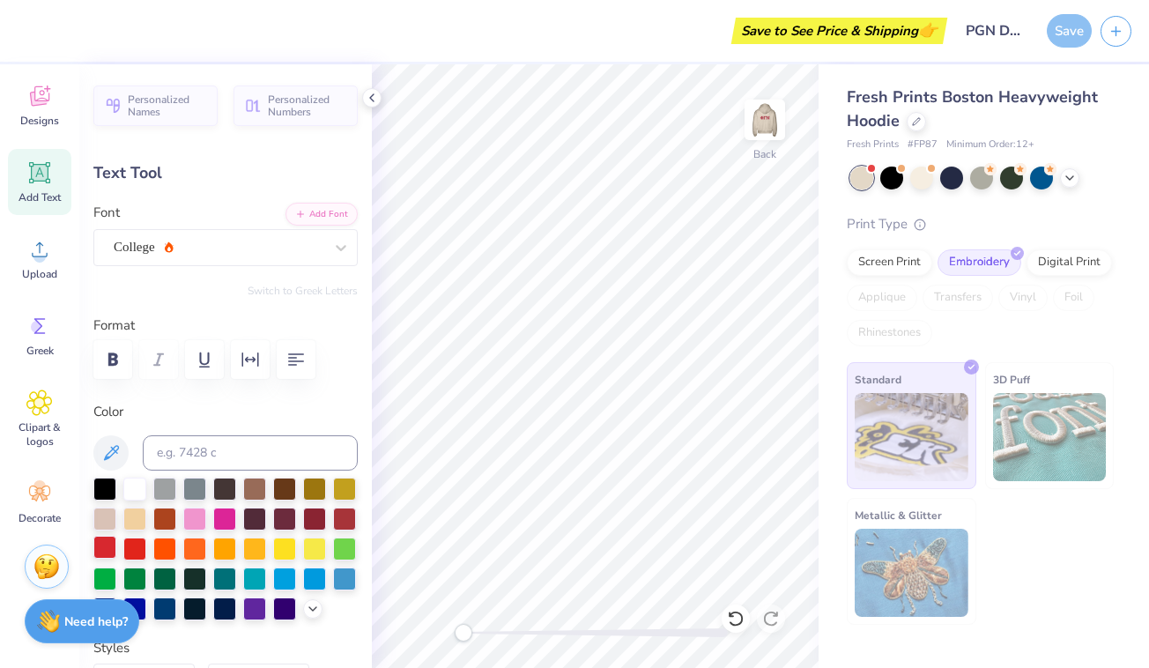
click at [103, 547] on div at bounding box center [104, 547] width 23 height 23
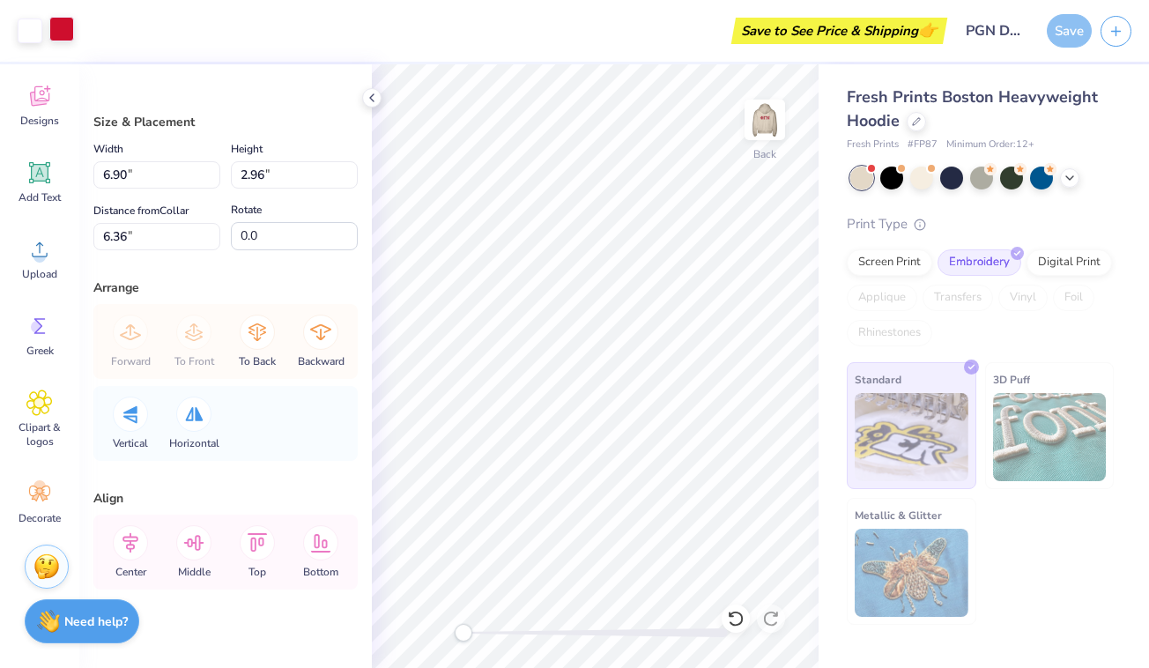
click at [63, 26] on div at bounding box center [61, 29] width 25 height 25
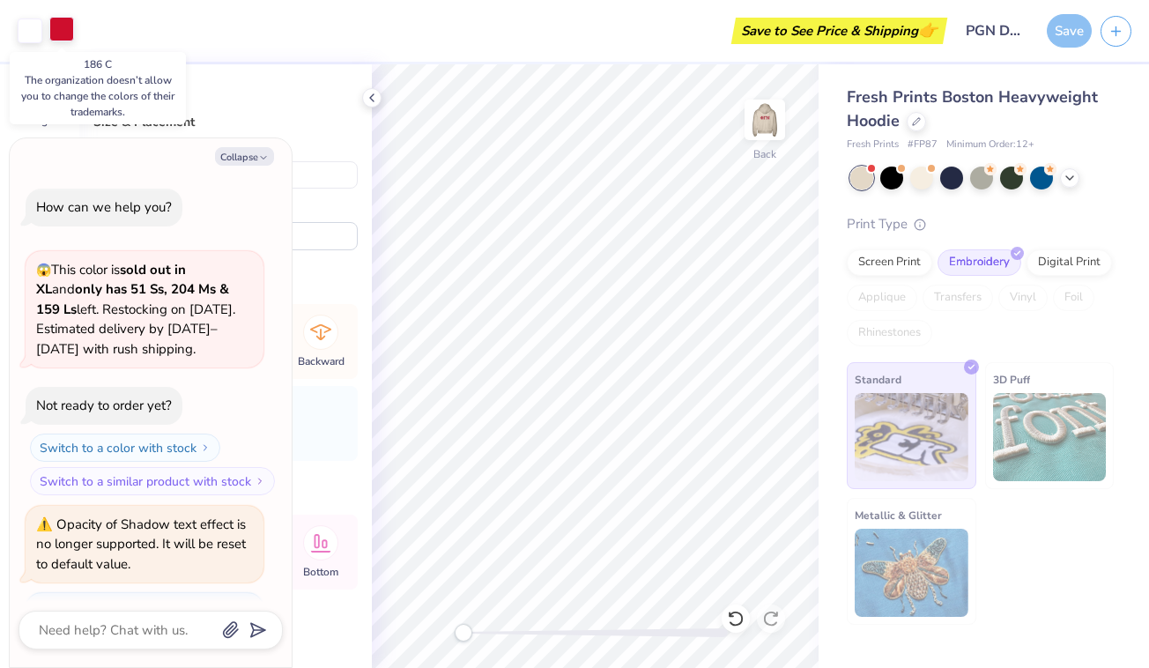
scroll to position [182, 0]
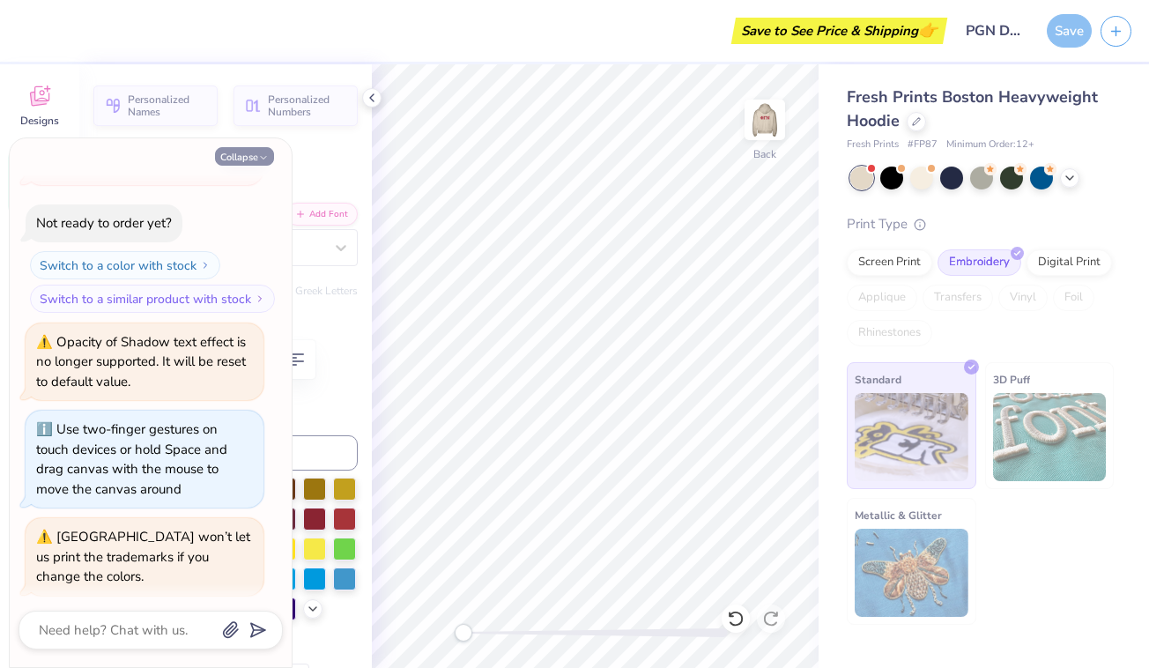
click at [238, 157] on button "Collapse" at bounding box center [244, 156] width 59 height 18
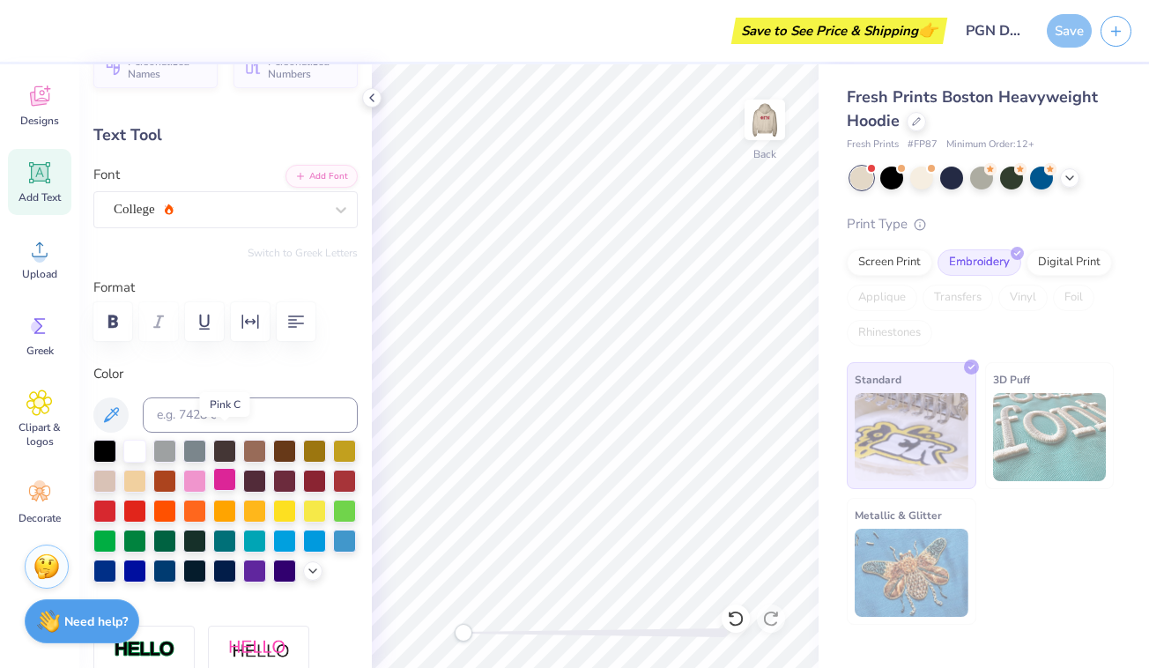
scroll to position [126, 0]
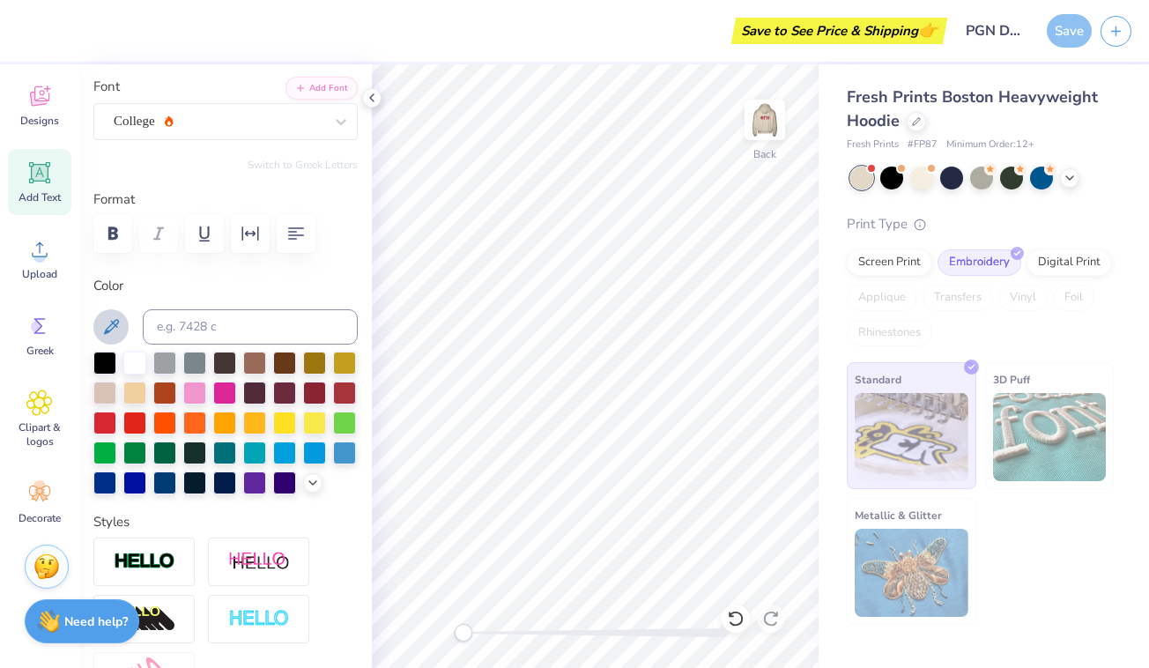
click at [108, 326] on icon at bounding box center [111, 326] width 15 height 15
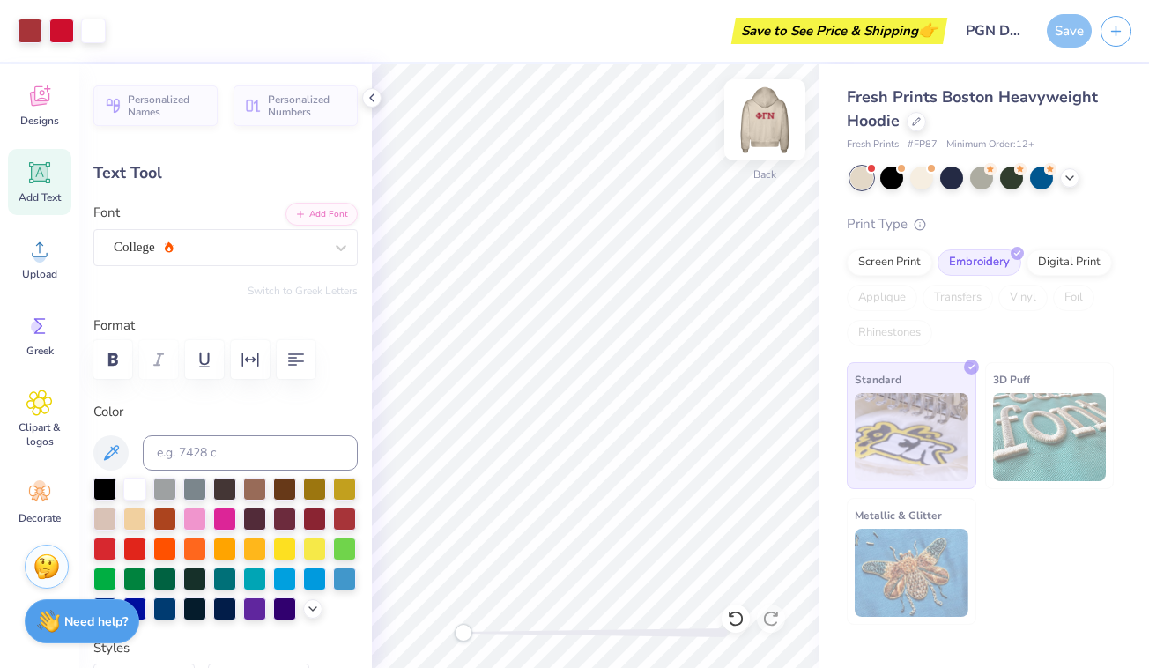
click at [776, 123] on img at bounding box center [764, 120] width 70 height 70
click at [766, 129] on img at bounding box center [764, 120] width 70 height 70
click at [766, 135] on img at bounding box center [764, 120] width 70 height 70
click at [764, 122] on img at bounding box center [764, 120] width 70 height 70
click at [369, 100] on icon at bounding box center [372, 98] width 14 height 14
